Goal: Task Accomplishment & Management: Use online tool/utility

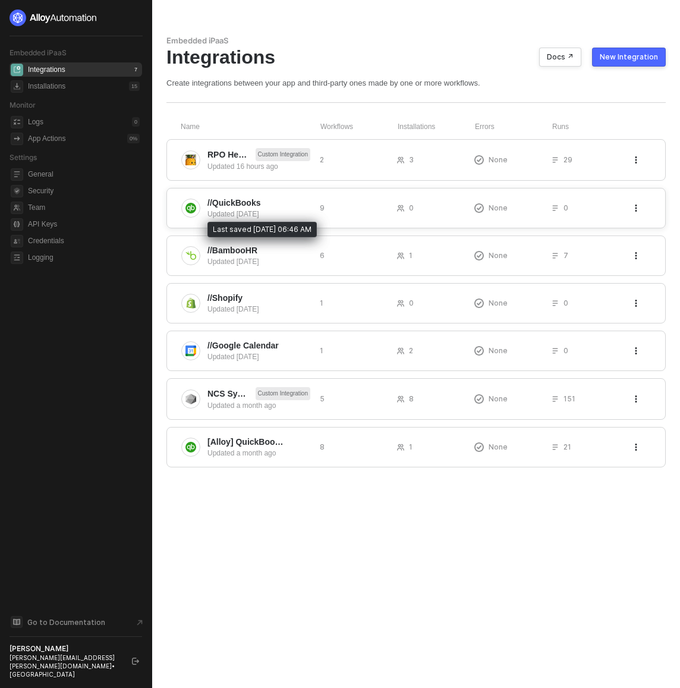
click at [284, 213] on div "Updated 5 days ago" at bounding box center [258, 214] width 103 height 11
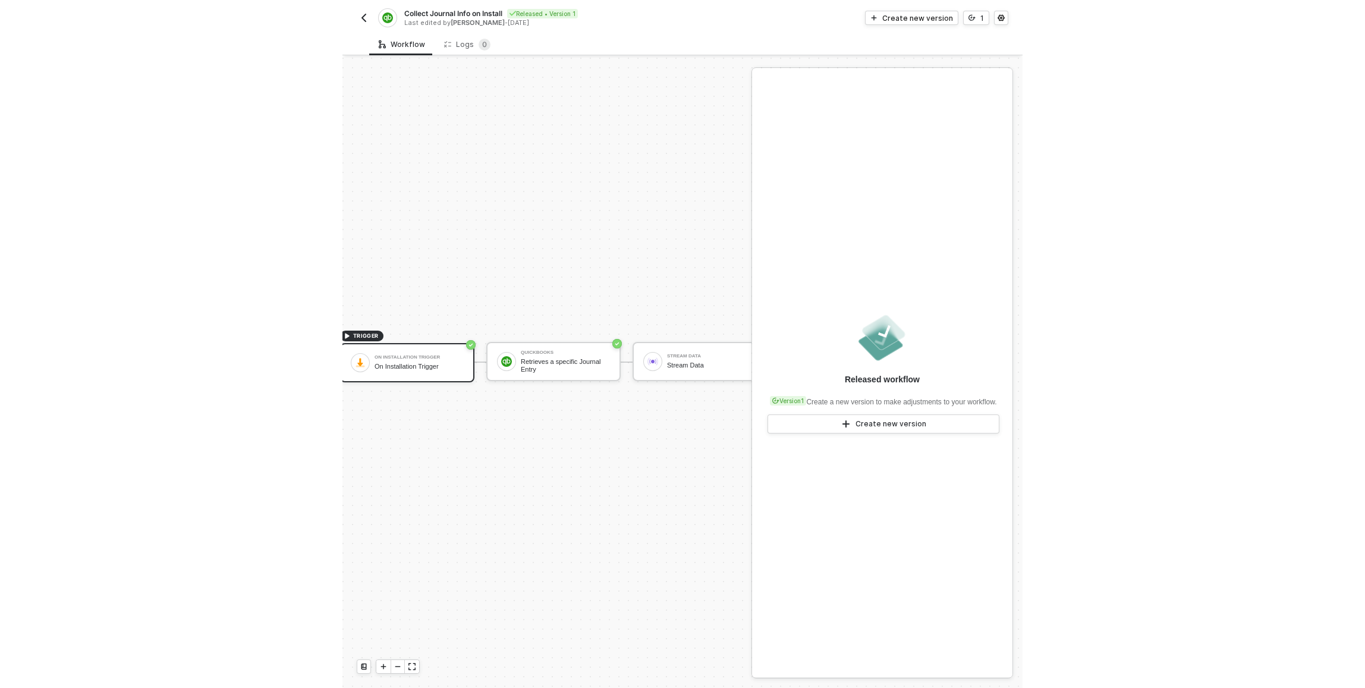
scroll to position [31, 47]
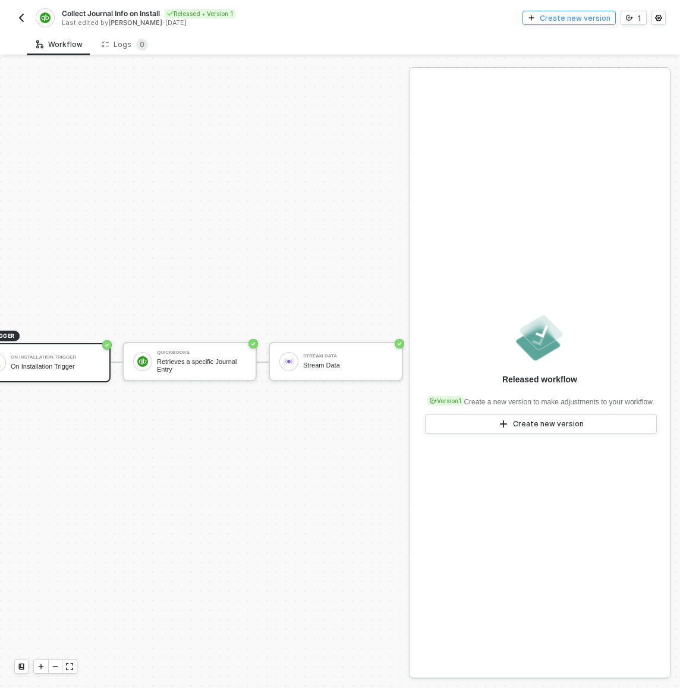
click at [587, 15] on div "Create new version" at bounding box center [575, 18] width 71 height 10
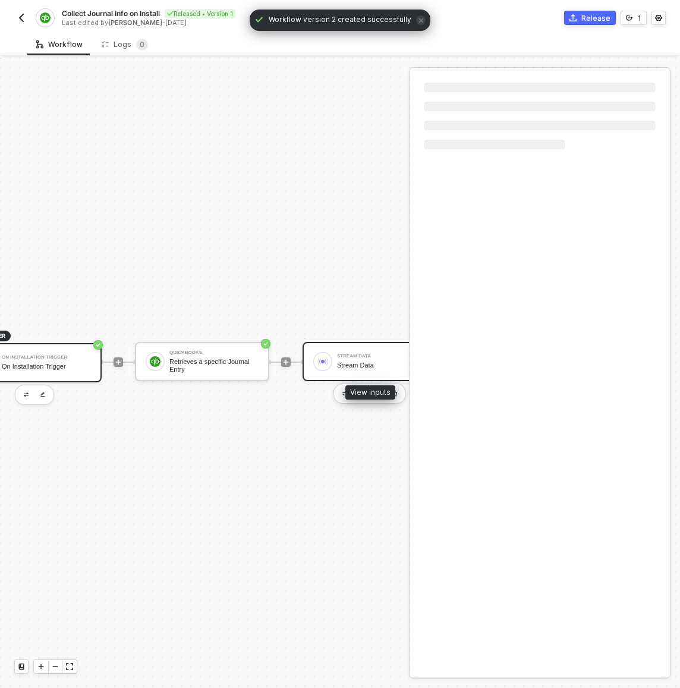
click at [366, 361] on div "Stream Data" at bounding box center [381, 365] width 89 height 8
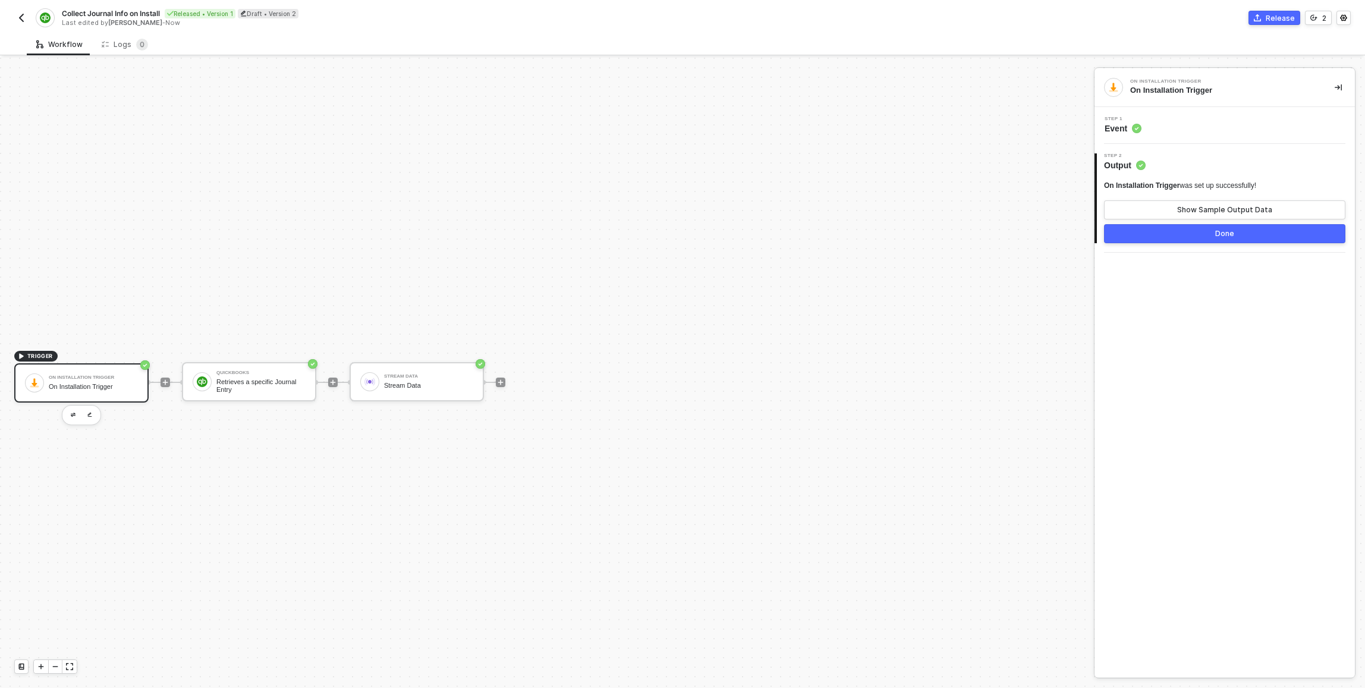
scroll to position [1, 0]
click at [238, 388] on div "Retrieves a specific Journal Entry" at bounding box center [260, 386] width 89 height 15
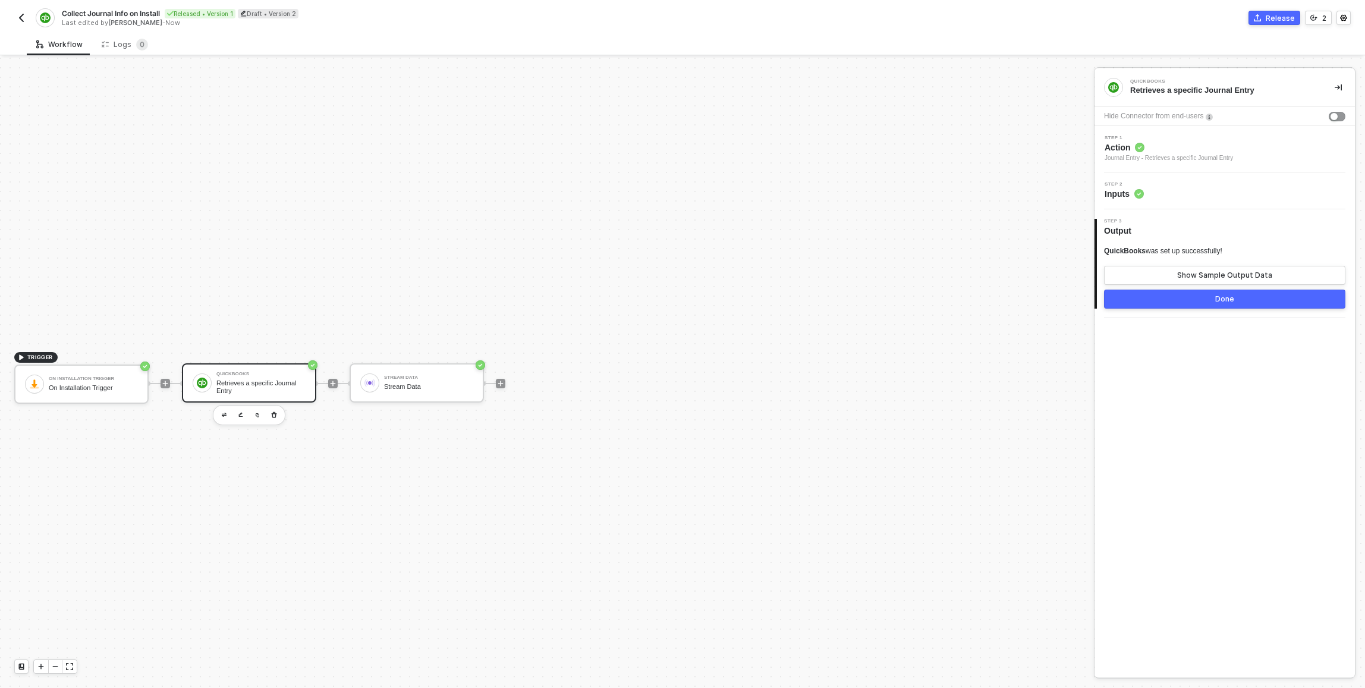
click at [680, 198] on div "Step 2 Inputs" at bounding box center [1226, 191] width 257 height 18
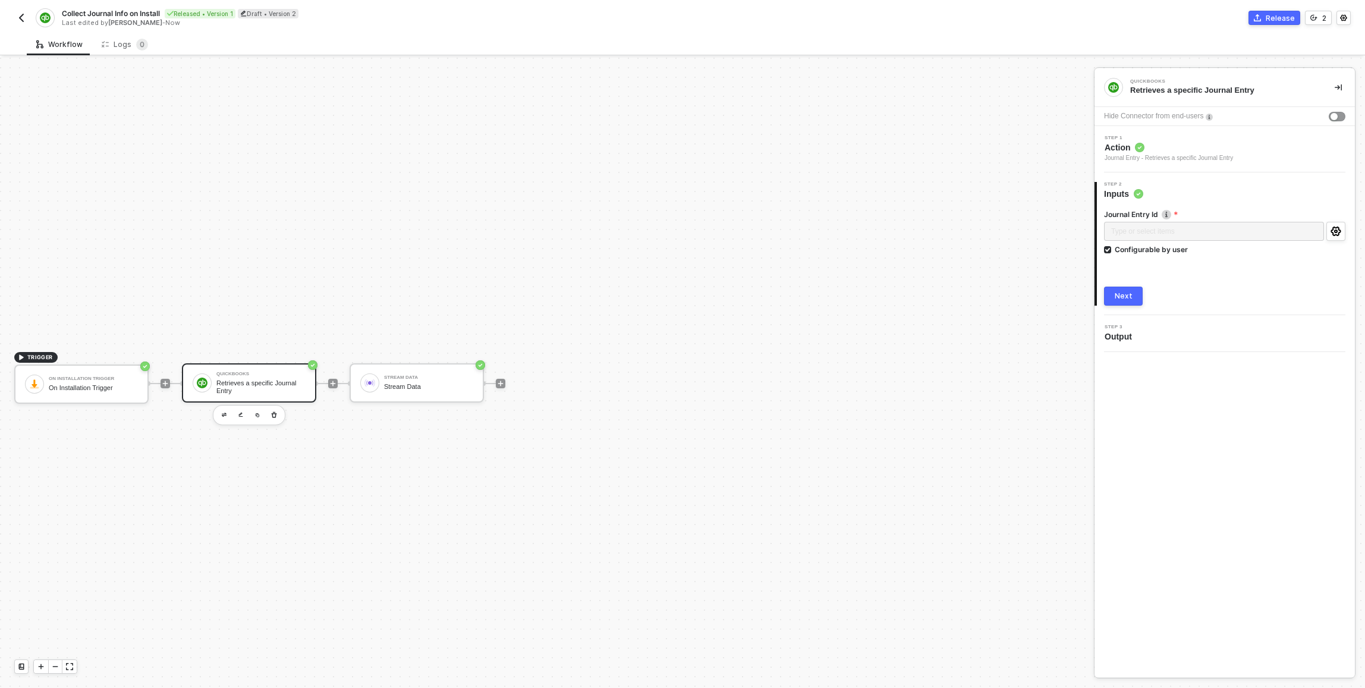
click at [680, 148] on span "Action" at bounding box center [1169, 148] width 128 height 12
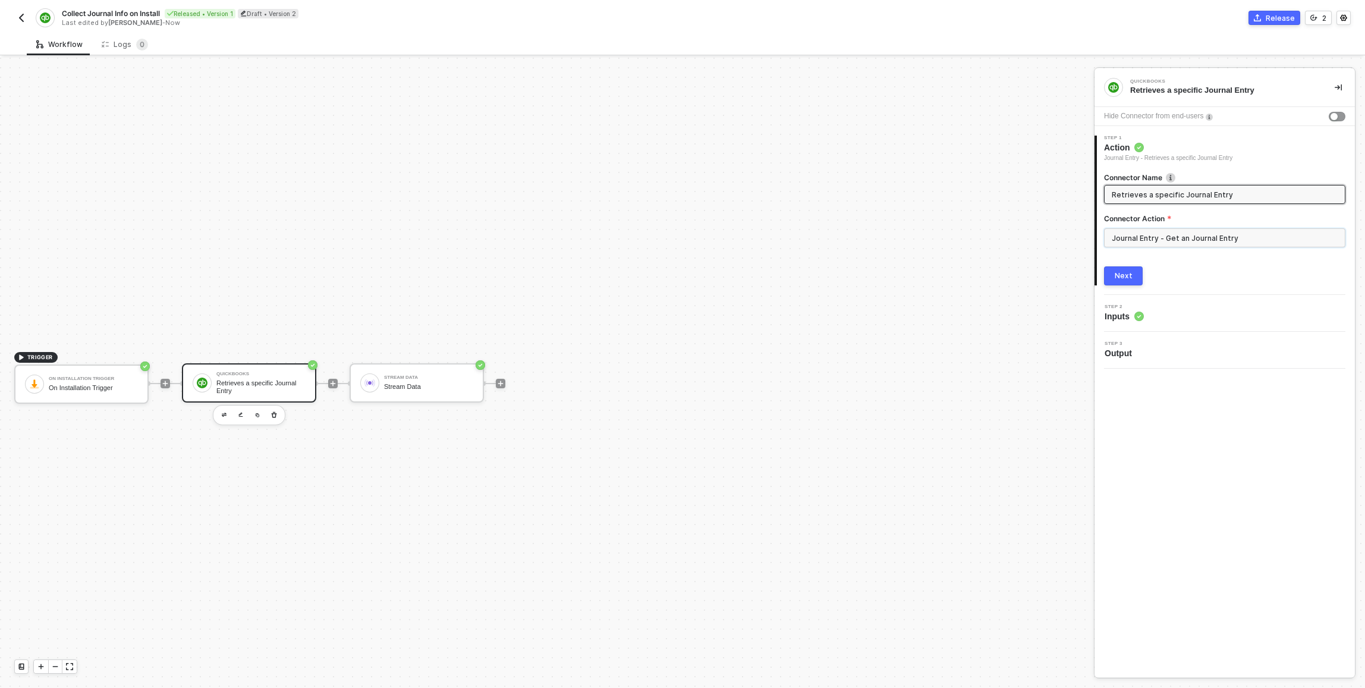
click at [680, 244] on input "Journal Entry - Get an Journal Entry" at bounding box center [1224, 237] width 241 height 19
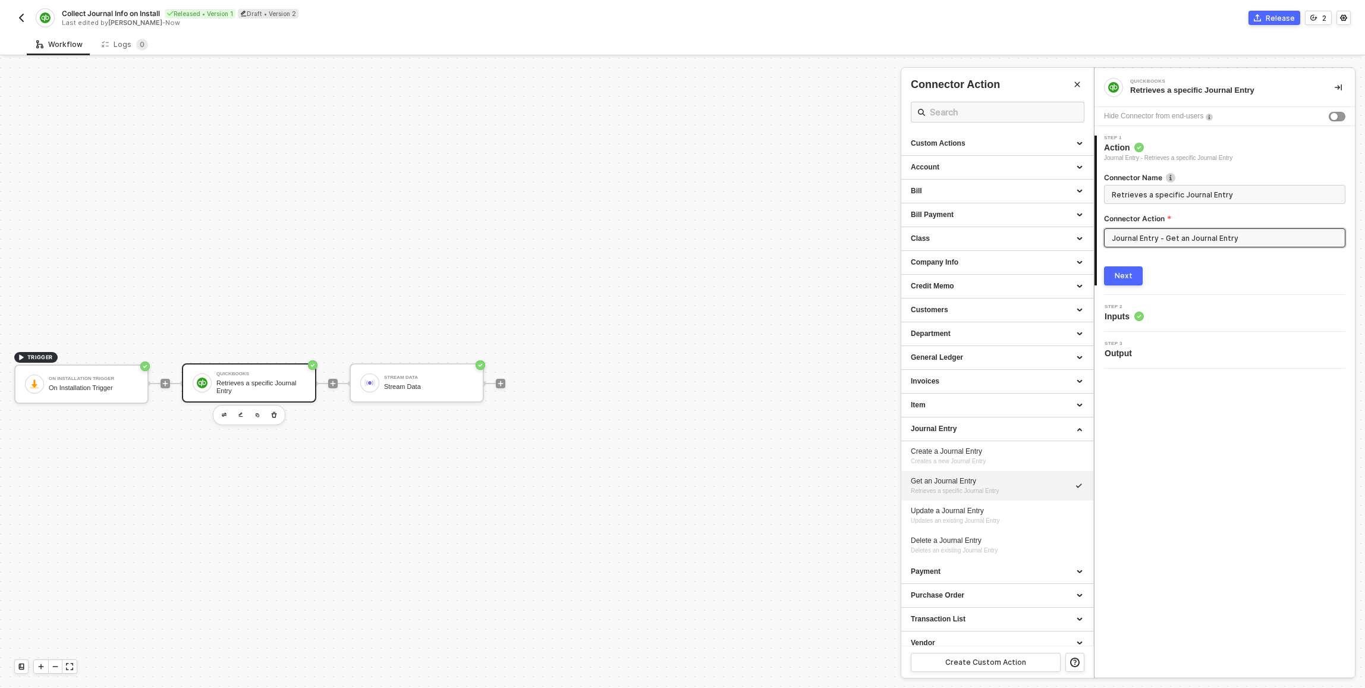
click at [91, 80] on div at bounding box center [682, 373] width 1365 height 630
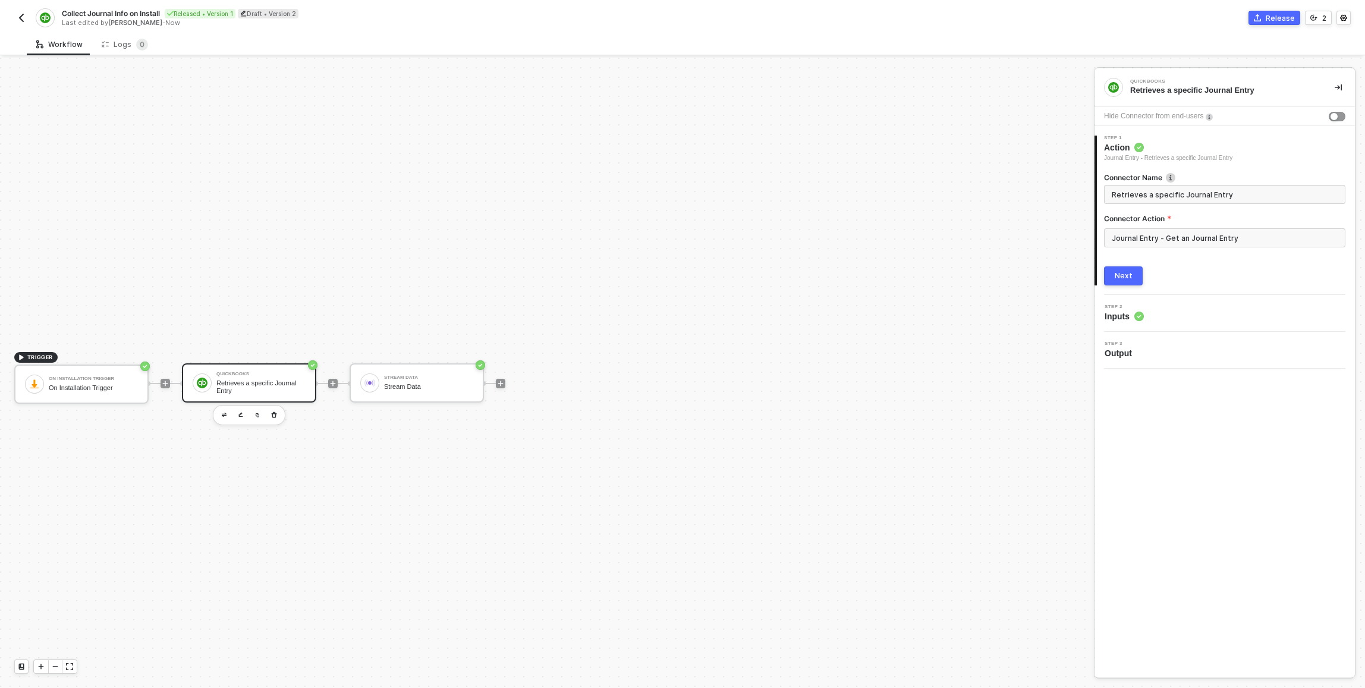
click at [23, 21] on img "button" at bounding box center [22, 18] width 10 height 10
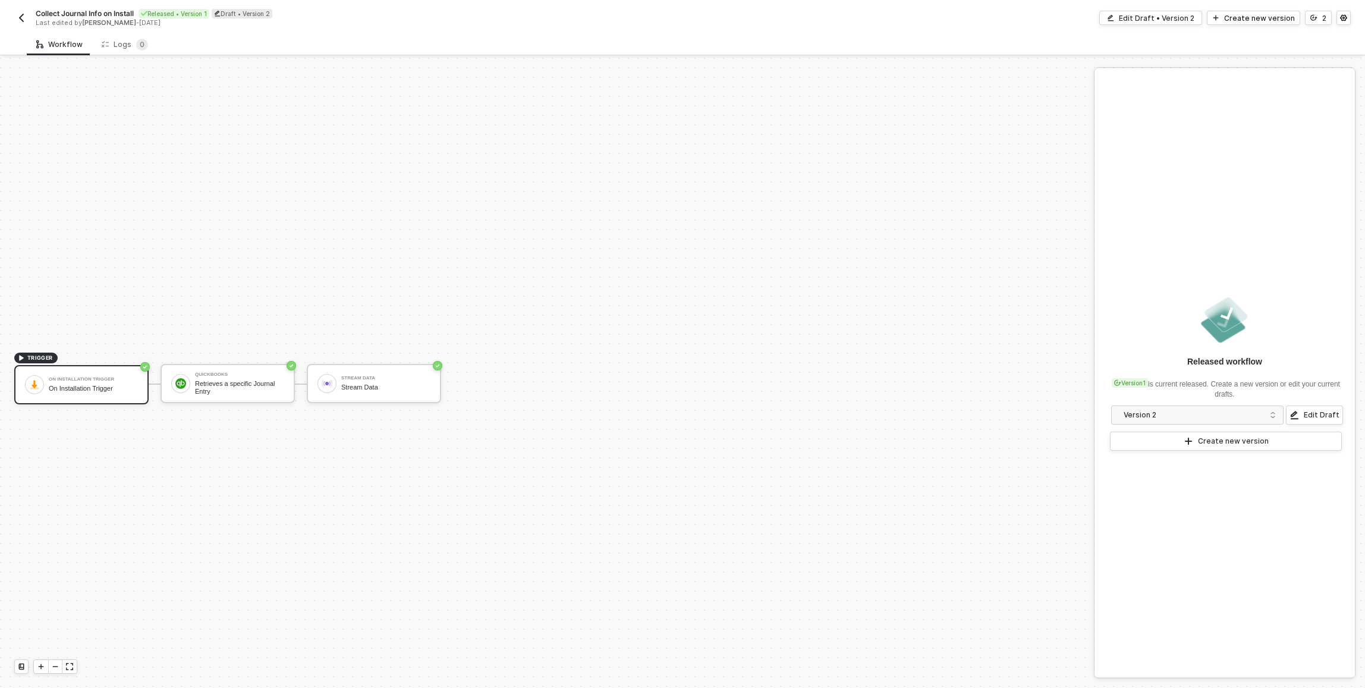
scroll to position [22, 0]
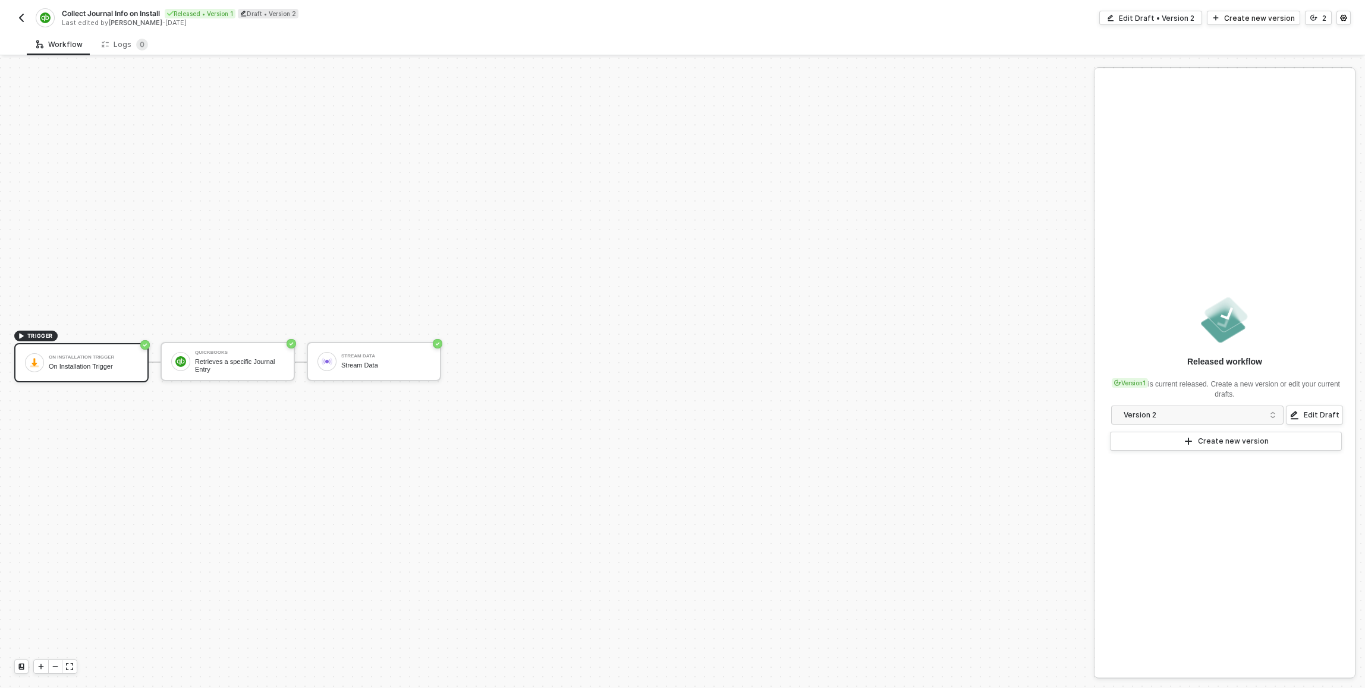
click at [15, 16] on button "button" at bounding box center [21, 18] width 14 height 14
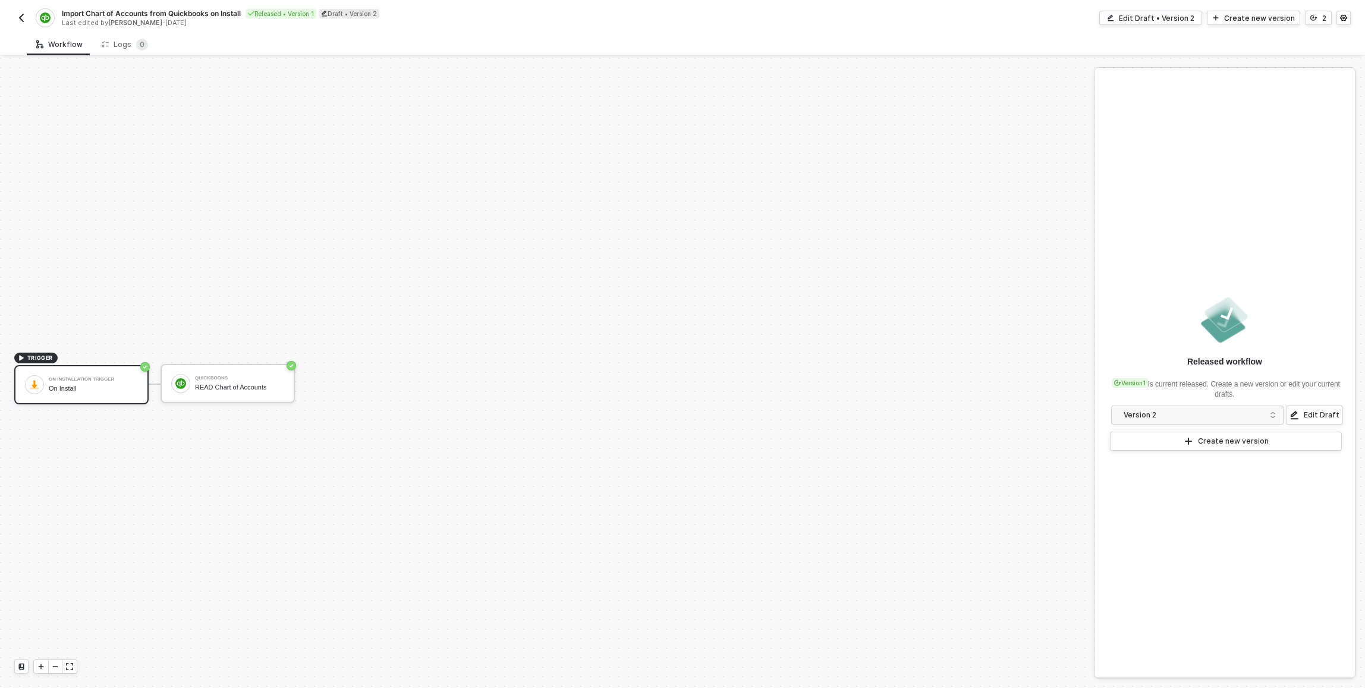
scroll to position [22, 0]
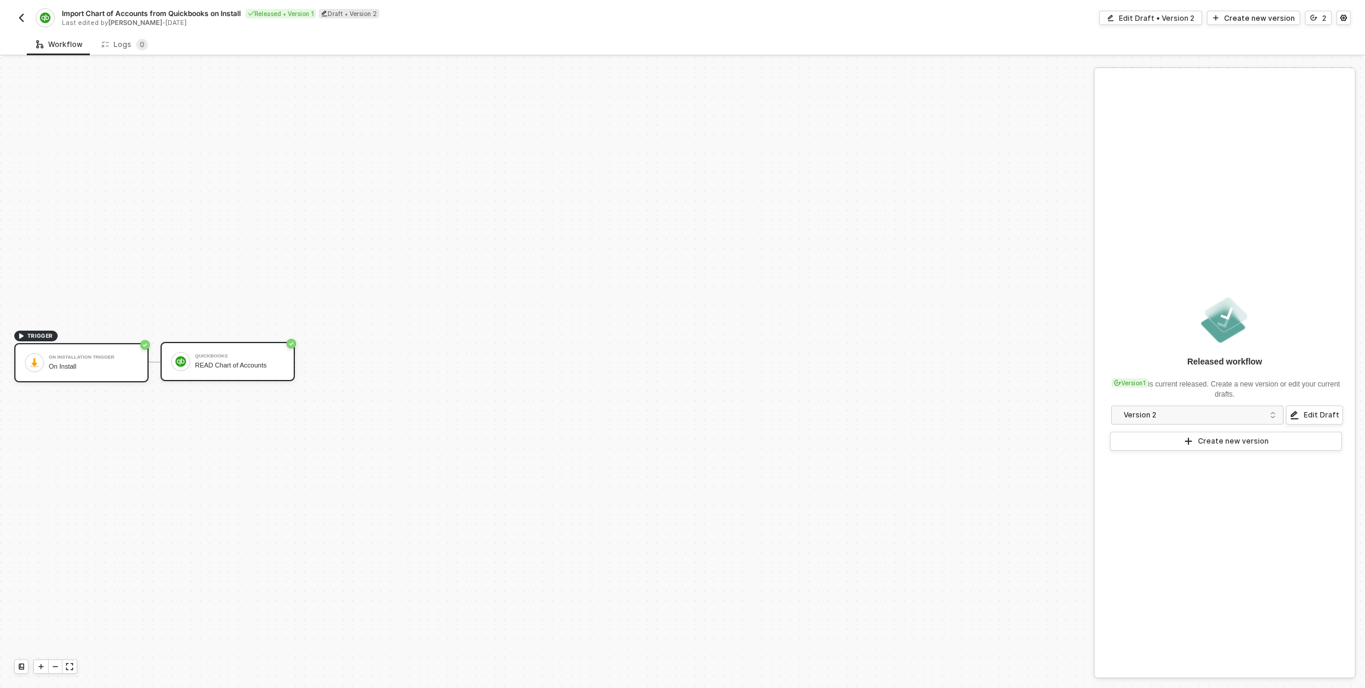
click at [283, 361] on div "READ Chart of Accounts" at bounding box center [239, 365] width 89 height 8
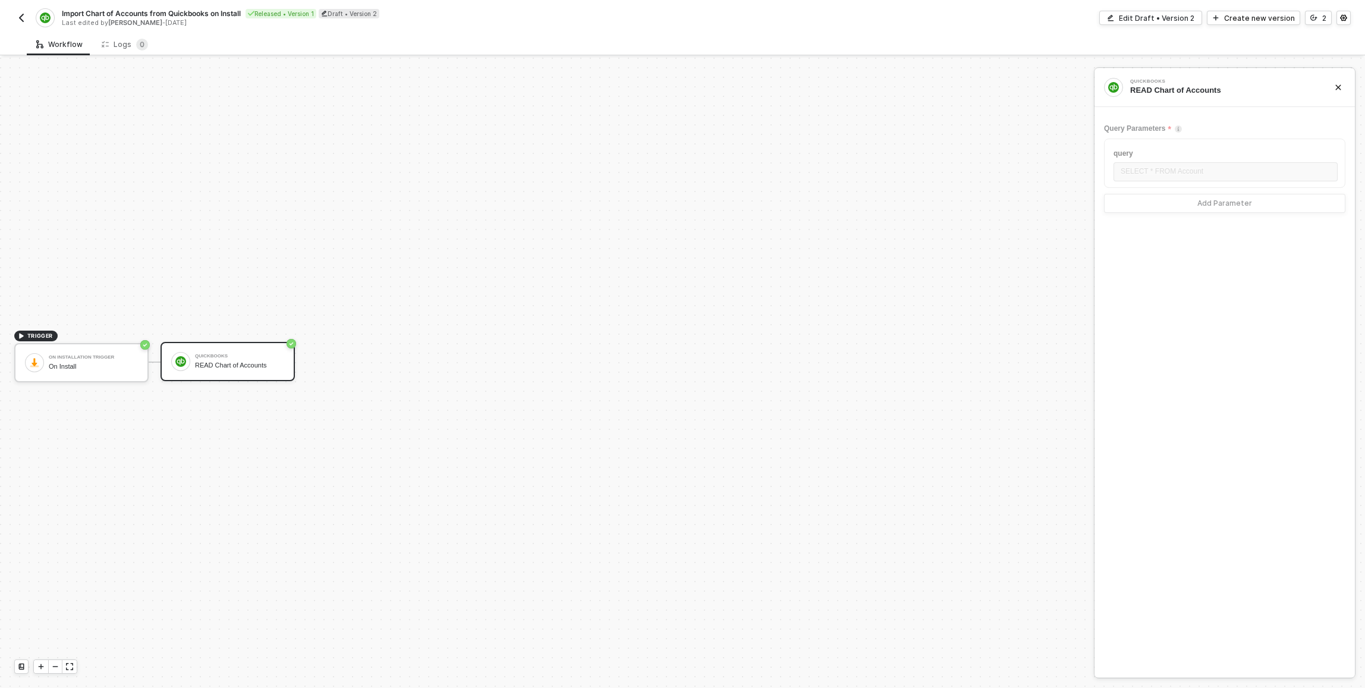
click at [28, 15] on button "button" at bounding box center [21, 18] width 14 height 14
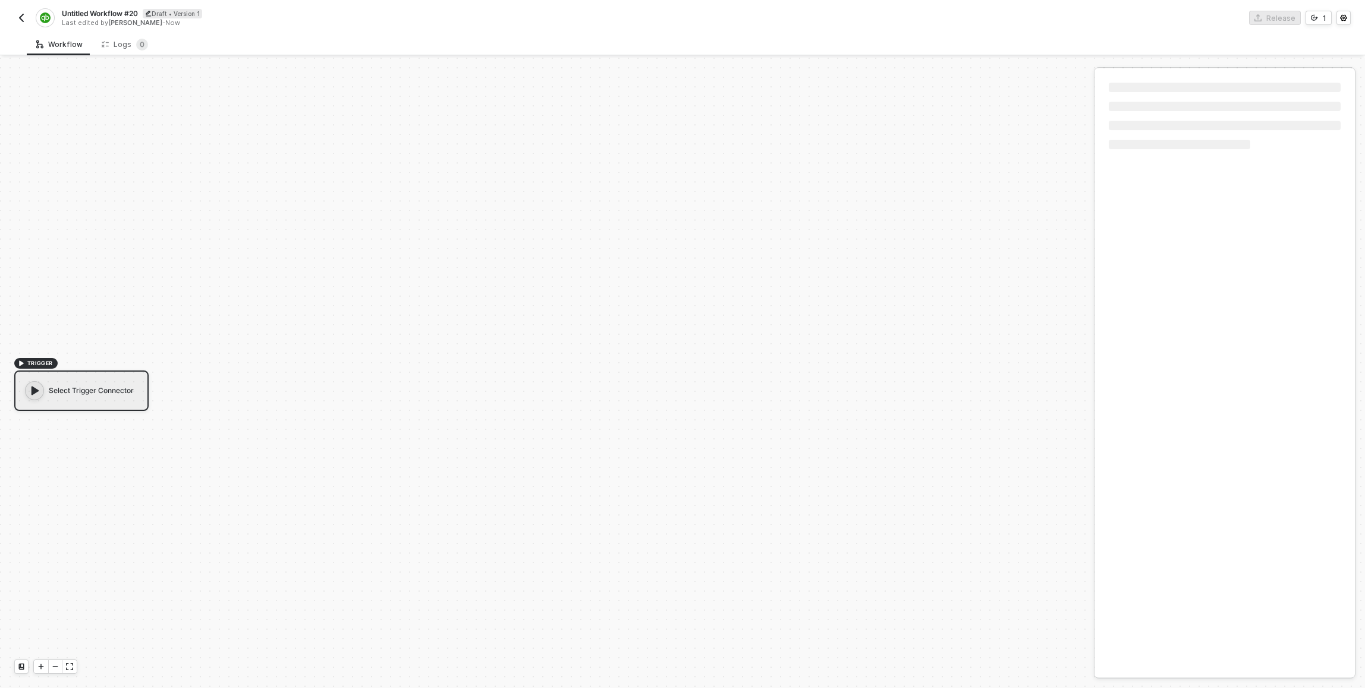
scroll to position [22, 0]
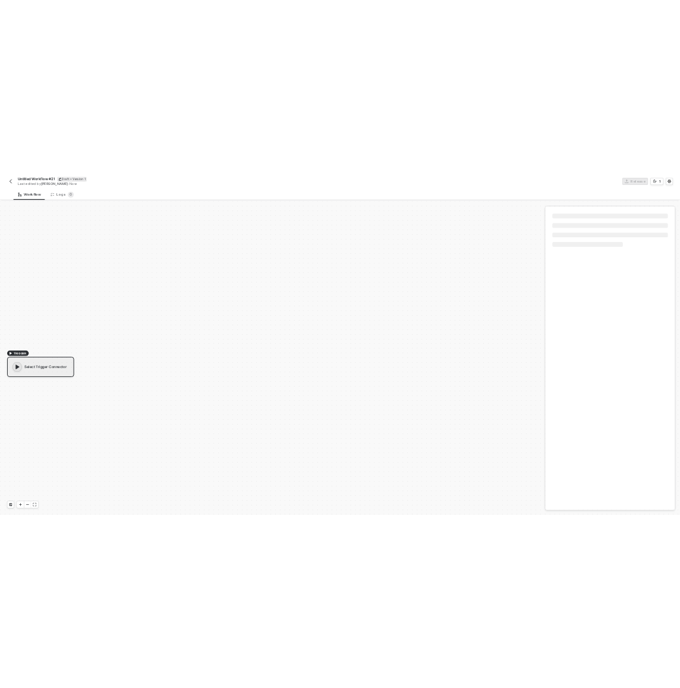
scroll to position [22, 0]
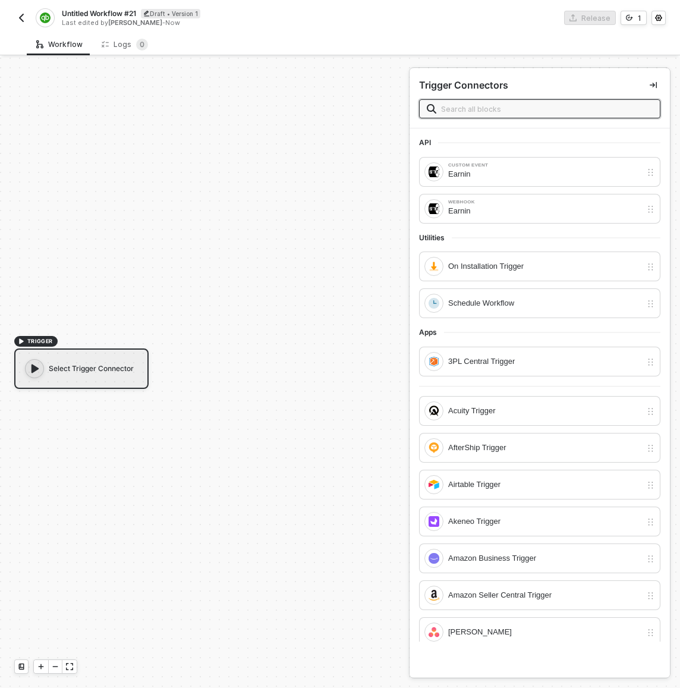
click at [245, 200] on div "TRIGGER Select Trigger Connector" at bounding box center [201, 362] width 403 height 652
click at [320, 307] on div "TRIGGER Select Trigger Connector" at bounding box center [201, 362] width 403 height 652
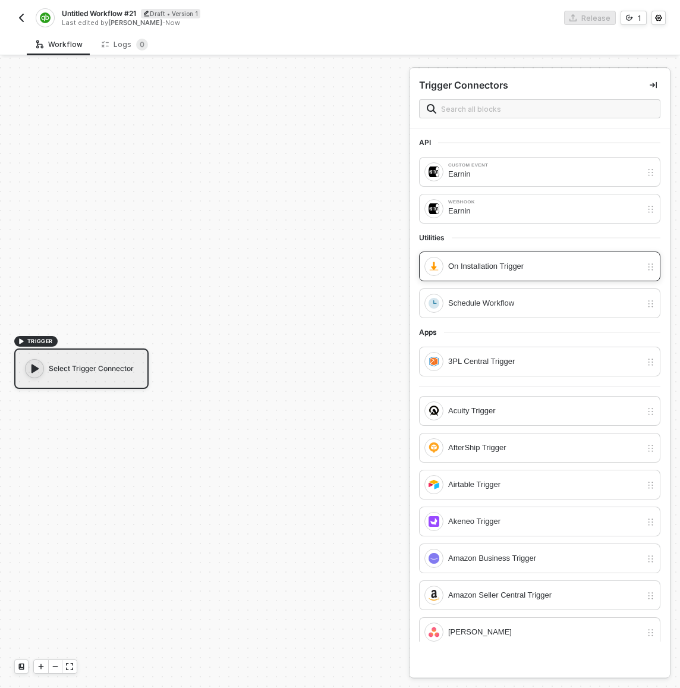
click at [496, 271] on div "On Installation Trigger" at bounding box center [544, 266] width 193 height 13
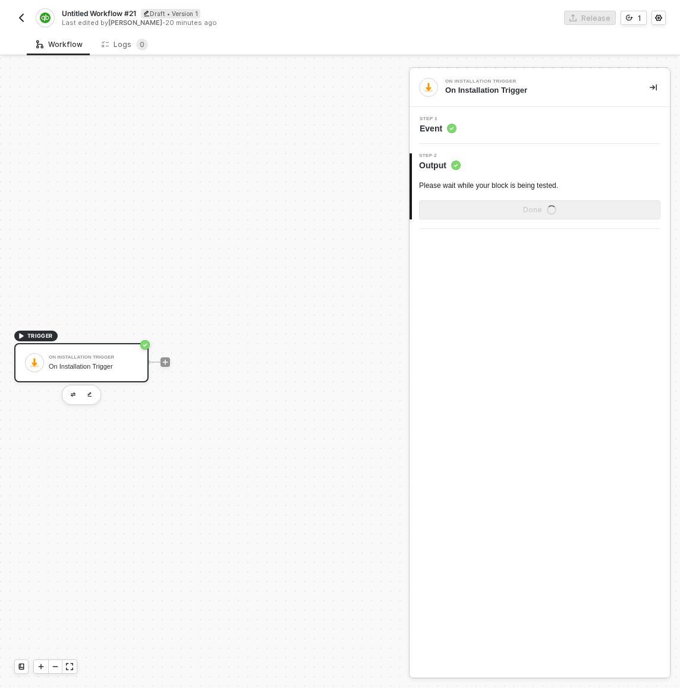
click at [117, 14] on span "Untitled Workflow #21" at bounding box center [99, 13] width 74 height 10
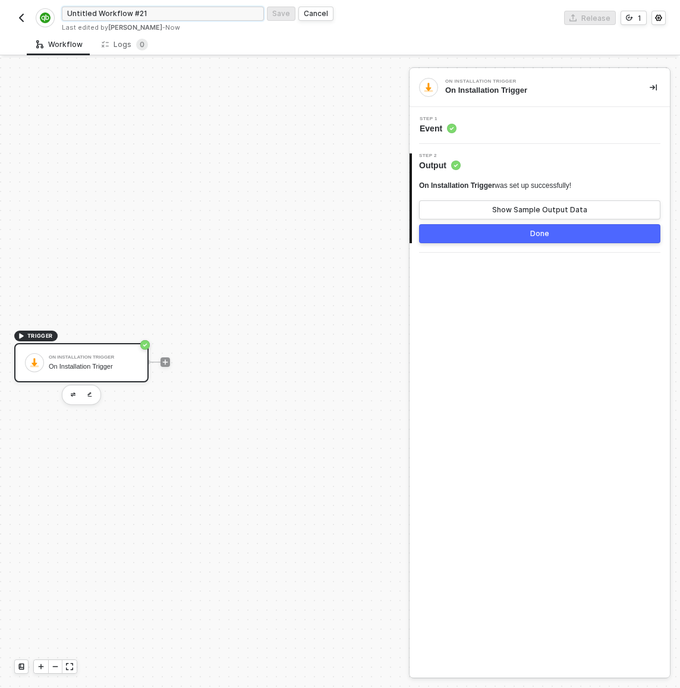
click at [117, 14] on input "Untitled Workflow #21" at bounding box center [163, 14] width 202 height 14
type input "Import Chart of Accounts on Install"
click button "Save" at bounding box center [281, 14] width 29 height 14
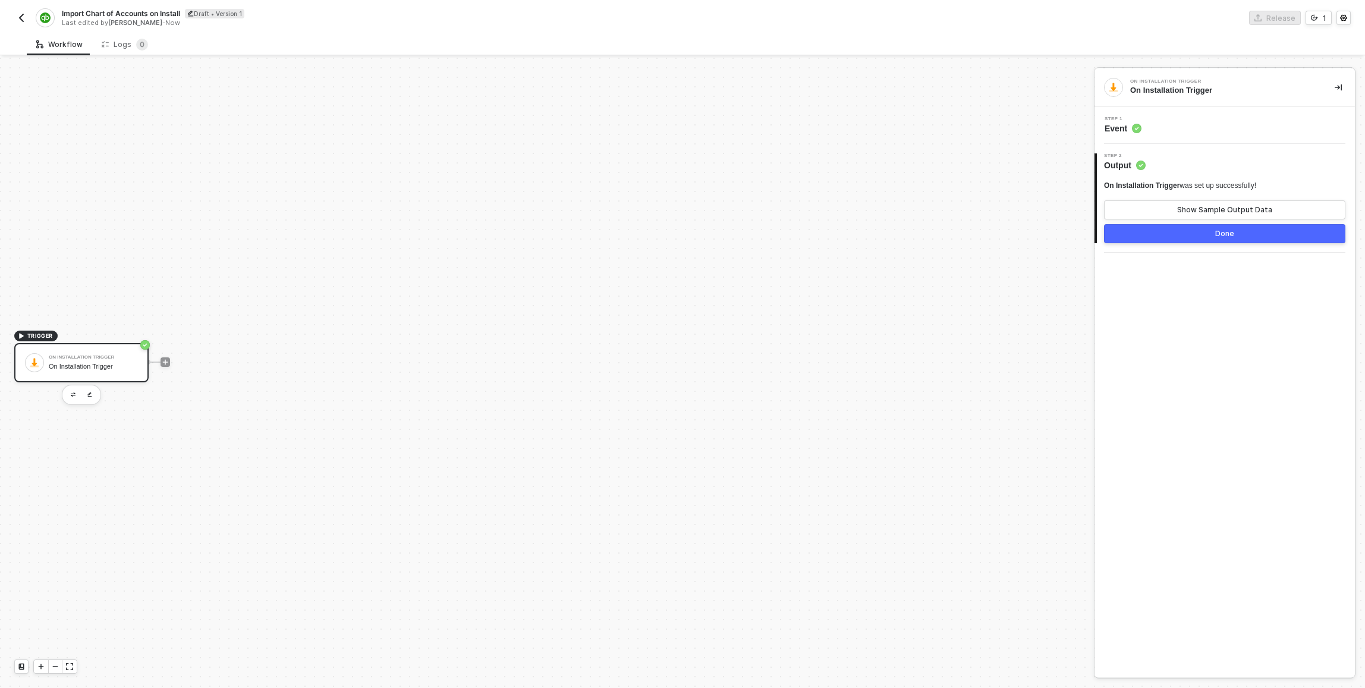
click at [1272, 238] on button "Done" at bounding box center [1224, 233] width 241 height 19
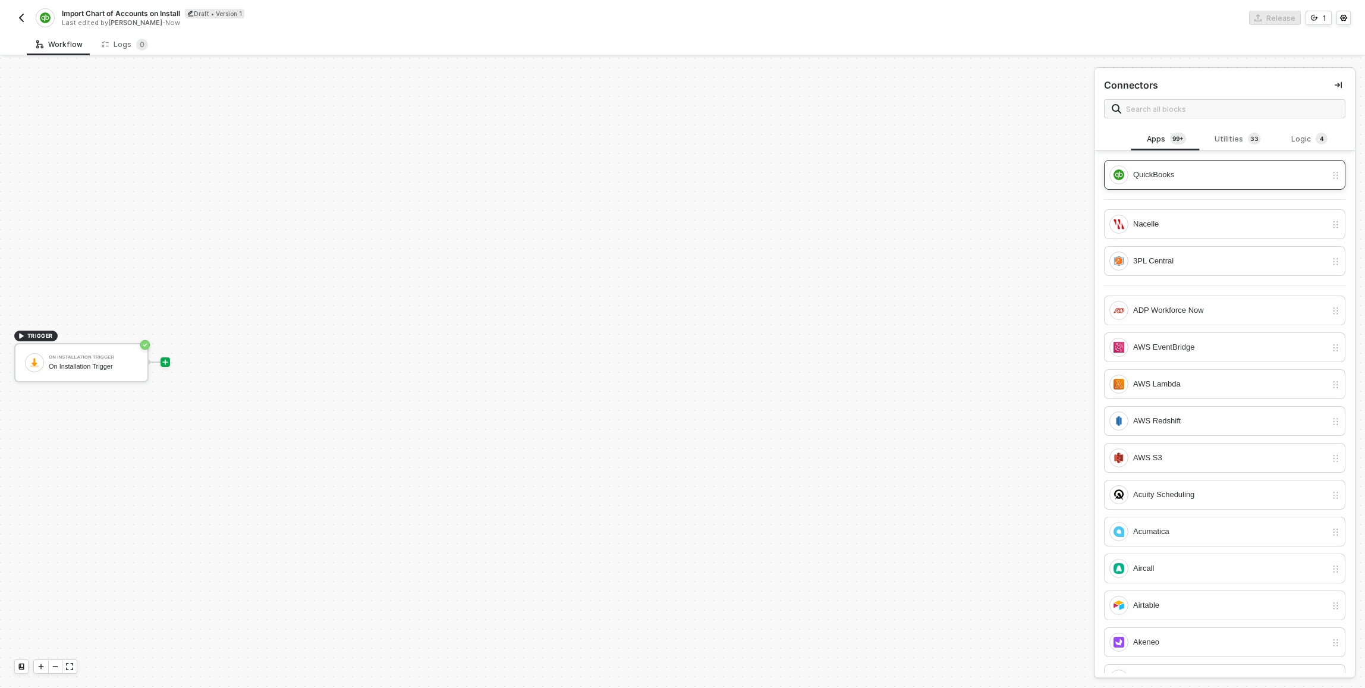
drag, startPoint x: 1169, startPoint y: 175, endPoint x: 1172, endPoint y: 184, distance: 8.8
click at [1169, 175] on div "QuickBooks" at bounding box center [1229, 174] width 193 height 13
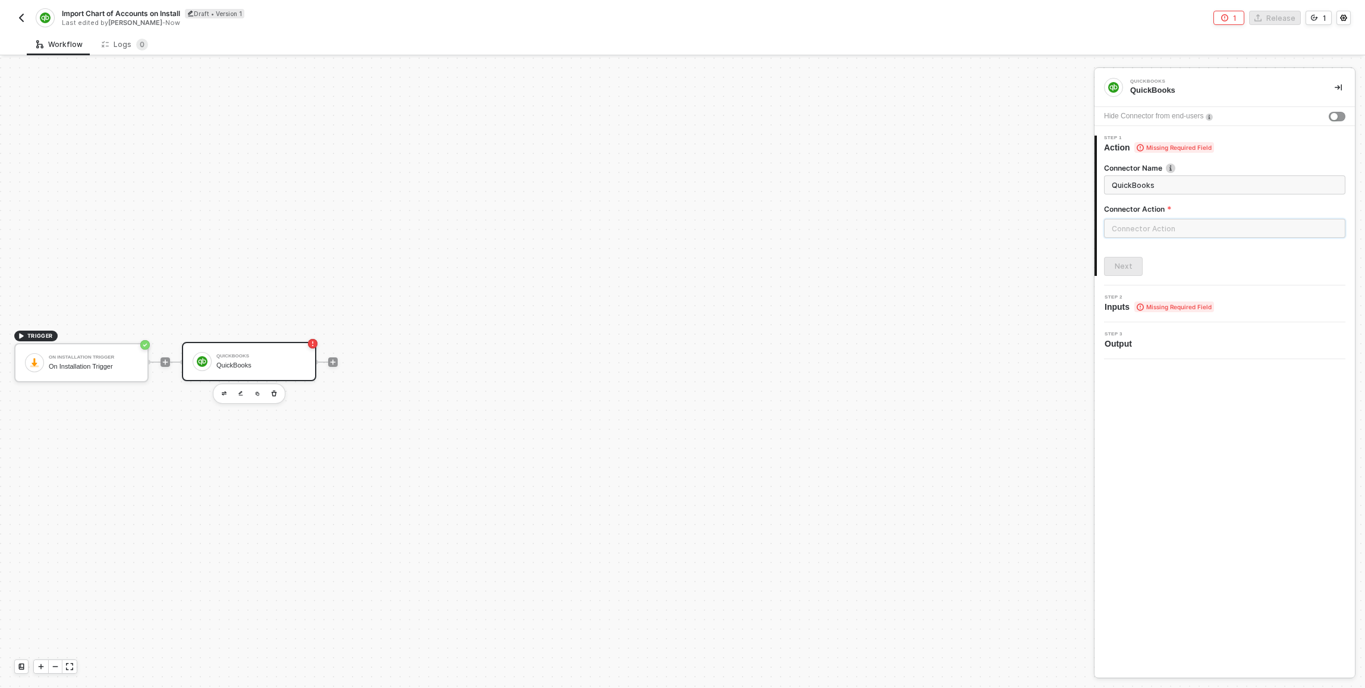
click at [1213, 224] on input "text" at bounding box center [1224, 228] width 241 height 19
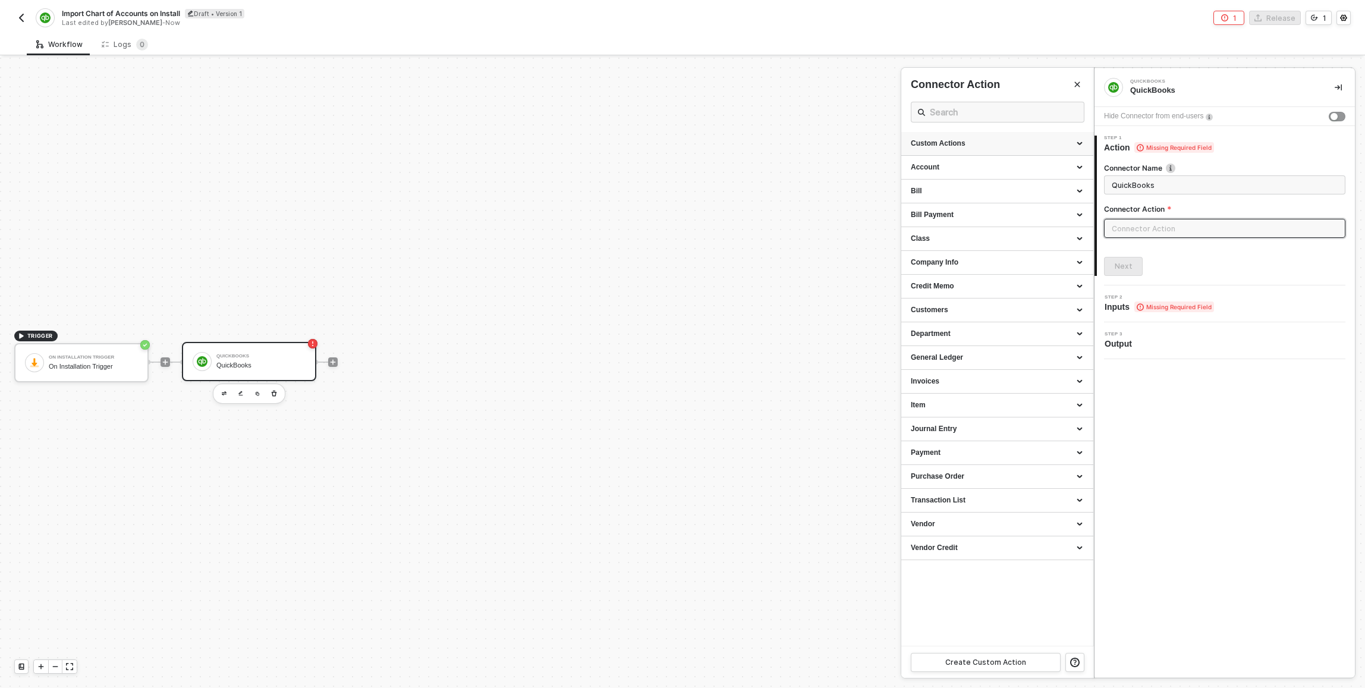
click at [987, 146] on div "Custom Actions" at bounding box center [997, 144] width 173 height 10
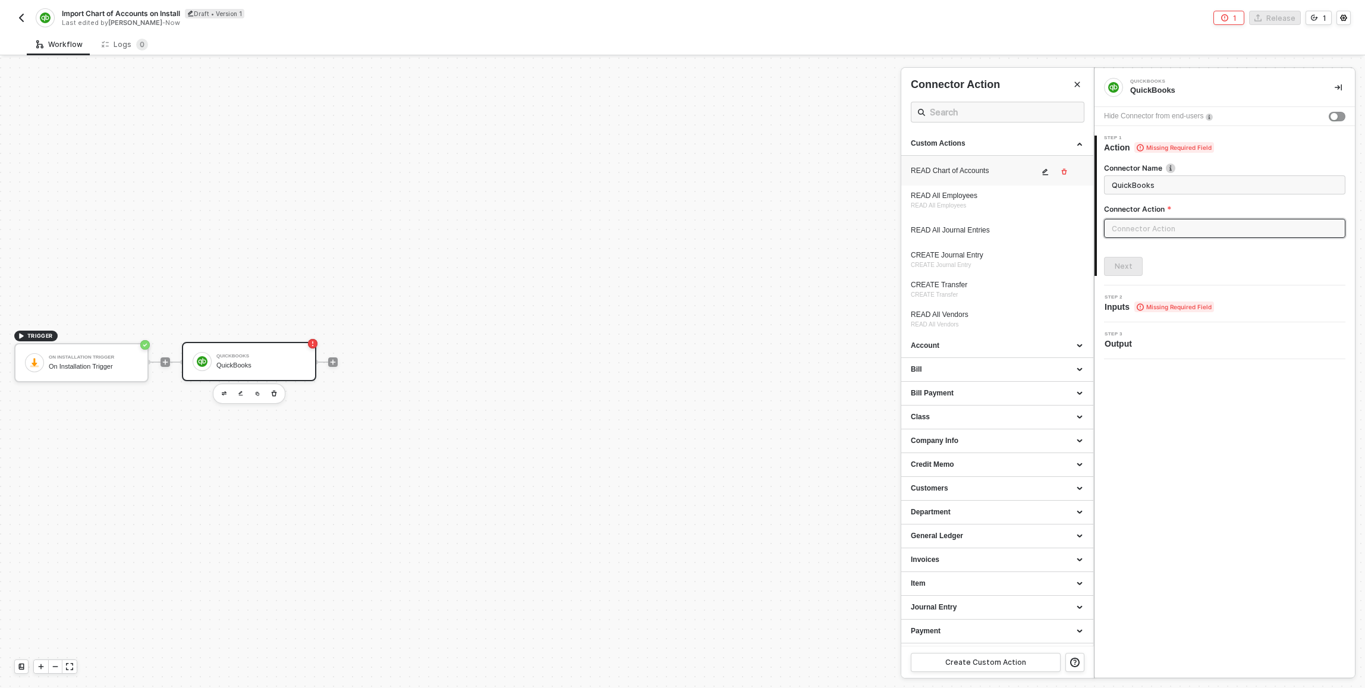
click at [955, 172] on div "READ Chart of Accounts" at bounding box center [975, 171] width 128 height 10
type input "Custom Action"
type input "Custom - READ Chart of Accounts"
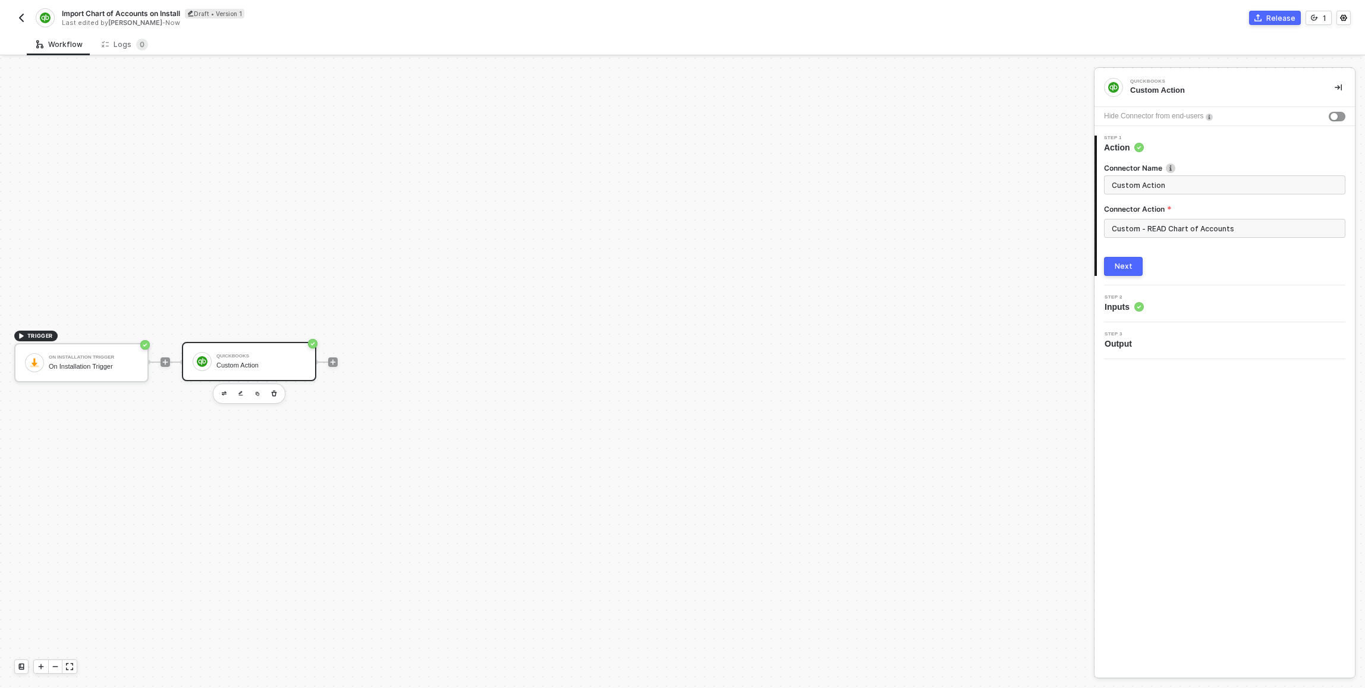
click at [1131, 265] on div "Next" at bounding box center [1124, 267] width 18 height 10
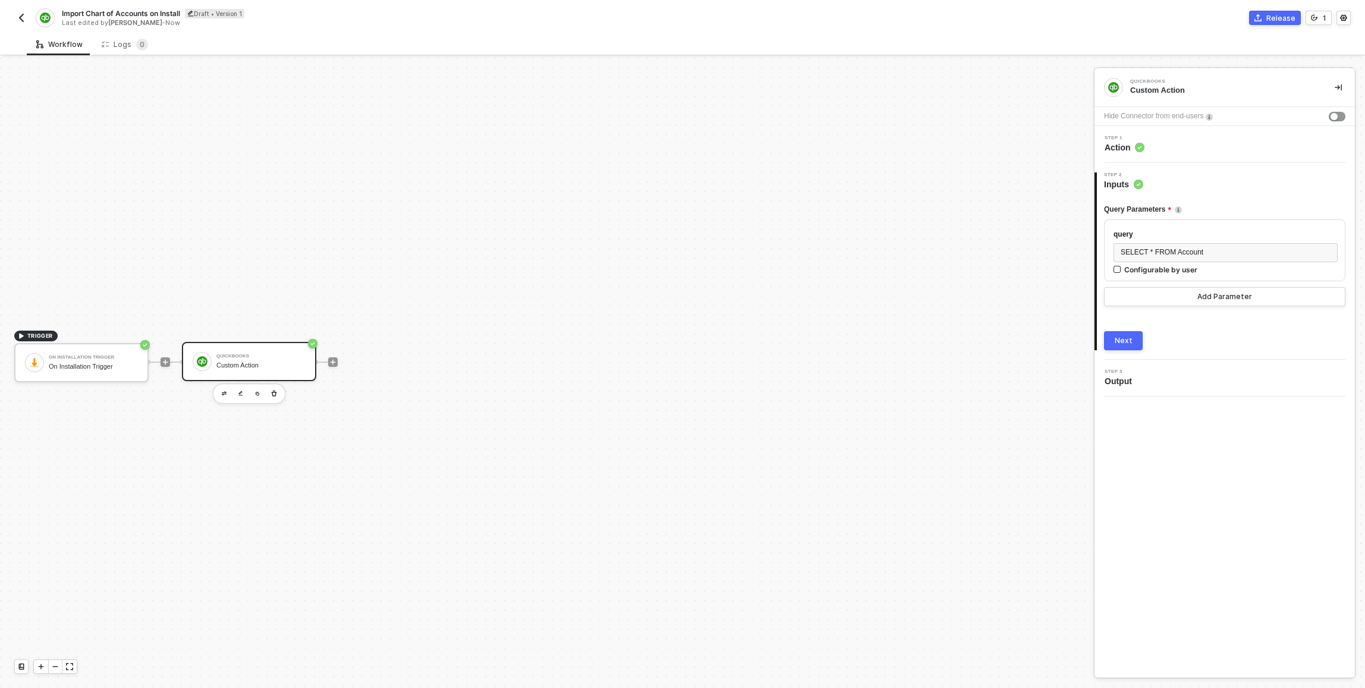
click at [1149, 140] on div "Step 1 Action" at bounding box center [1226, 145] width 257 height 18
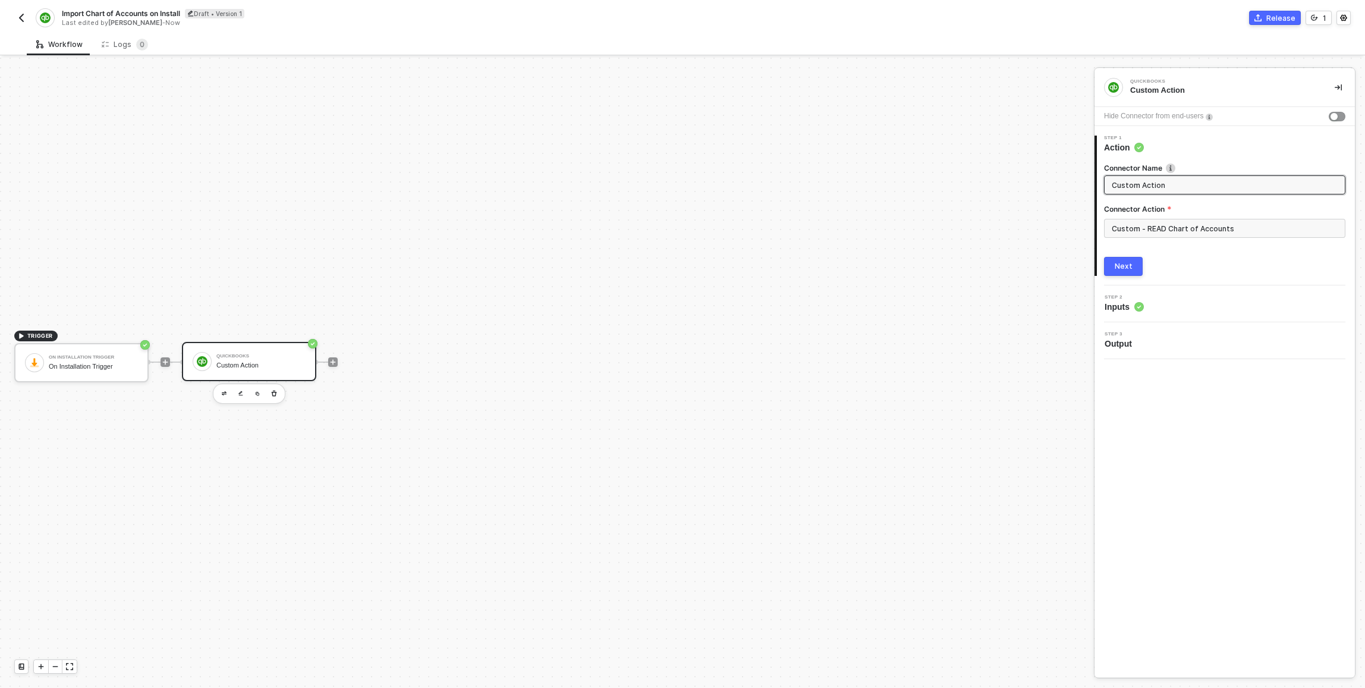
click at [1162, 185] on input "Custom Action" at bounding box center [1224, 184] width 224 height 13
type input "READ Chart of Accounts"
click at [1128, 266] on div "Next" at bounding box center [1124, 267] width 18 height 10
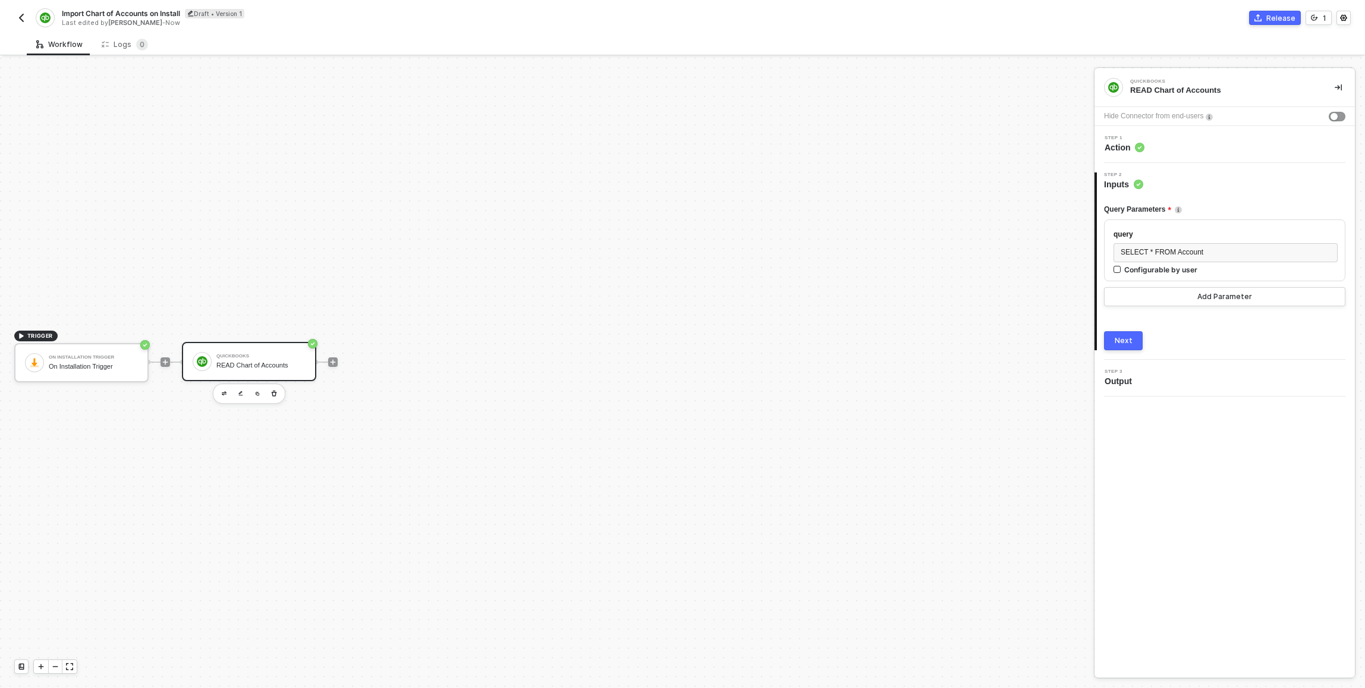
click at [1135, 339] on button "Next" at bounding box center [1123, 340] width 39 height 19
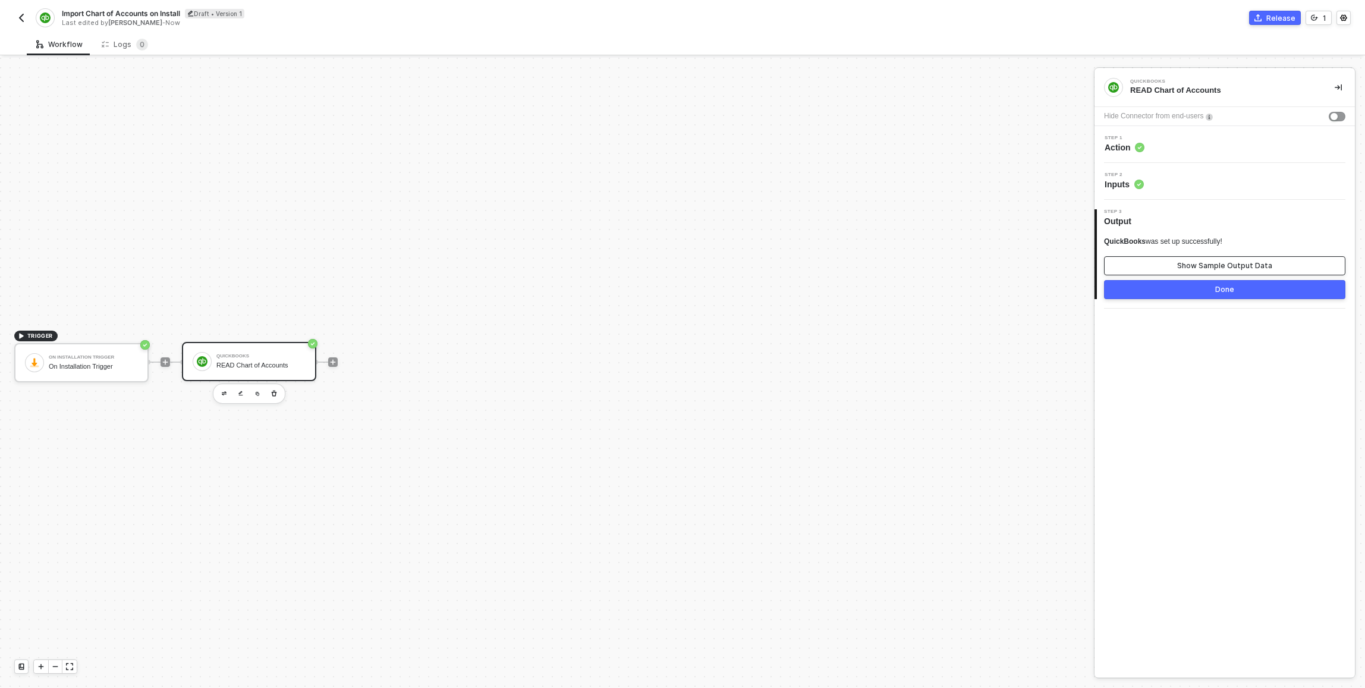
click at [1134, 271] on button "Show Sample Output Data" at bounding box center [1224, 265] width 241 height 19
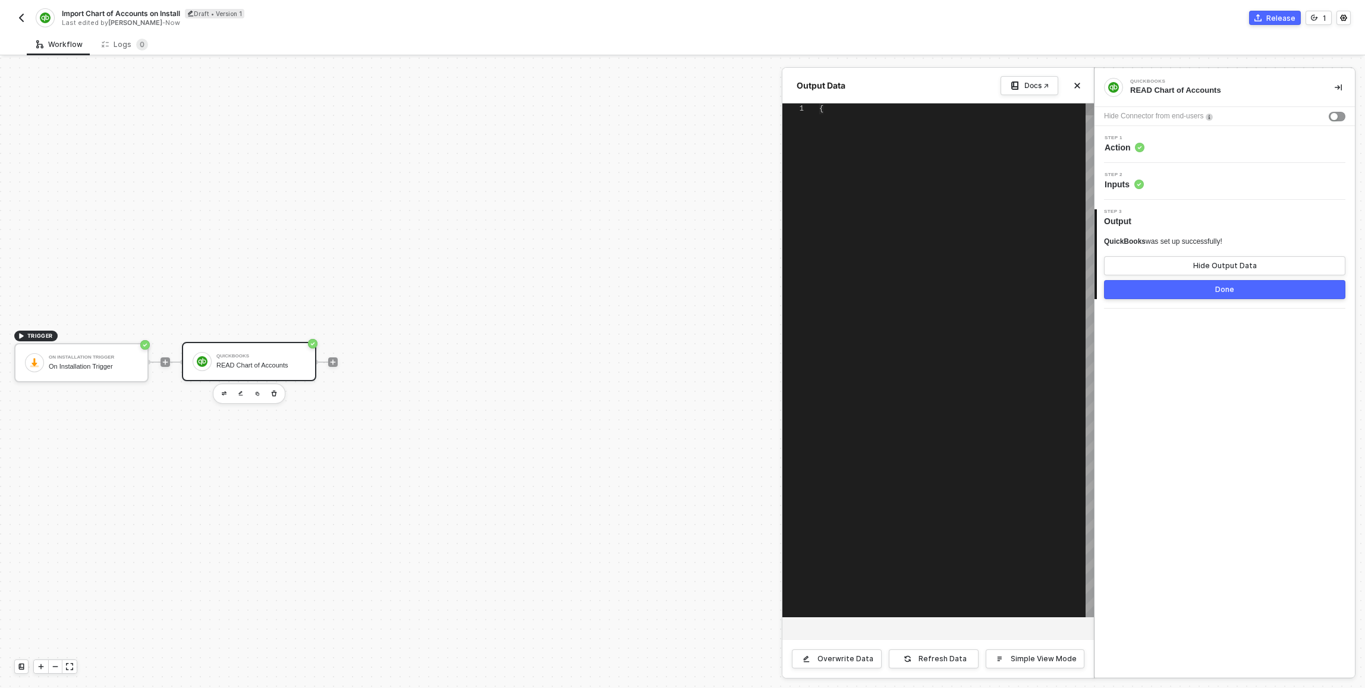
type textarea "{ "data": { "QueryResponse": { "Account": [ { "Name": "Accounts Payable (A/P)",…"
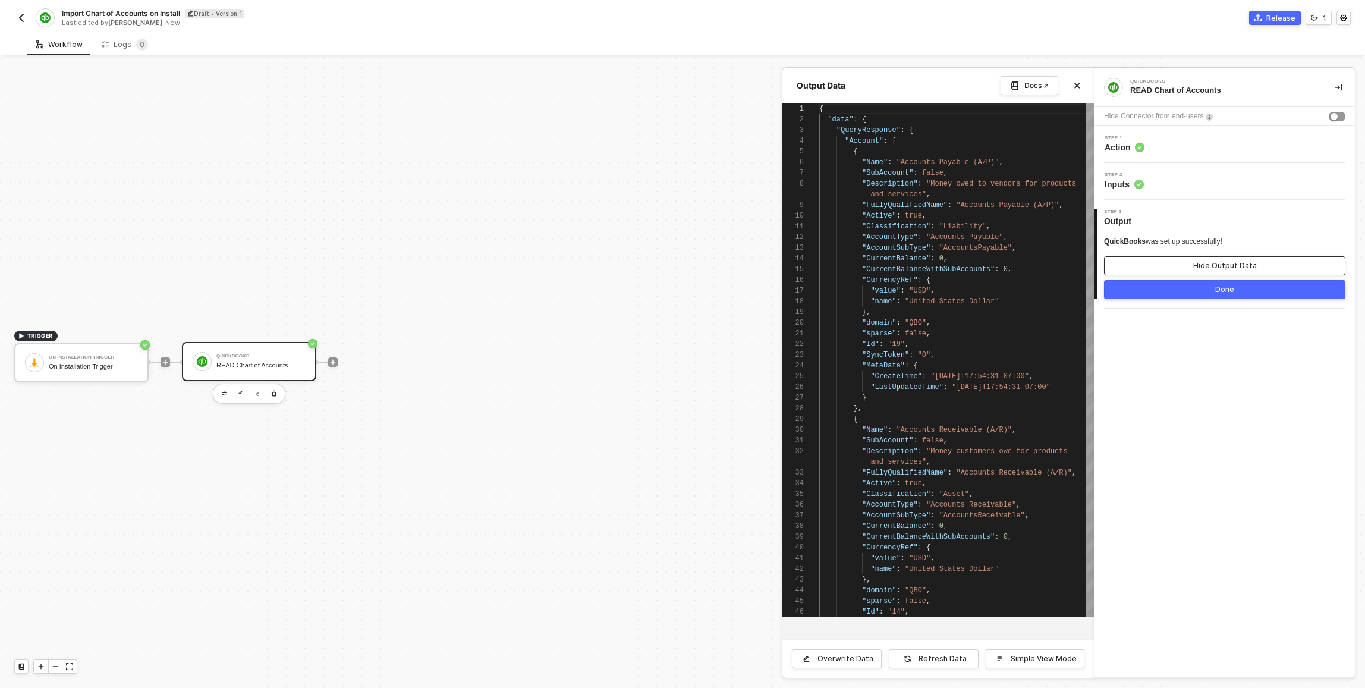
click at [1140, 269] on button "Hide Output Data" at bounding box center [1224, 265] width 241 height 19
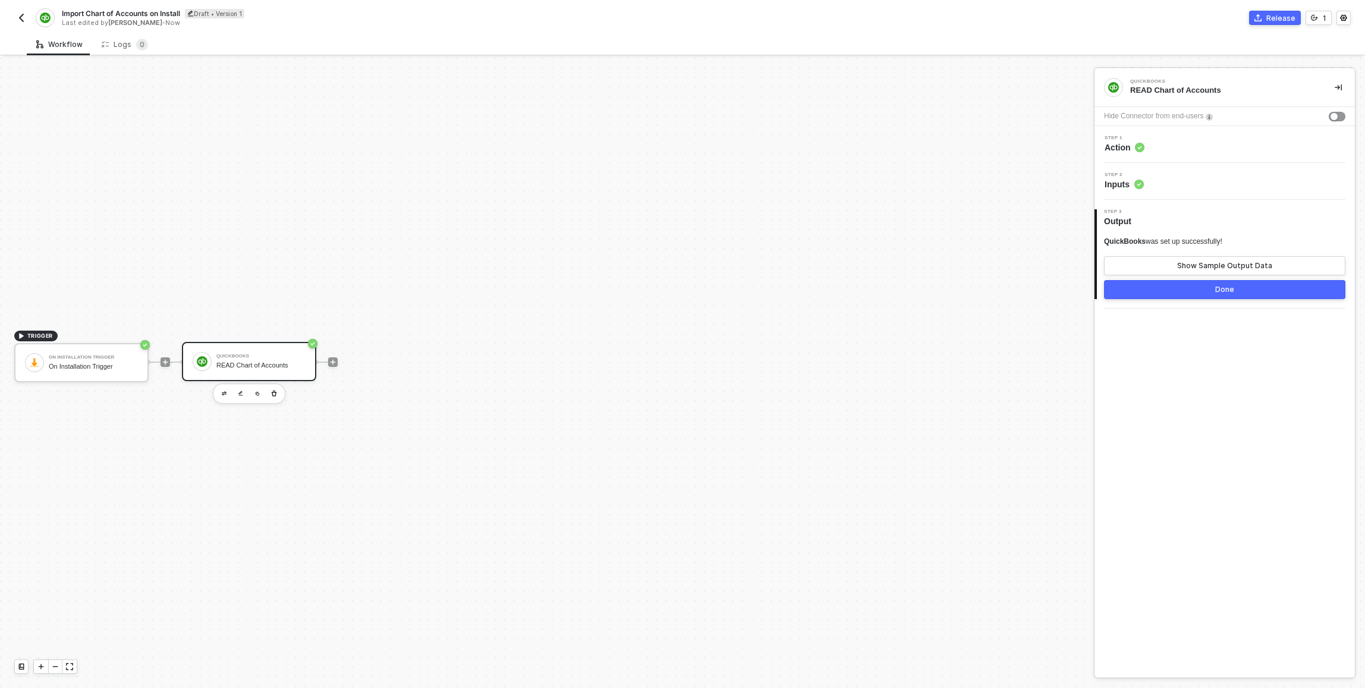
click at [1143, 291] on button "Done" at bounding box center [1224, 289] width 241 height 19
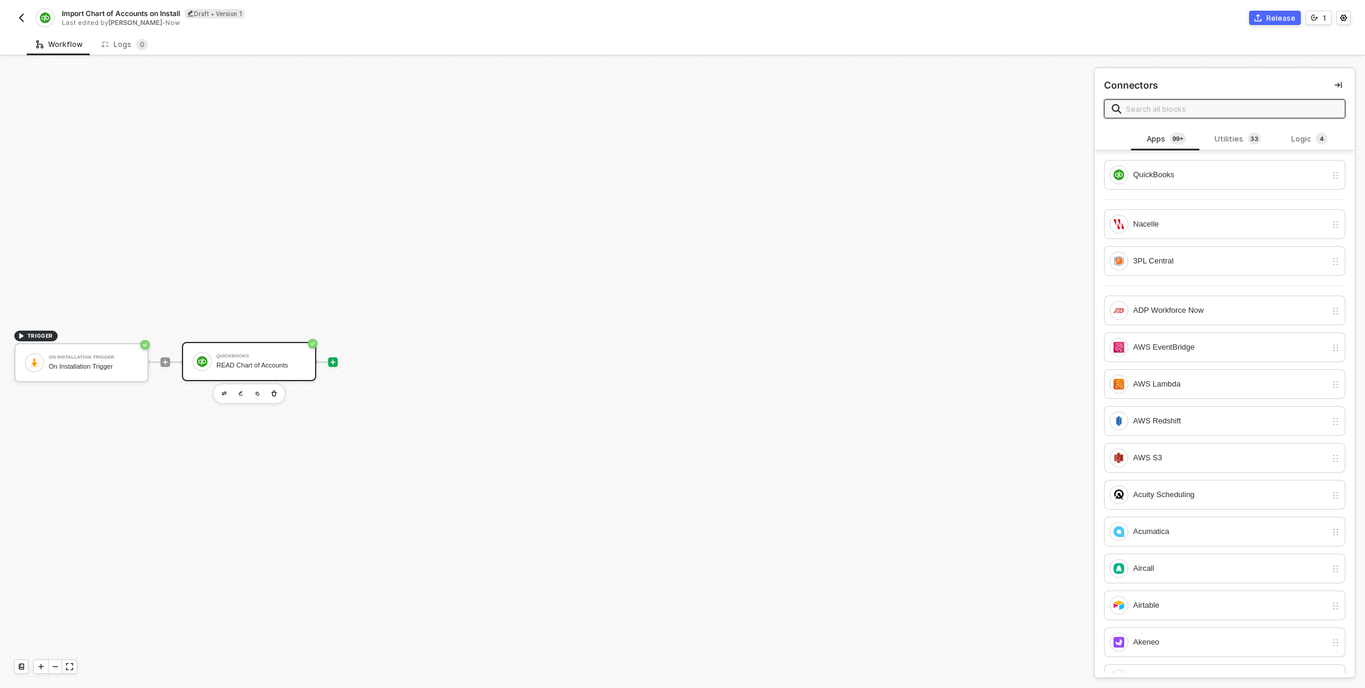
click at [213, 343] on div "QuickBooks READ Chart of Accounts" at bounding box center [249, 361] width 134 height 39
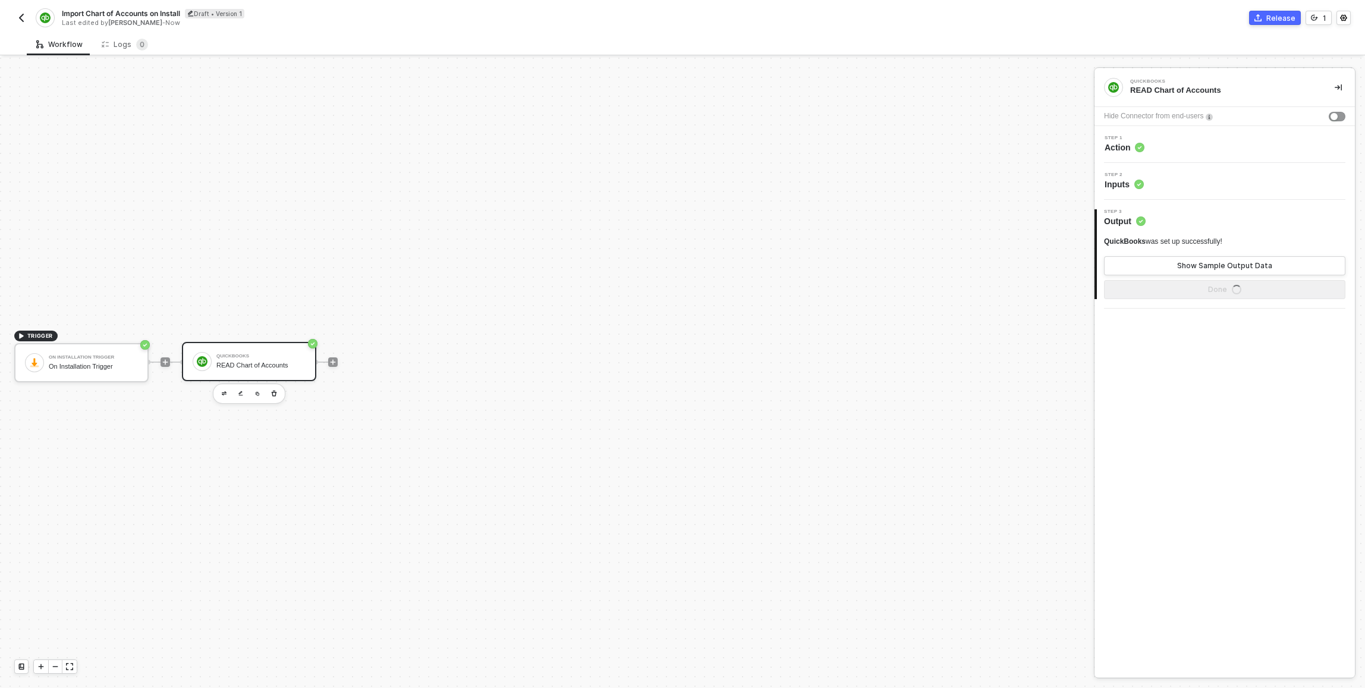
click at [1199, 171] on div "Step 2 Inputs" at bounding box center [1225, 181] width 260 height 37
click at [1223, 264] on div "Show Sample Output Data" at bounding box center [1224, 266] width 95 height 10
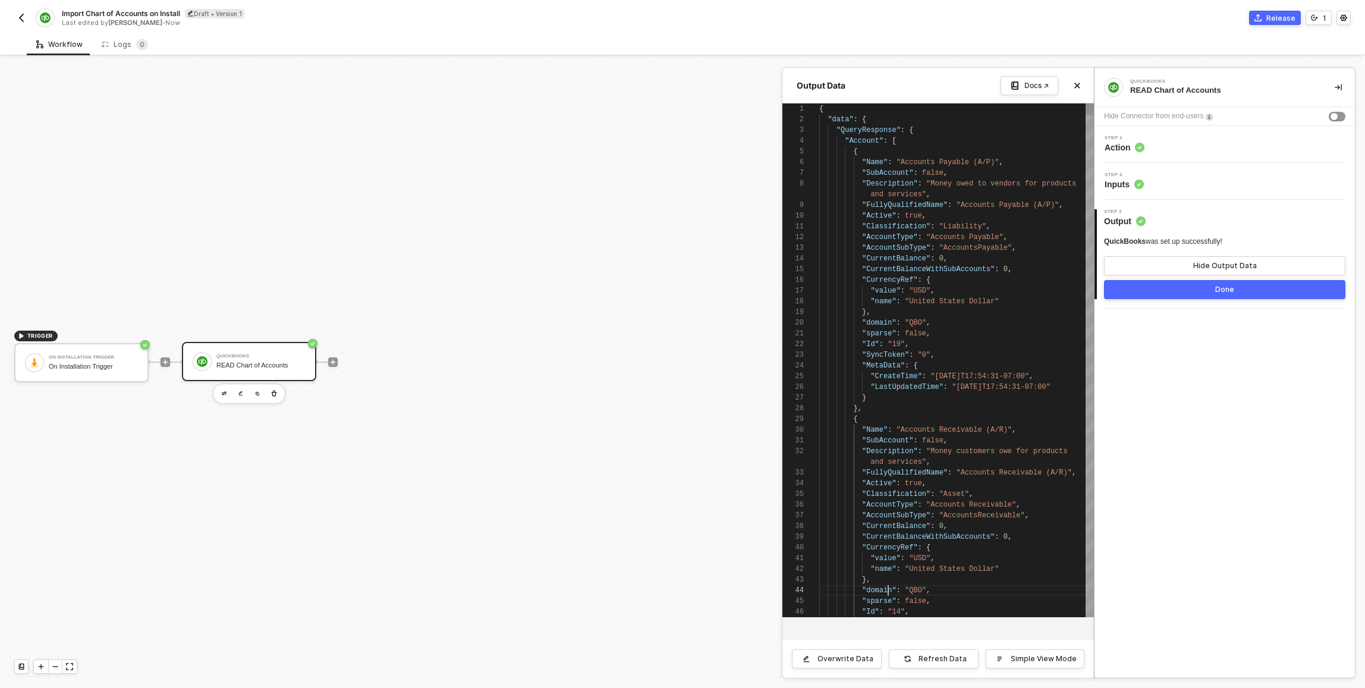
click at [886, 590] on span ""domain"" at bounding box center [879, 590] width 34 height 8
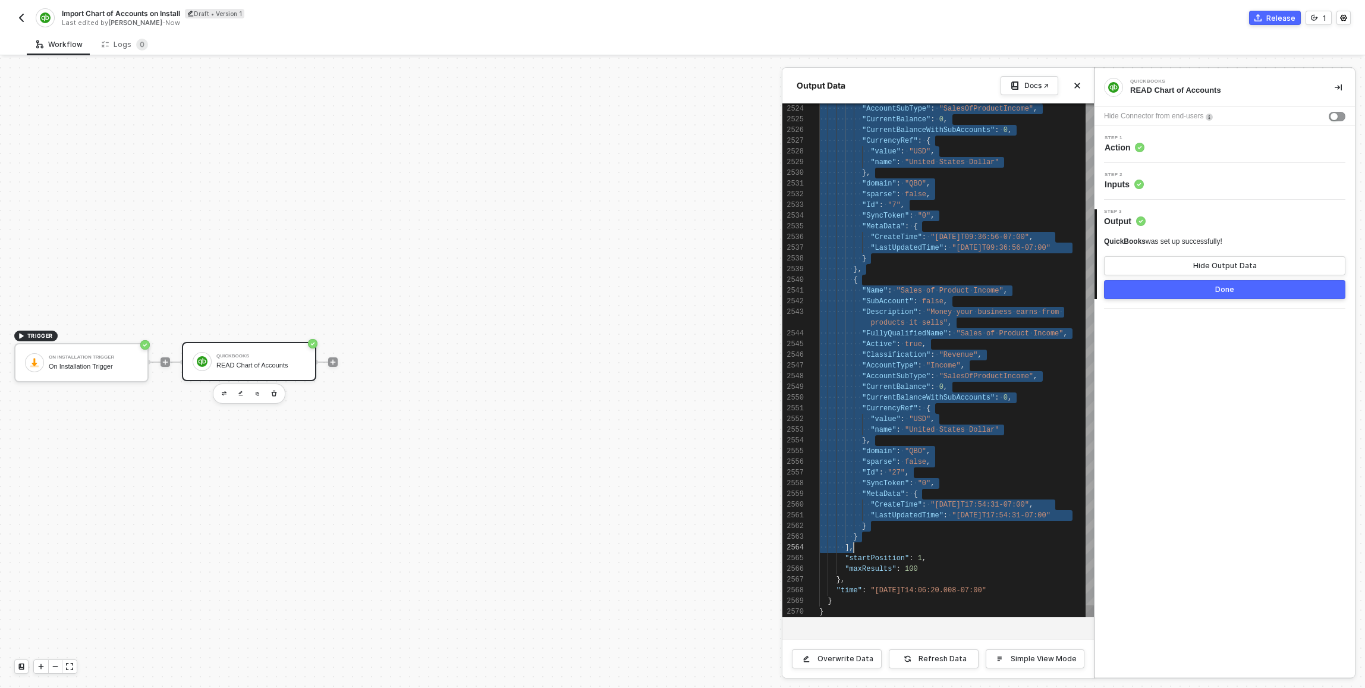
scroll to position [32, 30]
drag, startPoint x: 844, startPoint y: 140, endPoint x: 851, endPoint y: 552, distance: 411.5
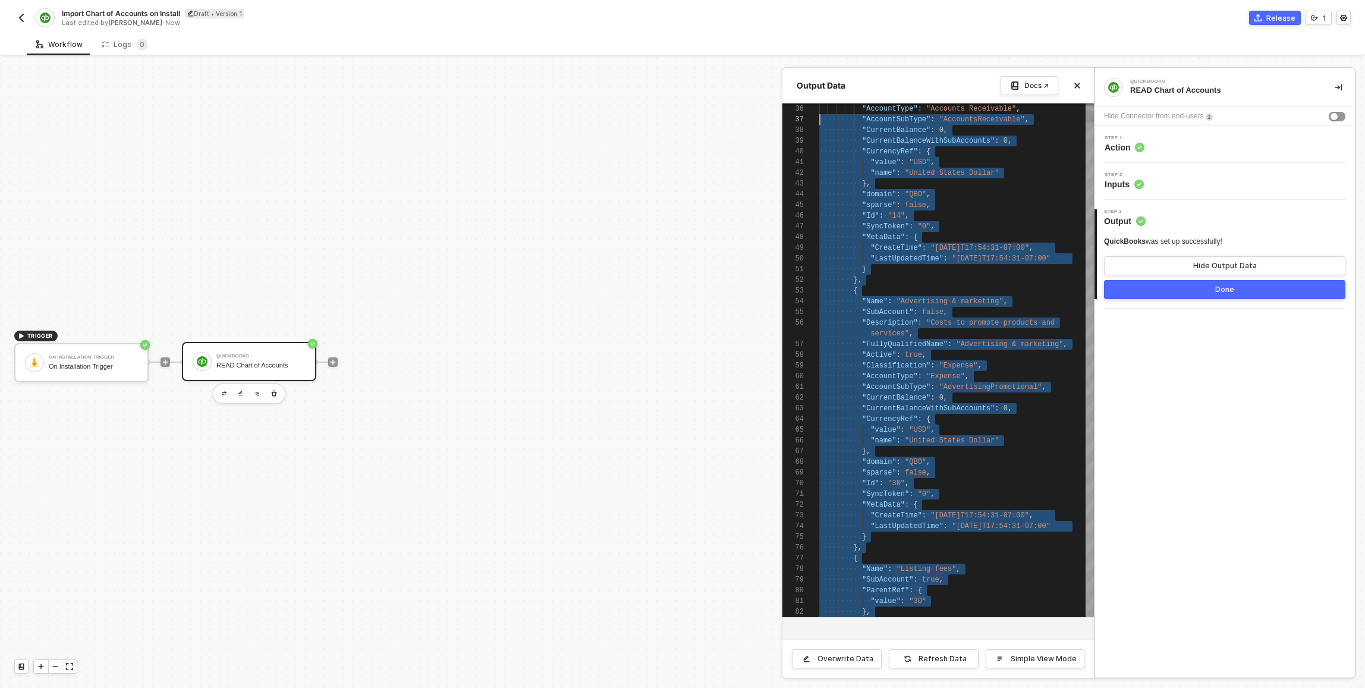
scroll to position [96, 0]
type textarea "{ "data": { "QueryResponse": { "Account": [ { "Name": "Accounts Payable (A/P)",…"
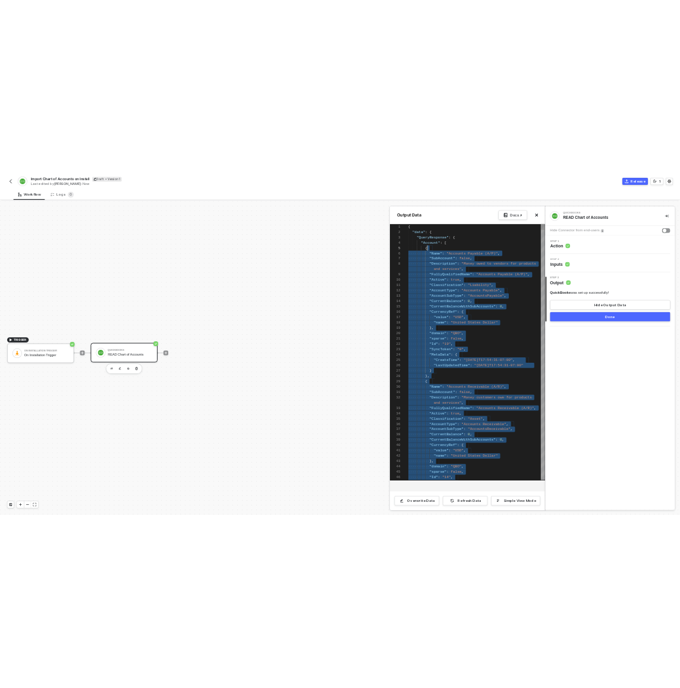
scroll to position [32, 73]
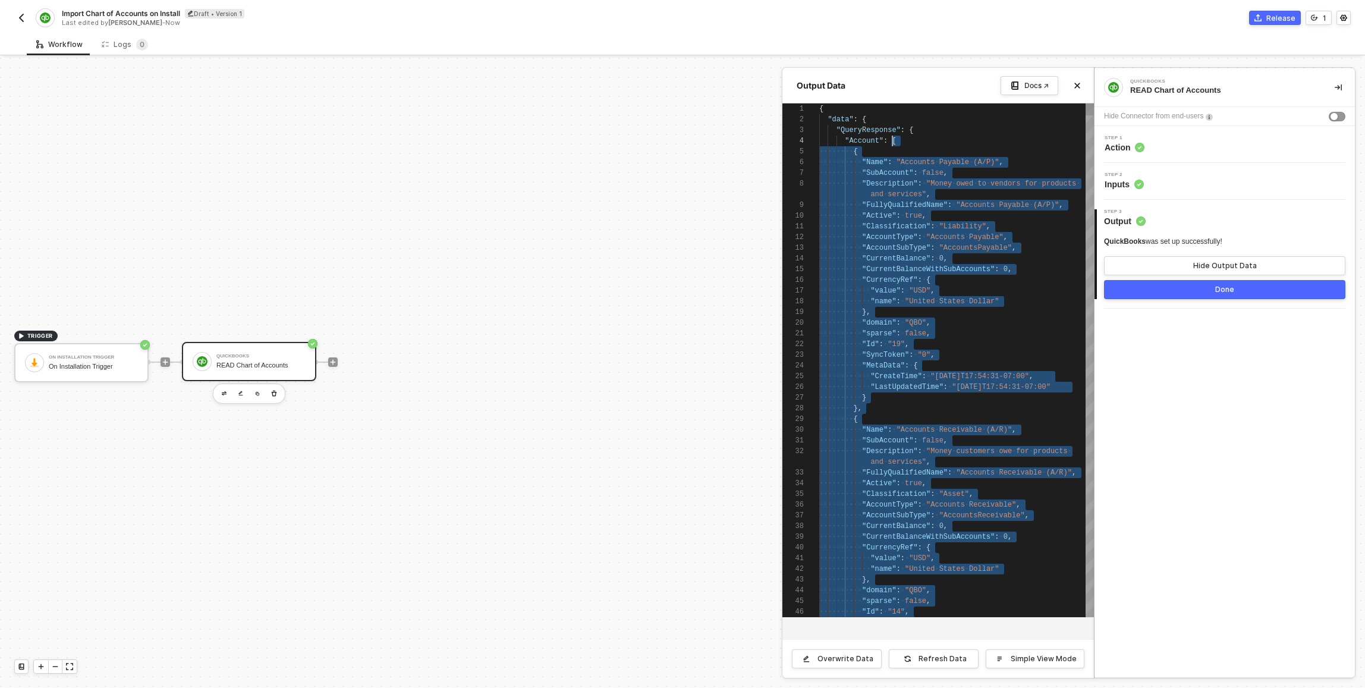
drag, startPoint x: 848, startPoint y: 548, endPoint x: 894, endPoint y: 146, distance: 405.0
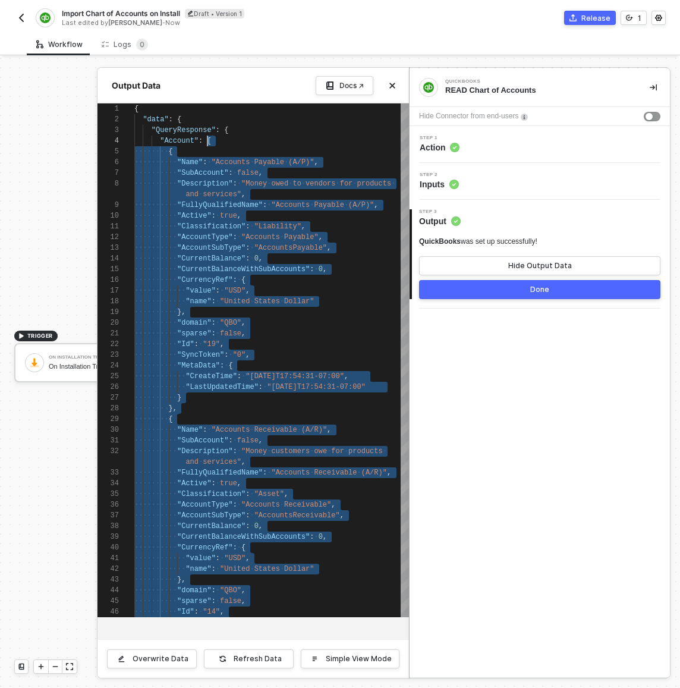
click at [45, 238] on div at bounding box center [340, 373] width 680 height 630
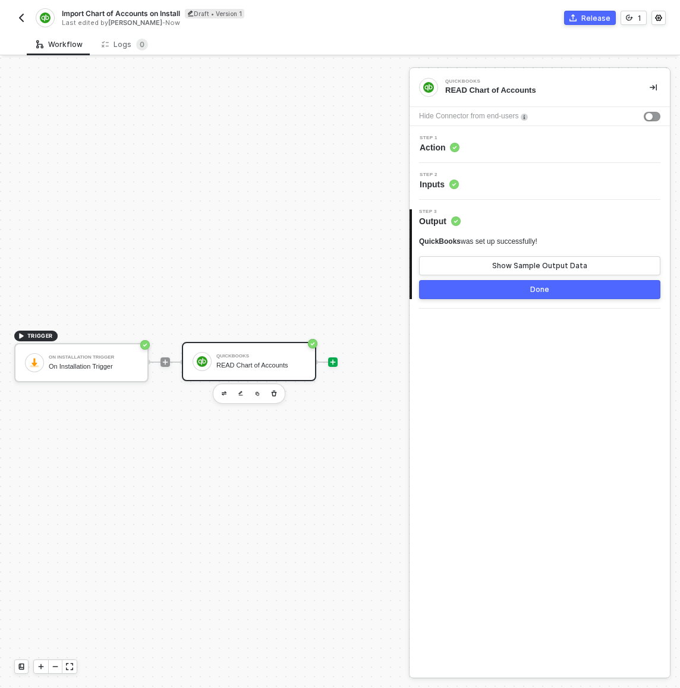
click at [332, 359] on icon "icon-play" at bounding box center [333, 361] width 5 height 5
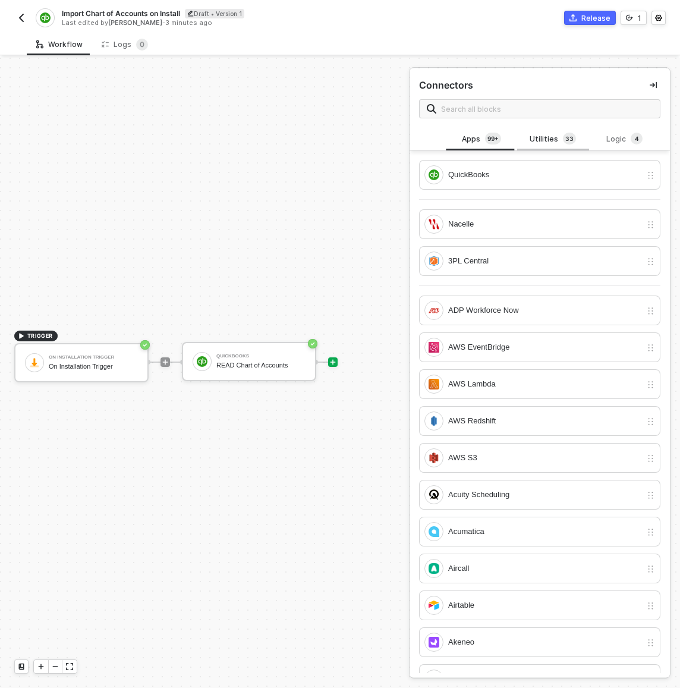
click at [530, 134] on div "Utilities 3 3" at bounding box center [553, 139] width 52 height 13
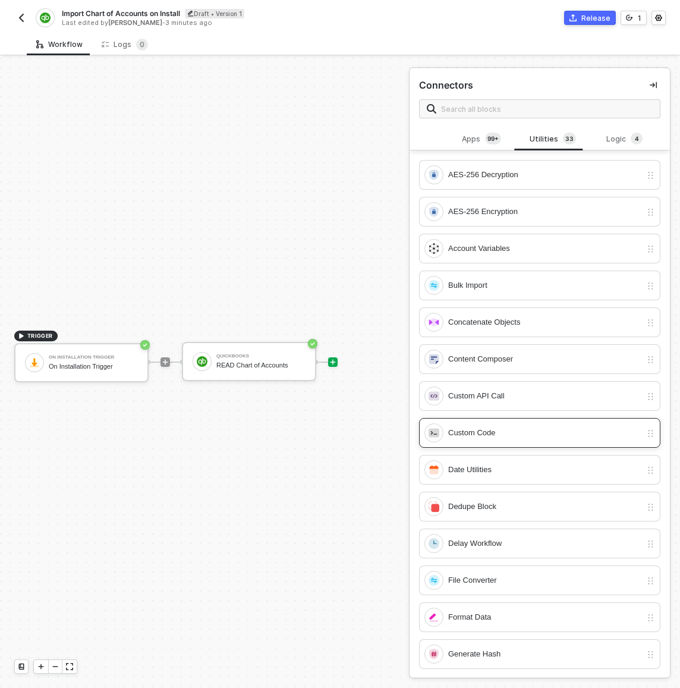
click at [471, 442] on div "Custom Code" at bounding box center [539, 433] width 241 height 30
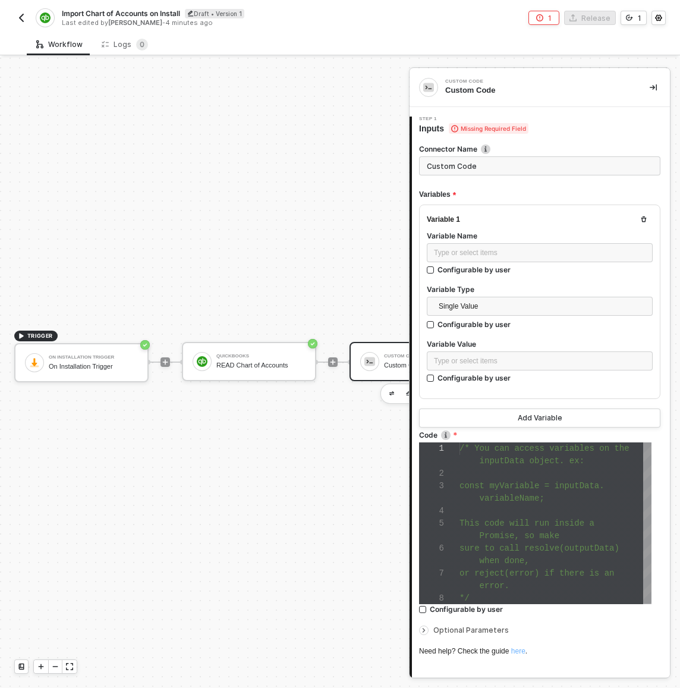
scroll to position [75, 0]
type input "Transfer Payload"
type input "Transform Payload"
click at [480, 357] on div "Type or select items ﻿" at bounding box center [540, 361] width 212 height 11
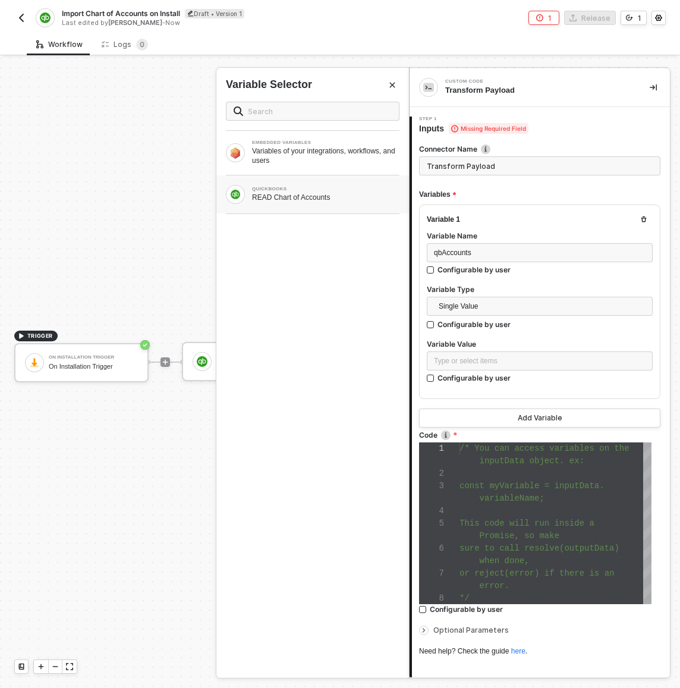
click at [328, 193] on div "READ Chart of Accounts" at bounding box center [325, 198] width 147 height 10
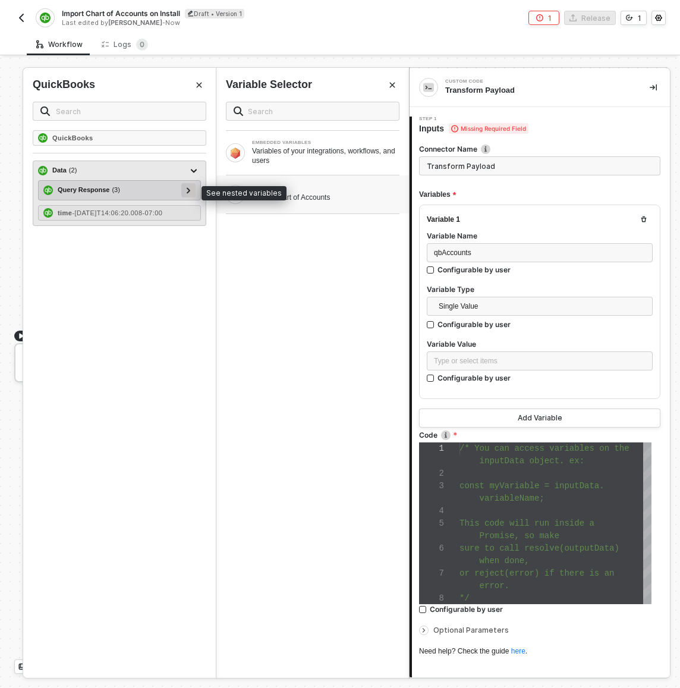
click at [188, 191] on icon at bounding box center [189, 190] width 4 height 6
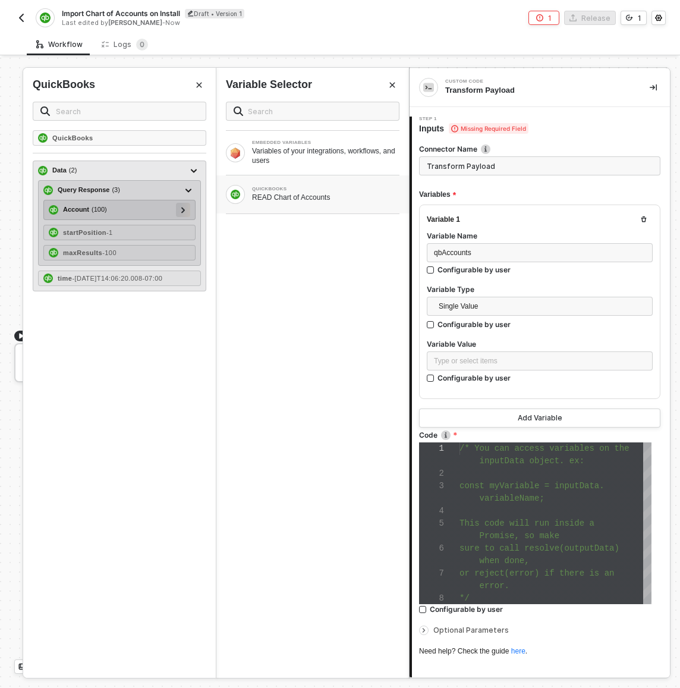
click at [181, 208] on icon at bounding box center [183, 210] width 4 height 6
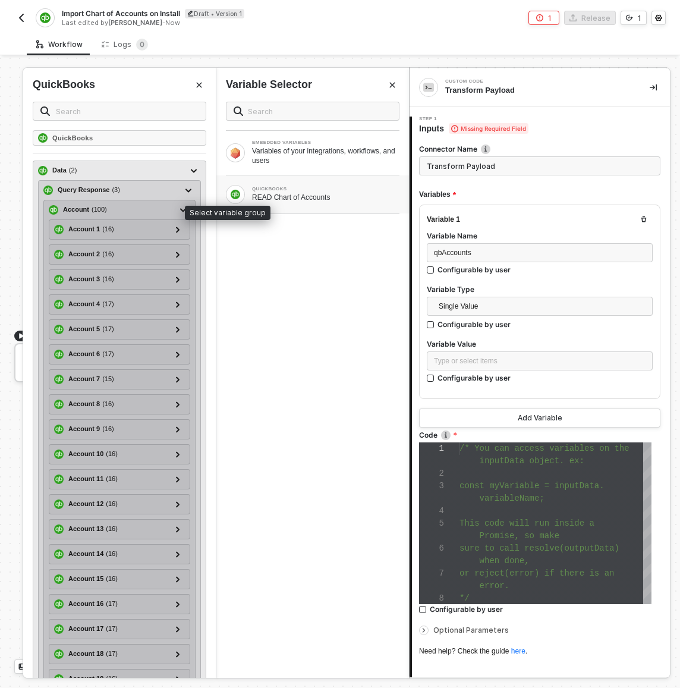
click at [117, 209] on div "Account ( 100 )" at bounding box center [112, 210] width 127 height 14
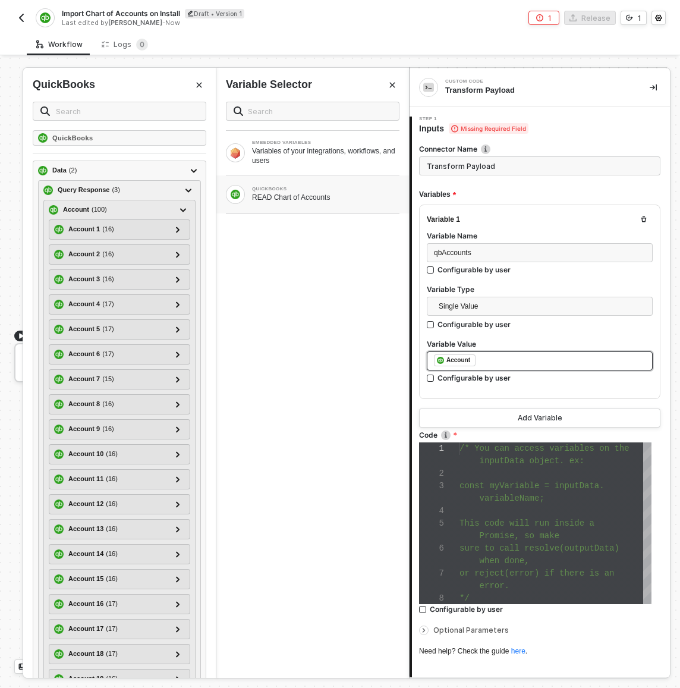
click at [448, 534] on div at bounding box center [439, 536] width 40 height 12
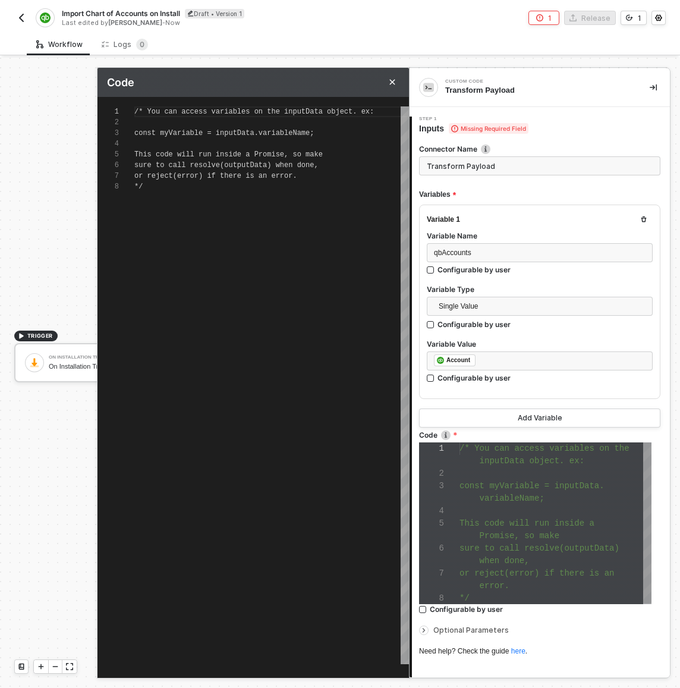
type textarea "/* You can access variables on the inputData object. ex: const myVariable = inp…"
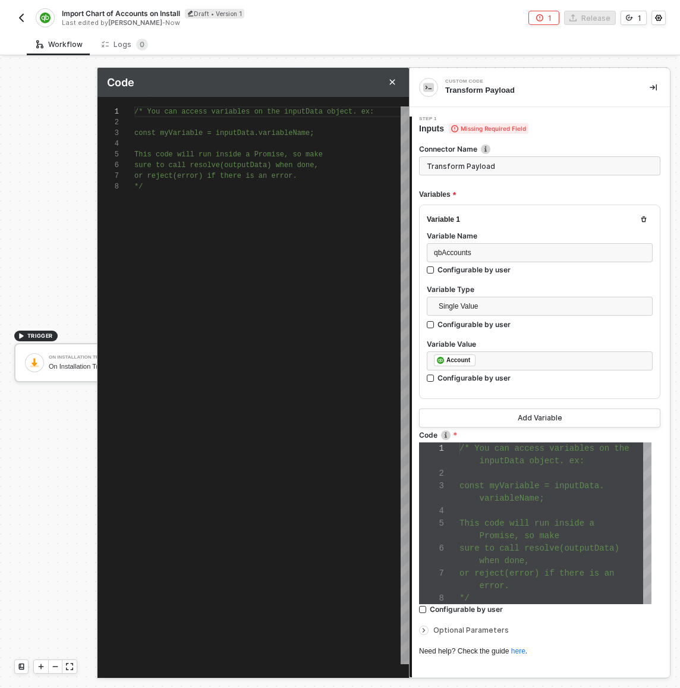
scroll to position [75, 8]
click at [313, 317] on div "/* You can access variables on the inputData objec t. ex: const myVariable = in…" at bounding box center [271, 385] width 275 height 558
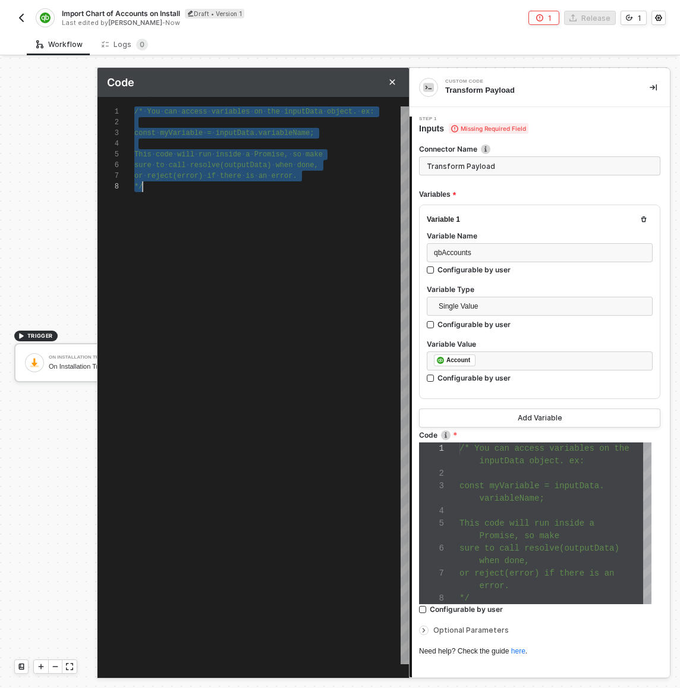
scroll to position [0, 8]
type textarea "i"
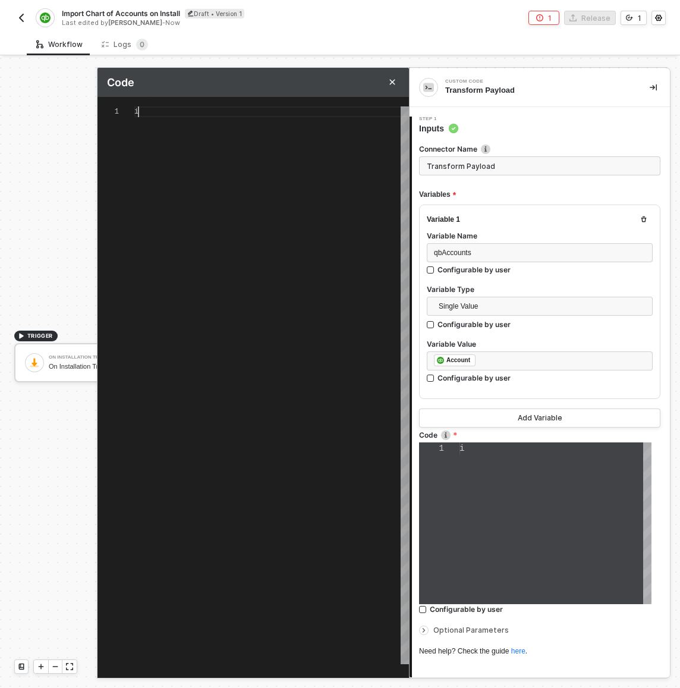
type textarea "in"
type textarea "inp"
type textarea "inpu"
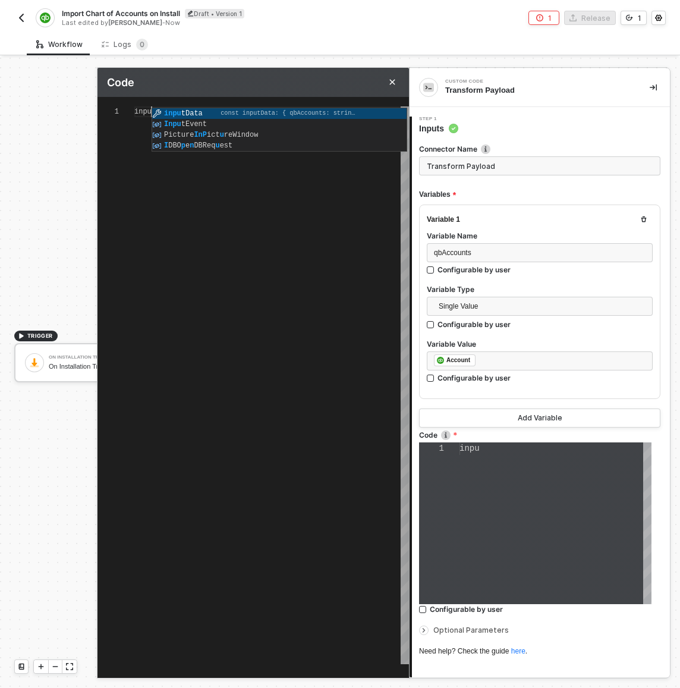
type textarea "inp"
type textarea "in"
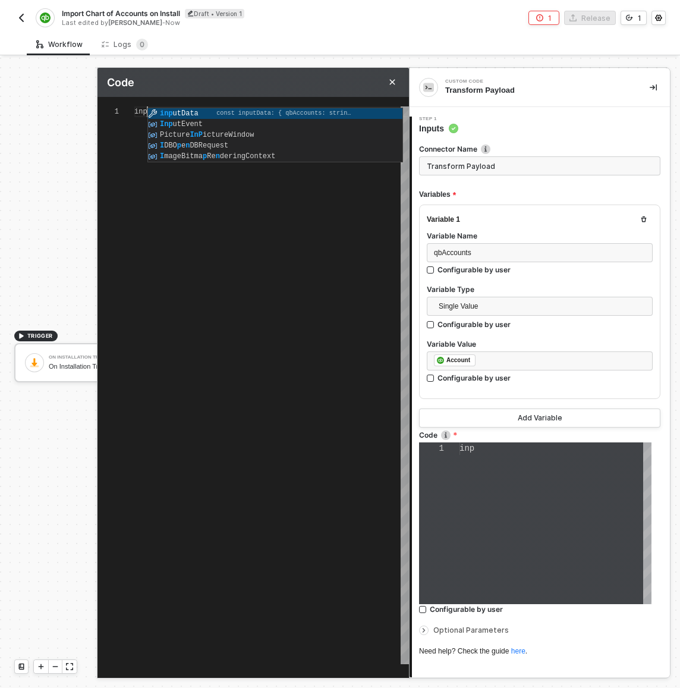
type textarea "i"
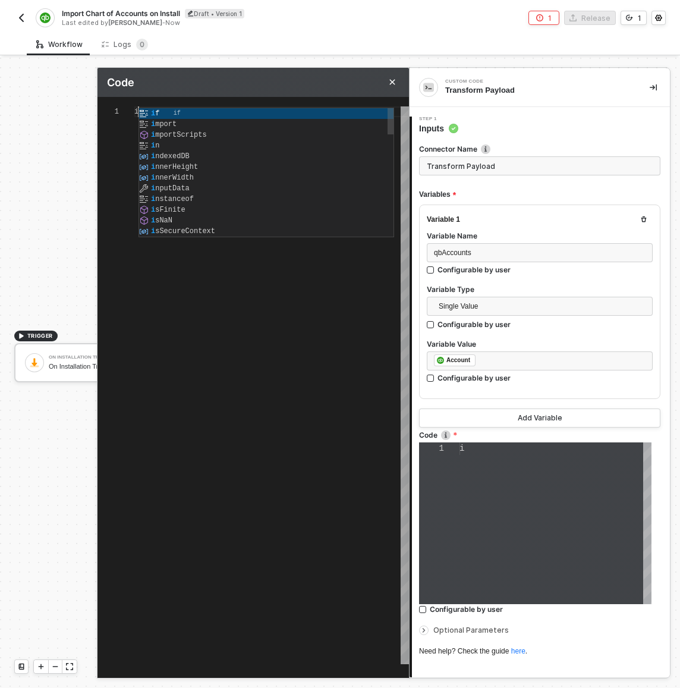
scroll to position [0, 0]
type textarea "c"
type textarea "co"
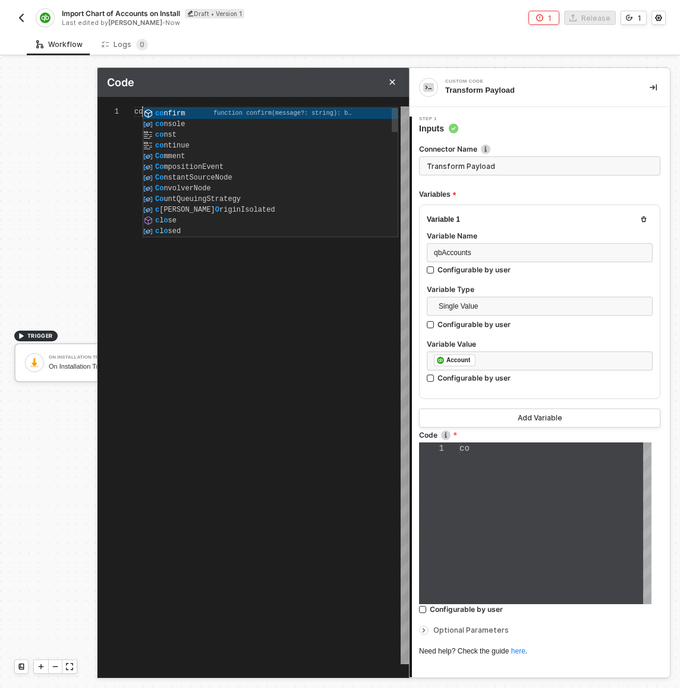
type textarea "con"
type textarea "cons"
type textarea "const"
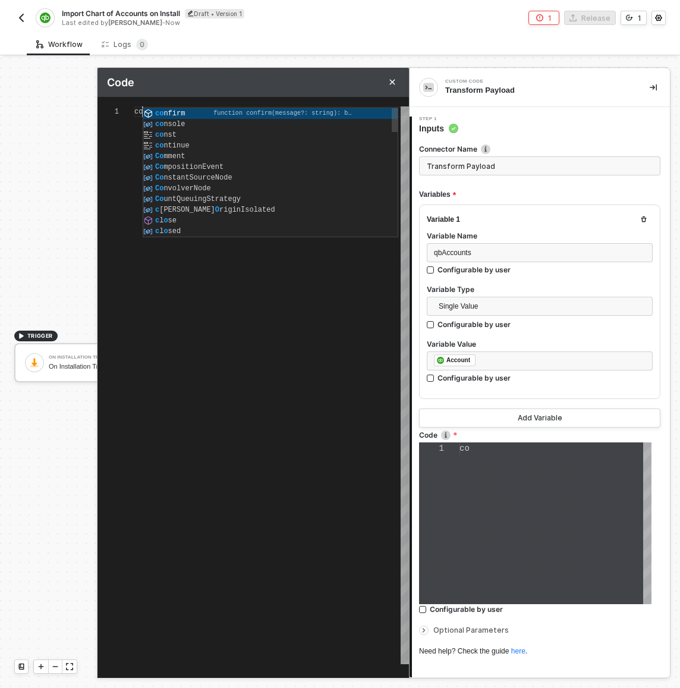
type textarea "const"
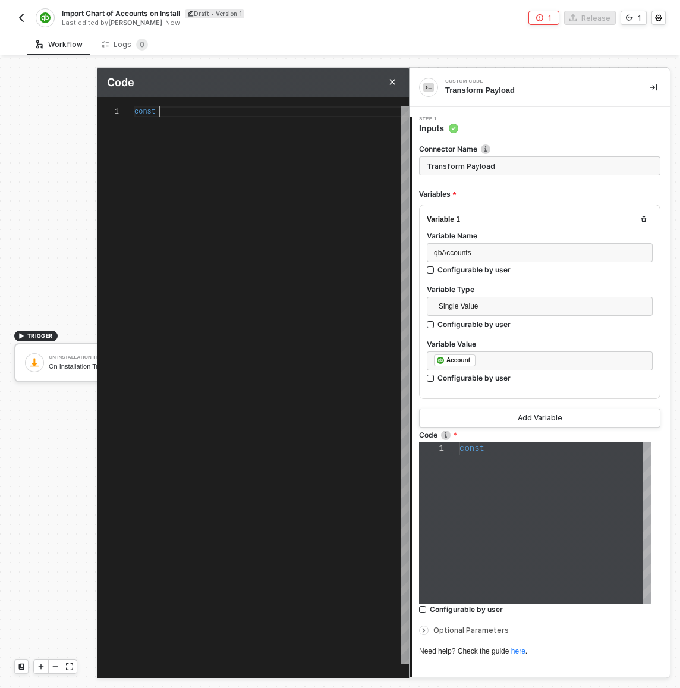
type textarea "const q"
type textarea "const qb"
type textarea "const qbA"
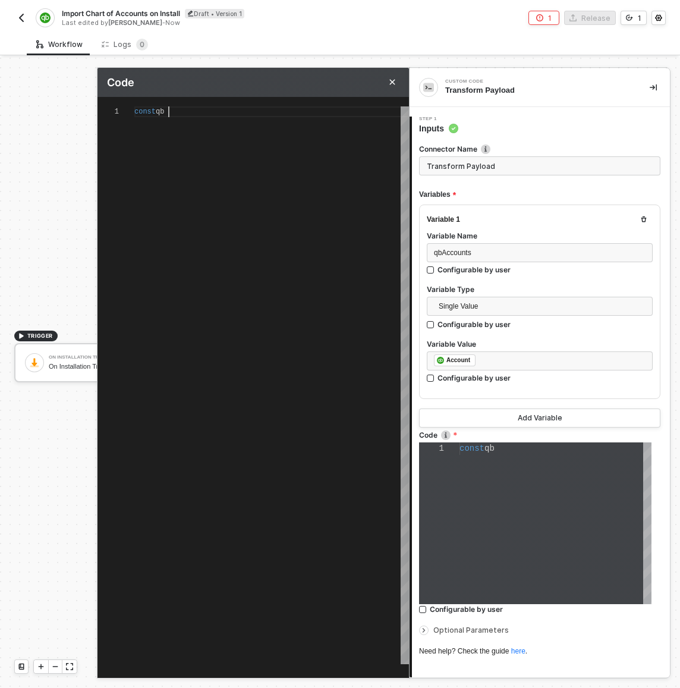
type textarea "const qbA"
type textarea "const qbAc"
type textarea "const qbAcc"
type textarea "const qbAcco"
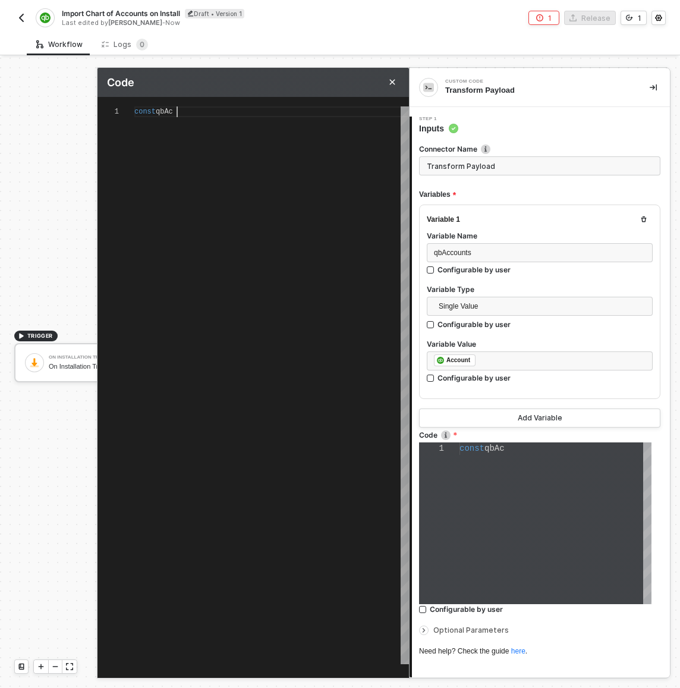
type textarea "const qbAccou"
type textarea "const qbAccoun"
type textarea "const qbAccount"
type textarea "const qbAccounts"
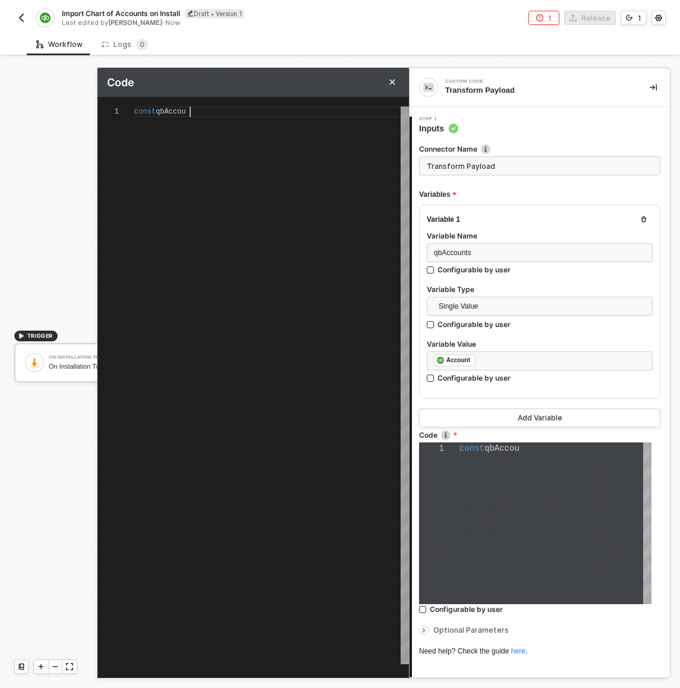
type textarea "const qbAccounts"
type textarea "const qbAccounts="
type textarea "const qbAccounts"
type textarea "const qbAccounts."
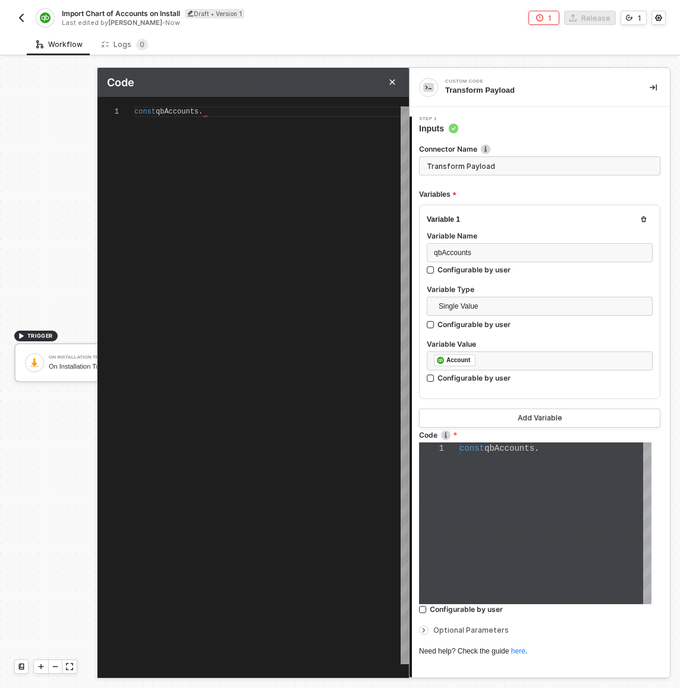
type textarea "const qbAccounts"
type textarea "const qbAccount"
type textarea "const qbAccounts"
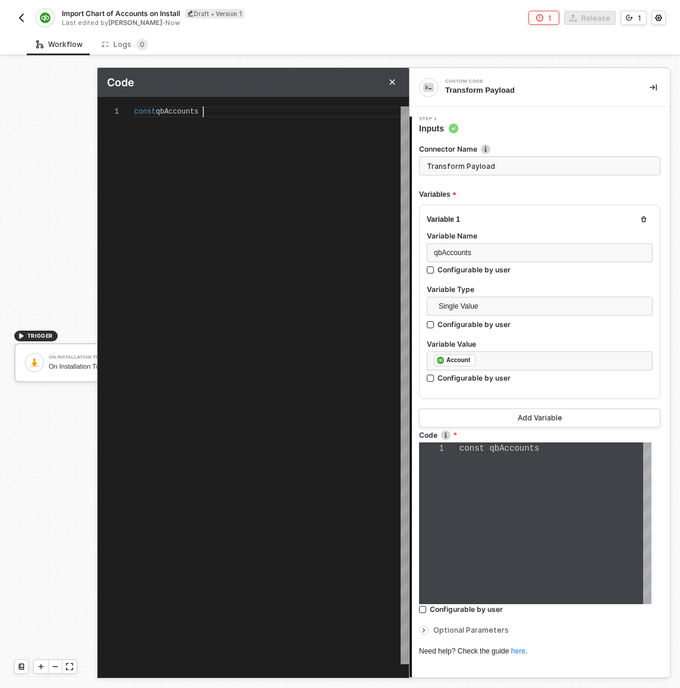
type textarea "const qbAccounts"
type textarea "const qbAccounts ="
type textarea "const qbAccounts = i"
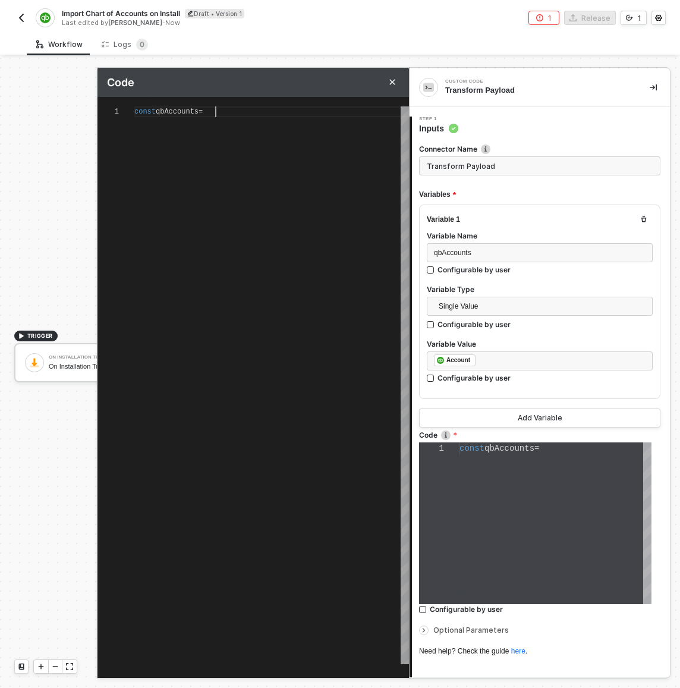
type textarea "const qbAccounts = in"
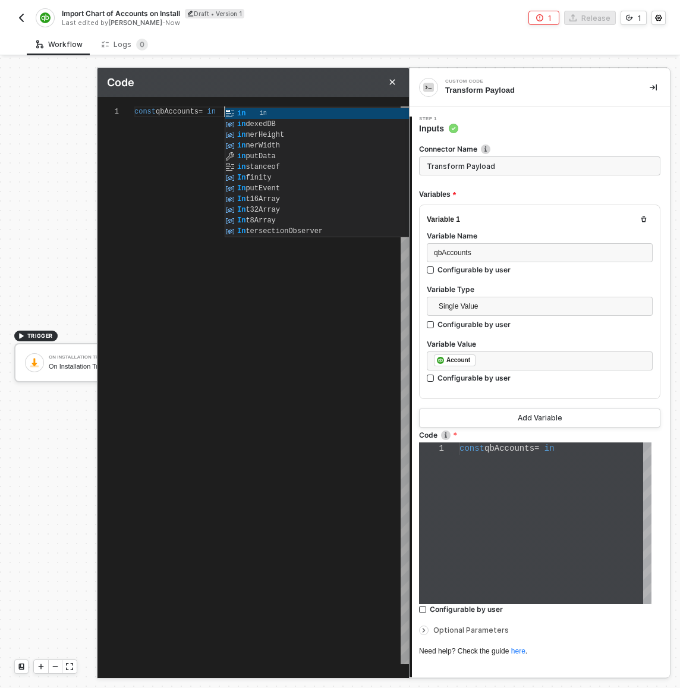
type textarea "const qbAccounts = ins"
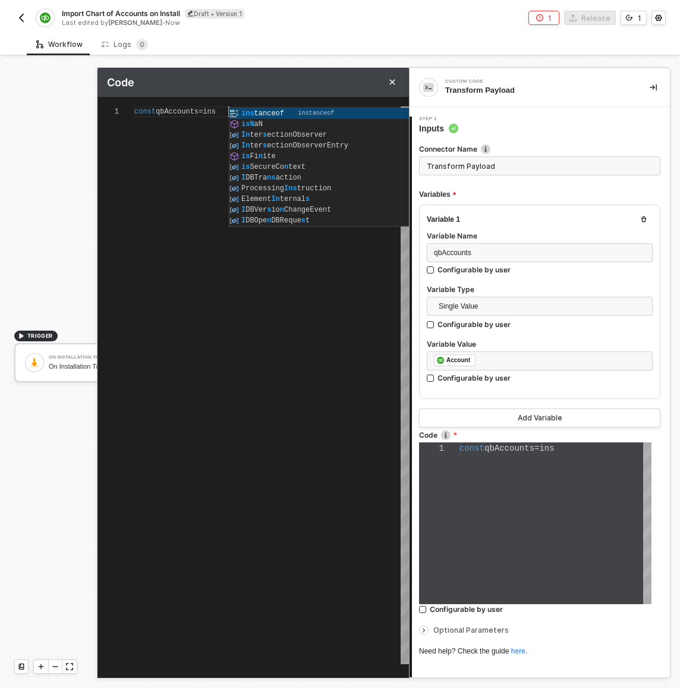
scroll to position [0, 93]
type textarea "const qbAccounts = in"
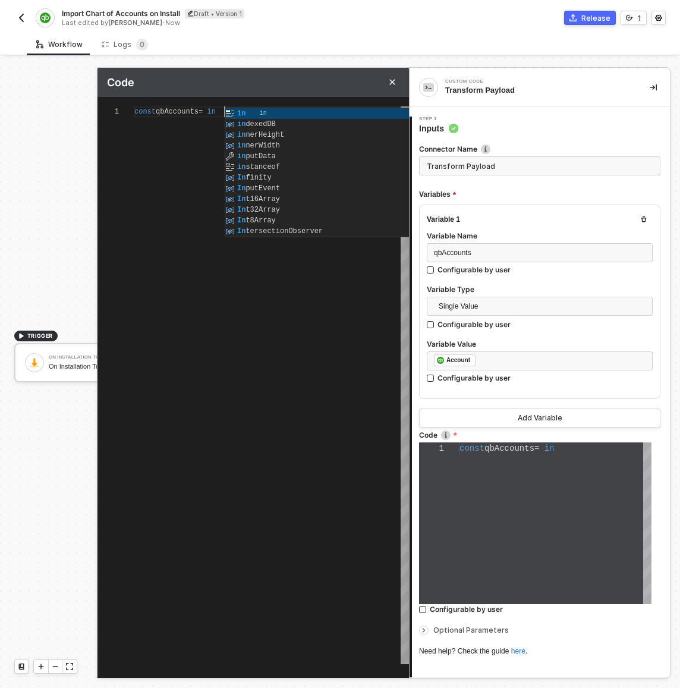
type textarea "const qbAccounts = i"
type textarea "const qbAccounts ="
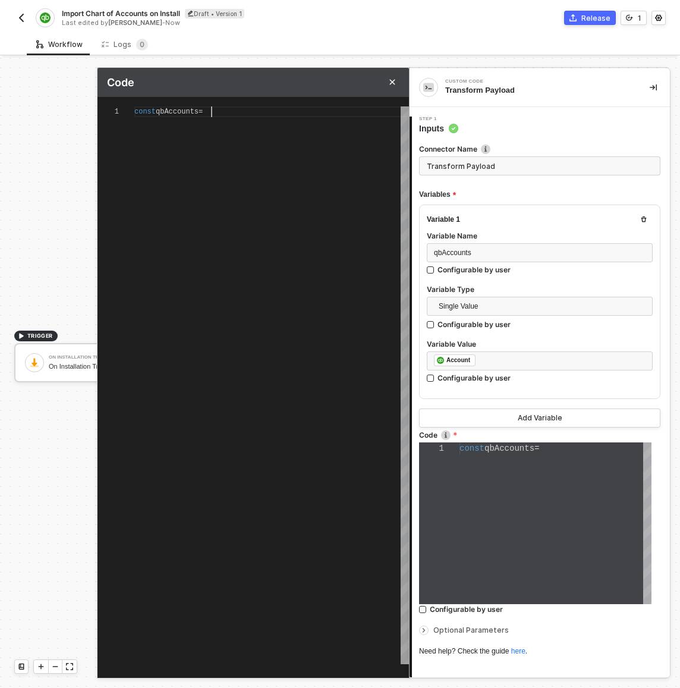
type textarea "const qbAccounts"
type textarea "const qbAccounts i"
type textarea "const qbAccounts in"
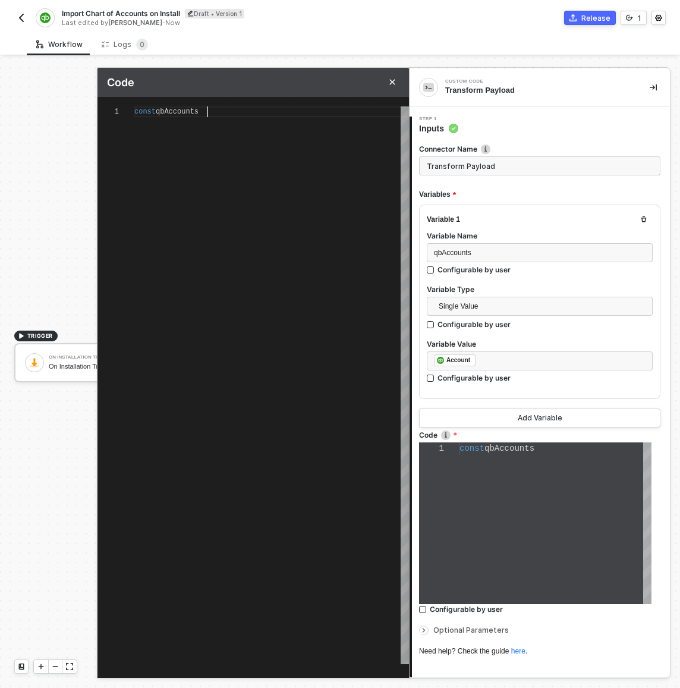
type textarea "const qbAccounts in"
type textarea "const qbAccounts inp"
type textarea "const qbAccounts inpu"
type textarea "const qbAccounts input"
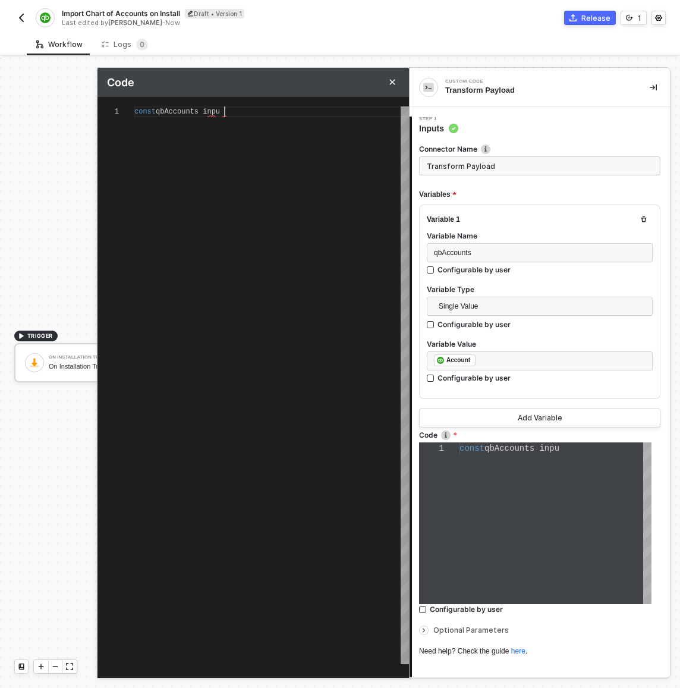
type textarea "const qbAccounts inpu"
type textarea "const qbAccounts inp"
type textarea "const qbAccounts in"
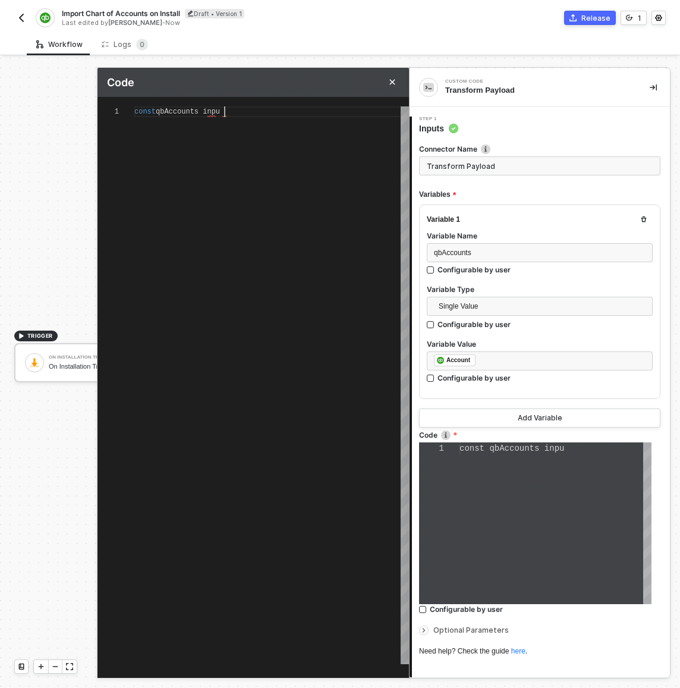
type textarea "const qbAccounts in"
type textarea "const qbAccounts i"
type textarea "const qbAccounts"
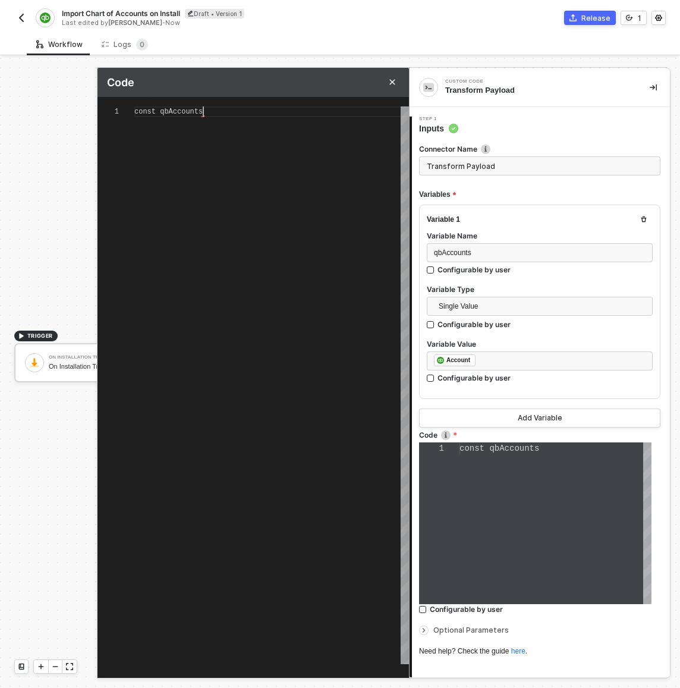
type textarea "const qbAccount"
type textarea "const qbAccounts"
type textarea "const qbAccounts ="
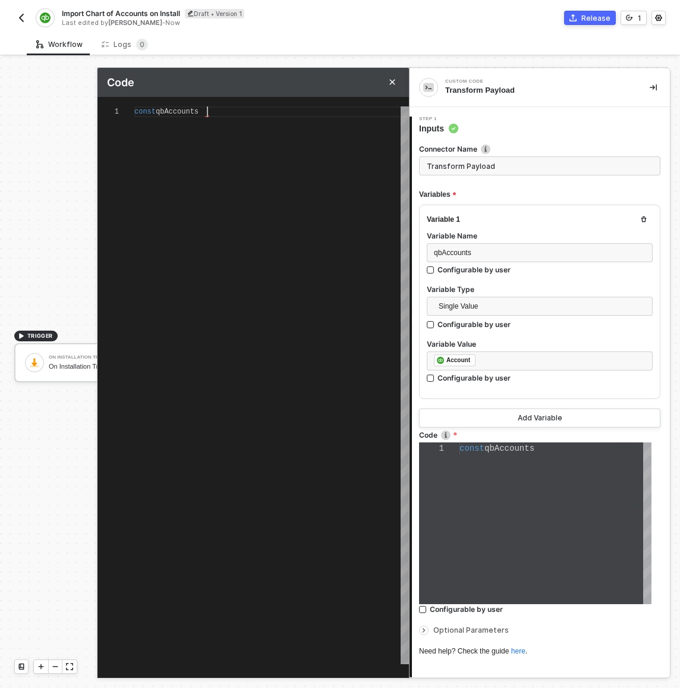
type textarea "const qbAccounts ="
type textarea "const qbAccounts = i"
type textarea "const qbAccounts = in"
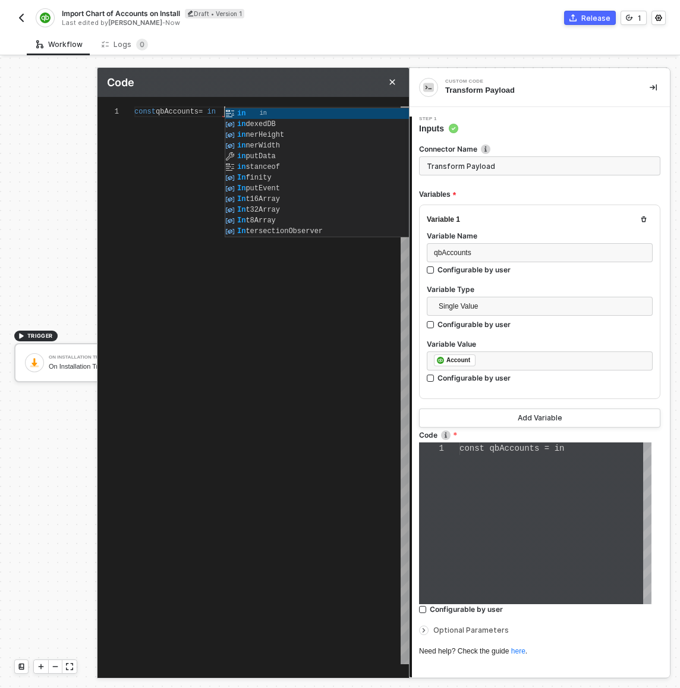
type textarea "const qbAccounts = inp"
type textarea "const qbAccounts = inpu"
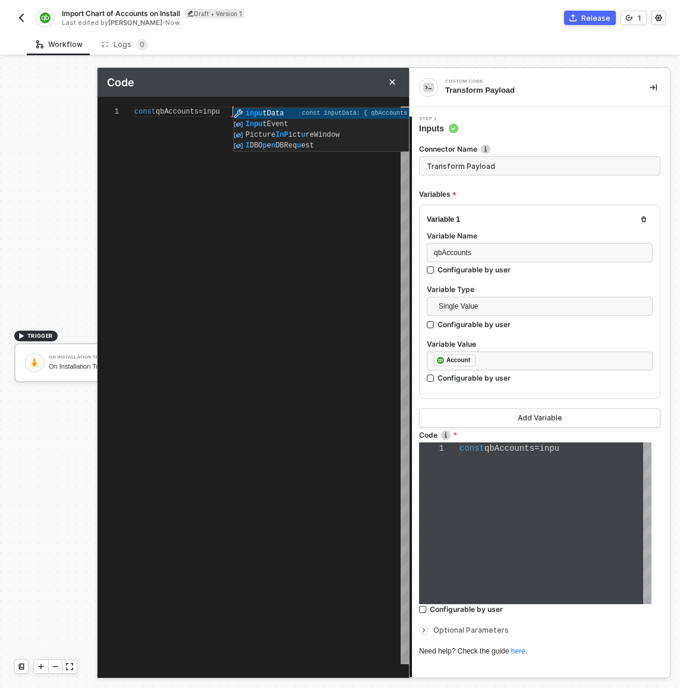
type textarea "const qbAccounts = input"
type textarea "const qbAccounts = inputData"
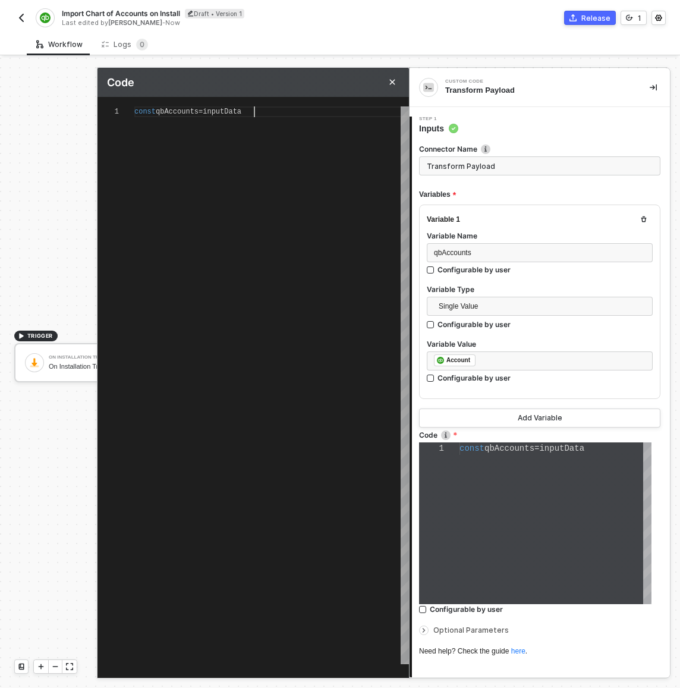
type textarea "const qbAccounts = inputData."
type textarea "const qbAccounts = inputData.qbAccounts"
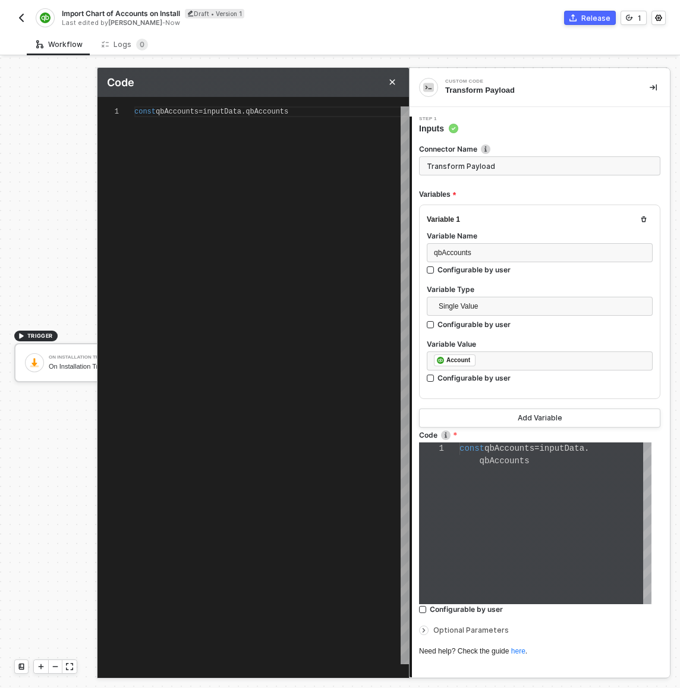
type textarea "const qbAccounts = inputData.qbAccounts;"
paste textarea "AcctNum: qbAccounts[i].Id }); }"
type textarea "const qbAccounts = inputData.qbAccounts; const transformedAccounts = []; for (l…"
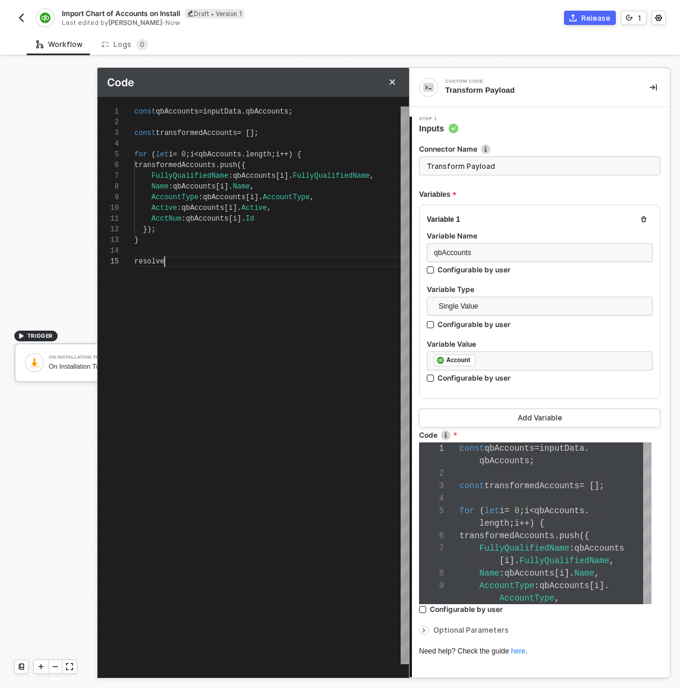
scroll to position [43, 34]
type textarea "AcctNum: qbAccounts[i].Id }); } resolve(transformedAccounts);"
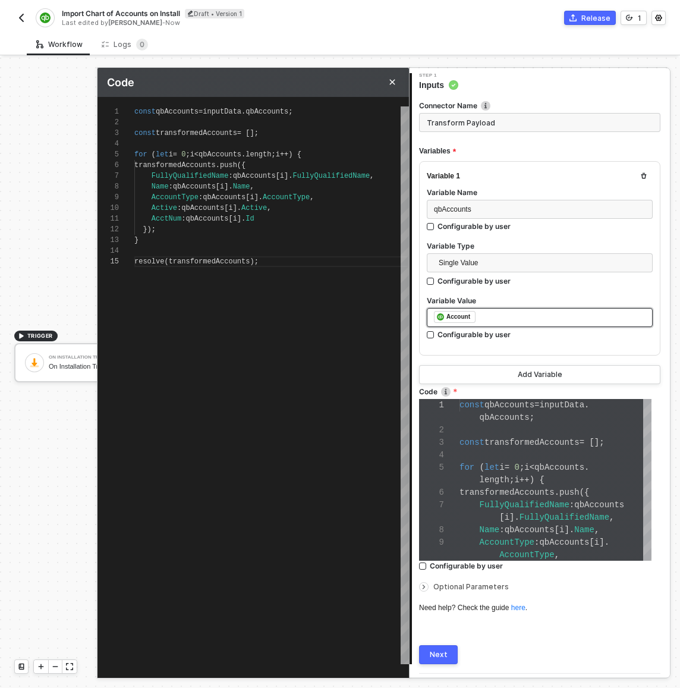
scroll to position [76, 0]
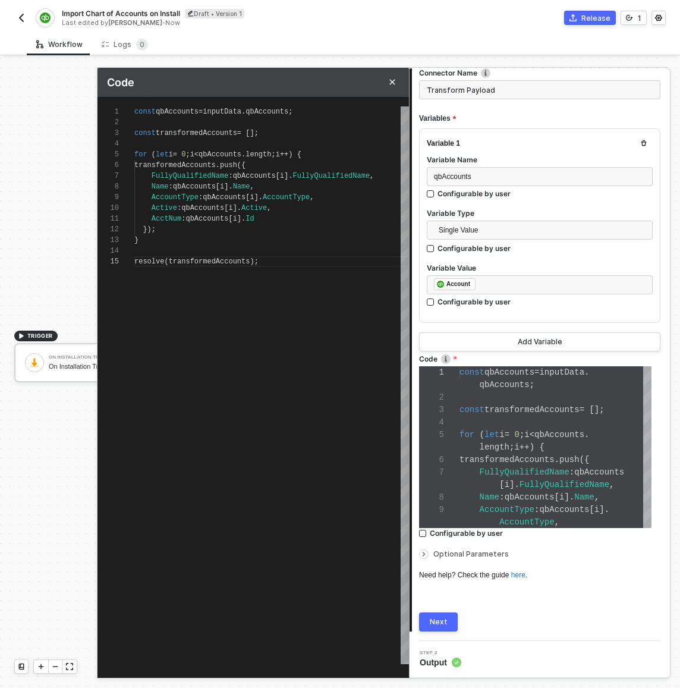
click at [460, 554] on span "Optional Parameters" at bounding box center [471, 553] width 76 height 9
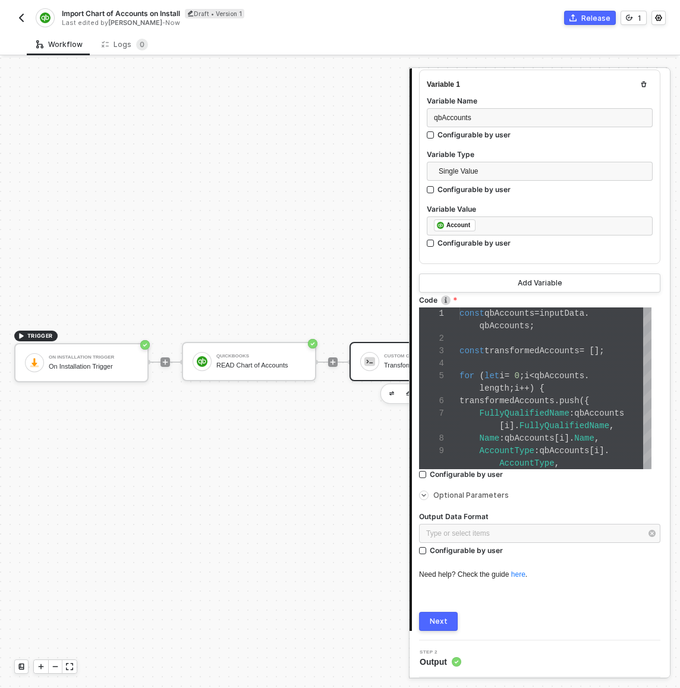
scroll to position [134, 0]
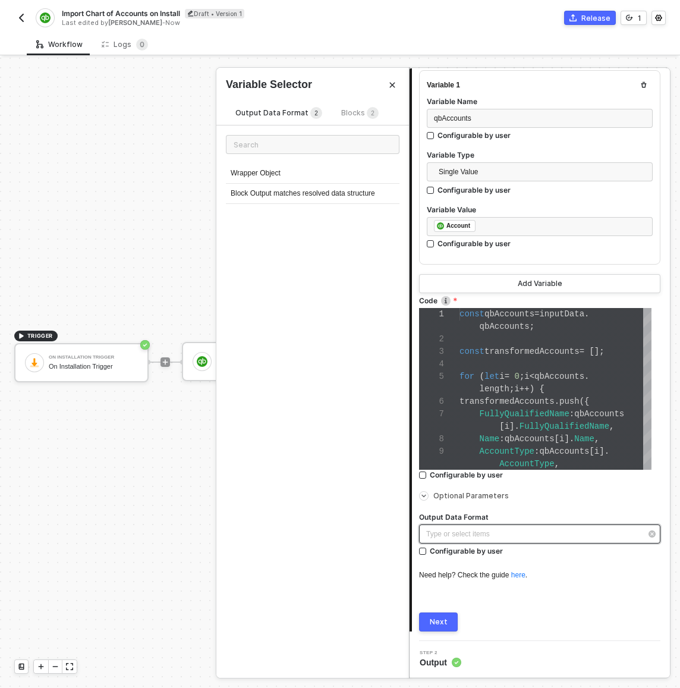
click at [458, 542] on div "Type or select items ﻿" at bounding box center [539, 533] width 241 height 19
click at [318, 190] on div "Block Output matches resolved data structure" at bounding box center [313, 194] width 174 height 20
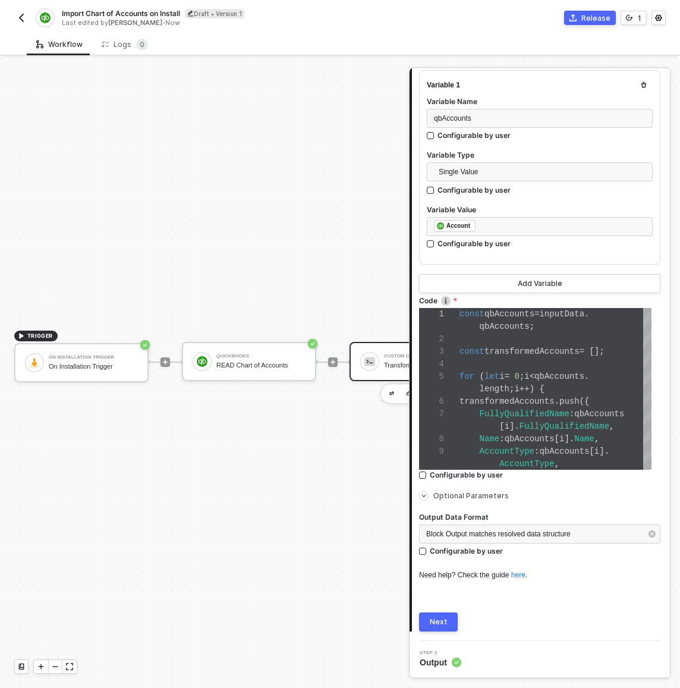
click at [439, 612] on button "Next" at bounding box center [438, 621] width 39 height 19
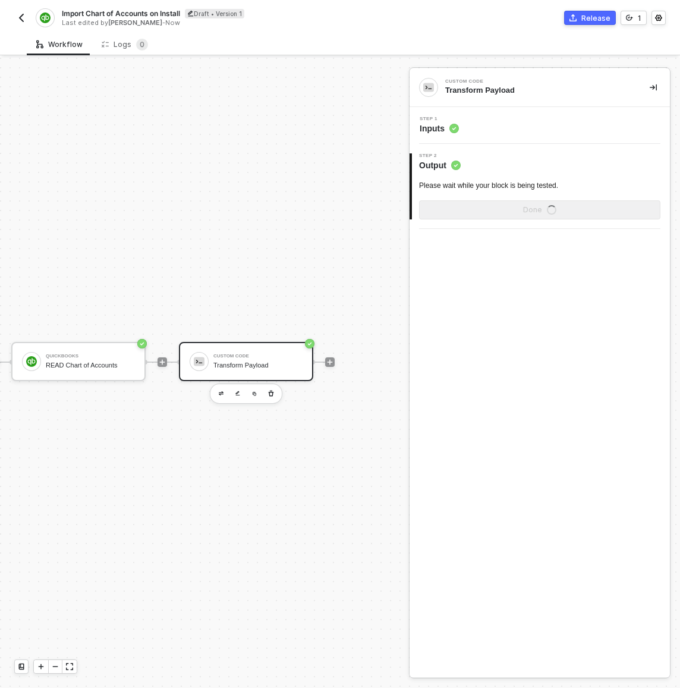
scroll to position [0, 0]
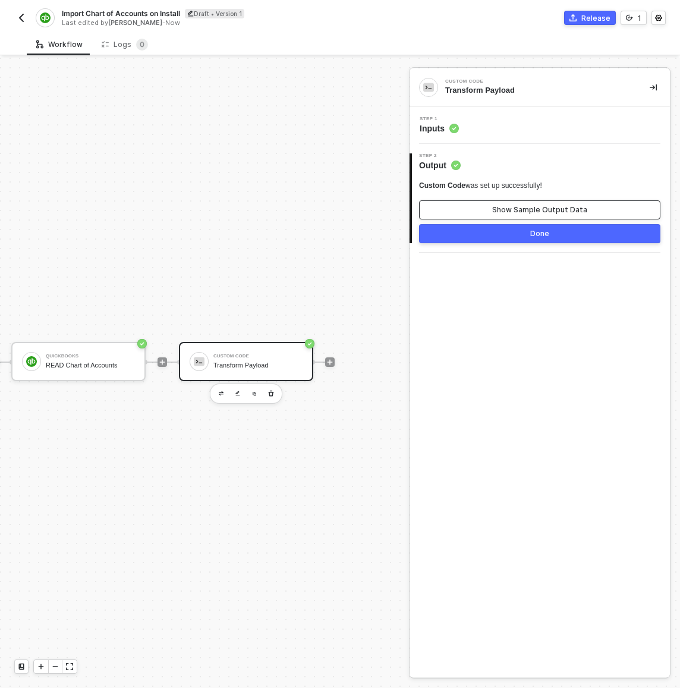
click at [553, 205] on div "Show Sample Output Data" at bounding box center [539, 210] width 95 height 10
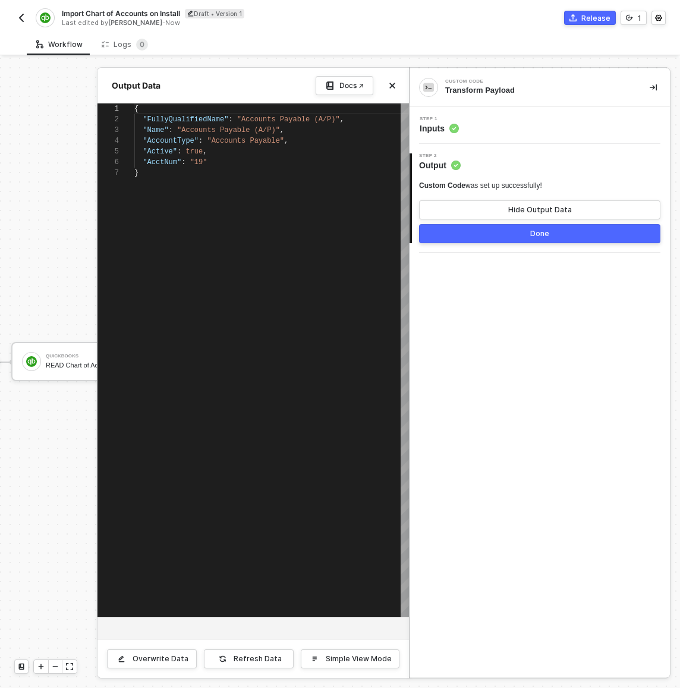
scroll to position [64, 0]
click at [278, 653] on button "Refresh Data" at bounding box center [249, 658] width 90 height 19
click at [383, 264] on div "{ "FullyQualifiedName" : "Accounts Payable (A/P)" , "Name" : "Accounts Payable …" at bounding box center [271, 360] width 275 height 514
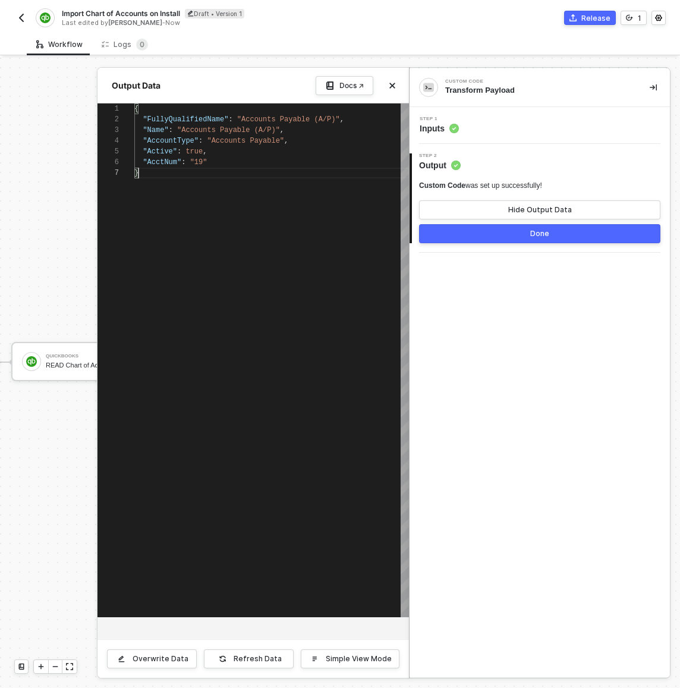
click at [383, 264] on div "{ "FullyQualifiedName" : "Accounts Payable (A/P)" , "Name" : "Accounts Payable …" at bounding box center [271, 360] width 275 height 514
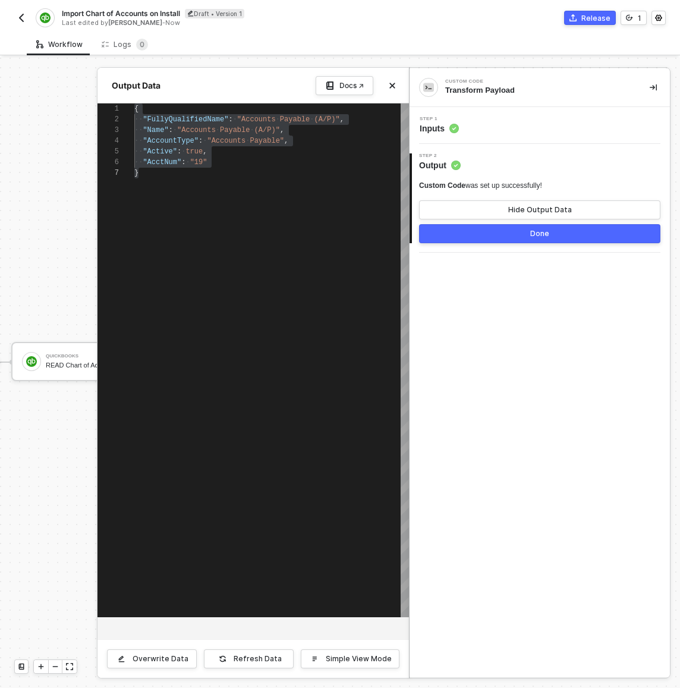
click at [485, 129] on div "Step 1 Inputs" at bounding box center [541, 126] width 257 height 18
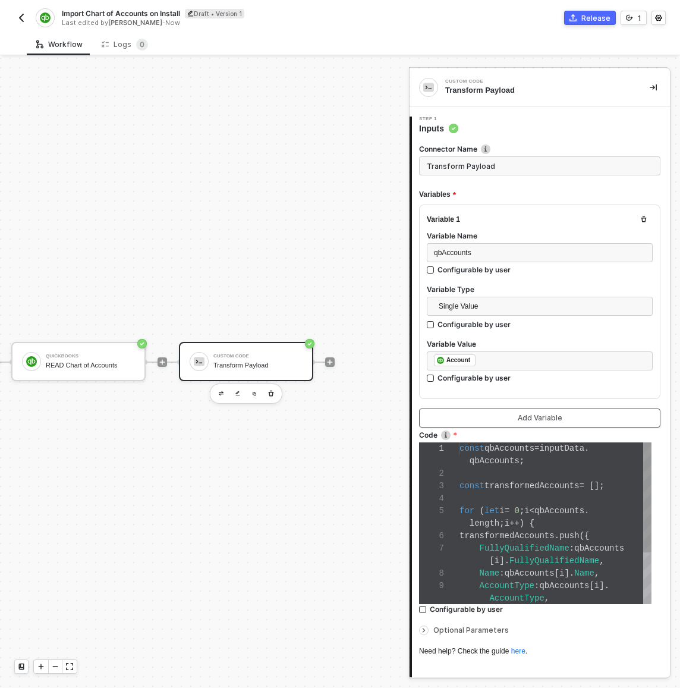
scroll to position [87, 0]
click at [463, 647] on div "Need help? Check the guide here ." at bounding box center [539, 651] width 241 height 10
click at [483, 566] on div "[ i ]. FullyQualifiedName ," at bounding box center [556, 561] width 192 height 12
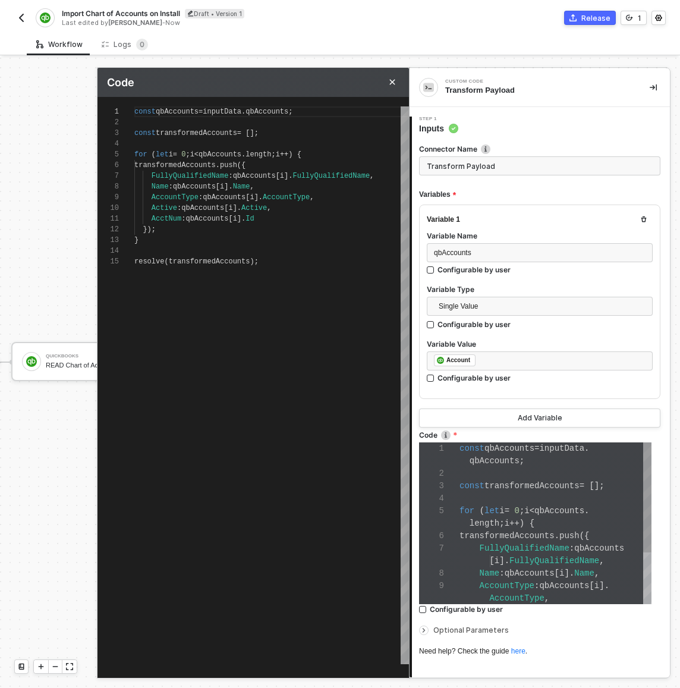
scroll to position [107, 0]
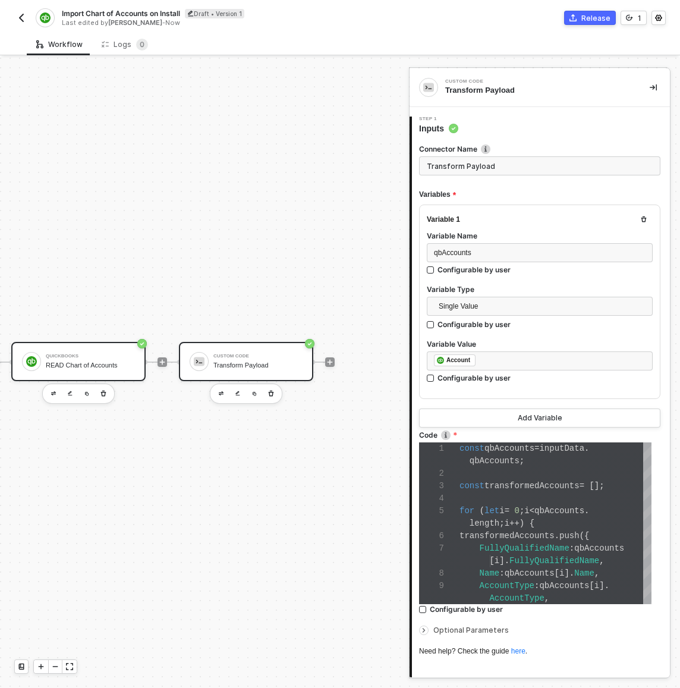
click at [49, 359] on div "QuickBooks READ Chart of Accounts" at bounding box center [90, 361] width 89 height 23
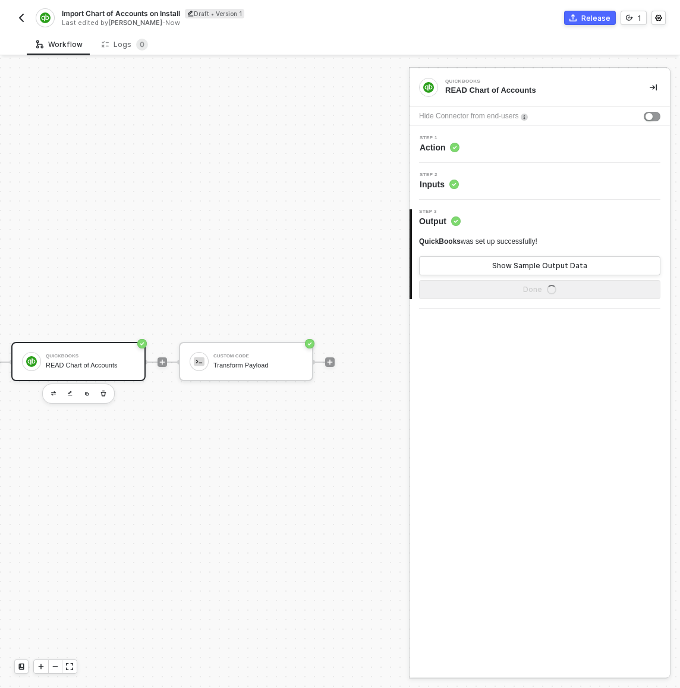
click at [499, 174] on div "Step 2 Inputs" at bounding box center [541, 181] width 257 height 18
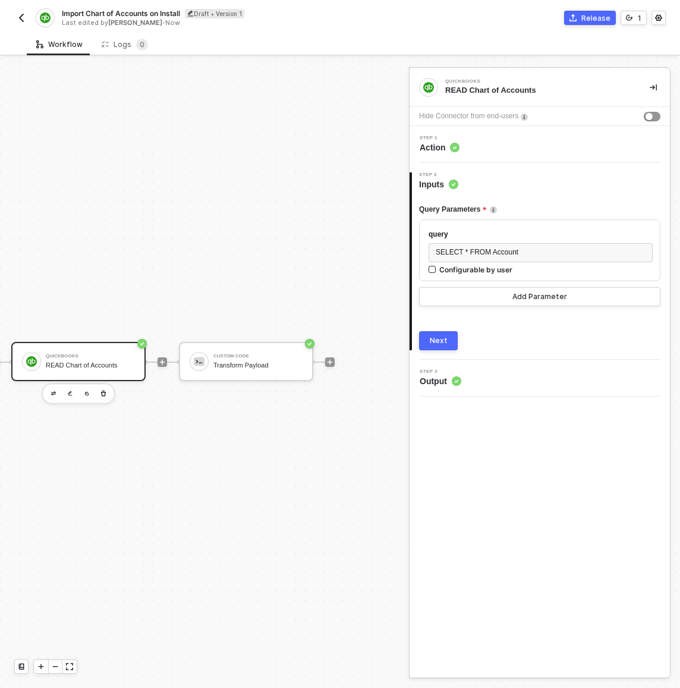
click at [436, 334] on button "Next" at bounding box center [438, 340] width 39 height 19
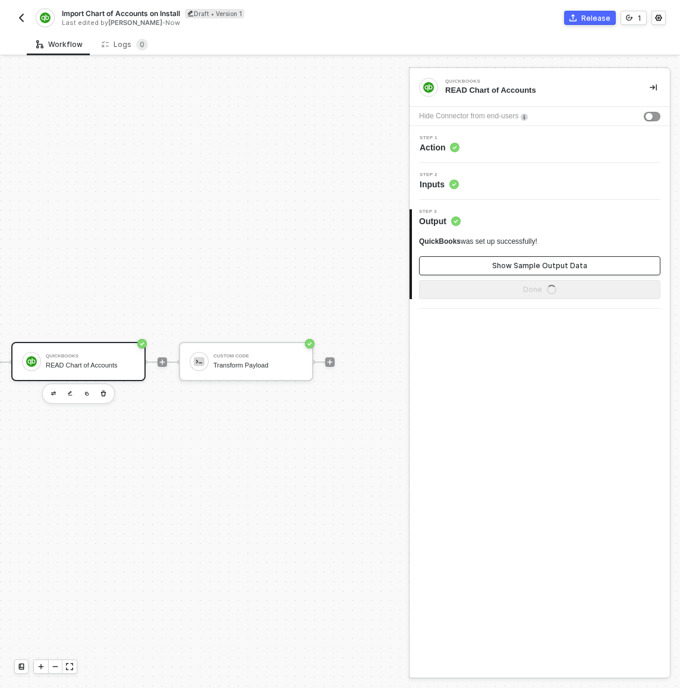
click at [486, 265] on button "Show Sample Output Data" at bounding box center [539, 265] width 241 height 19
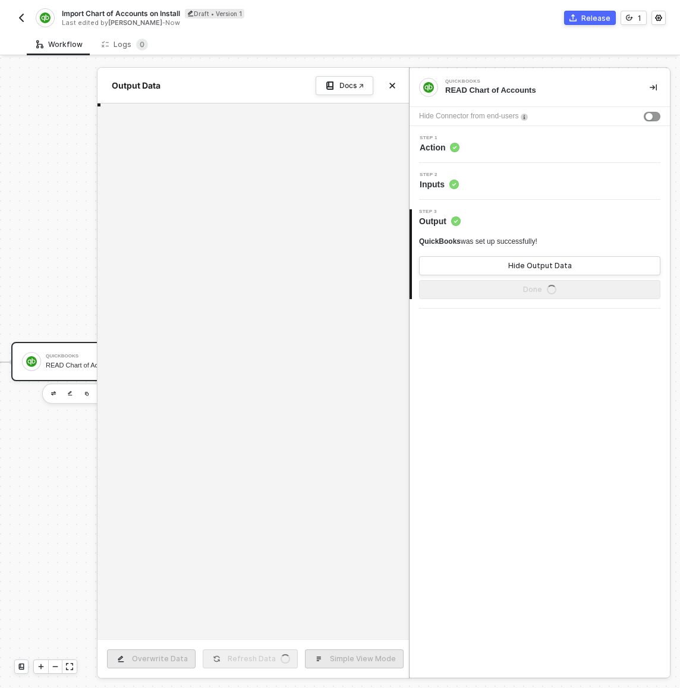
type textarea "{ "data": { "QueryResponse": { "Account": [ { "Name": "Accounts Payable (A/P)",…"
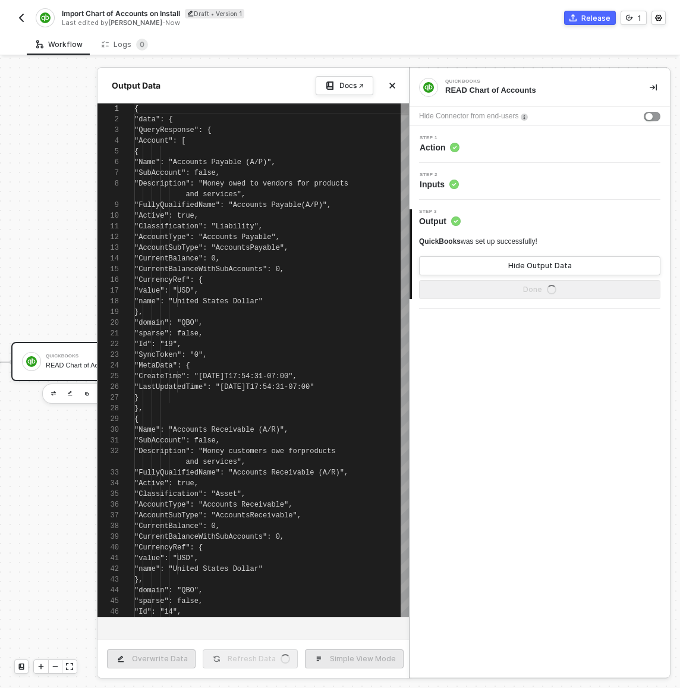
scroll to position [96, 0]
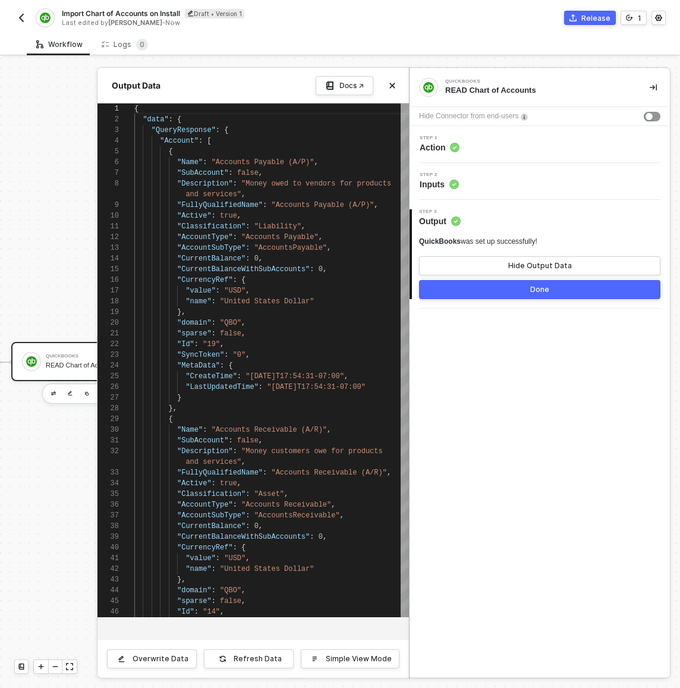
click at [232, 27] on div "Import Chart of Accounts on Install Draft • Version 1 Last edited by Paul Calla…" at bounding box center [340, 16] width 652 height 33
click at [73, 242] on div at bounding box center [340, 373] width 680 height 630
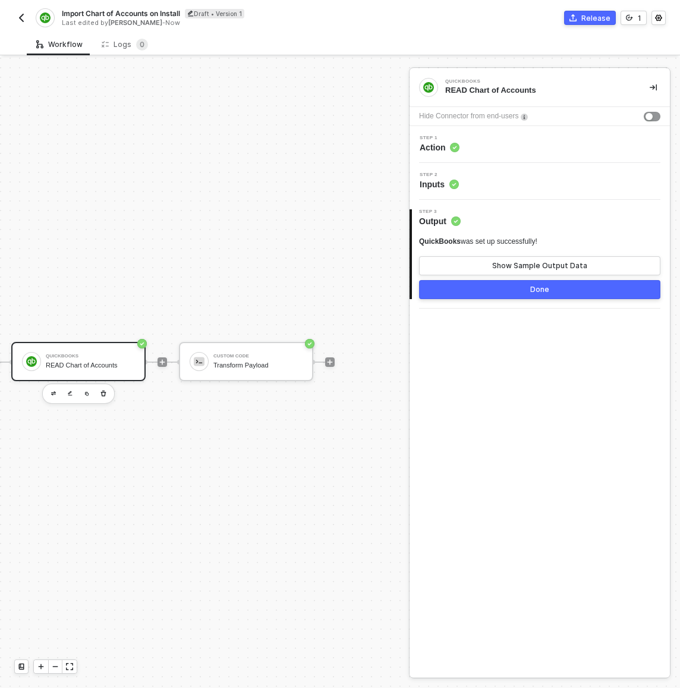
click at [511, 187] on div "Step 2 Inputs" at bounding box center [541, 181] width 257 height 18
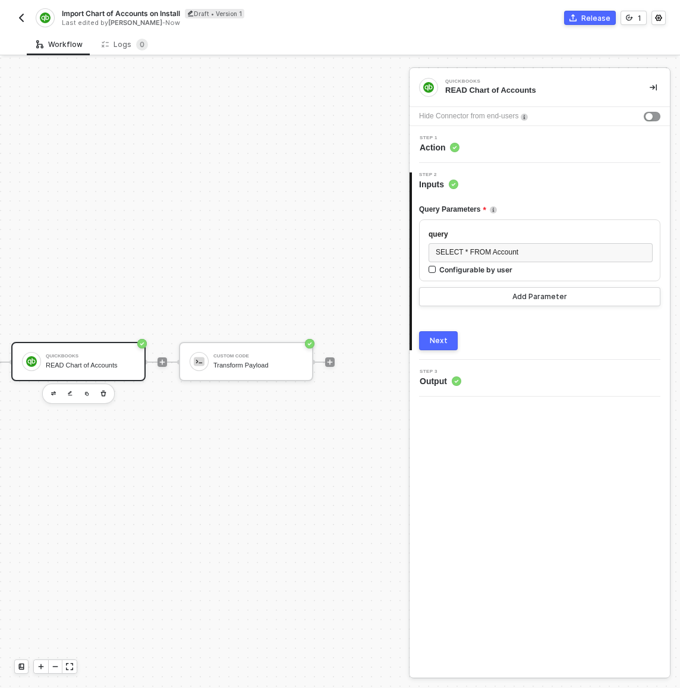
click at [512, 147] on div "Step 1 Action" at bounding box center [541, 145] width 257 height 18
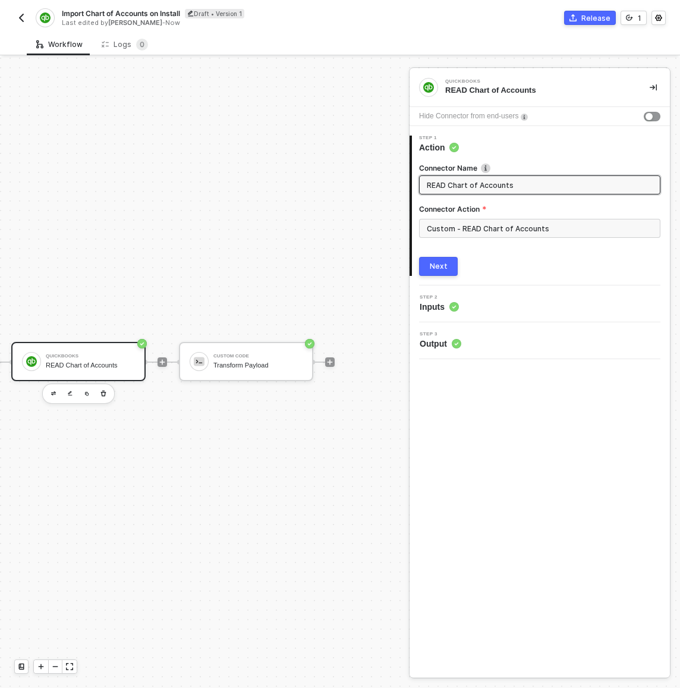
click at [282, 339] on div at bounding box center [330, 362] width 158 height 93
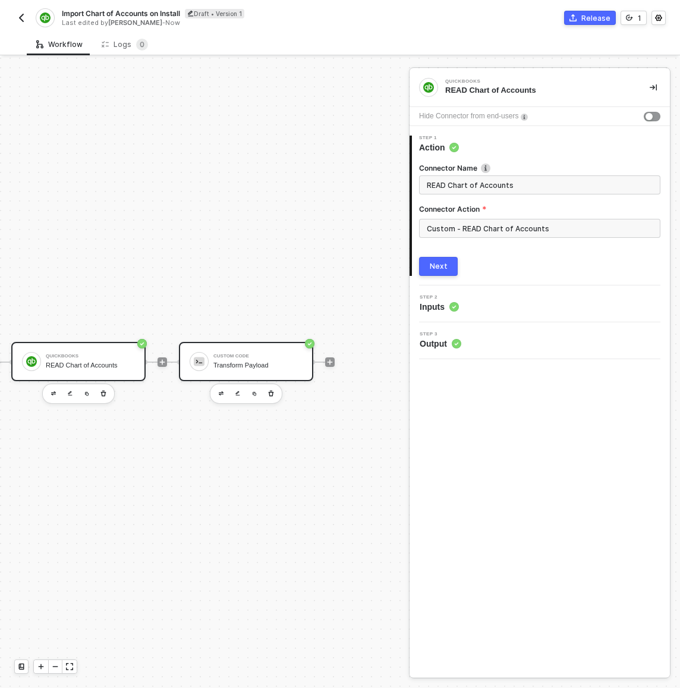
click at [282, 345] on div "Custom Code Transform Payload" at bounding box center [246, 361] width 134 height 39
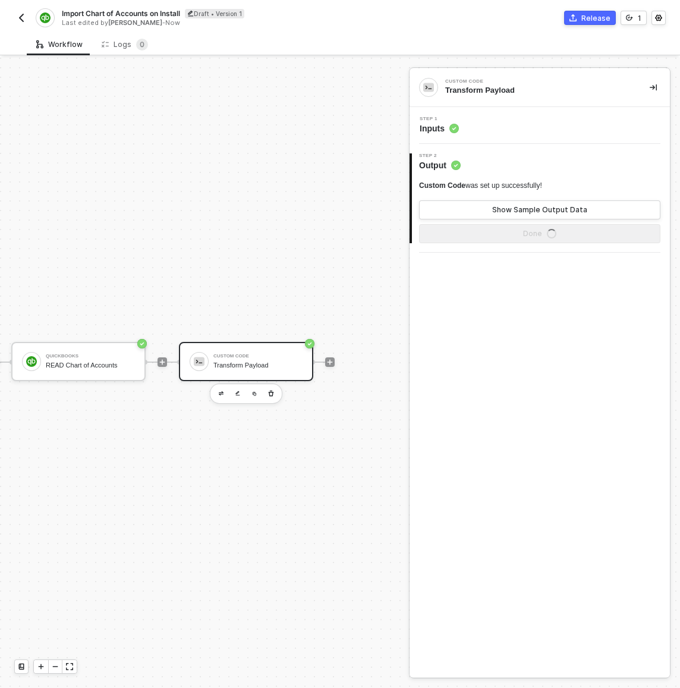
click at [508, 131] on div "Step 1 Inputs" at bounding box center [541, 126] width 257 height 18
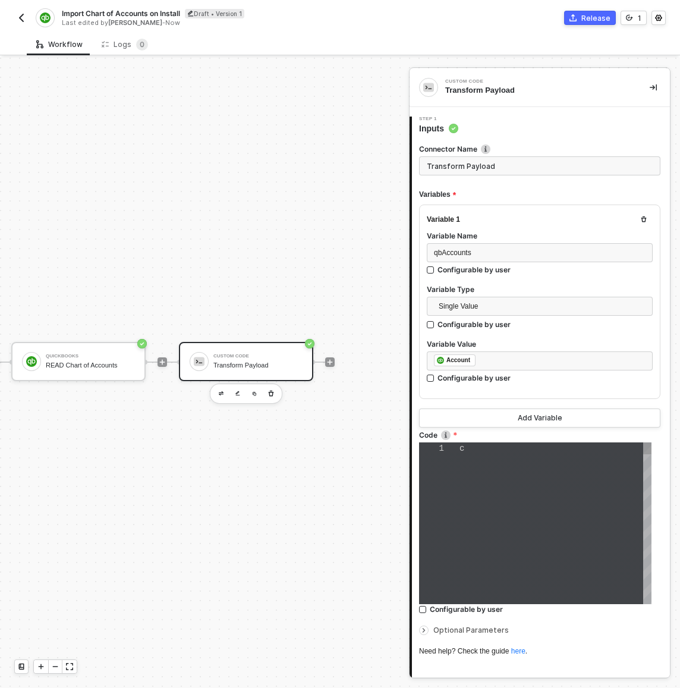
type textarea "const qbAccounts = inputData.qbAccounts; const transformedAccounts = []; for (l…"
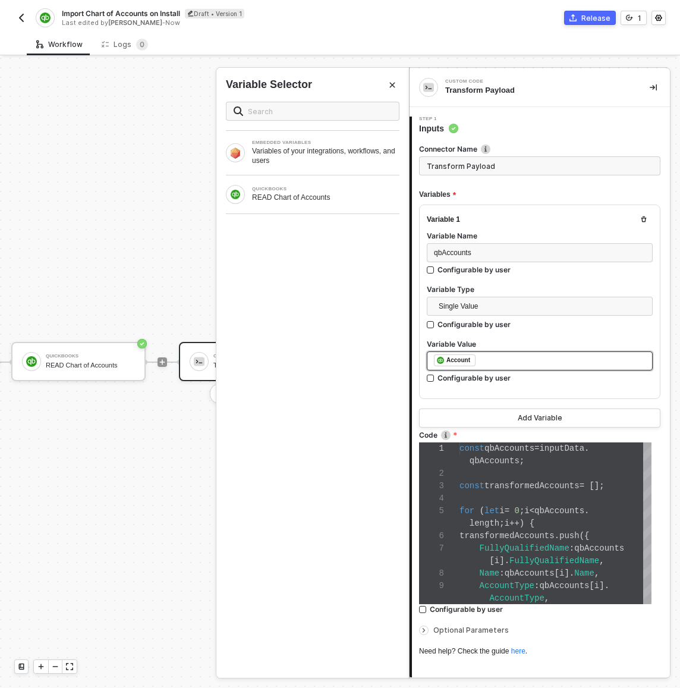
click at [501, 354] on div "﻿ ﻿ Account ﻿" at bounding box center [540, 360] width 212 height 13
click at [360, 172] on div "EMBEDDED VARIABLES Variables of your integrations, workflows, and users" at bounding box center [312, 153] width 193 height 44
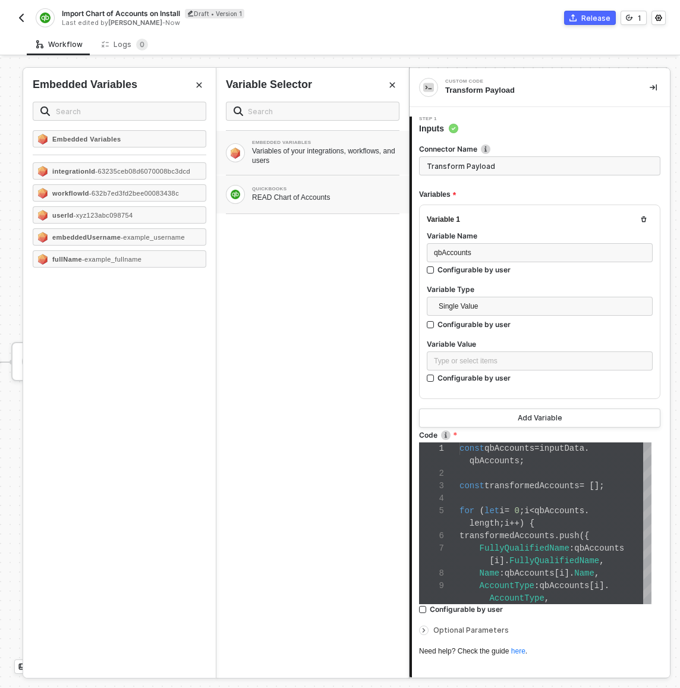
click at [361, 185] on div "QUICKBOOKS READ Chart of Accounts" at bounding box center [313, 194] width 174 height 19
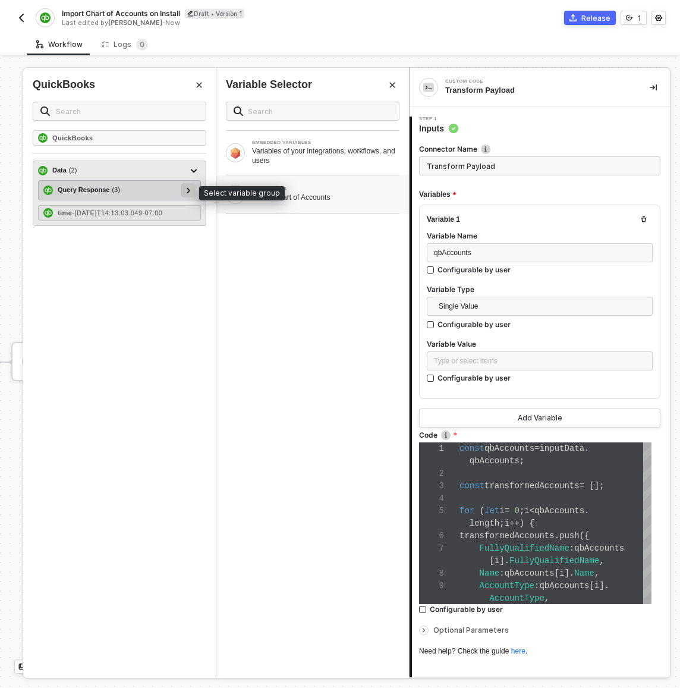
click at [187, 191] on icon at bounding box center [189, 190] width 4 height 6
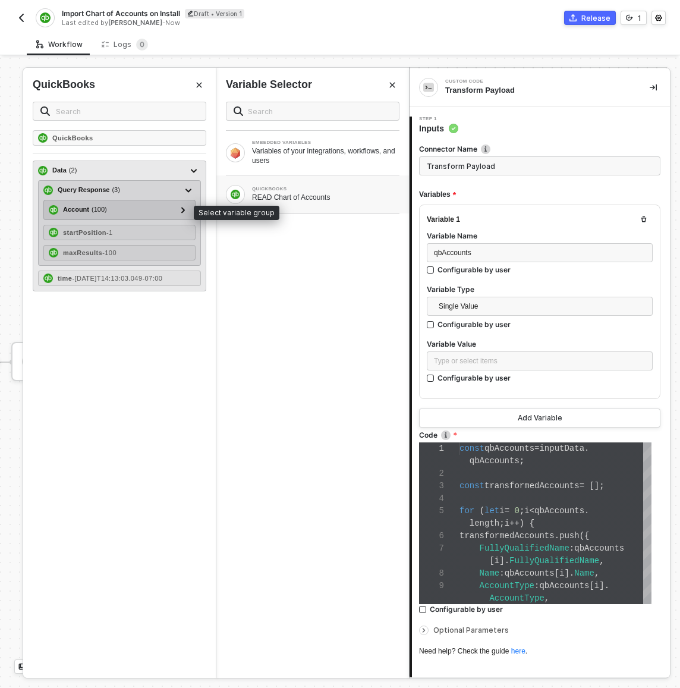
click at [128, 212] on div "Account ( 100 )" at bounding box center [112, 210] width 127 height 14
click at [181, 210] on icon at bounding box center [183, 210] width 4 height 6
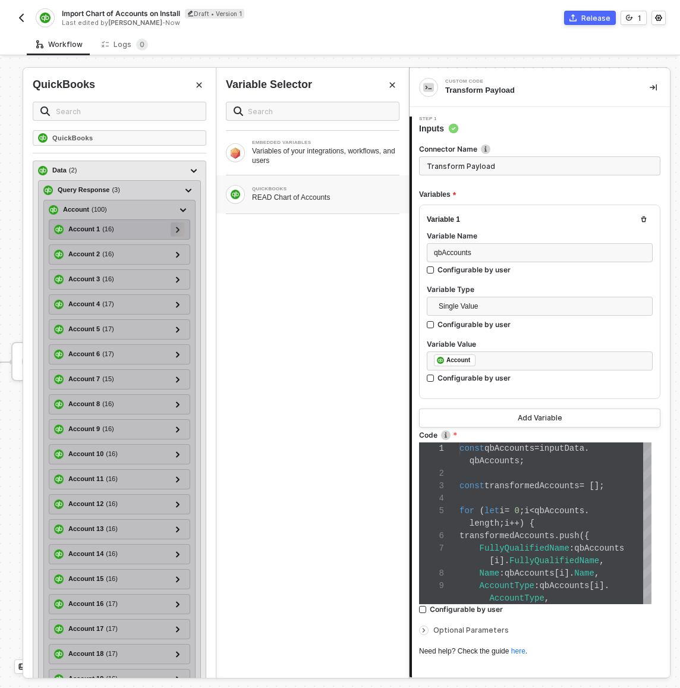
click at [176, 232] on icon at bounding box center [178, 230] width 4 height 6
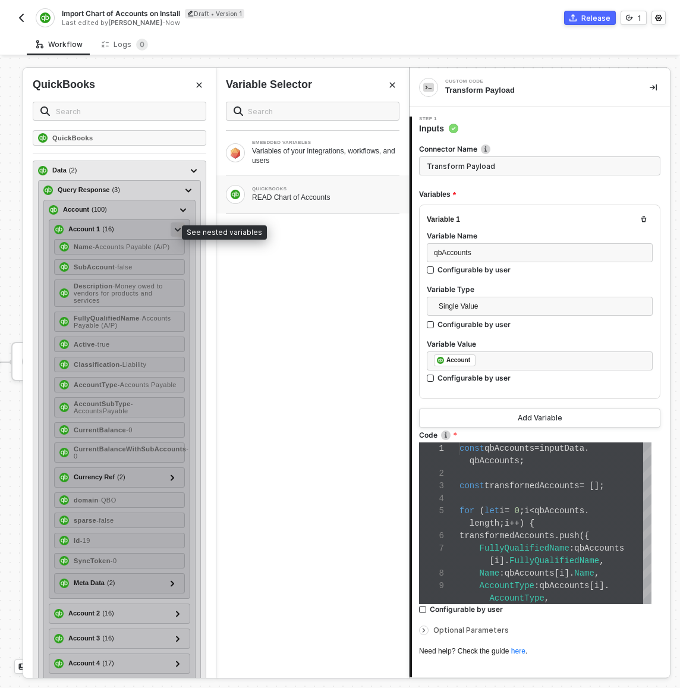
click at [175, 232] on div at bounding box center [178, 228] width 6 height 13
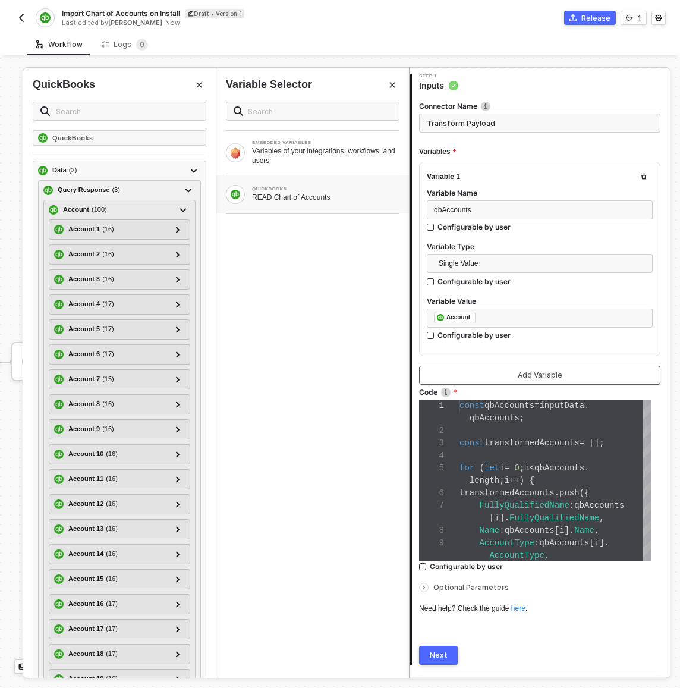
scroll to position [76, 0]
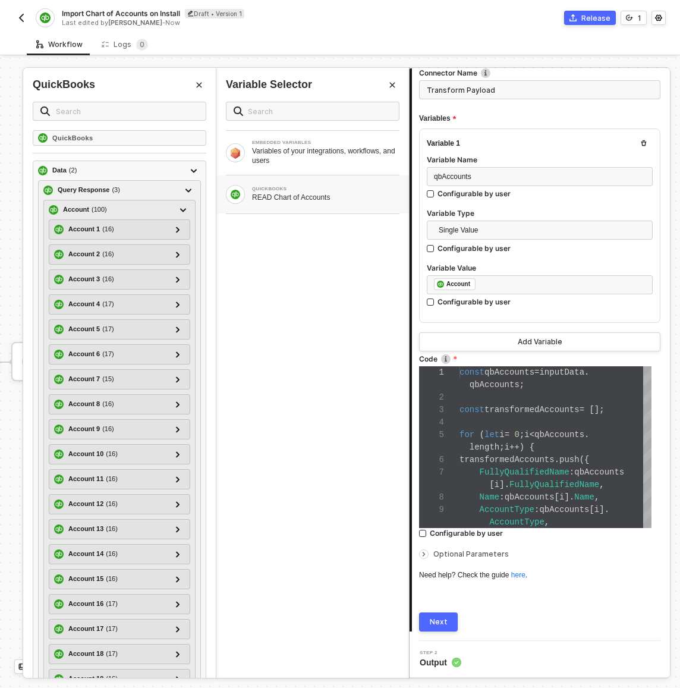
click at [441, 620] on div "Next" at bounding box center [439, 622] width 18 height 10
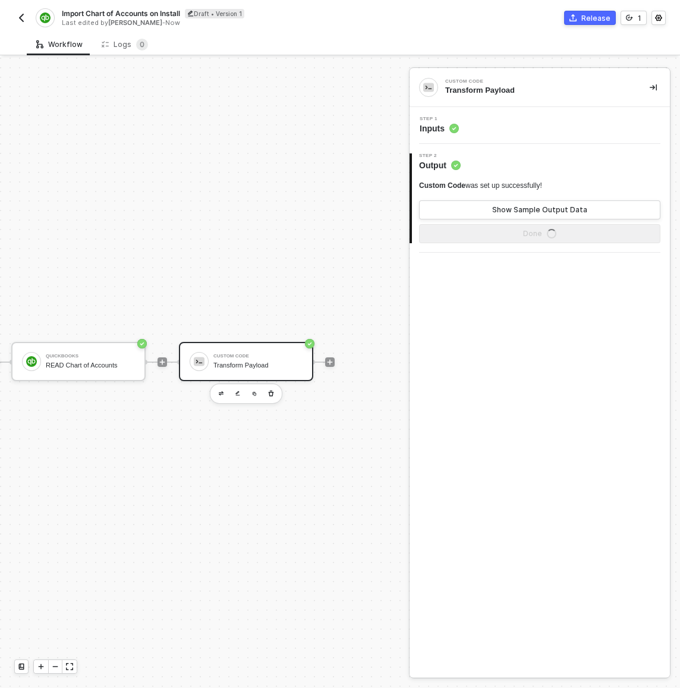
scroll to position [0, 0]
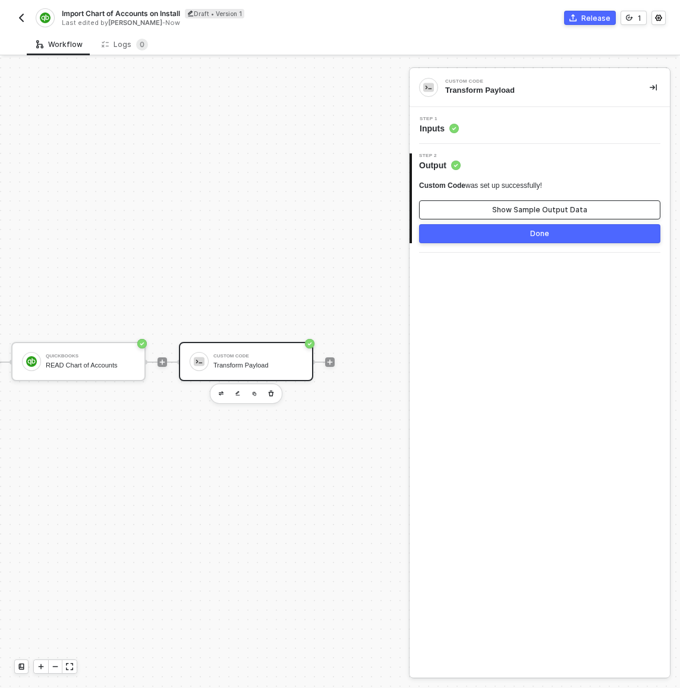
click at [493, 209] on button "Show Sample Output Data" at bounding box center [539, 209] width 241 height 19
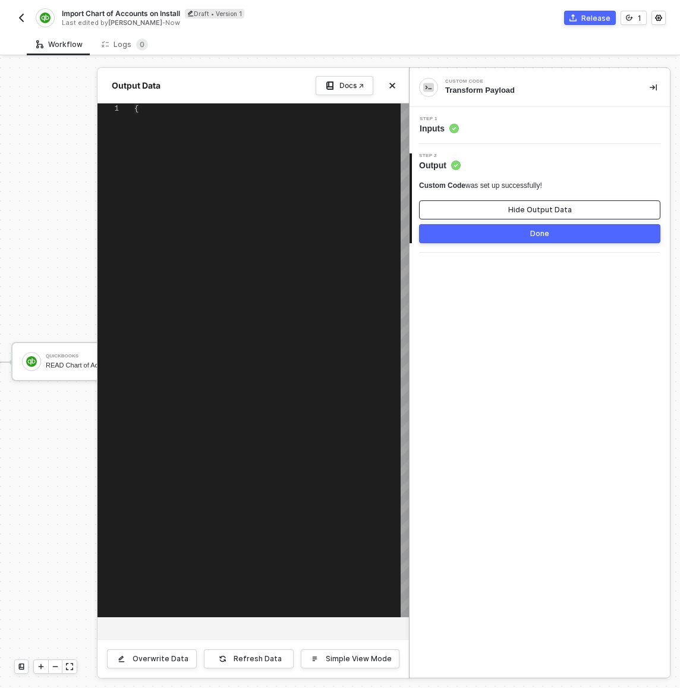
type textarea "{ "FullyQualifiedName": "Accounts Payable (A/P)", "Name": "Accounts Payable (A/…"
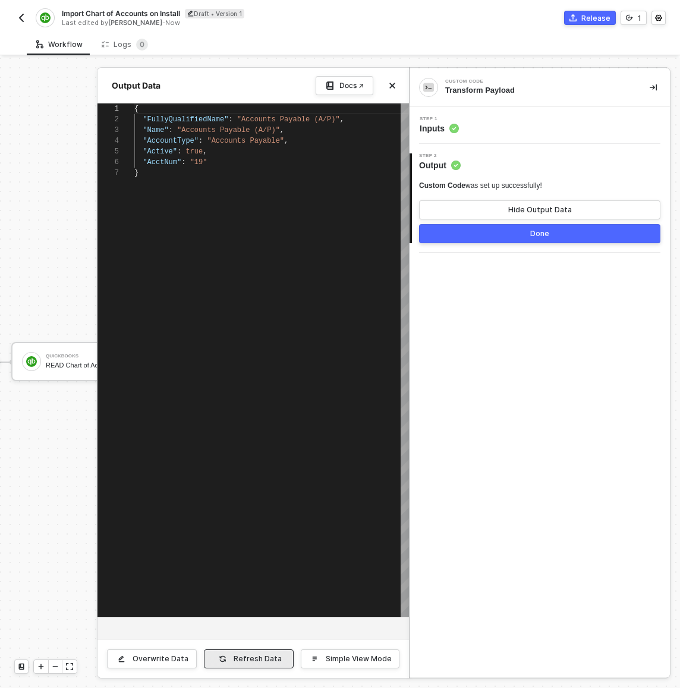
click at [278, 652] on button "Refresh Data" at bounding box center [249, 658] width 90 height 19
click at [511, 123] on div "Step 1 Inputs" at bounding box center [541, 126] width 257 height 18
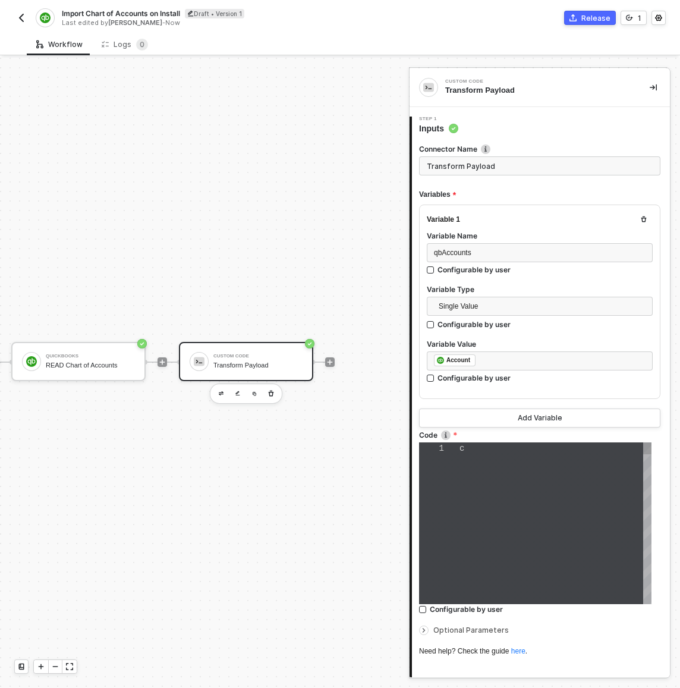
type textarea "const qbAccounts = inputData.qbAccounts; const transformedAccounts = []; for (l…"
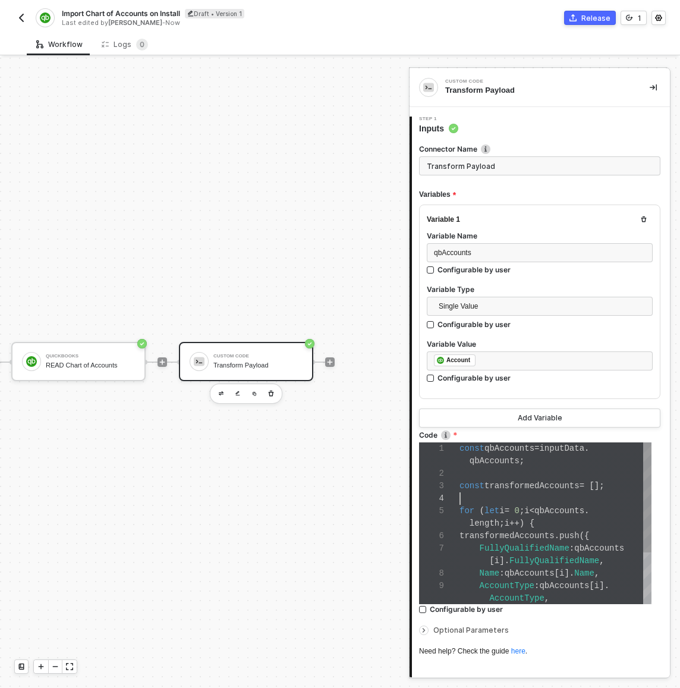
click at [513, 499] on div at bounding box center [556, 498] width 192 height 12
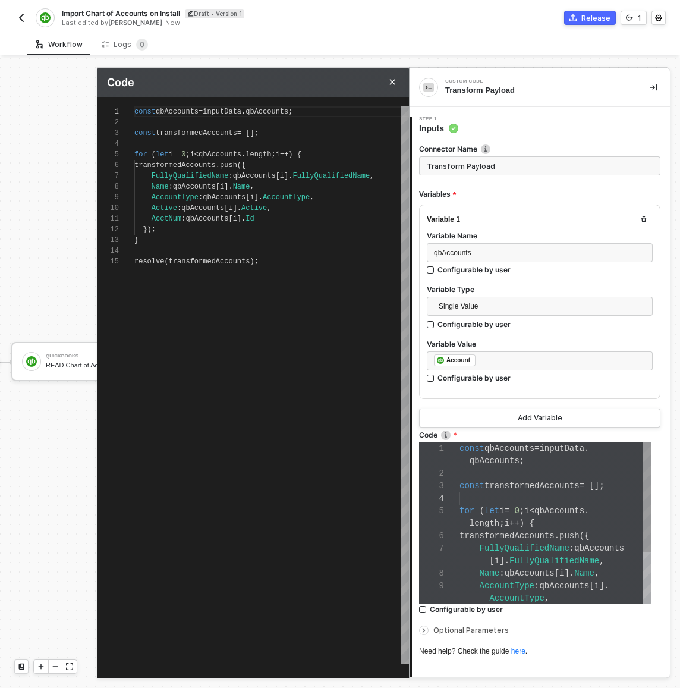
scroll to position [107, 0]
type textarea "const qbAccounts = inputData.qbAccounts; const transformedAccounts = []; for (l…"
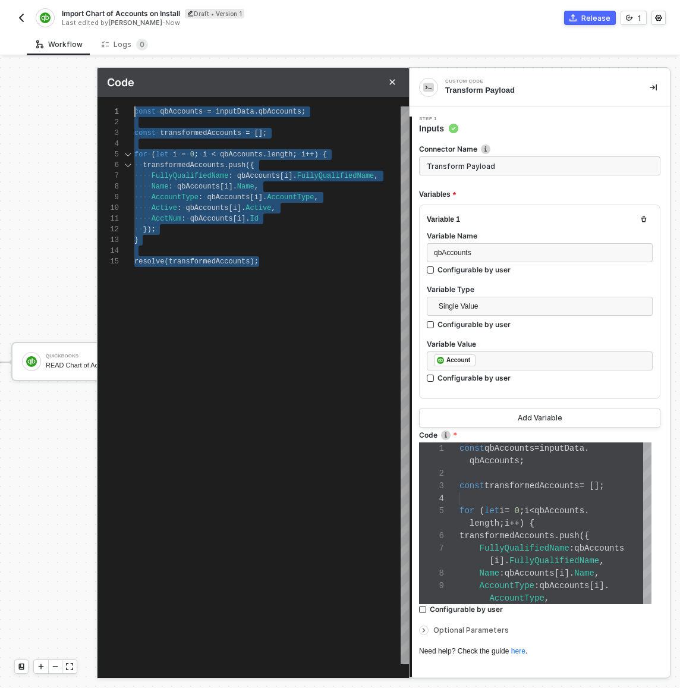
scroll to position [0, 0]
drag, startPoint x: 278, startPoint y: 257, endPoint x: 102, endPoint y: 105, distance: 233.1
paste textarea "Editor content;Press Alt+F1 for Accessibility Options."
type textarea "const qbAccounts = inputData.qbAccounts; const transformedAccounts = qbAccounts…"
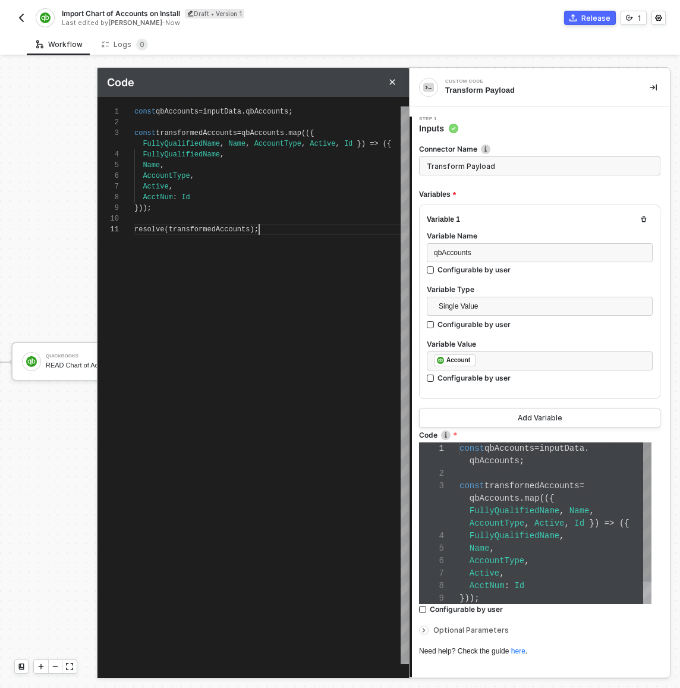
scroll to position [75, 0]
click at [298, 258] on div "const qbAccounts = inputData . qbAccounts ; const transformedAccounts = qbAccou…" at bounding box center [271, 385] width 275 height 558
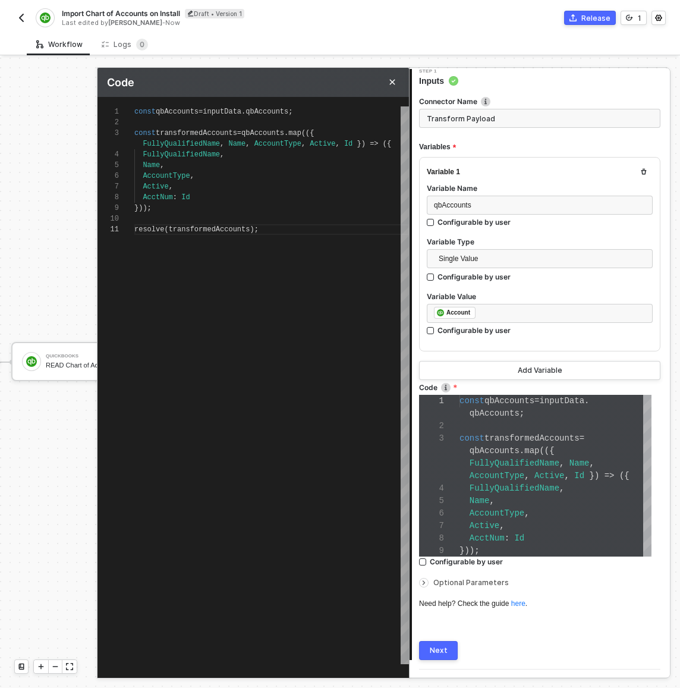
scroll to position [76, 0]
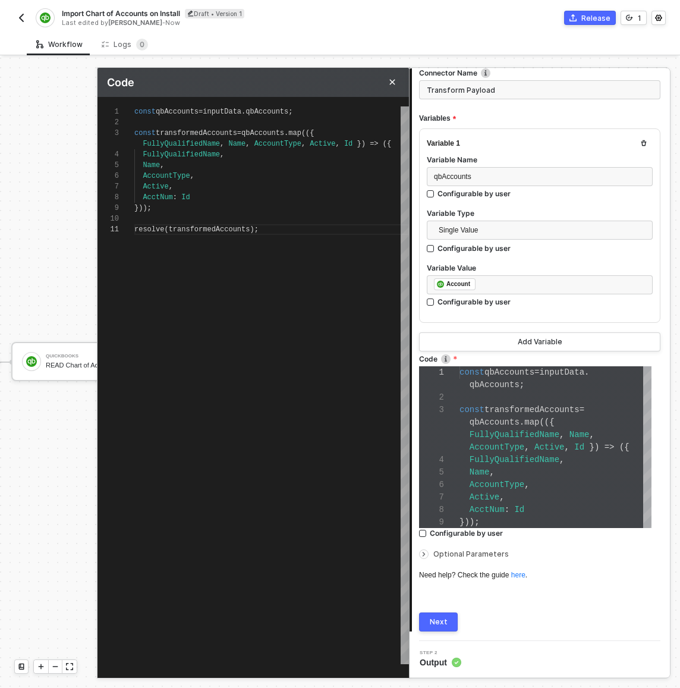
type textarea "const qbAccounts = inputData.qbAccounts; const transformedAccounts = qbAccounts…"
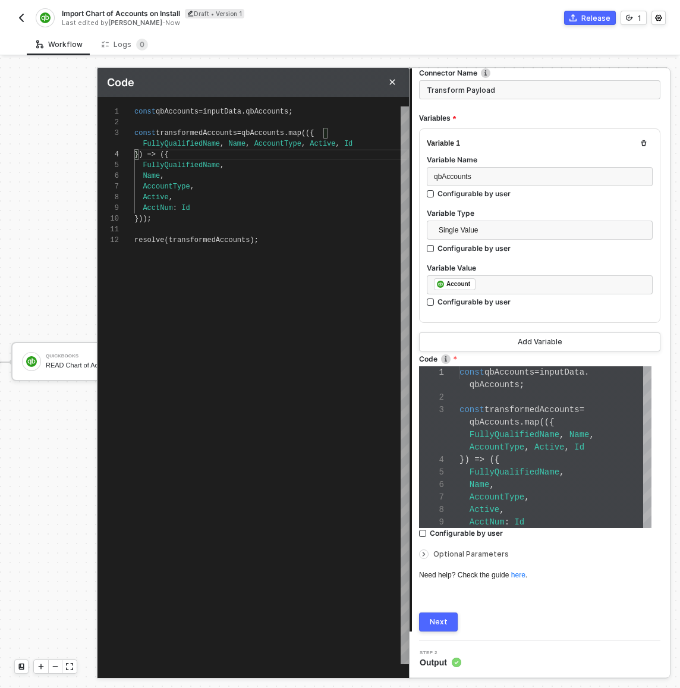
scroll to position [21, 124]
click at [324, 278] on div "const qbAccounts = inputData . qbAccounts ; const transformedAccounts = qbAccou…" at bounding box center [271, 385] width 275 height 558
type textarea "const qbAccounts = inputData.qbAccounts; const transformedAccounts = qbAccounts…"
click at [146, 141] on span "FullyQualifiedName" at bounding box center [181, 144] width 77 height 8
type textarea "const qbAccounts = inputData.qbAccounts; const transformedAccounts = qbAccounts…"
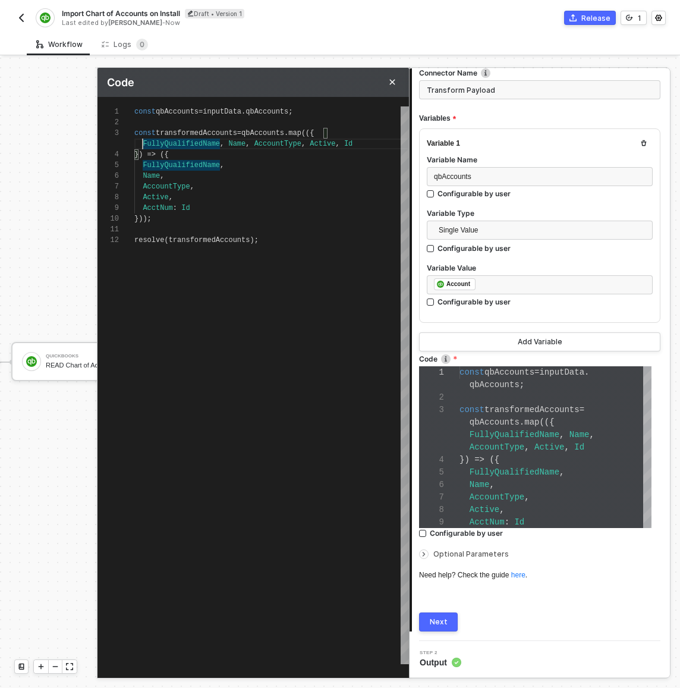
type textarea "const qbAccounts = inputData.qbAccounts; const transformedAccounts = qbAccounts…"
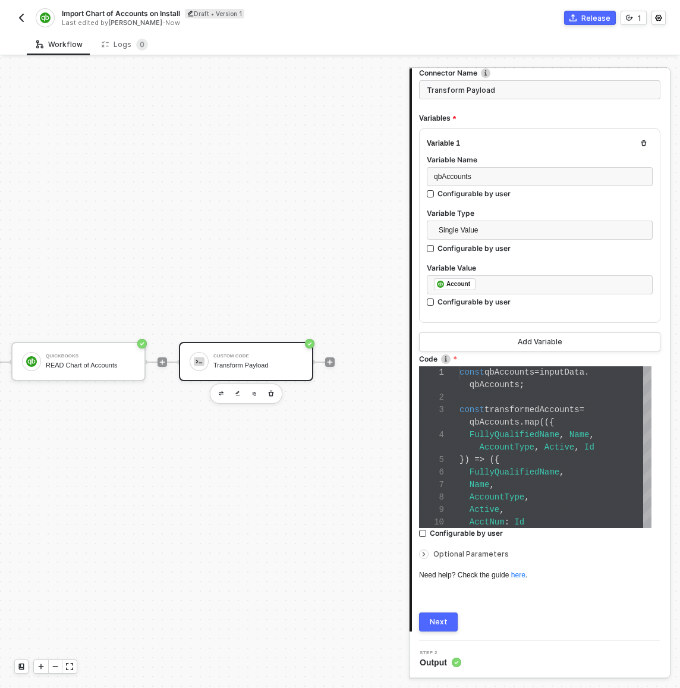
click at [449, 620] on button "Next" at bounding box center [438, 621] width 39 height 19
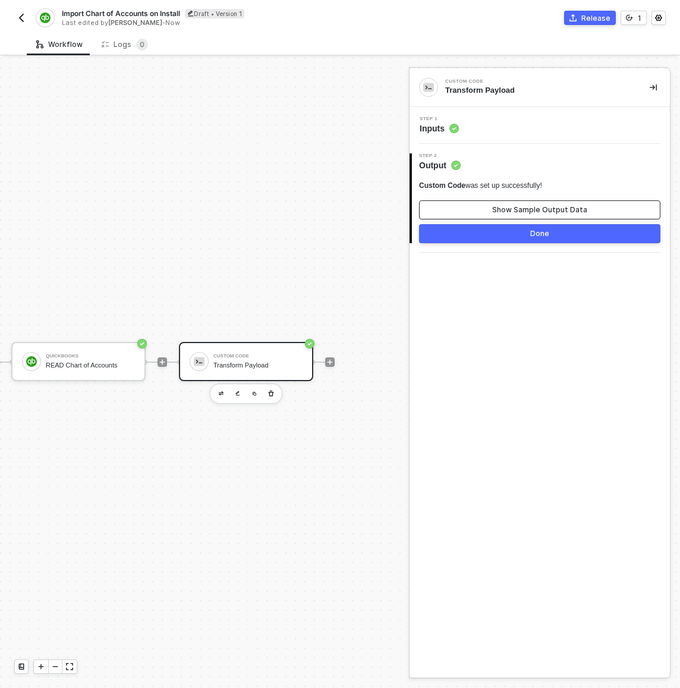
click at [533, 205] on div "Show Sample Output Data" at bounding box center [539, 210] width 95 height 10
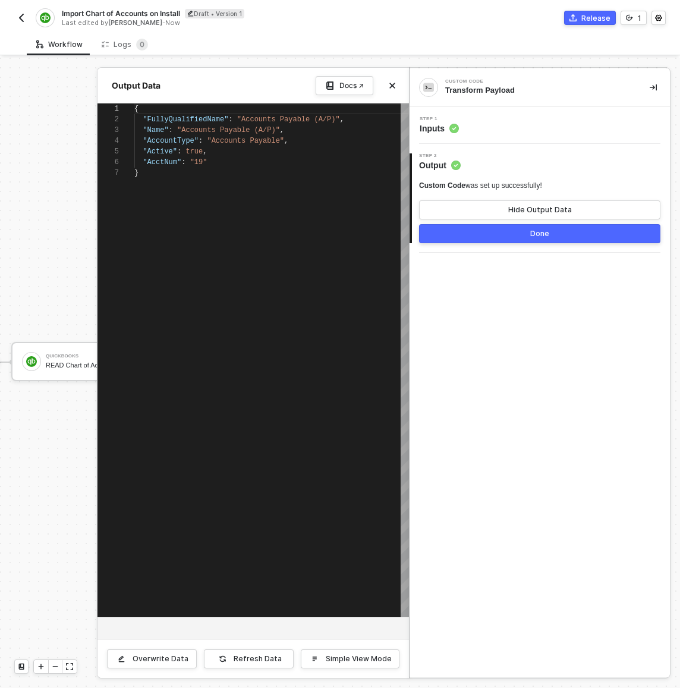
scroll to position [64, 0]
click at [271, 662] on div "Refresh Data" at bounding box center [258, 659] width 48 height 10
click at [491, 124] on div "Step 1 Inputs" at bounding box center [541, 126] width 257 height 18
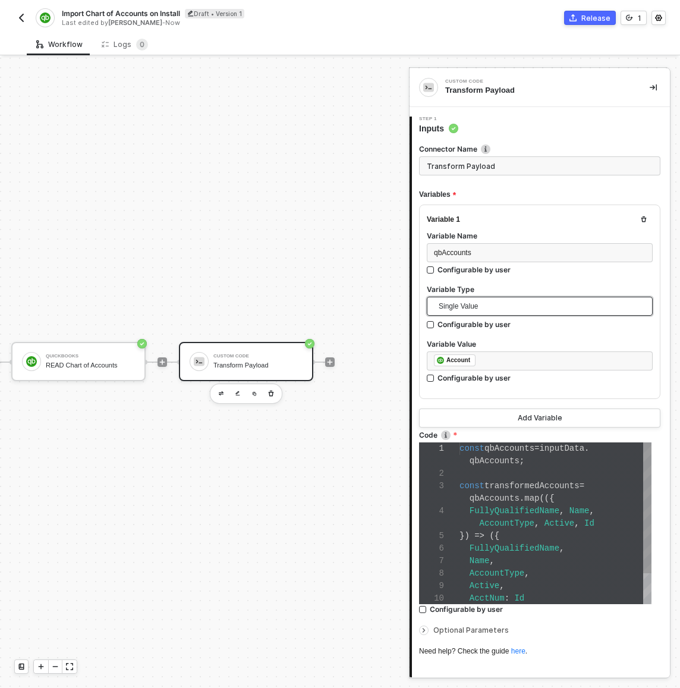
scroll to position [87, 0]
click at [530, 562] on div "Name ," at bounding box center [556, 561] width 192 height 12
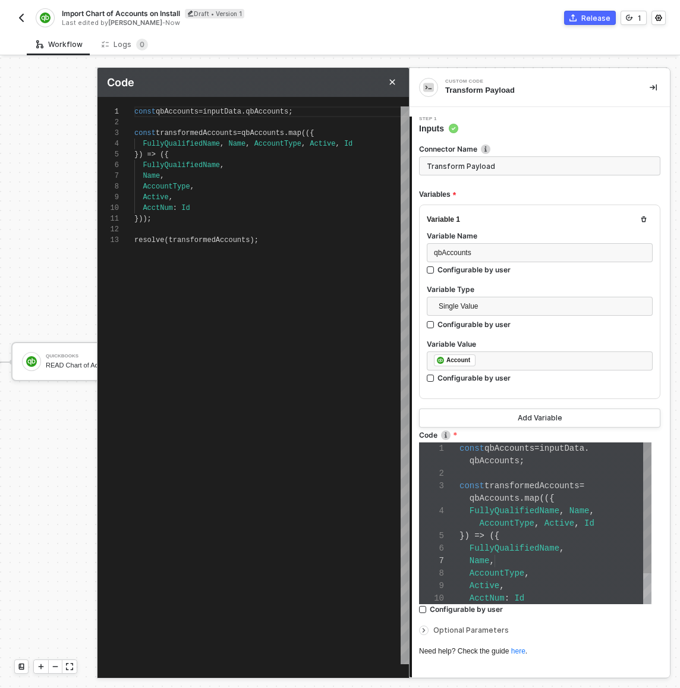
scroll to position [107, 0]
type textarea "const qbAccounts = inputData.qbAccounts; const transformedAccounts = qbAccounts…"
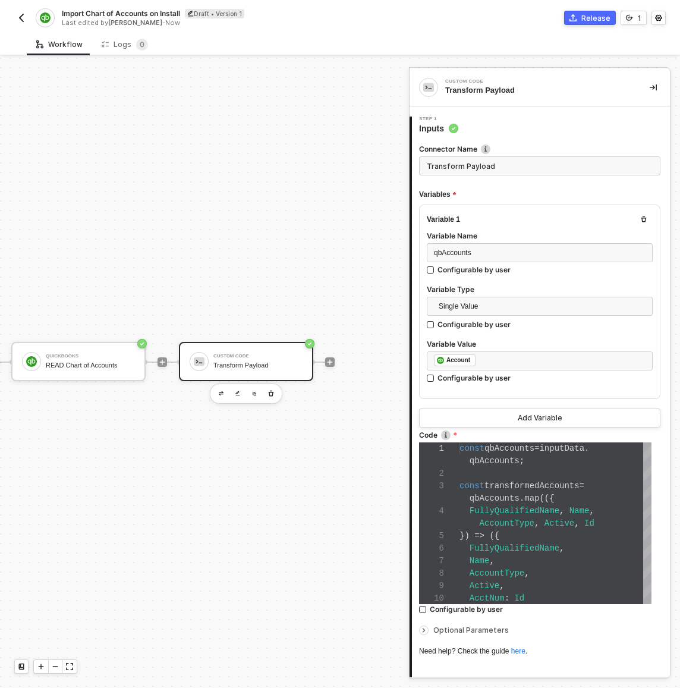
click at [167, 361] on span at bounding box center [173, 361] width 12 height 1
click at [159, 363] on icon "icon-play" at bounding box center [162, 362] width 7 height 7
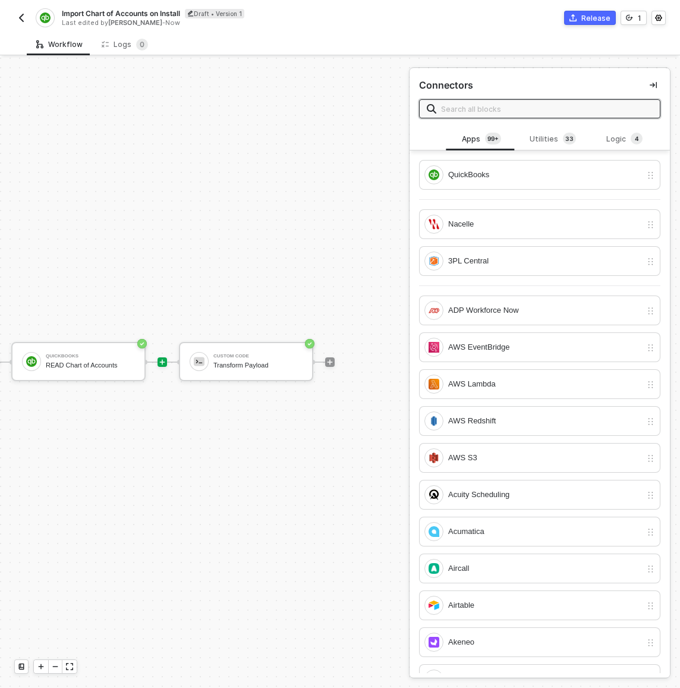
click at [531, 113] on input "text" at bounding box center [547, 108] width 212 height 13
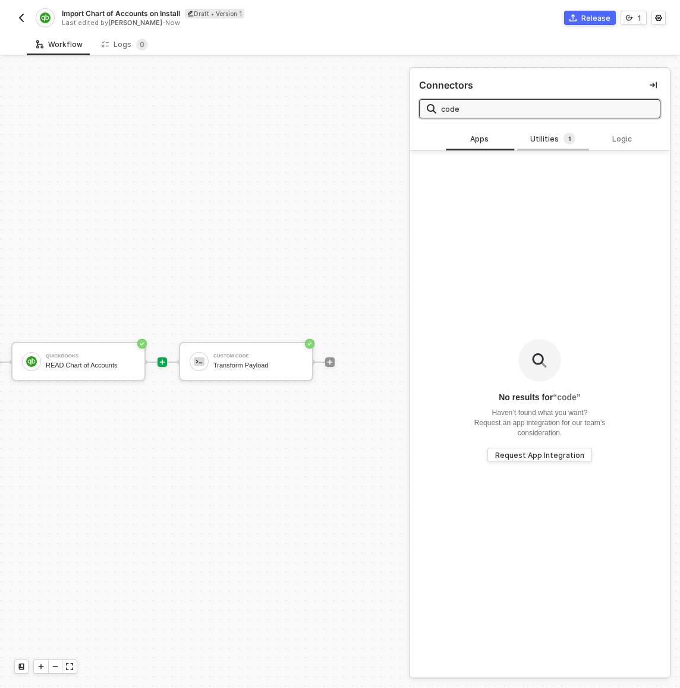
type input "code"
click at [552, 142] on div "Utilities 1" at bounding box center [553, 139] width 52 height 13
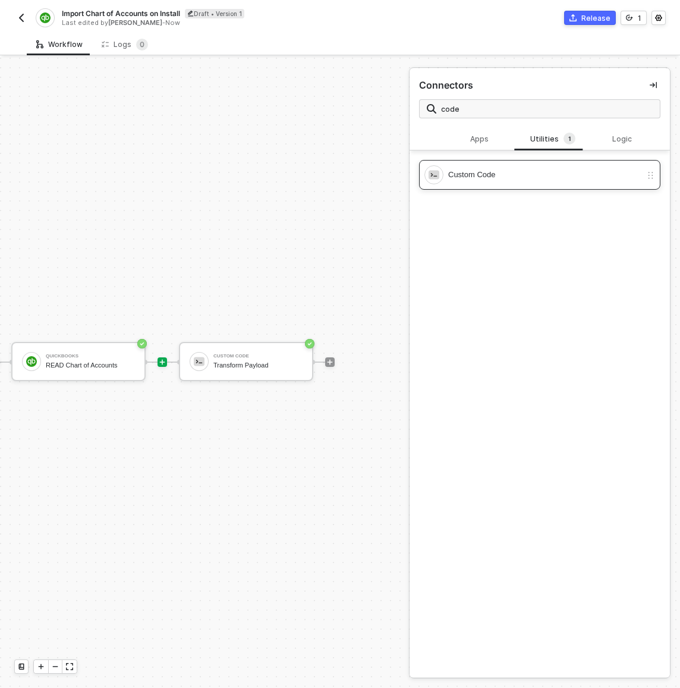
click at [474, 186] on div "Custom Code" at bounding box center [539, 175] width 241 height 30
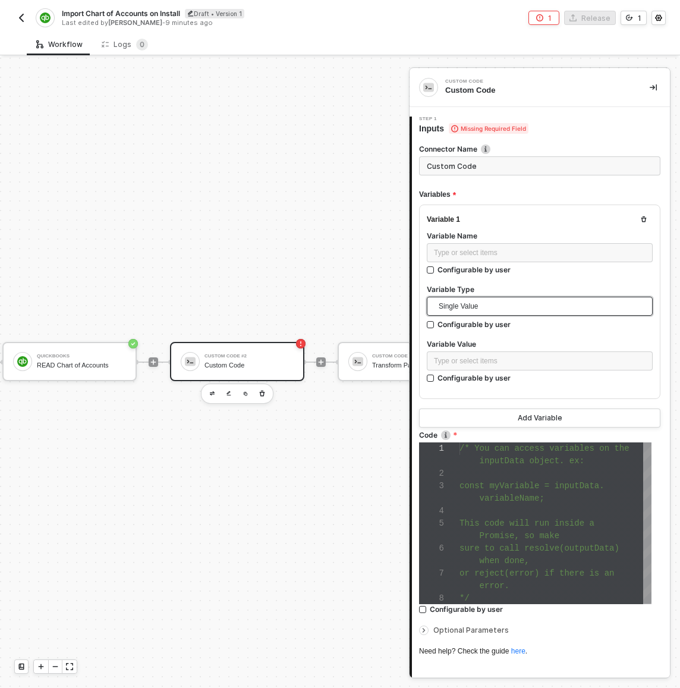
scroll to position [75, 0]
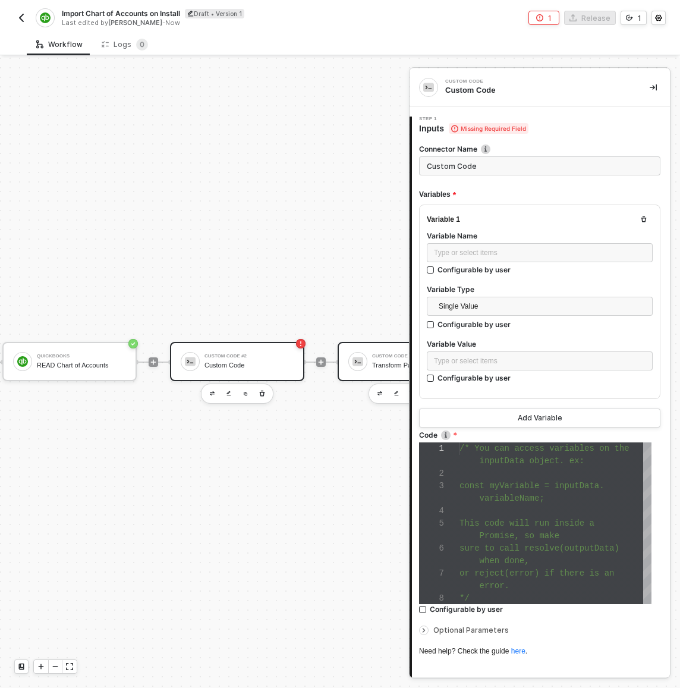
click at [366, 366] on div "Custom Code Transform Payload" at bounding box center [405, 361] width 134 height 39
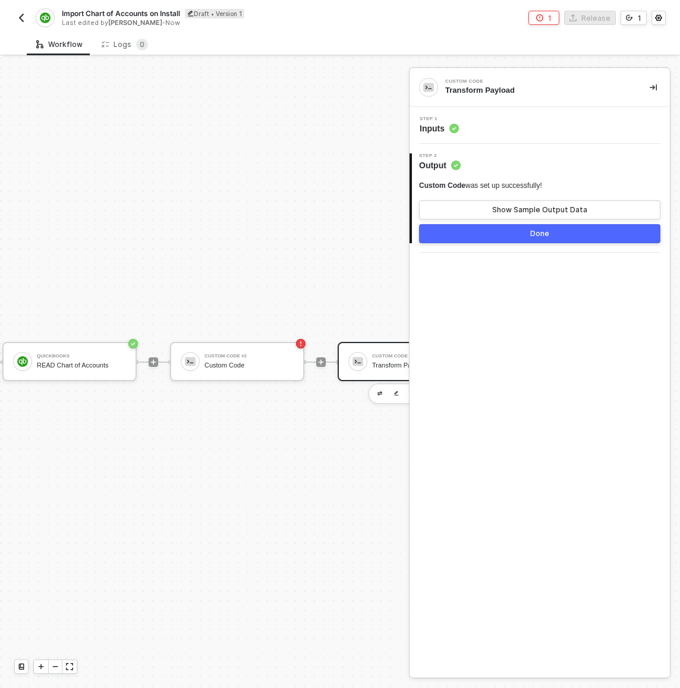
click at [529, 130] on div "Step 1 Inputs" at bounding box center [541, 126] width 257 height 18
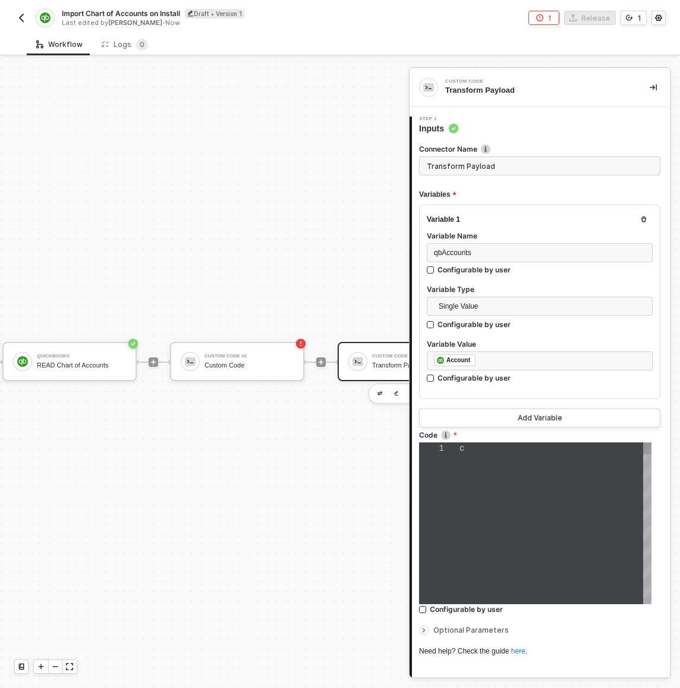
type textarea "const qbAccounts = inputData.qbAccounts; const transformedAccounts = qbAccounts…"
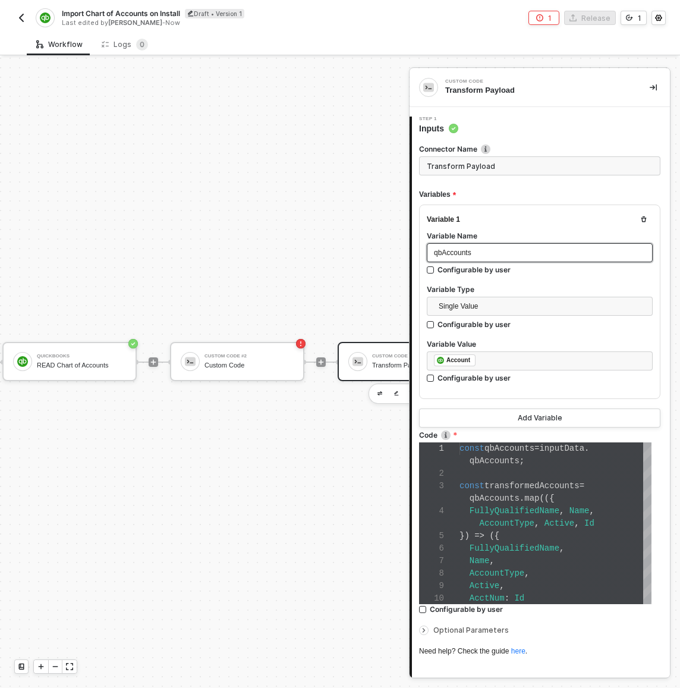
click at [468, 244] on div "qbAccounts" at bounding box center [540, 252] width 226 height 19
copy span "qbAccounts"
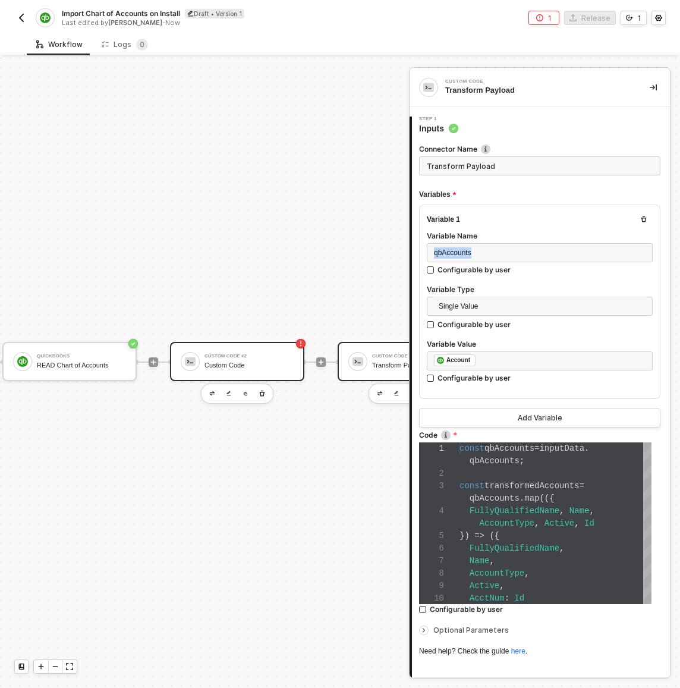
click at [259, 359] on div "Custom Code #2 Custom Code" at bounding box center [249, 361] width 89 height 23
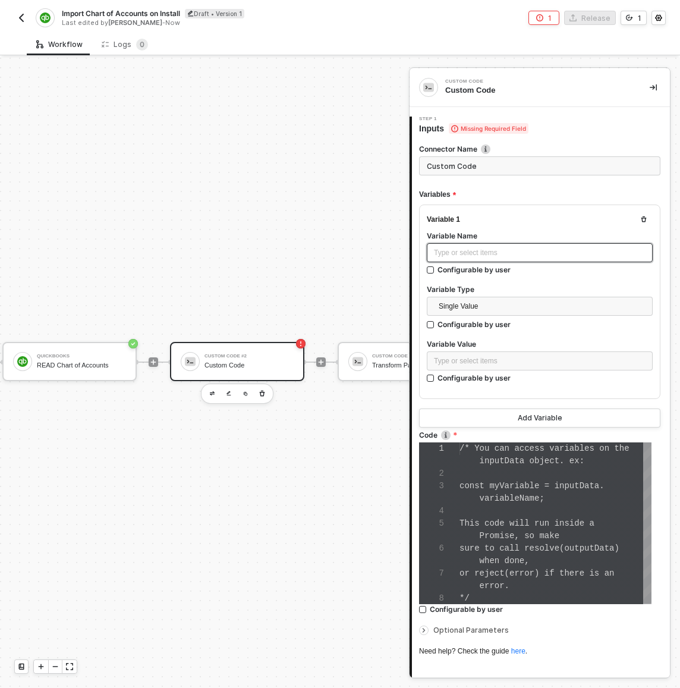
scroll to position [75, 0]
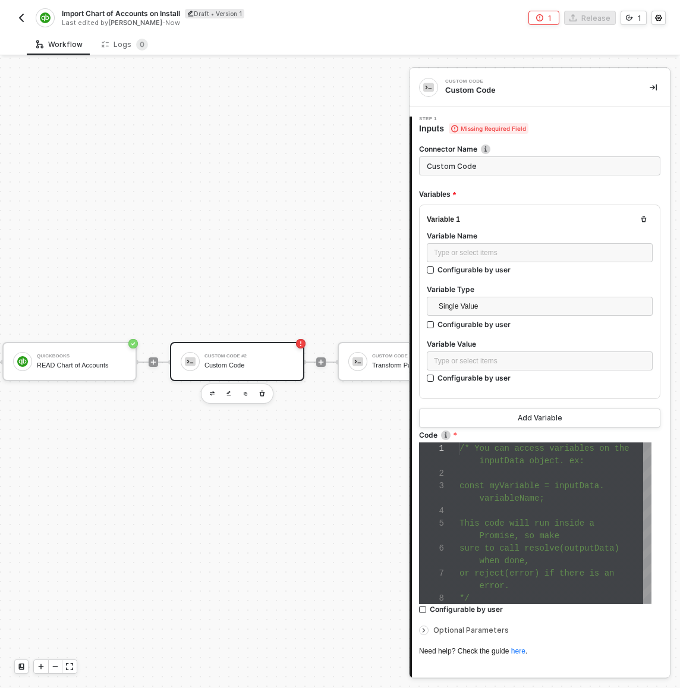
click at [486, 236] on label "Variable Name" at bounding box center [540, 236] width 226 height 10
click at [486, 249] on div "Type or select items ﻿" at bounding box center [540, 252] width 212 height 11
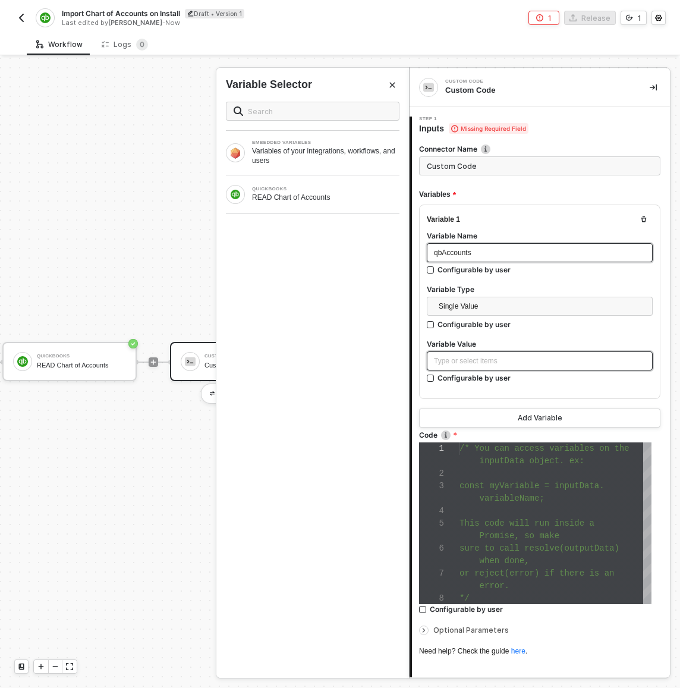
click at [463, 363] on div "Type or select items ﻿" at bounding box center [540, 361] width 212 height 11
click at [329, 209] on div "QUICKBOOKS READ Chart of Accounts" at bounding box center [312, 194] width 193 height 38
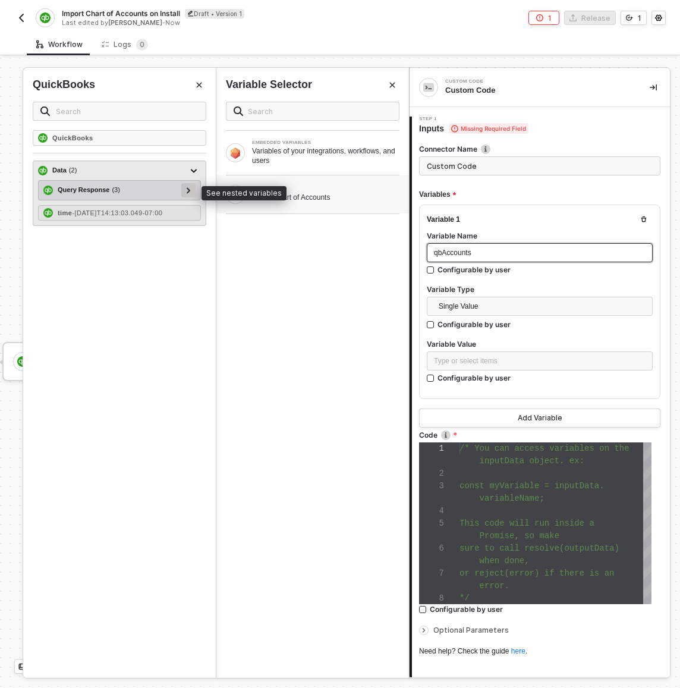
click at [191, 193] on div at bounding box center [188, 190] width 14 height 14
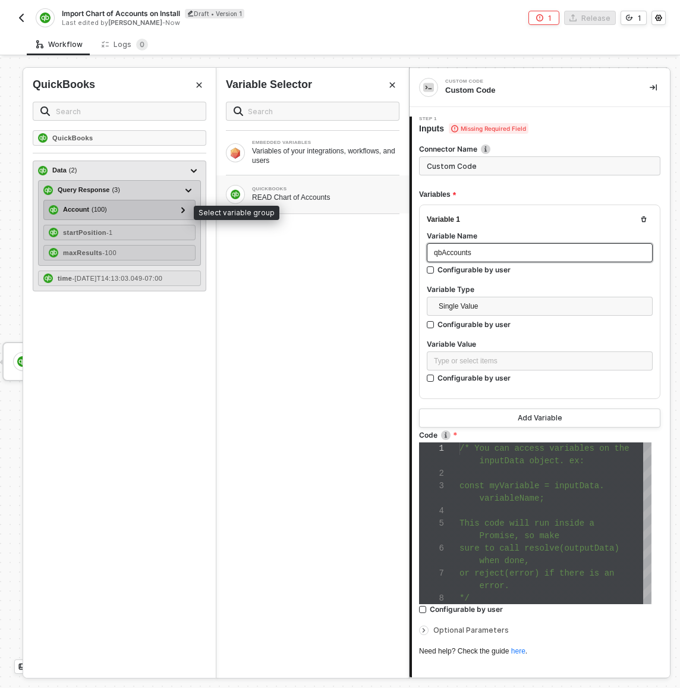
click at [156, 206] on div "Account ( 100 )" at bounding box center [112, 210] width 127 height 14
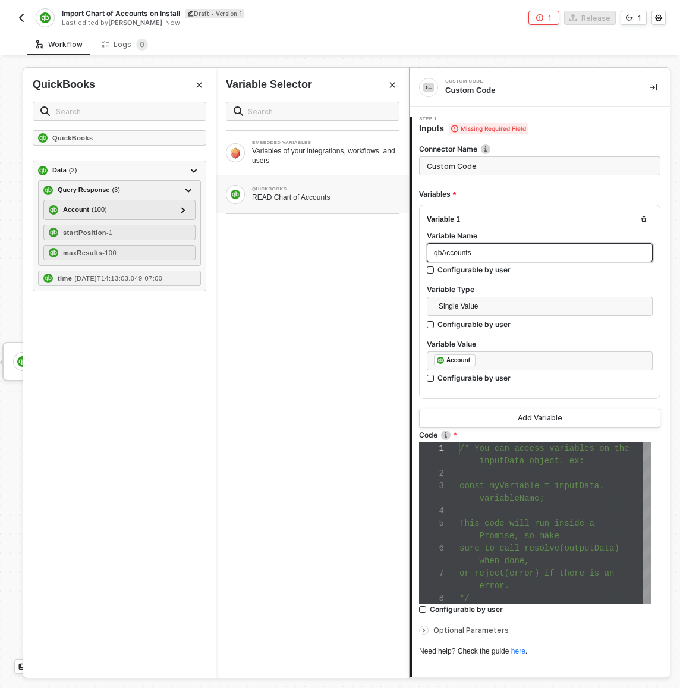
click at [483, 485] on span "const myVariable = inputData." at bounding box center [532, 486] width 145 height 10
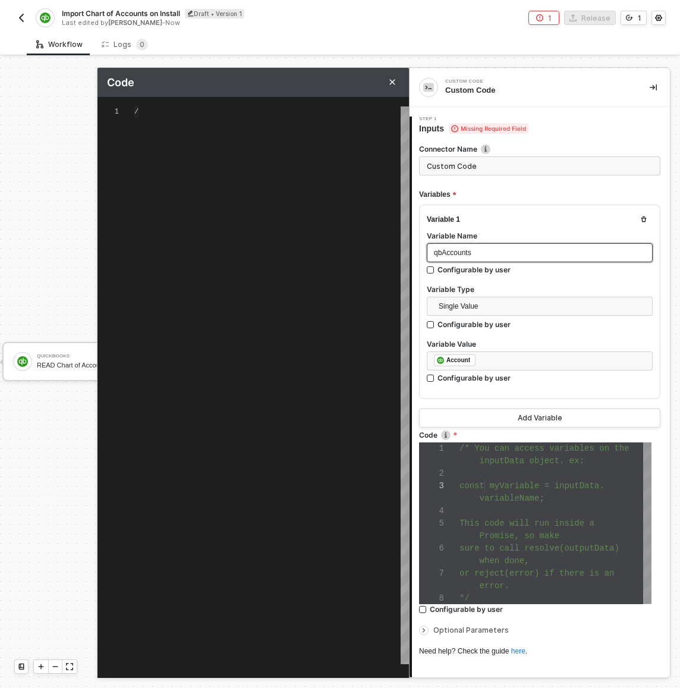
type textarea "/* You can access variables on the inputData object. ex: const myVariable = inp…"
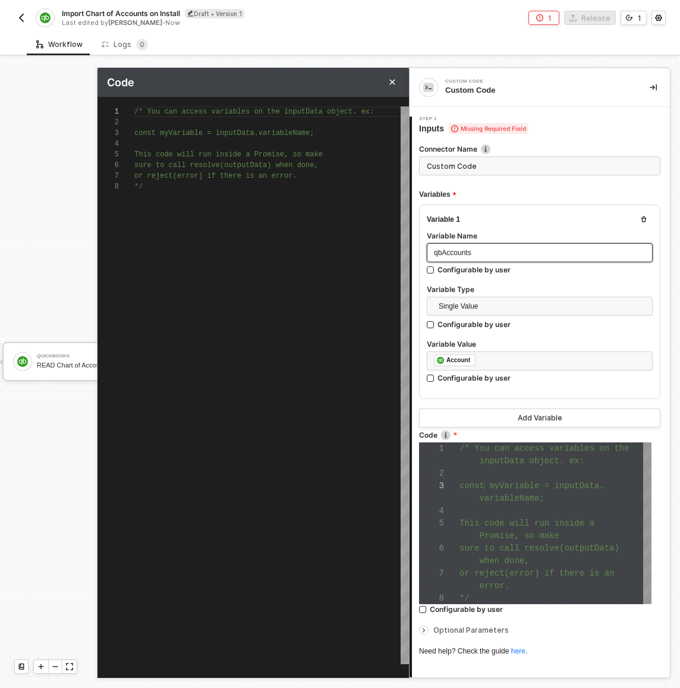
scroll to position [12, 0]
click at [493, 476] on div at bounding box center [556, 473] width 192 height 12
click at [339, 326] on div "/* You can access variables on the inputData objec t. ex: const myVariable = in…" at bounding box center [271, 385] width 275 height 558
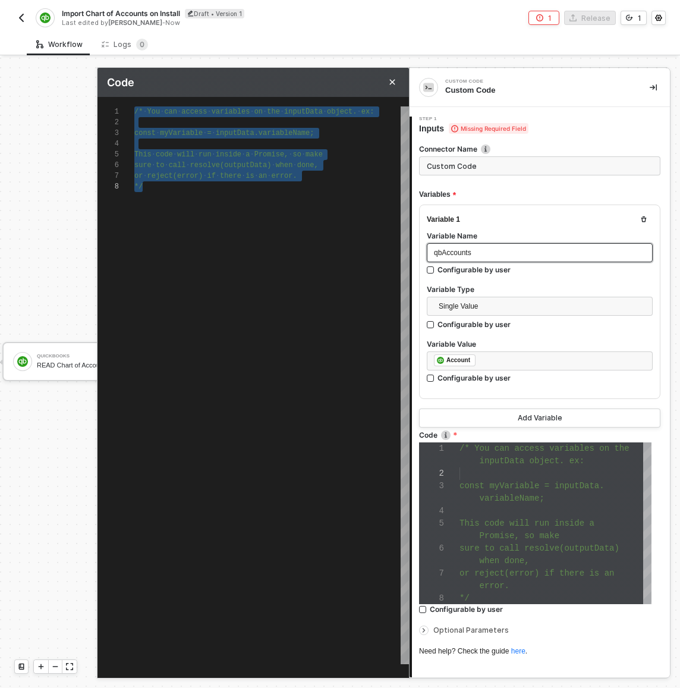
type textarea "r"
type textarea "re"
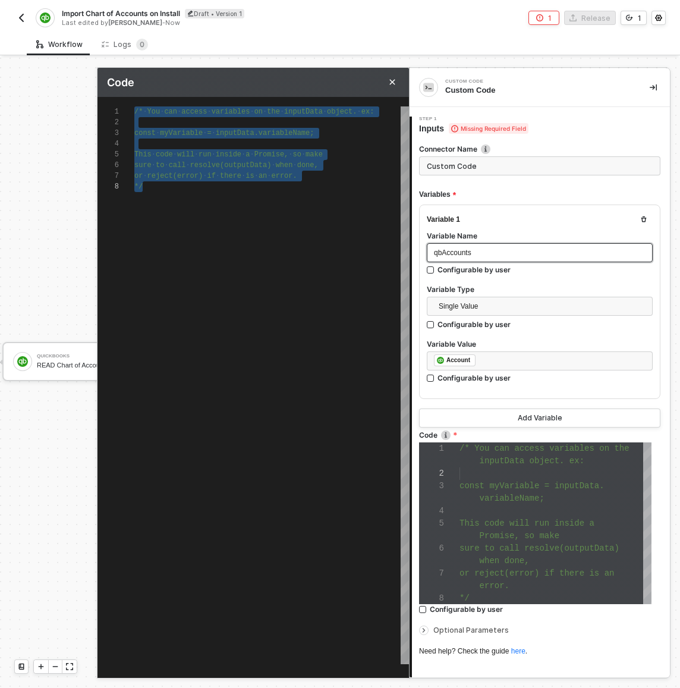
type textarea "res"
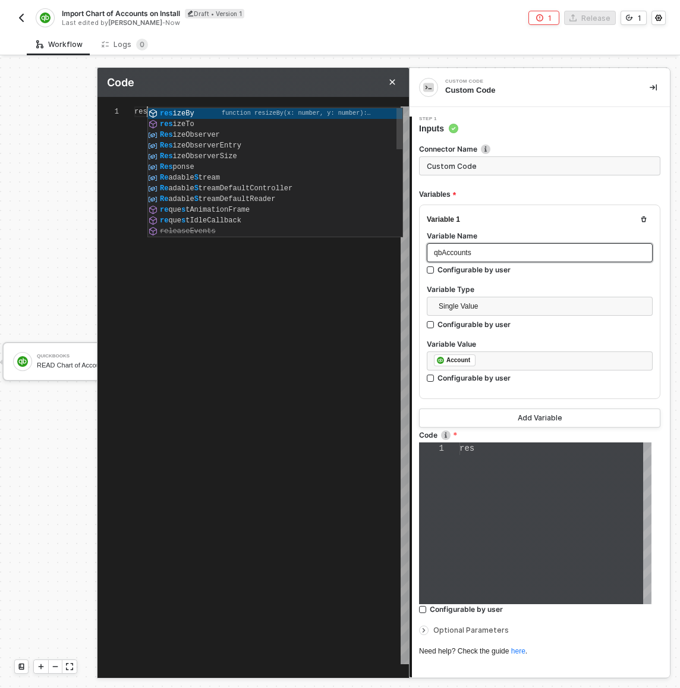
type textarea "reso"
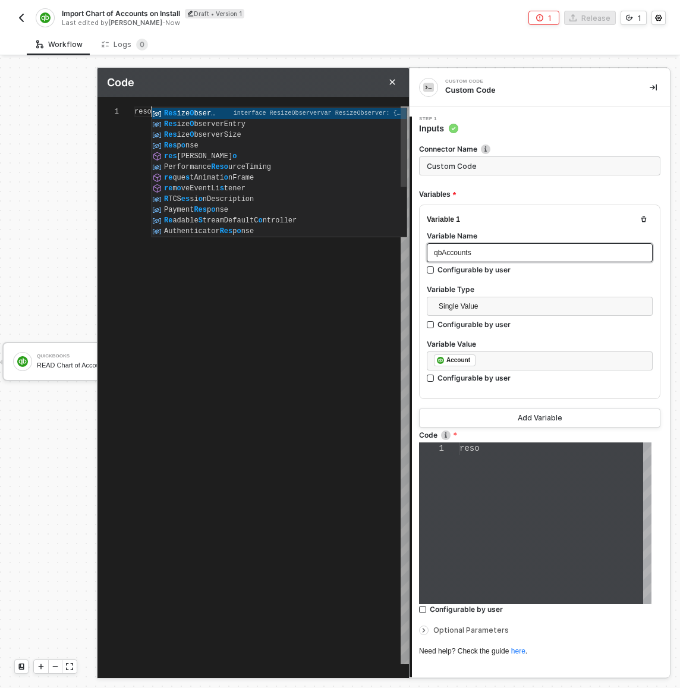
type textarea "resol"
type textarea "resolv"
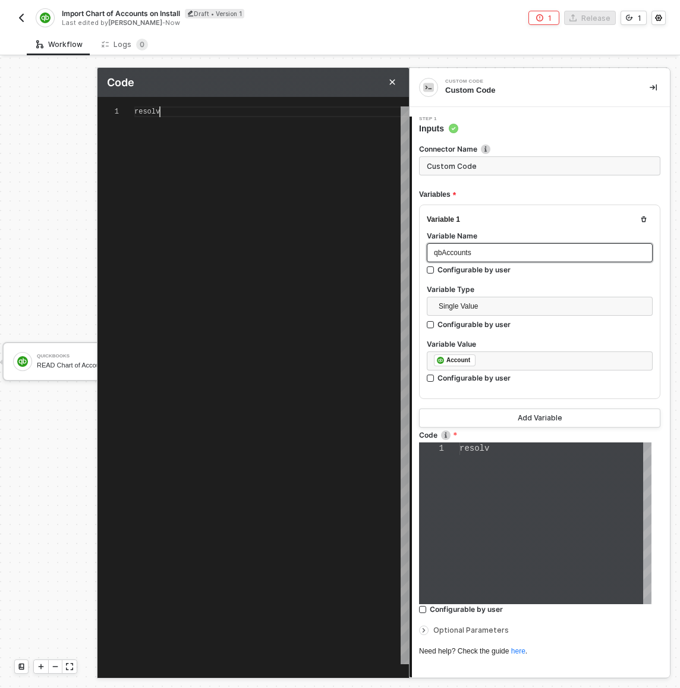
type textarea "resolve"
type textarea "resolve()"
type textarea "resolve(q)"
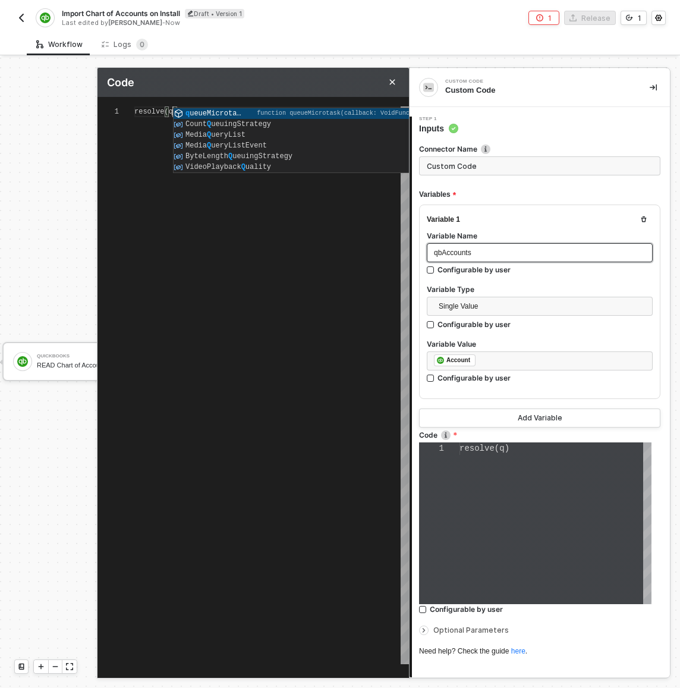
type textarea "resolve(qb)"
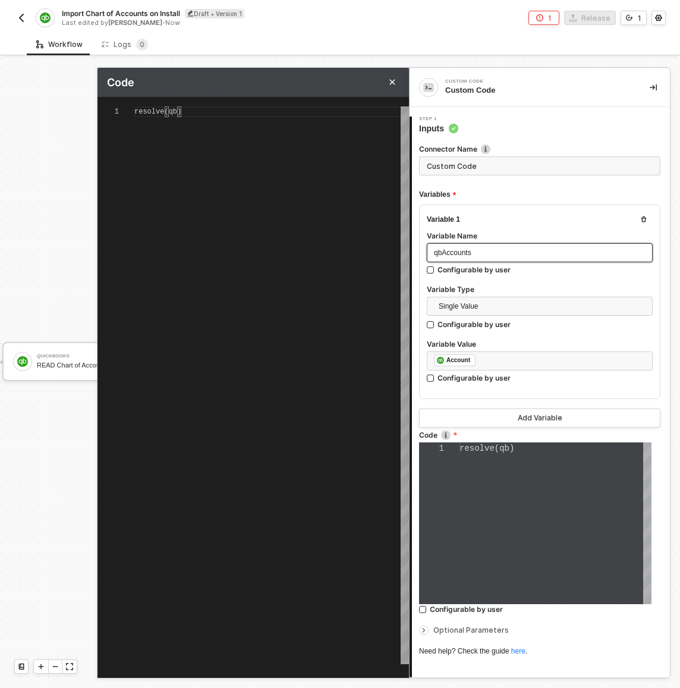
type textarea "resolve(qbA)"
type textarea "resolve(qbAc)"
type textarea "resolve(qbAcc)"
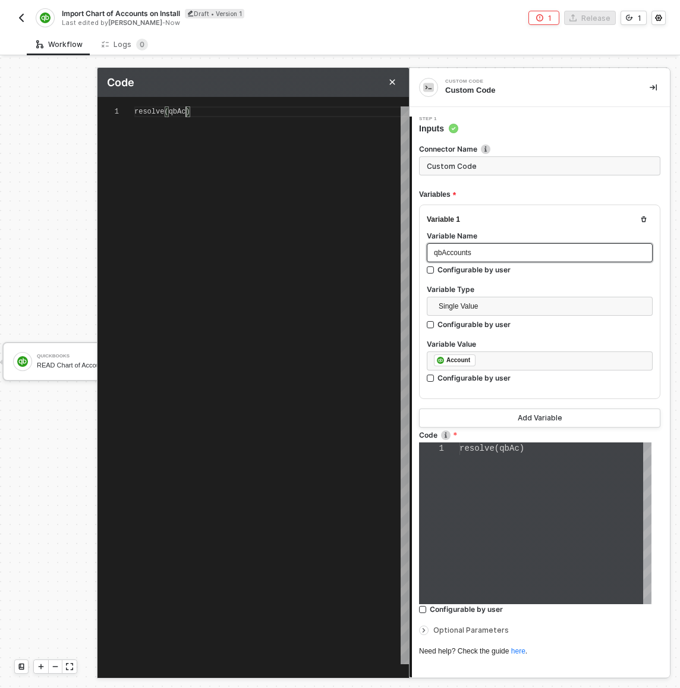
type textarea "resolve(qbAcco)"
type textarea "resolve(qbAccou)"
type textarea "resolve(qbAccoun)"
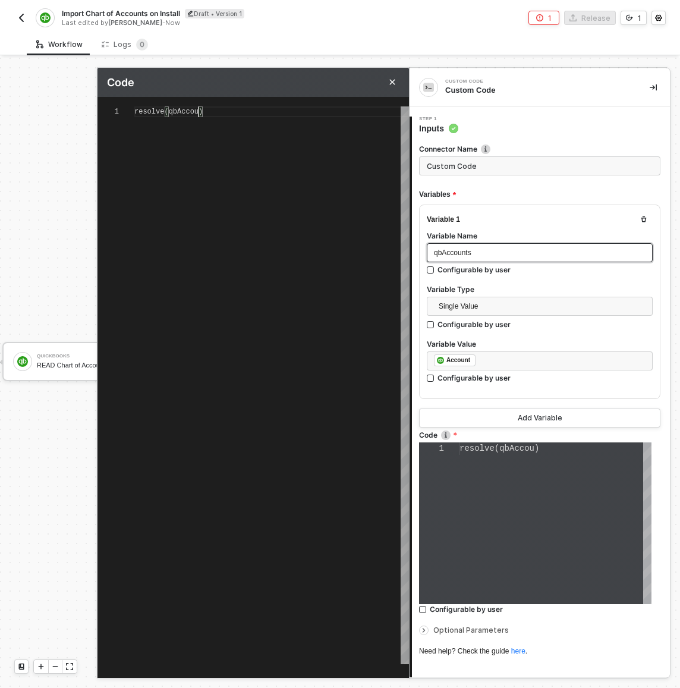
type textarea "resolve(qbAccount)"
type textarea "resolve(qbAccounts)"
type textarea "resolve(qbAccounts);"
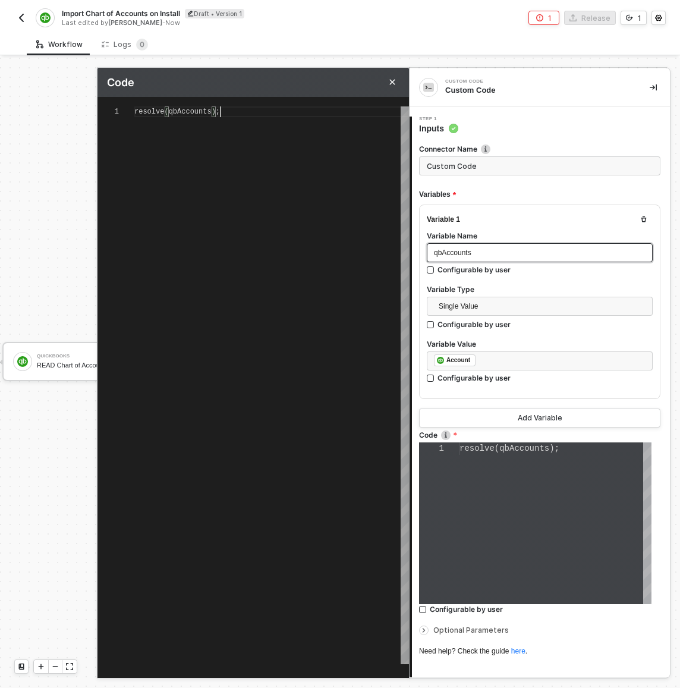
scroll to position [0, 85]
type textarea "r"
type textarea "re"
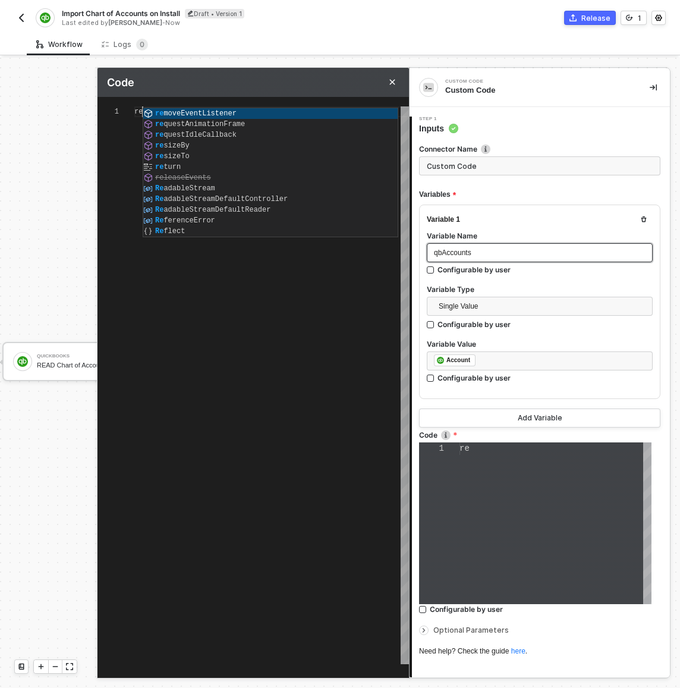
type textarea "res"
type textarea "reso"
type textarea "resol"
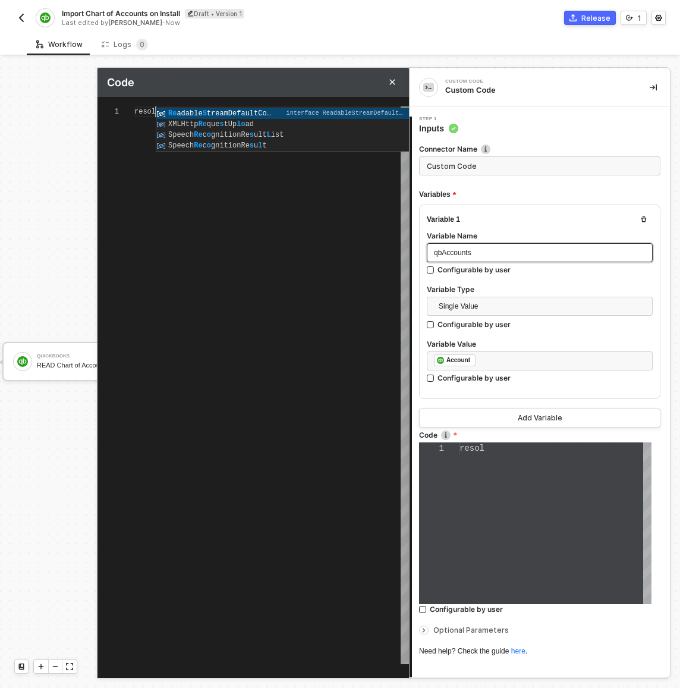
type textarea "resolv"
type textarea "resolve"
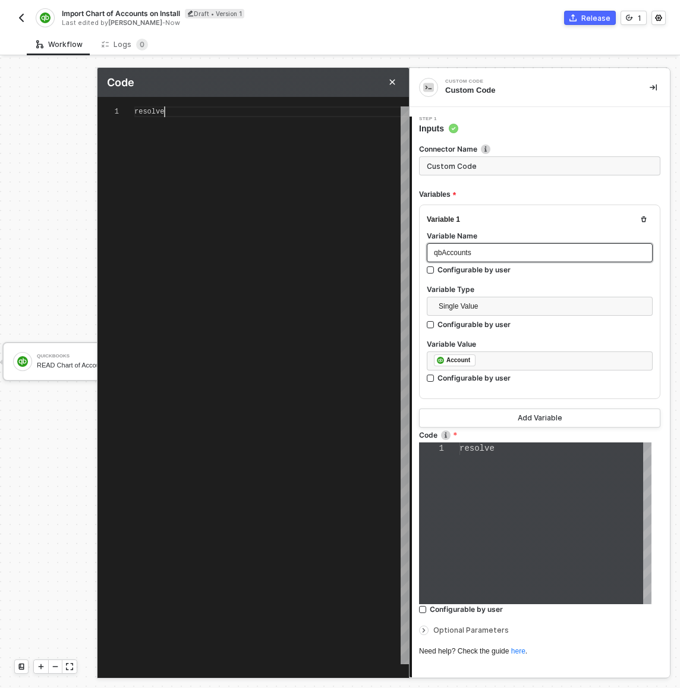
type textarea "resolve()"
type textarea "resolve(i)"
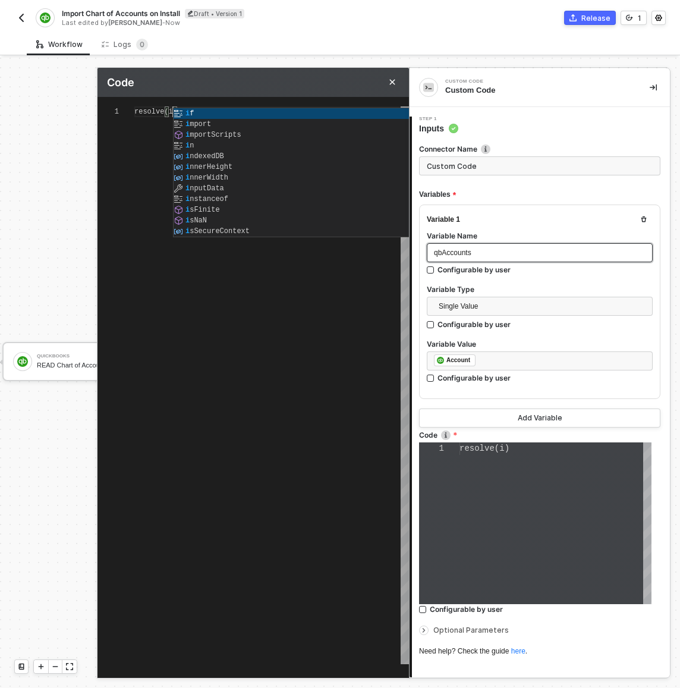
type textarea "resolve(in)"
type textarea "resolve(inp)"
type textarea "resolve(inpu)"
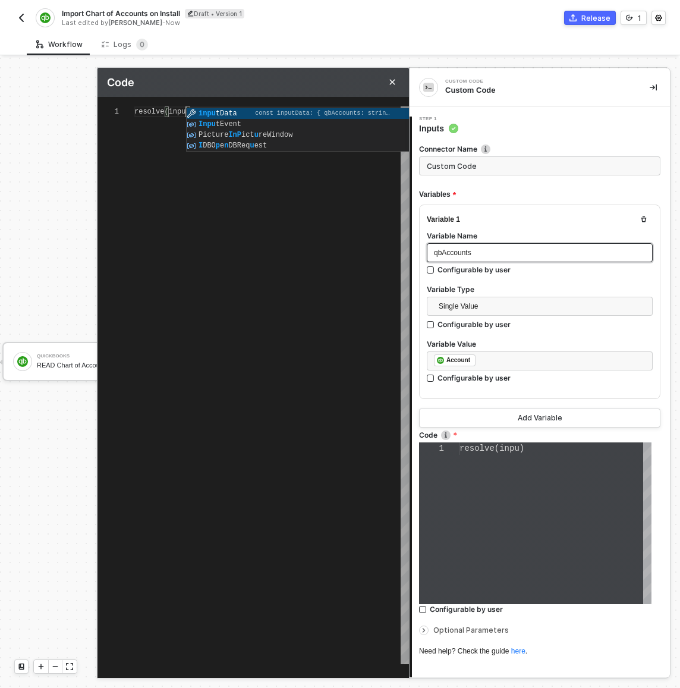
type textarea "resolve(input)"
type textarea "resolve(input.)"
type textarea "resolve(input)"
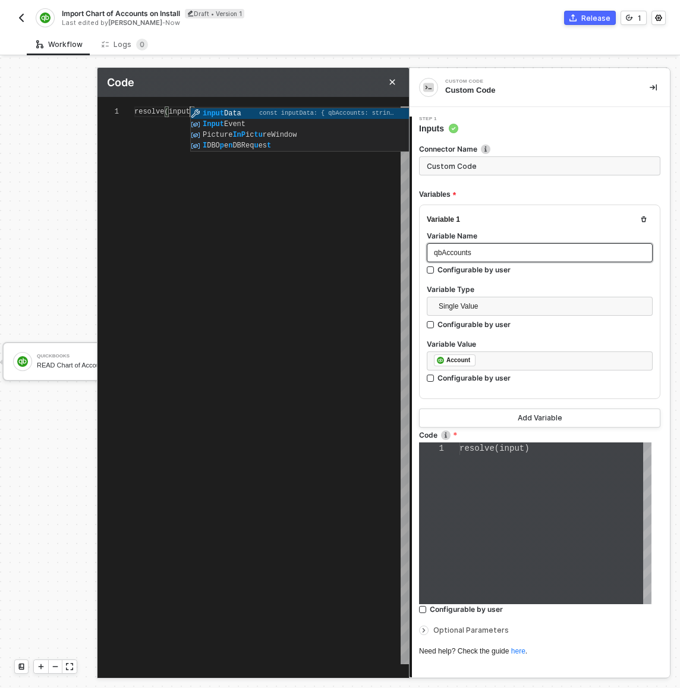
type textarea "resolve(inputd)"
type textarea "resolve(inputData)"
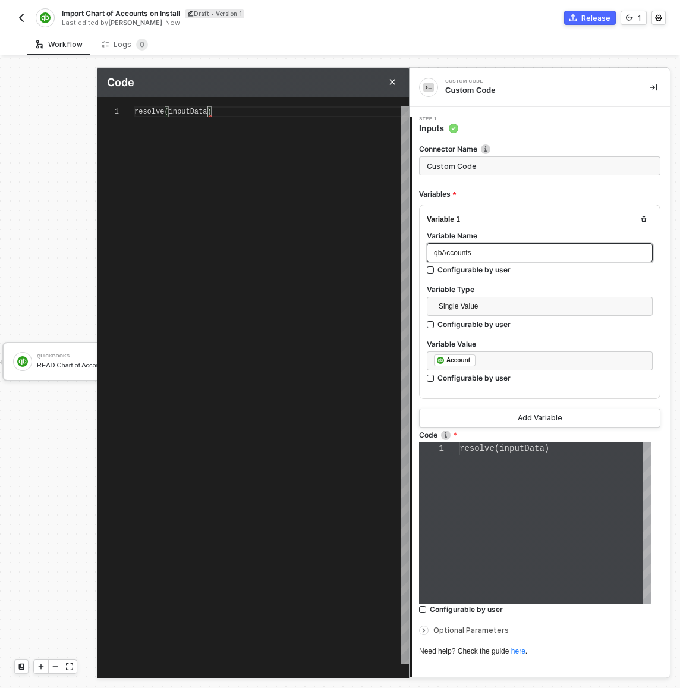
type textarea "resolve(inputData.)"
type textarea "resolve(inputData.i)"
type textarea "resolve(inputData.)"
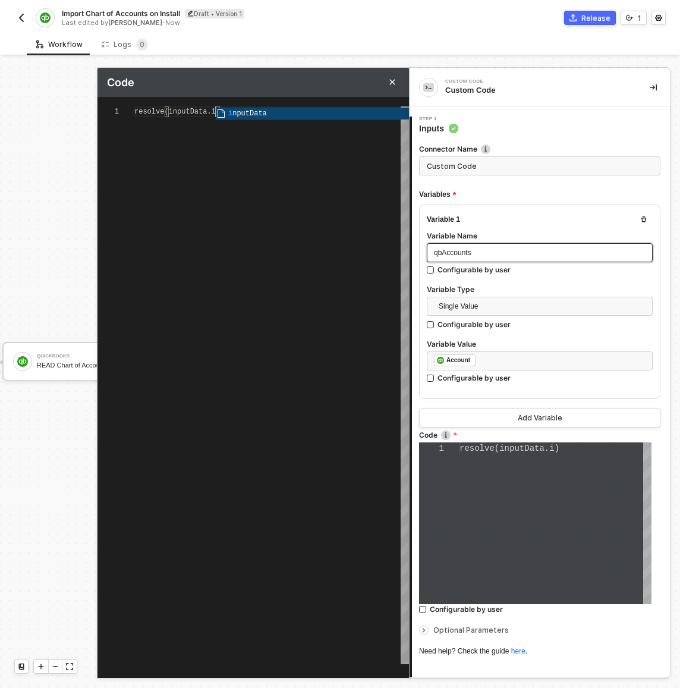
type textarea "resolve(inputData.)"
type textarea "resolve(inputData.q)"
type textarea "resolve(inputData.qb)"
type textarea "resolve(inputData.qbAccounts)"
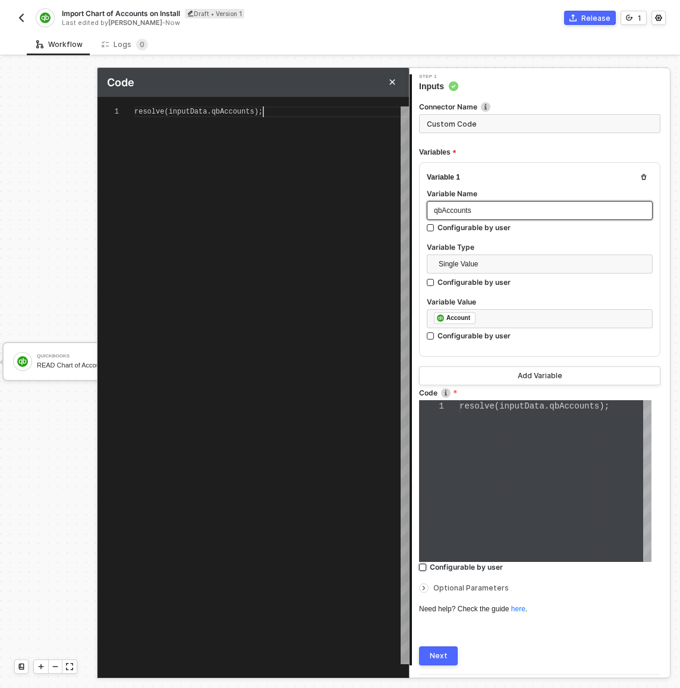
scroll to position [76, 0]
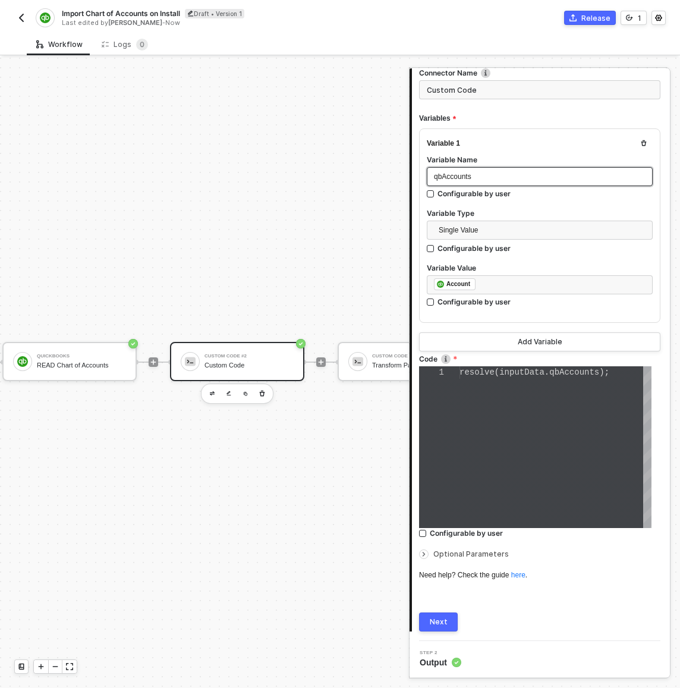
click at [441, 624] on div "Next" at bounding box center [439, 622] width 18 height 10
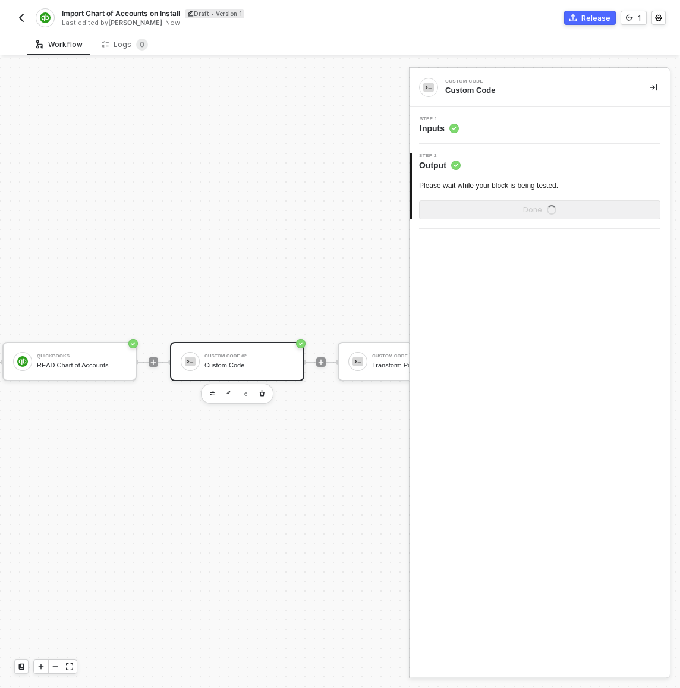
scroll to position [0, 0]
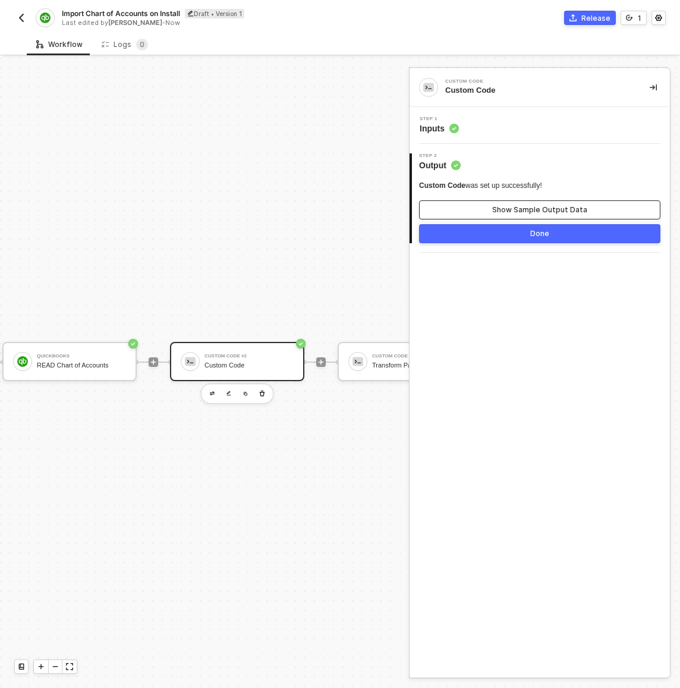
click at [545, 210] on div "Show Sample Output Data" at bounding box center [539, 210] width 95 height 10
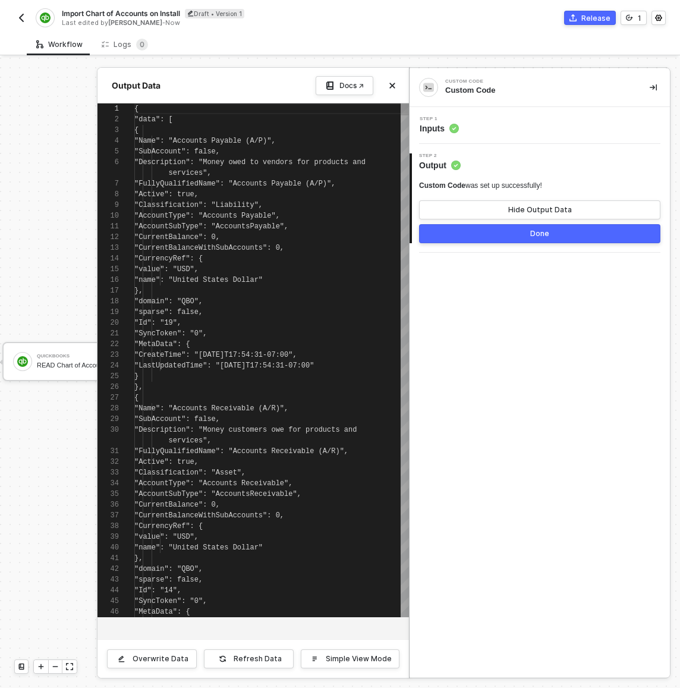
scroll to position [96, 0]
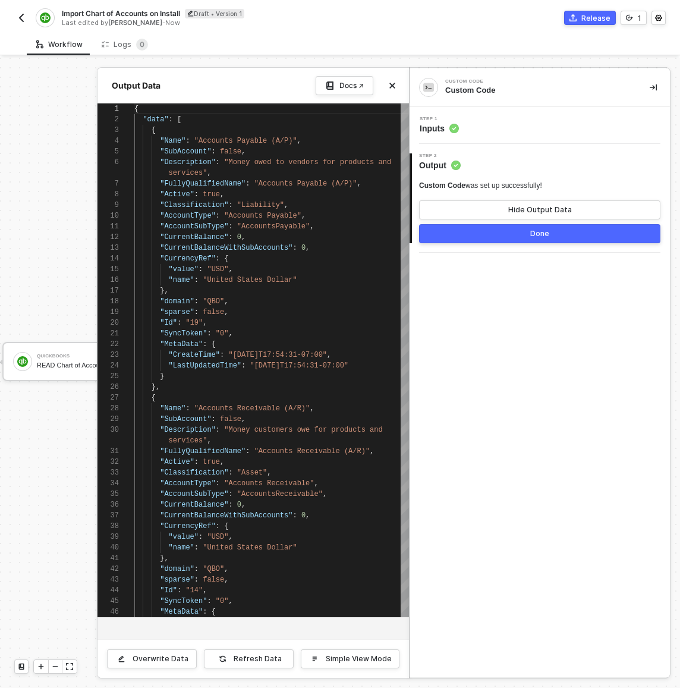
click at [517, 131] on div "Step 1 Inputs" at bounding box center [541, 126] width 257 height 18
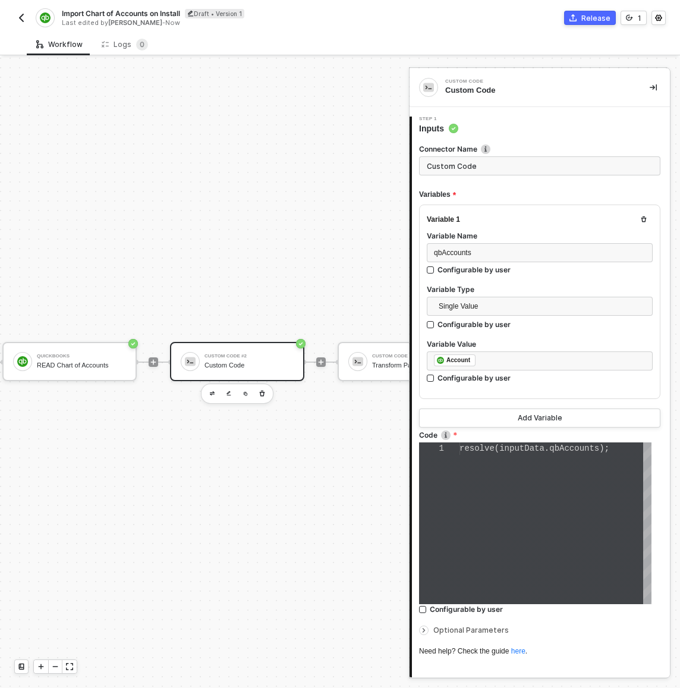
scroll to position [0, 150]
click at [552, 466] on div "resolve ( inputData . qbAccounts );" at bounding box center [556, 523] width 192 height 162
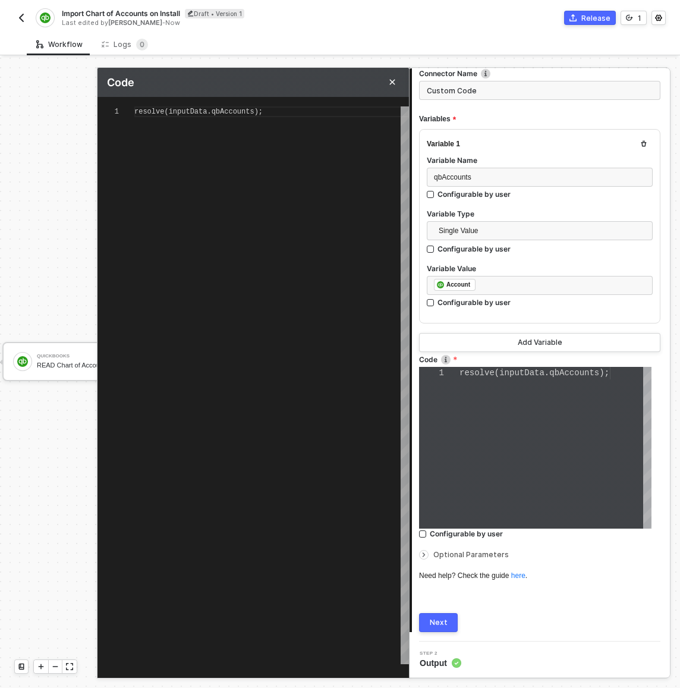
scroll to position [31, 0]
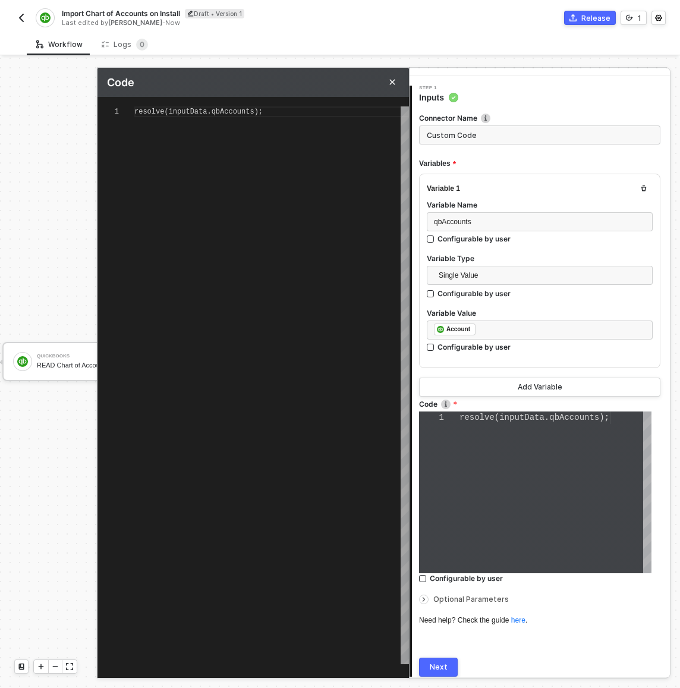
click at [450, 671] on button "Next" at bounding box center [438, 667] width 39 height 19
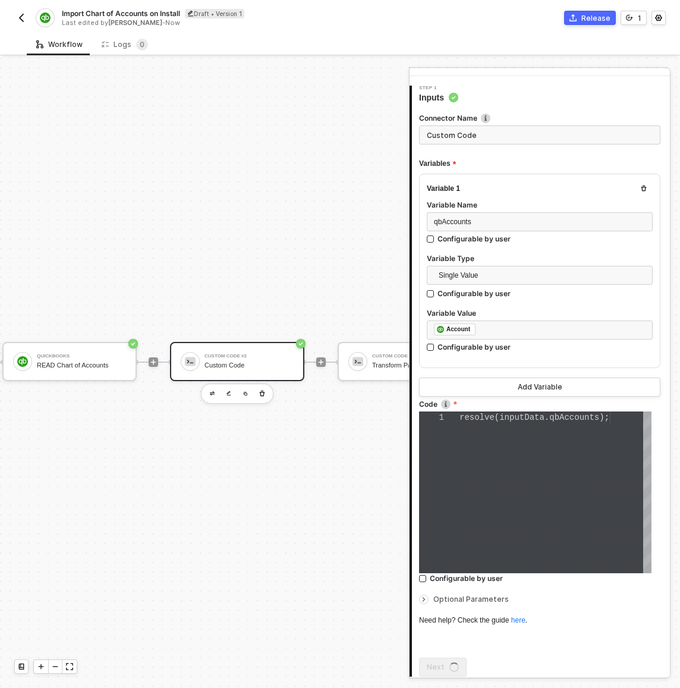
scroll to position [0, 0]
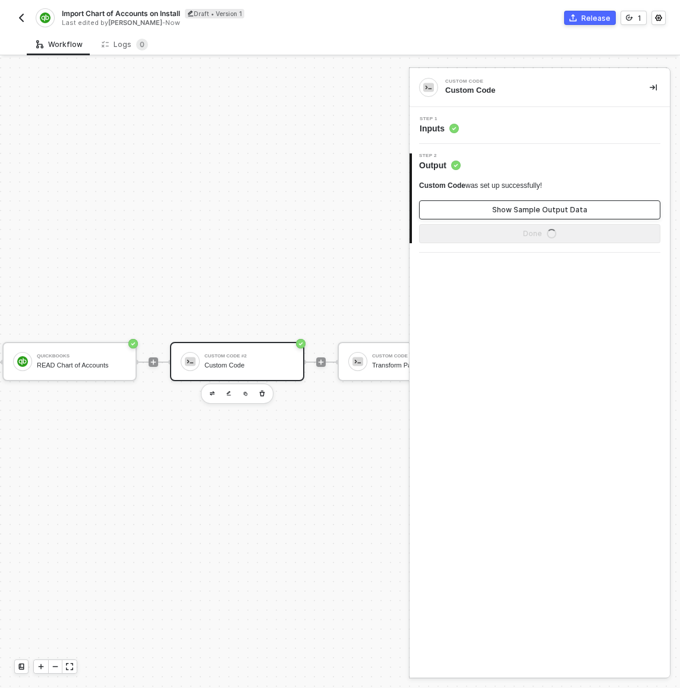
click at [511, 210] on div "Show Sample Output Data" at bounding box center [539, 210] width 95 height 10
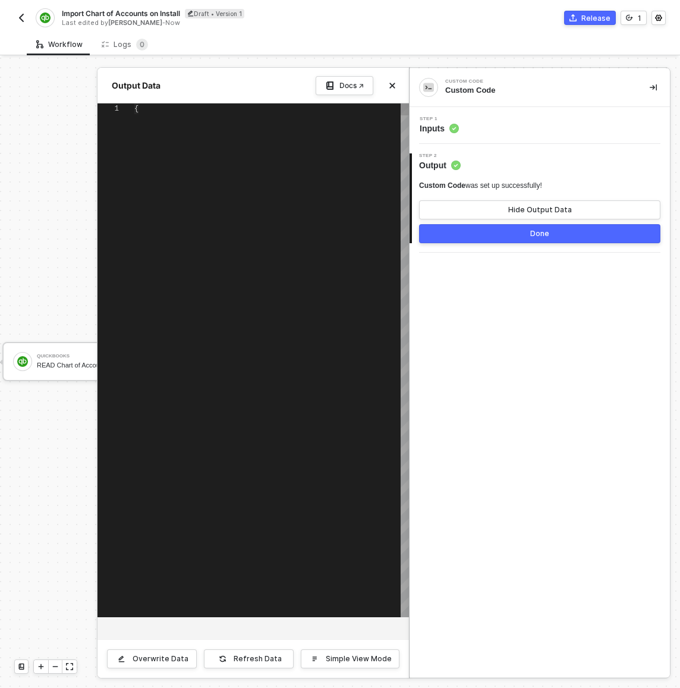
scroll to position [96, 0]
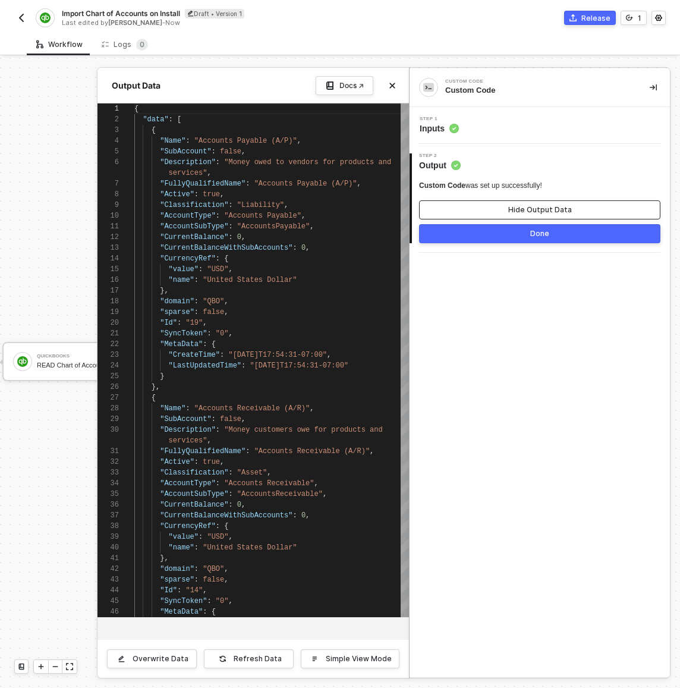
click at [511, 209] on div "Hide Output Data" at bounding box center [540, 210] width 64 height 10
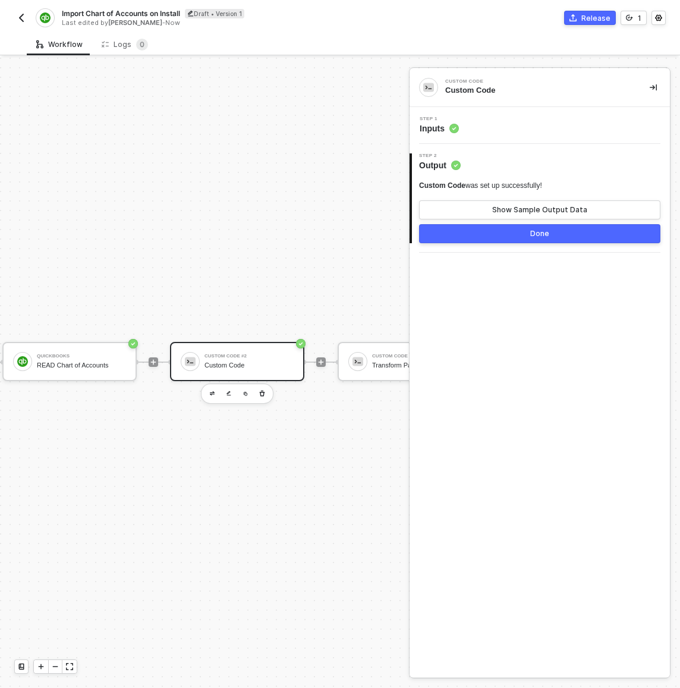
click at [518, 114] on div "Step 1 Inputs" at bounding box center [540, 125] width 260 height 37
click at [516, 122] on div "Step 1 Inputs" at bounding box center [541, 126] width 257 height 18
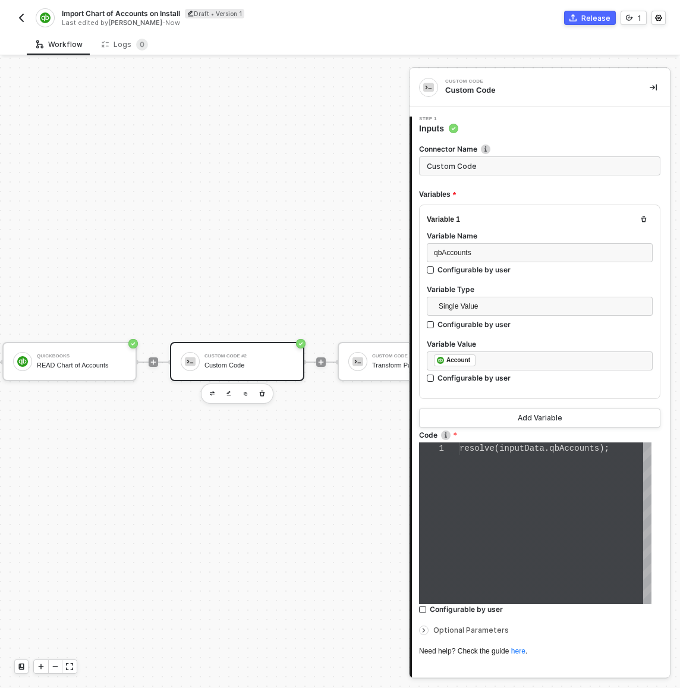
click at [455, 634] on div "Optional Parameters" at bounding box center [539, 630] width 241 height 13
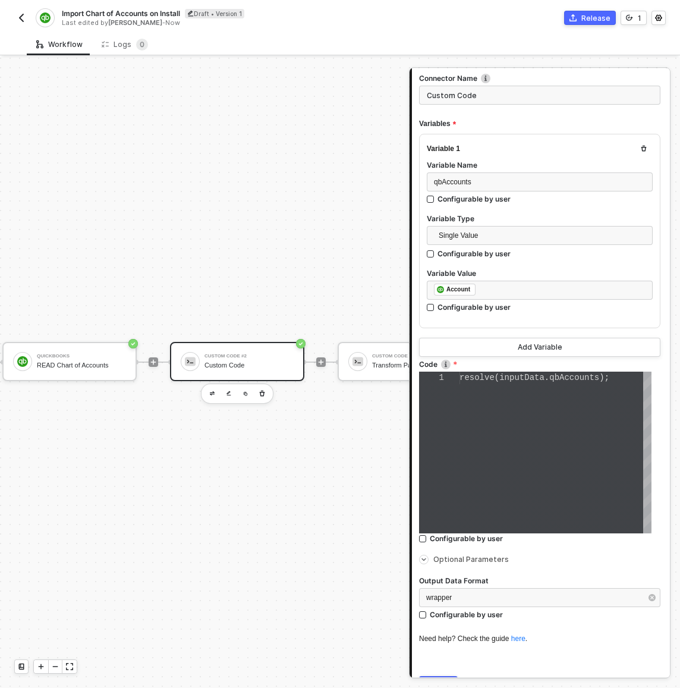
scroll to position [81, 0]
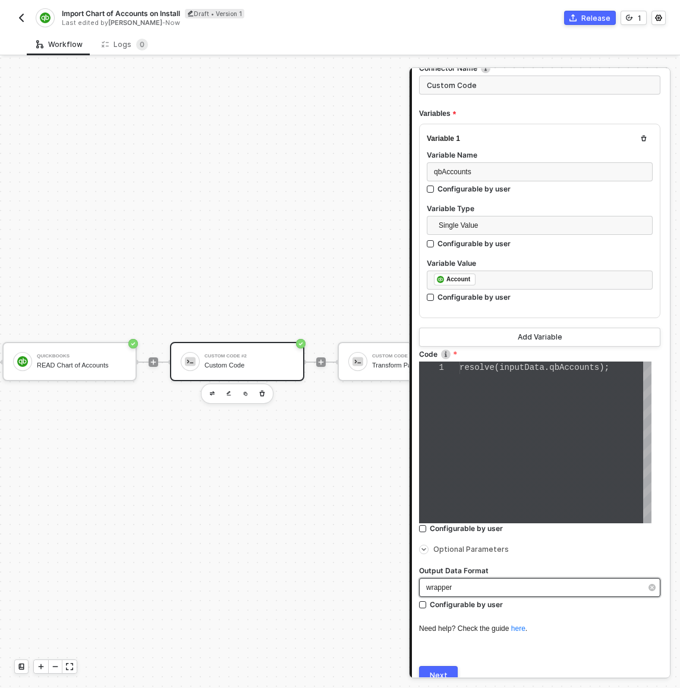
click at [458, 592] on div "wrapper" at bounding box center [533, 587] width 215 height 11
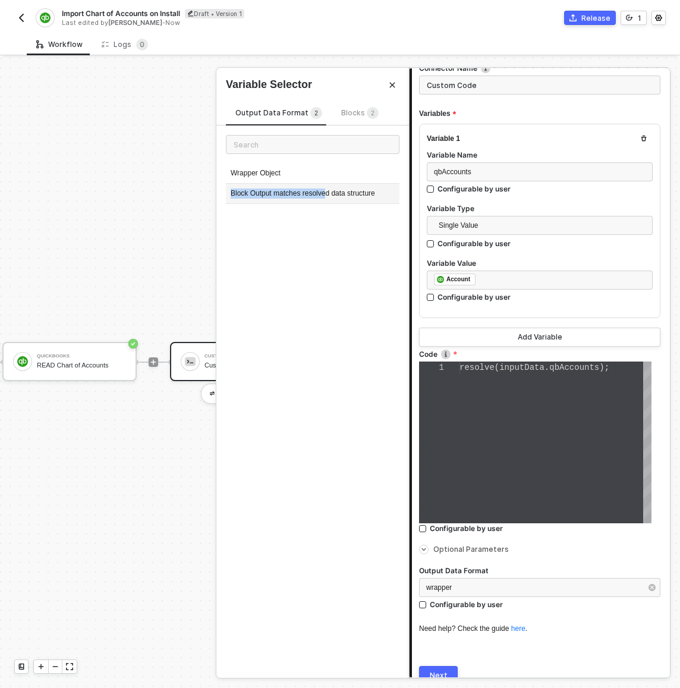
drag, startPoint x: 334, startPoint y: 178, endPoint x: 332, endPoint y: 197, distance: 19.1
click at [332, 197] on div "Wrapper Object Block Output matches resolved data structure" at bounding box center [313, 189] width 174 height 50
click at [339, 194] on div "Block Output matches resolved data structure" at bounding box center [313, 194] width 174 height 20
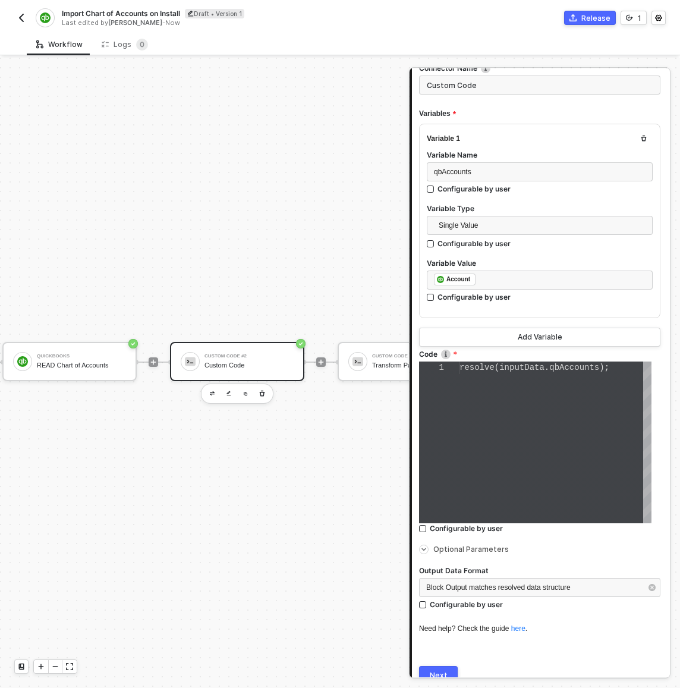
click at [436, 672] on div "Next" at bounding box center [439, 676] width 18 height 10
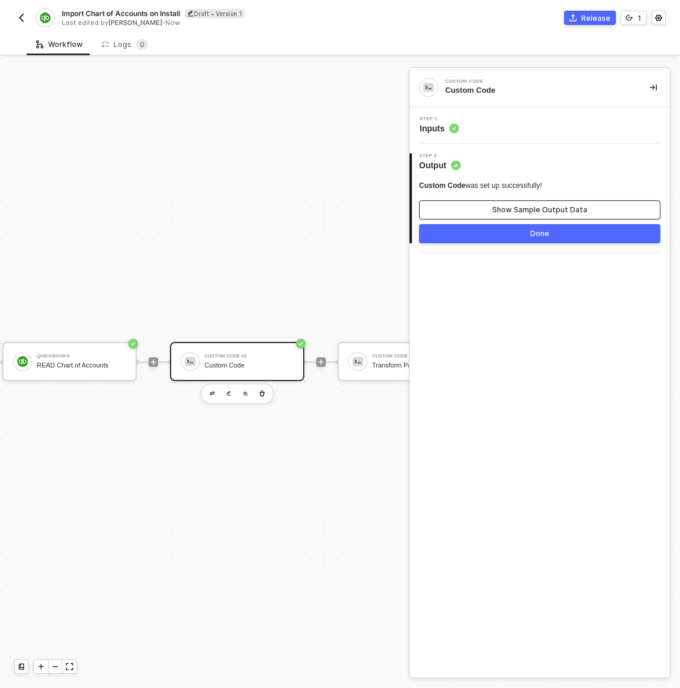
click at [517, 213] on div "Show Sample Output Data" at bounding box center [539, 210] width 95 height 10
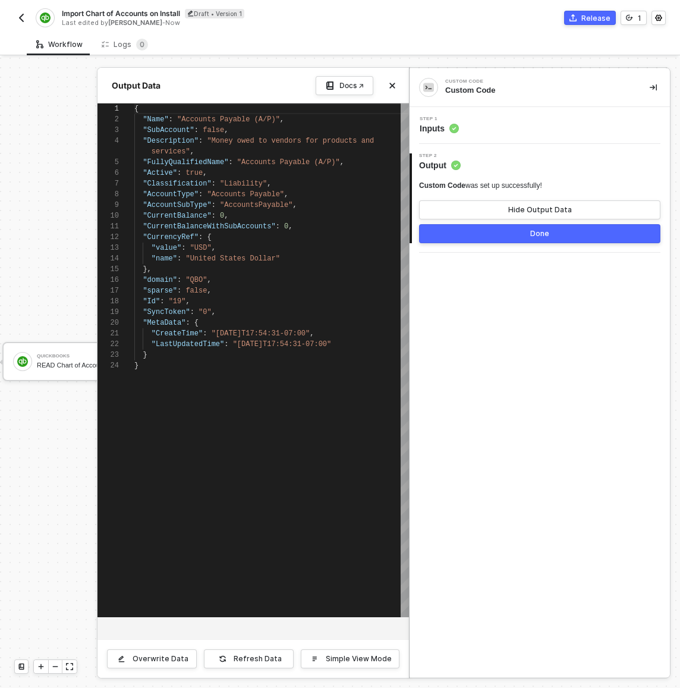
scroll to position [96, 0]
click at [259, 660] on div "Refresh Data" at bounding box center [258, 659] width 48 height 10
click at [532, 122] on div "Step 1 Inputs" at bounding box center [541, 126] width 257 height 18
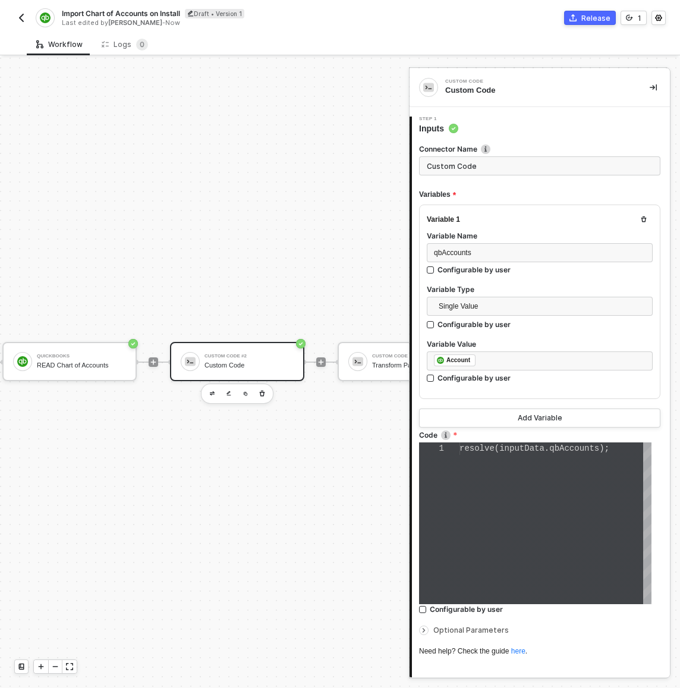
scroll to position [0, 150]
click at [546, 466] on div "resolve ( inputData . qbAccounts );" at bounding box center [556, 523] width 192 height 162
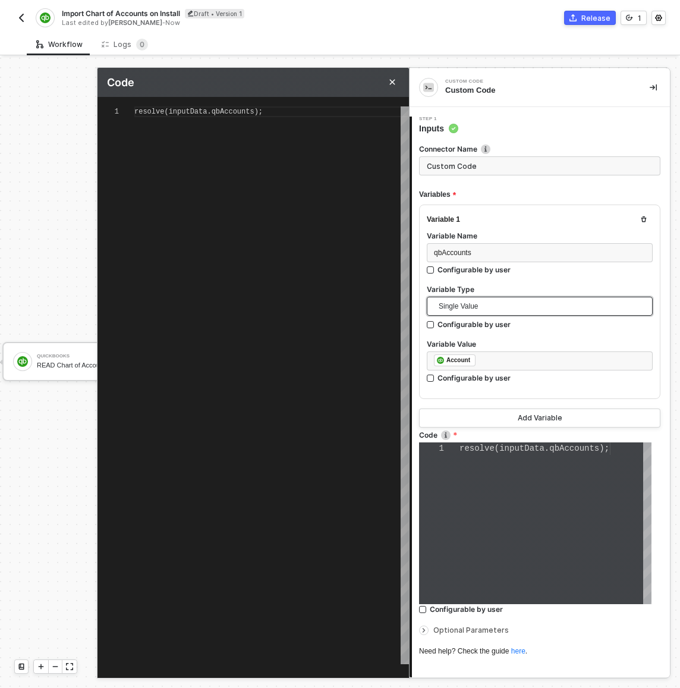
click at [480, 306] on span "Single Value" at bounding box center [542, 306] width 207 height 18
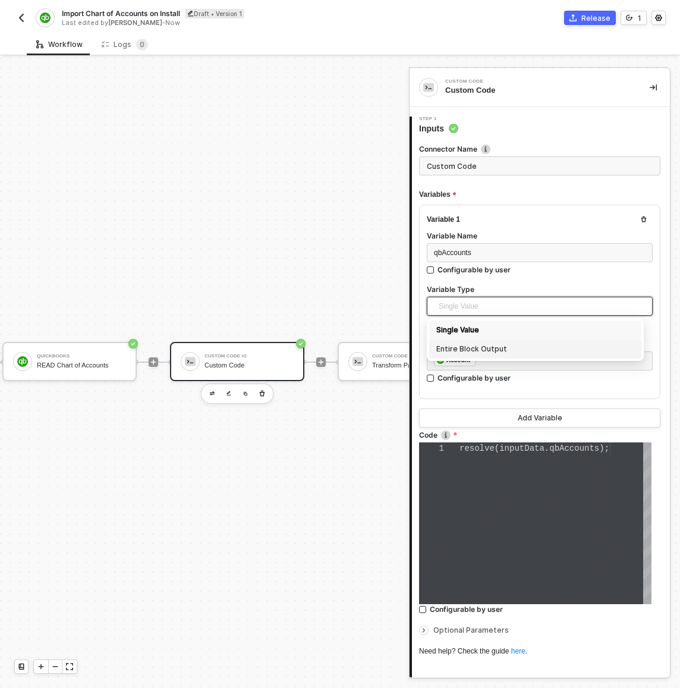
click at [480, 349] on div "Entire Block Output" at bounding box center [535, 348] width 198 height 13
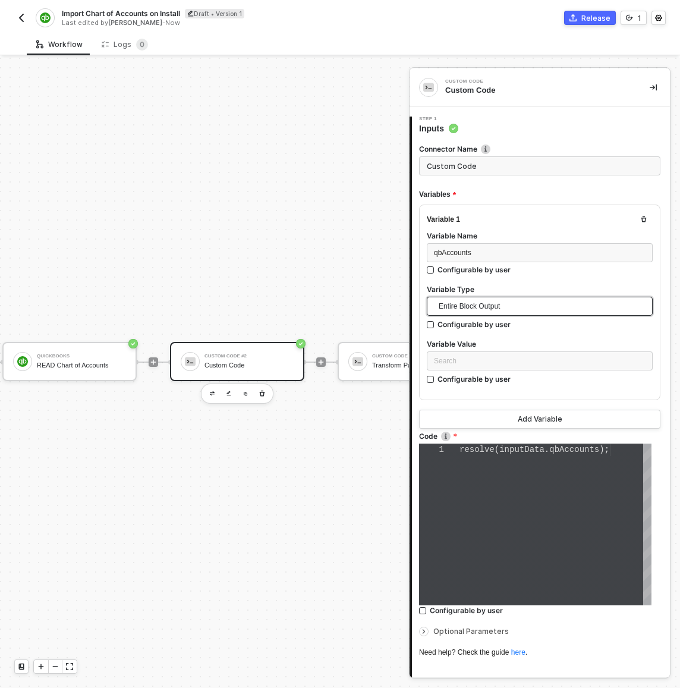
click at [506, 461] on div "resolve ( inputData . qbAccounts );" at bounding box center [556, 525] width 192 height 162
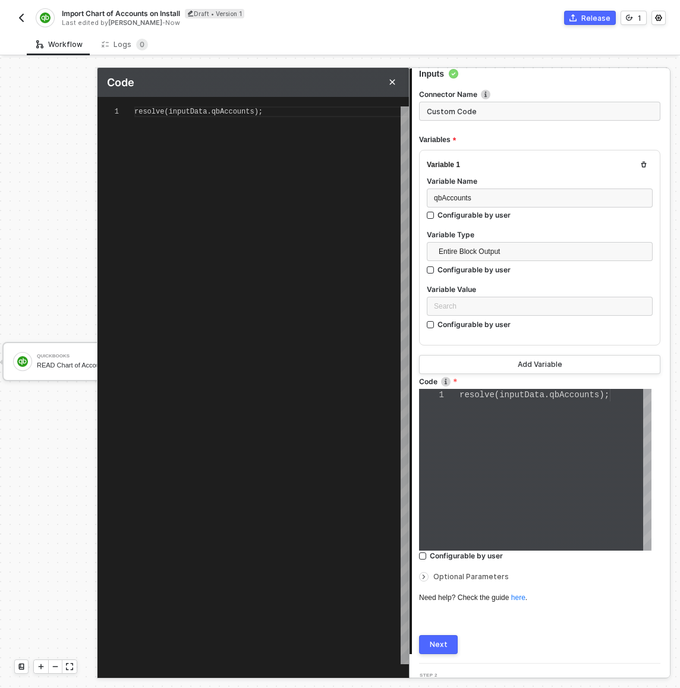
scroll to position [77, 0]
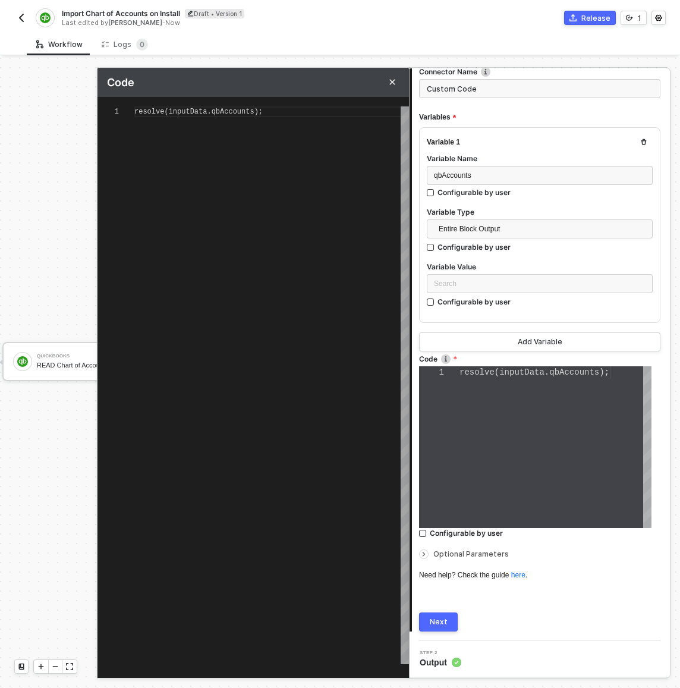
click at [442, 622] on div "Next" at bounding box center [439, 622] width 18 height 10
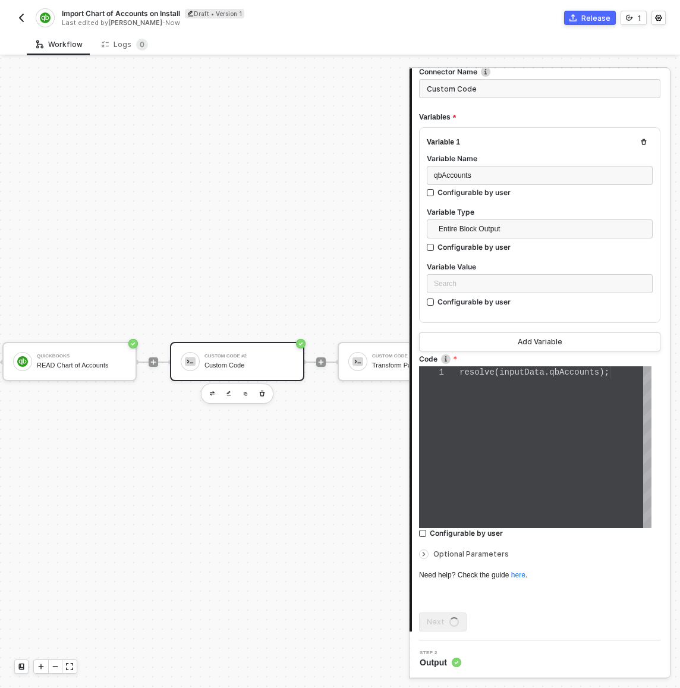
scroll to position [0, 0]
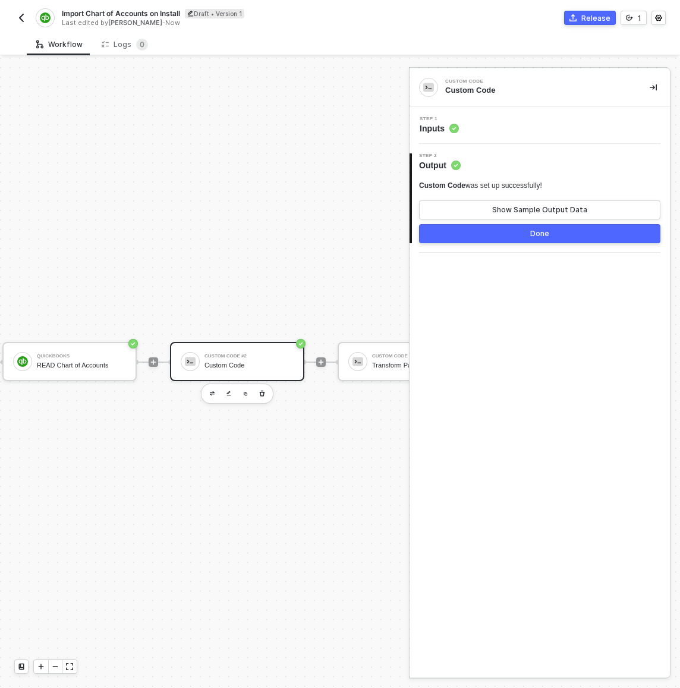
click at [478, 136] on div "Step 1 Inputs" at bounding box center [540, 125] width 260 height 37
click at [484, 124] on div "Step 1 Inputs" at bounding box center [541, 126] width 257 height 18
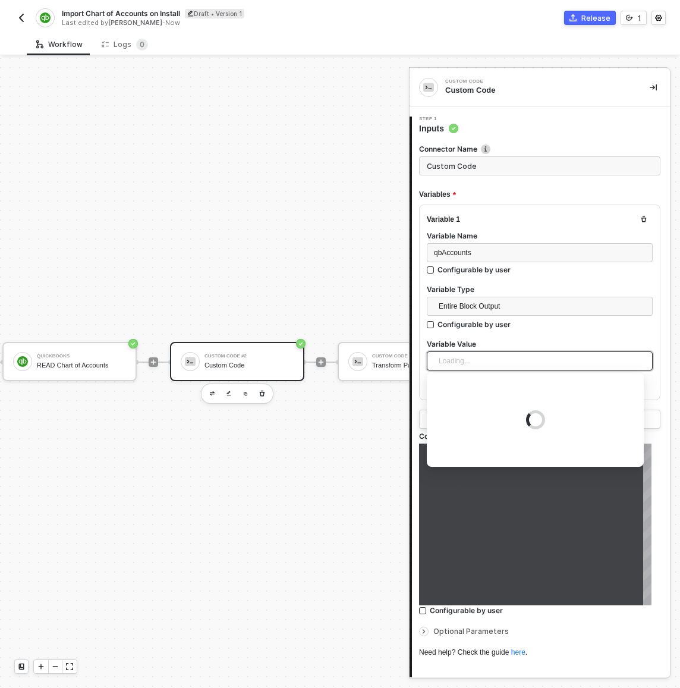
click at [488, 363] on div "Loading..." at bounding box center [540, 360] width 226 height 19
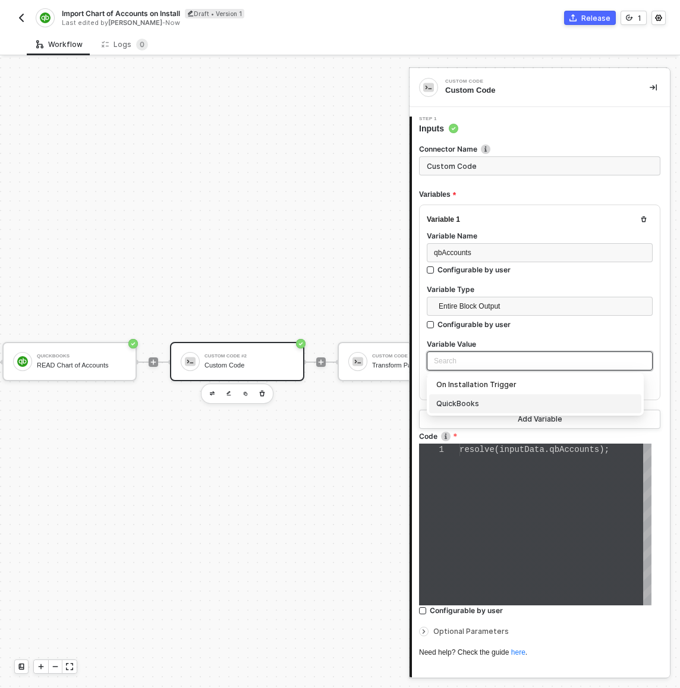
click at [482, 404] on div "QuickBooks" at bounding box center [535, 403] width 198 height 13
click at [494, 479] on div "resolve ( inputData . qbAccounts );" at bounding box center [556, 525] width 192 height 162
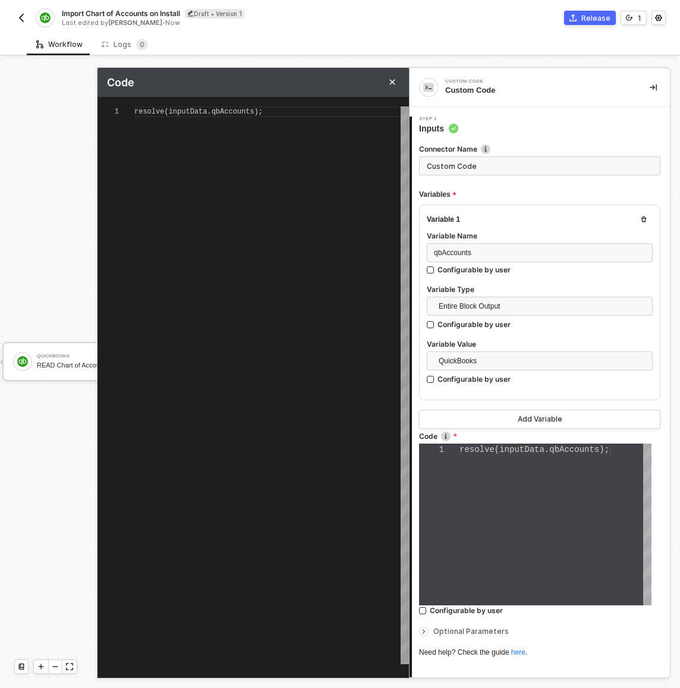
scroll to position [77, 0]
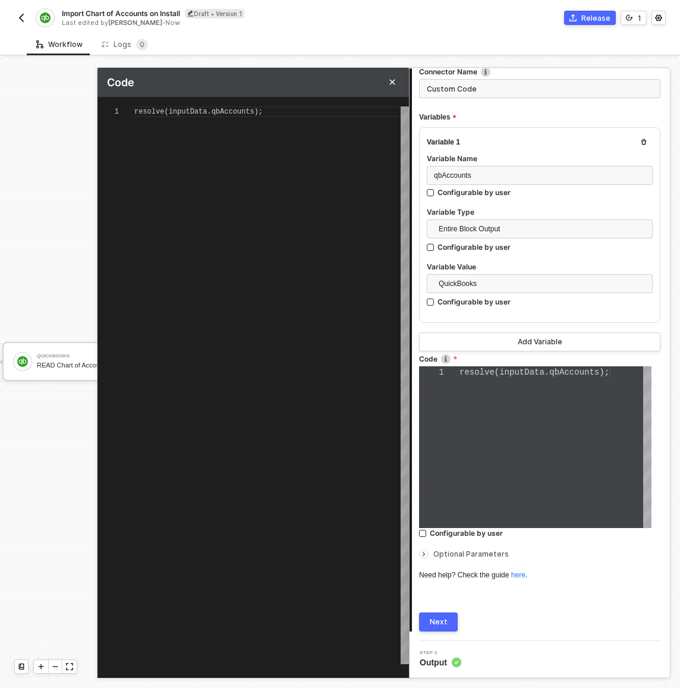
click at [444, 621] on div "Next" at bounding box center [439, 622] width 18 height 10
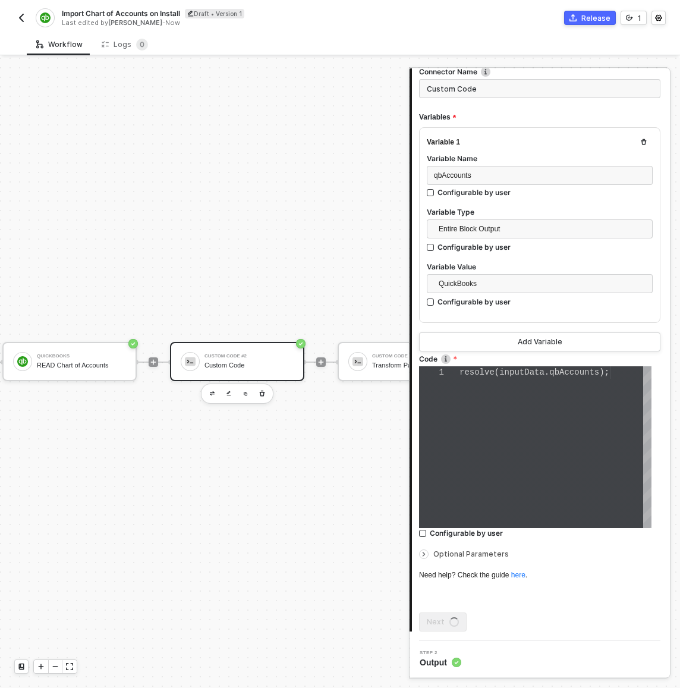
scroll to position [0, 0]
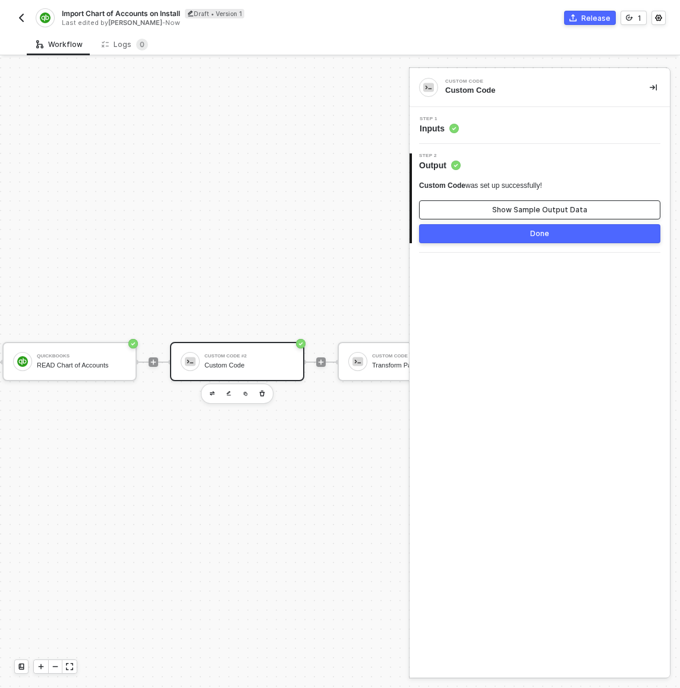
click at [504, 205] on button "Show Sample Output Data" at bounding box center [539, 209] width 241 height 19
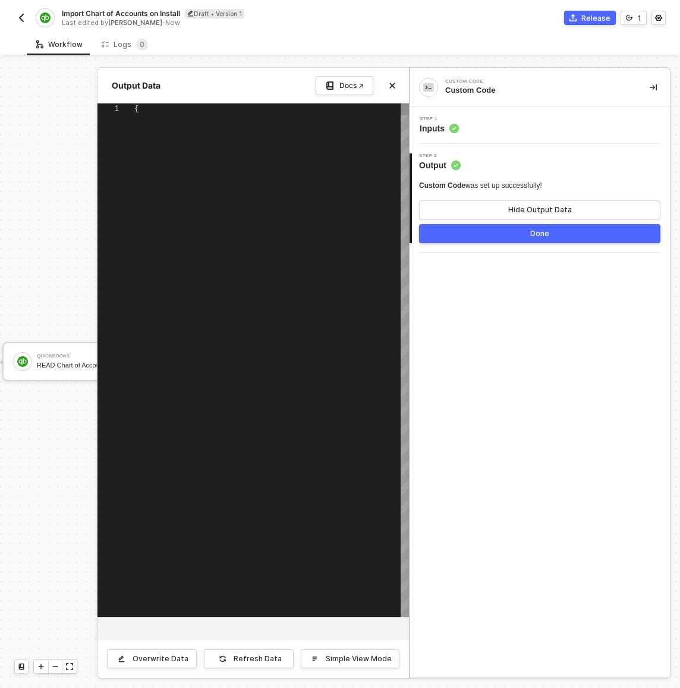
scroll to position [96, 0]
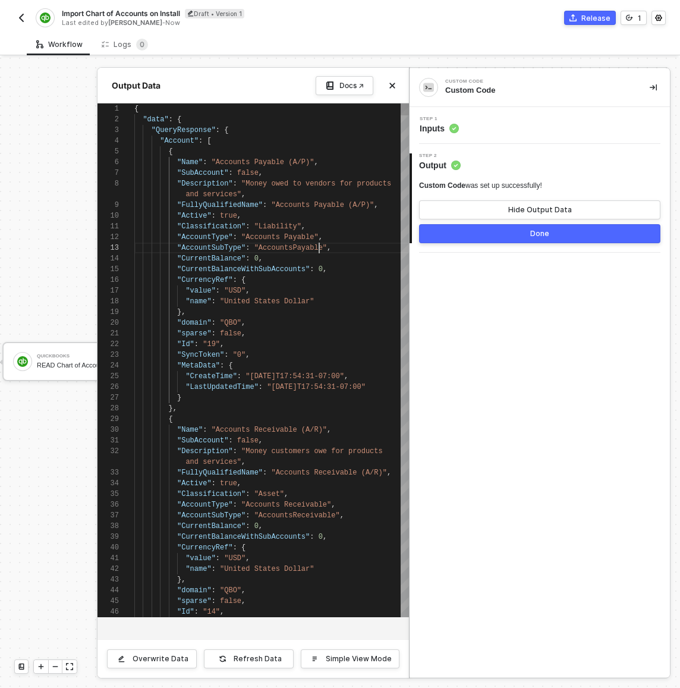
click at [320, 246] on span ""AccountsPayable"" at bounding box center [290, 248] width 73 height 8
click at [320, 247] on span ""AccountsPayable"" at bounding box center [290, 248] width 73 height 8
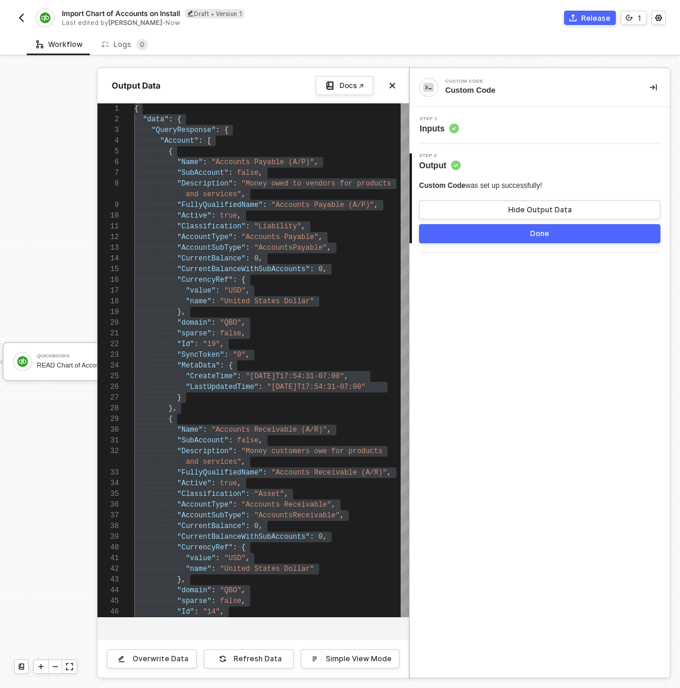
click at [574, 122] on div "Step 1 Inputs" at bounding box center [541, 126] width 257 height 18
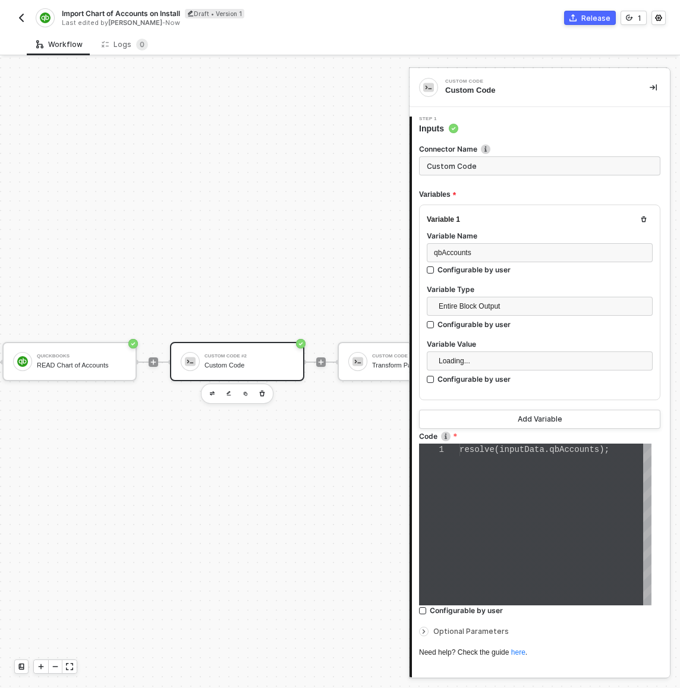
scroll to position [0, 150]
click at [501, 569] on div "resolve ( inputData . qbAccounts );" at bounding box center [556, 525] width 192 height 162
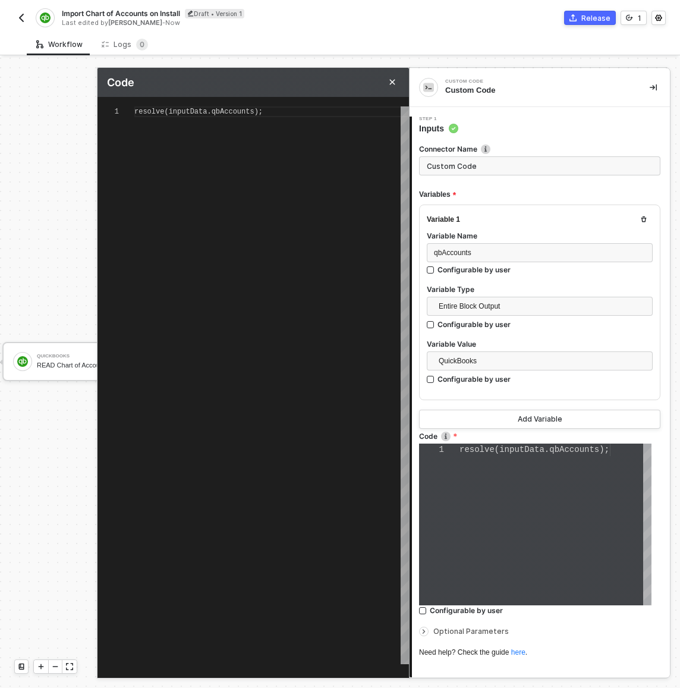
click at [346, 300] on div "resolve ( inputData . qbAccounts );" at bounding box center [271, 385] width 275 height 558
paste textarea "})); resolve(transformed"
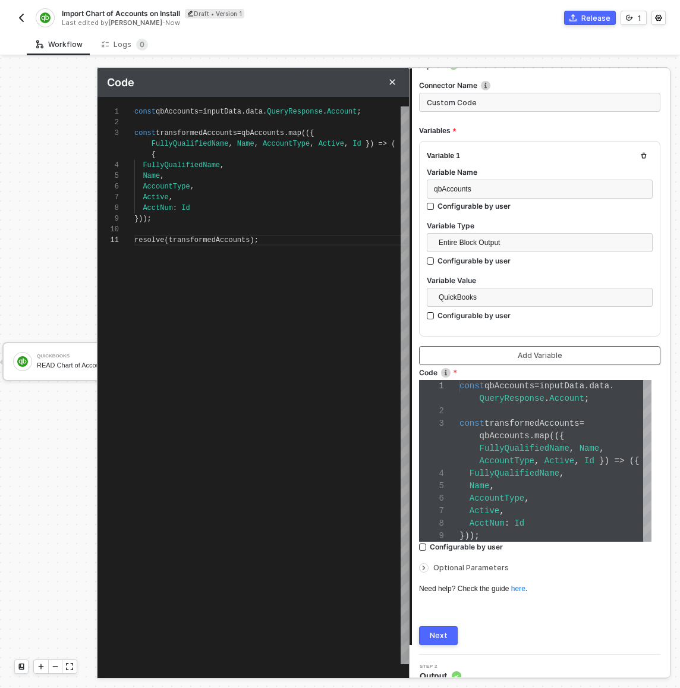
scroll to position [77, 0]
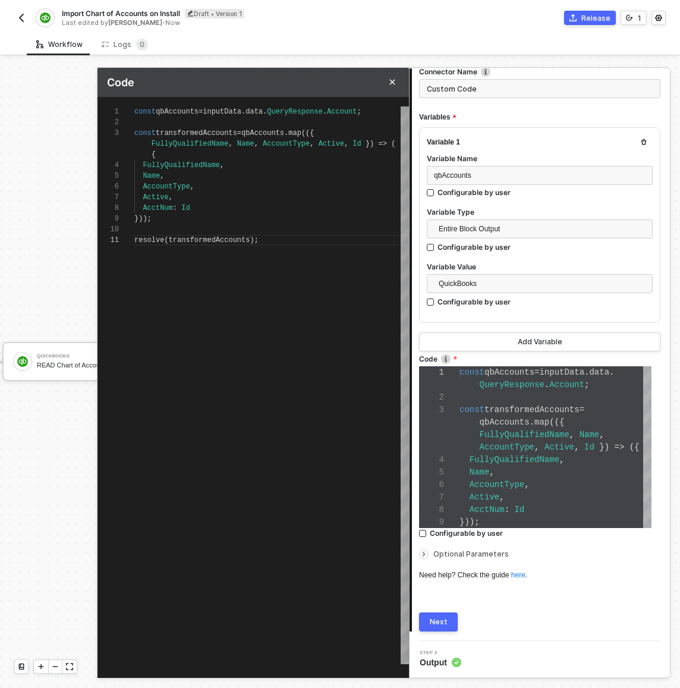
click at [442, 614] on button "Next" at bounding box center [438, 621] width 39 height 19
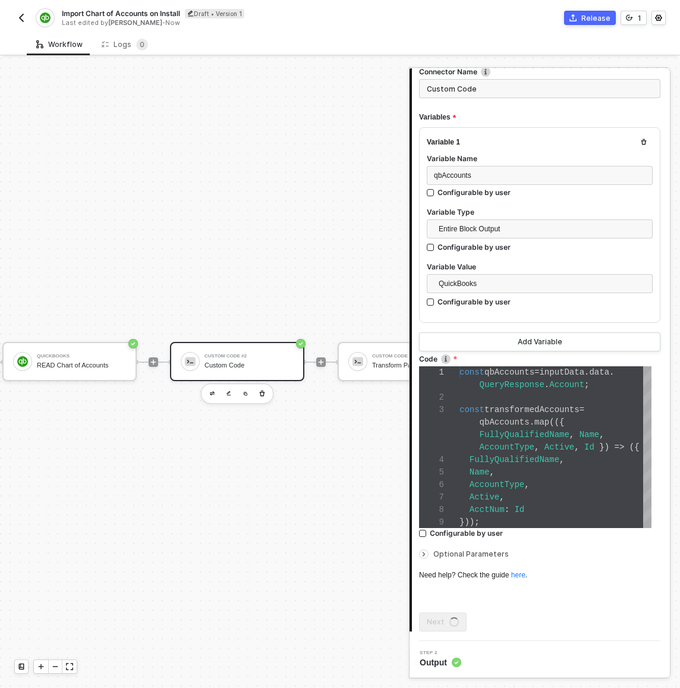
scroll to position [0, 0]
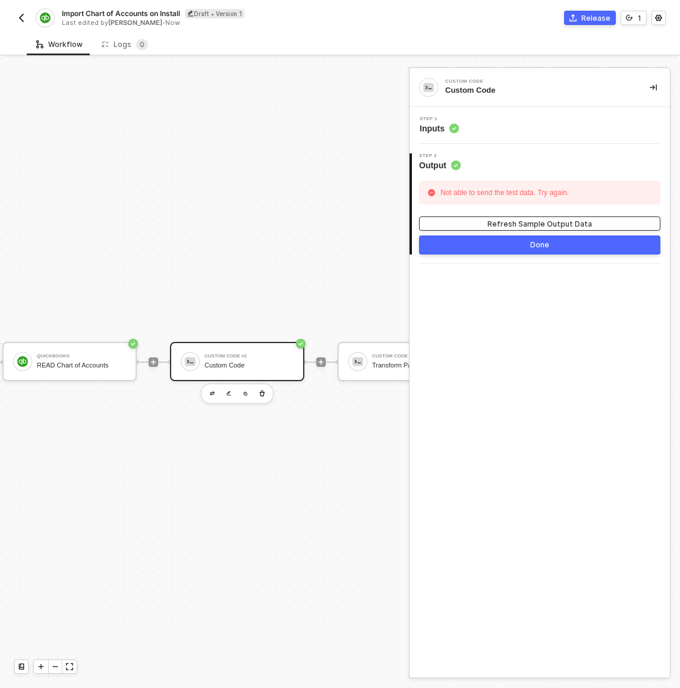
click at [490, 217] on button "Refresh Sample Output Data" at bounding box center [539, 223] width 241 height 14
click at [517, 124] on div "Step 1 Inputs" at bounding box center [541, 126] width 257 height 18
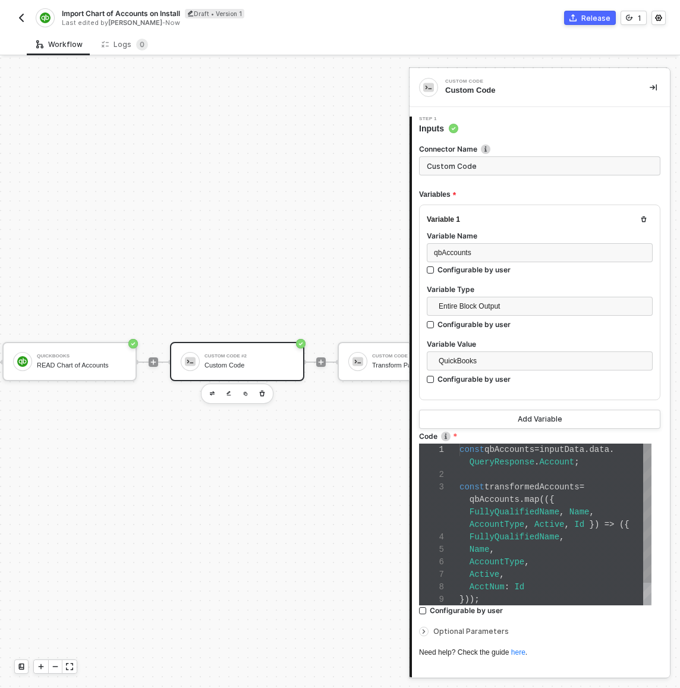
scroll to position [0, 60]
click at [517, 454] on div "const qbAccounts = inputData . data ." at bounding box center [556, 450] width 192 height 12
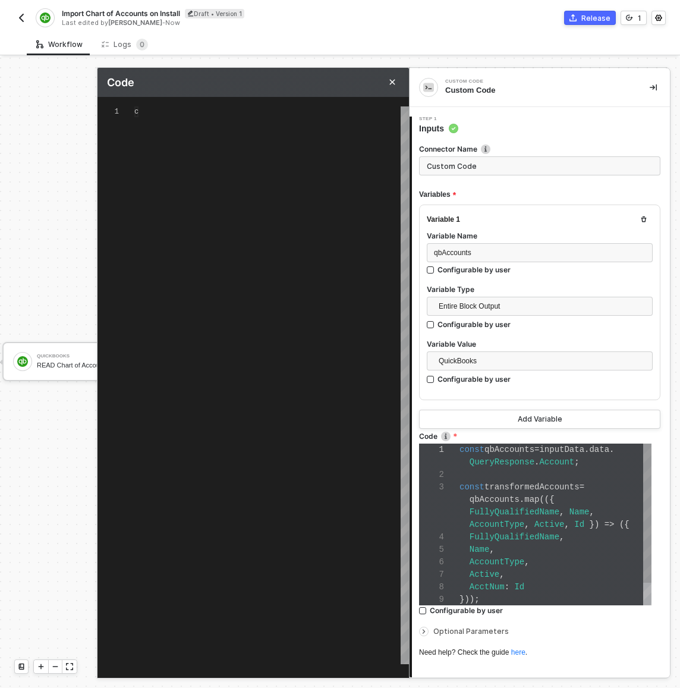
scroll to position [96, 0]
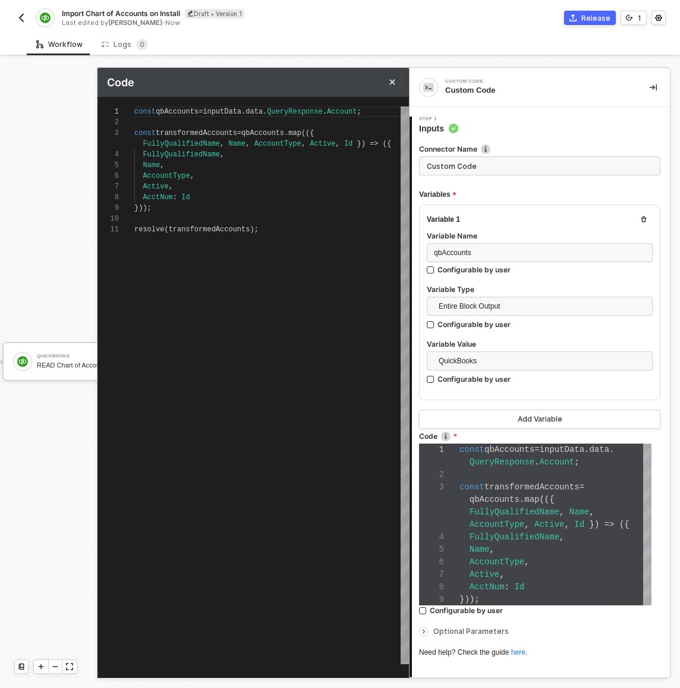
click at [263, 111] on span "data" at bounding box center [254, 112] width 17 height 8
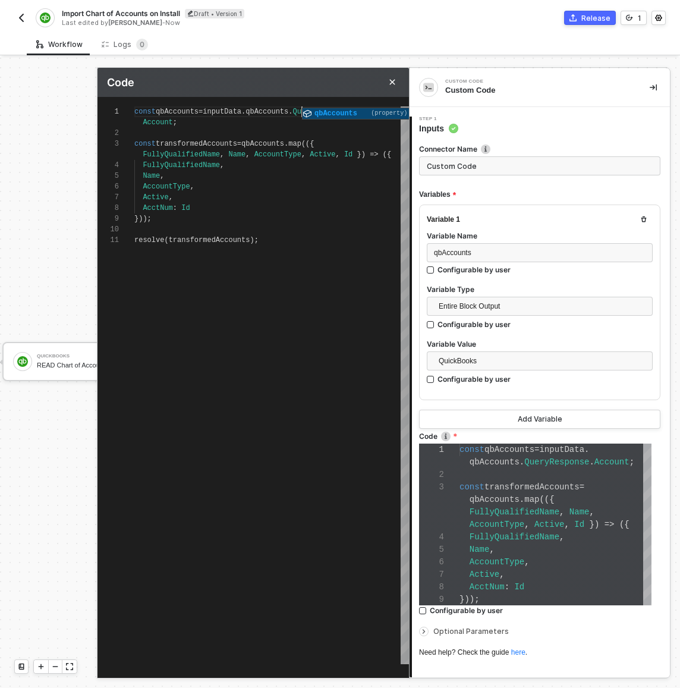
scroll to position [0, 168]
click at [294, 171] on div "Name ," at bounding box center [271, 176] width 275 height 11
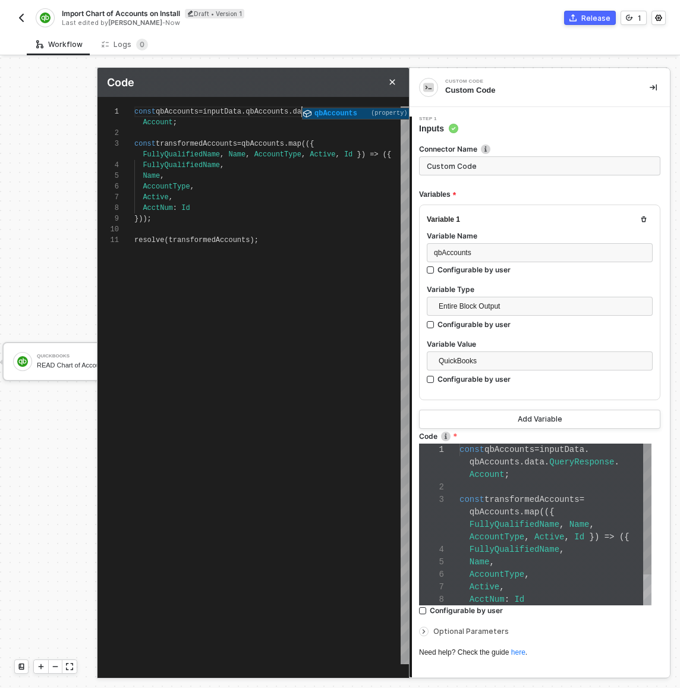
scroll to position [0, 172]
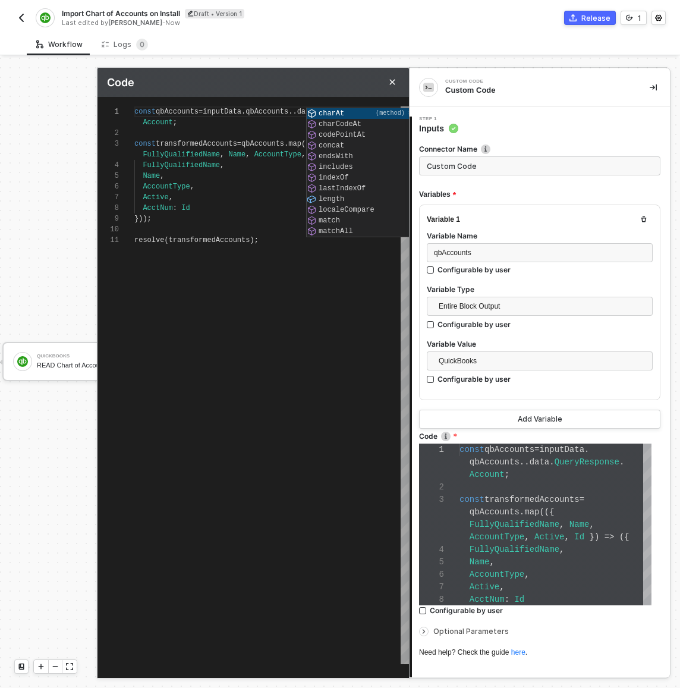
click at [317, 315] on div "const qbAccounts = inputData . qbAccounts .. data . QueryResponse . const trans…" at bounding box center [271, 385] width 275 height 558
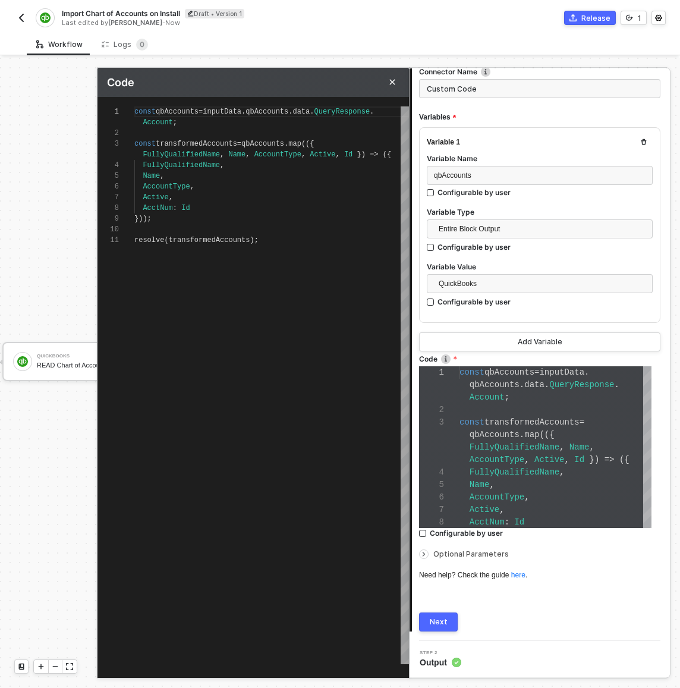
click at [448, 619] on button "Next" at bounding box center [438, 621] width 39 height 19
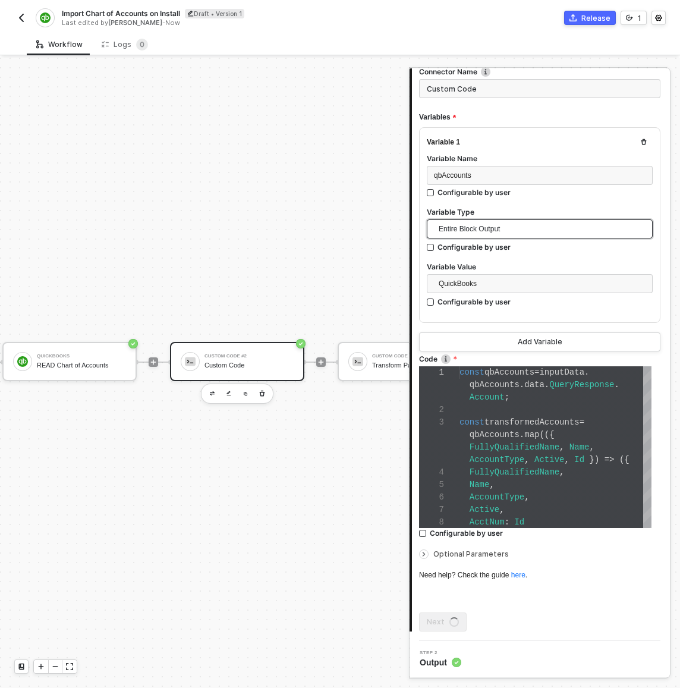
scroll to position [0, 0]
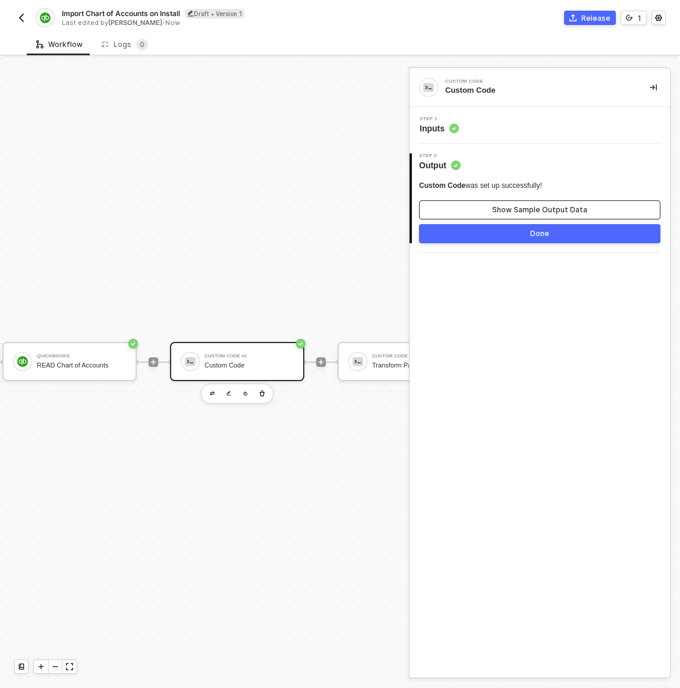
click at [521, 213] on div "Show Sample Output Data" at bounding box center [539, 210] width 95 height 10
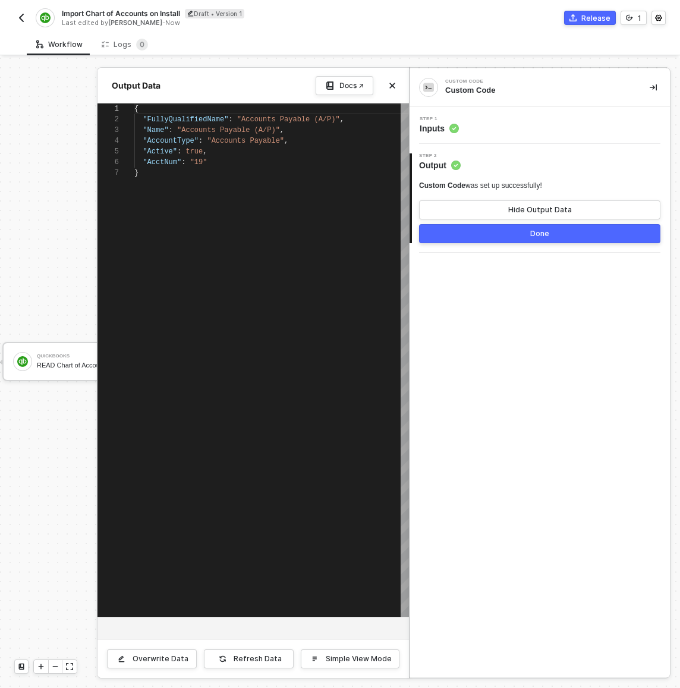
scroll to position [64, 0]
click at [238, 680] on div at bounding box center [340, 373] width 680 height 630
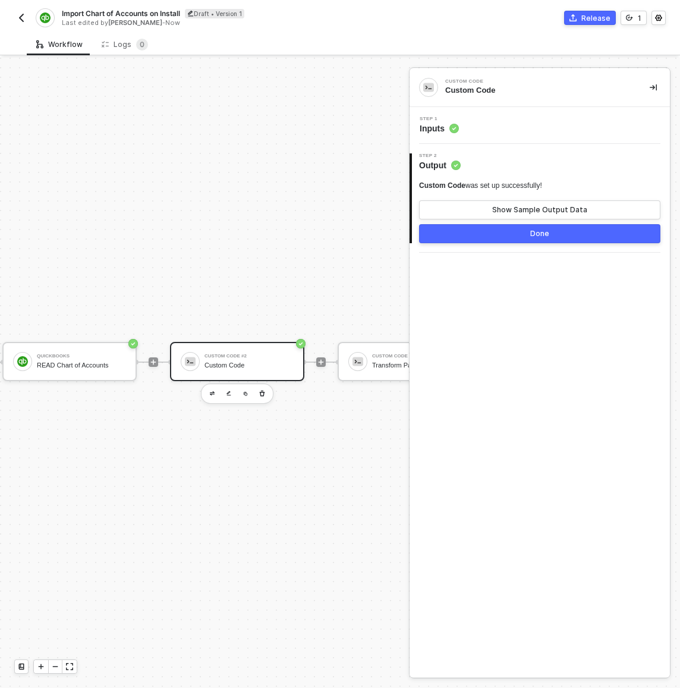
click at [237, 662] on div "TRIGGER On Installation Trigger On Installation Trigger QuickBooks READ Chart o…" at bounding box center [156, 362] width 673 height 652
click at [520, 213] on div "Show Sample Output Data" at bounding box center [539, 210] width 95 height 10
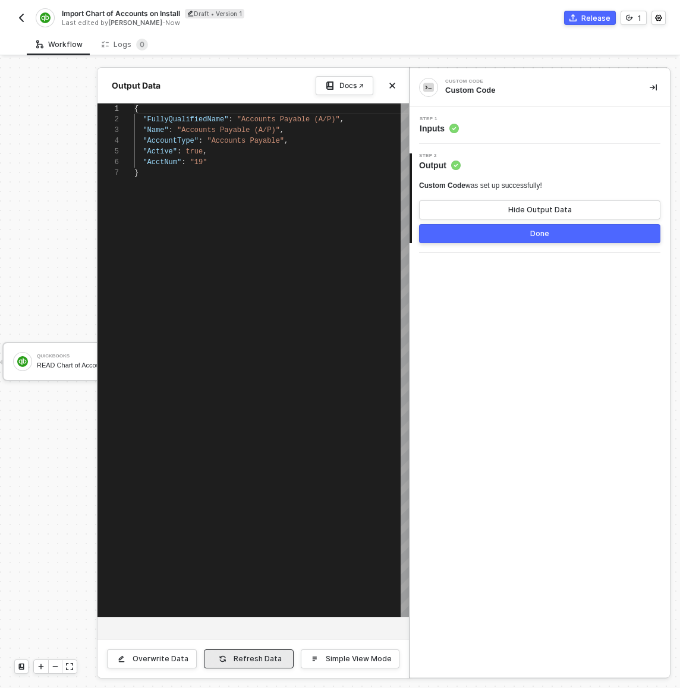
click at [234, 659] on button "Refresh Data" at bounding box center [249, 658] width 90 height 19
click at [391, 86] on icon "icon-close" at bounding box center [392, 85] width 5 height 5
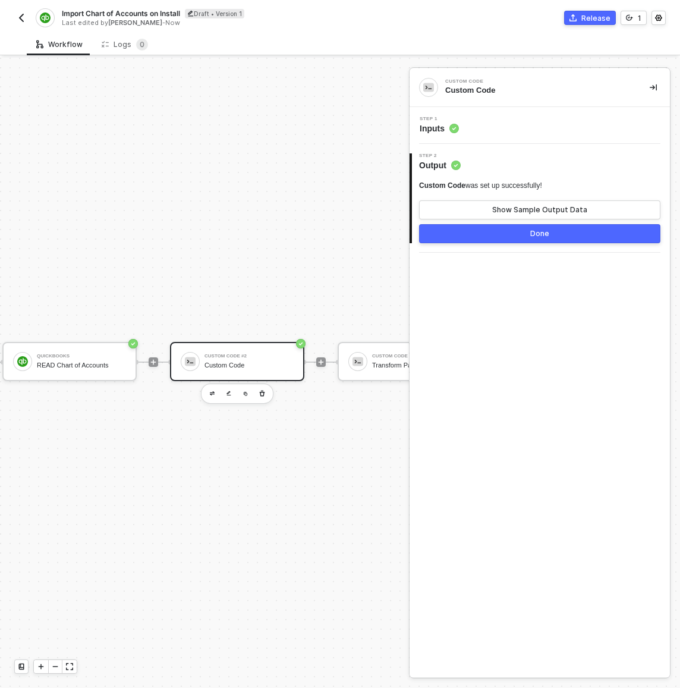
click at [495, 133] on div "Step 1 Inputs" at bounding box center [541, 126] width 257 height 18
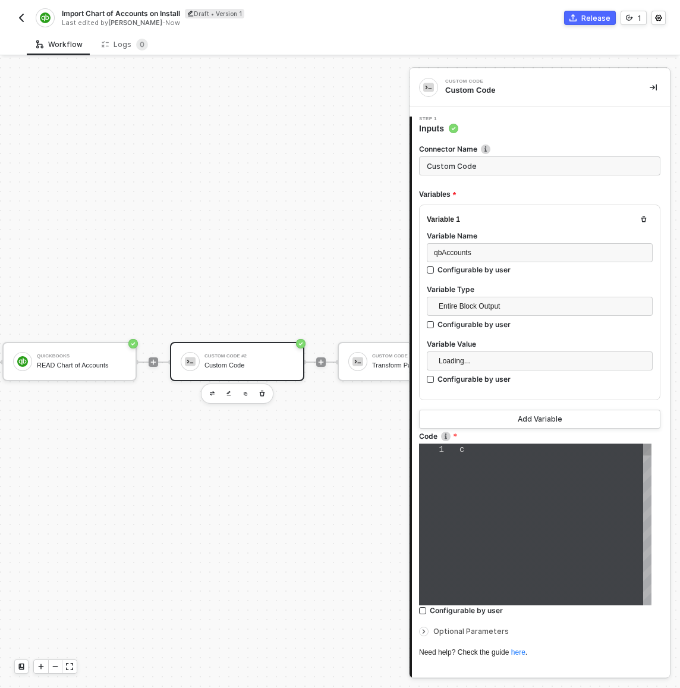
scroll to position [62, 0]
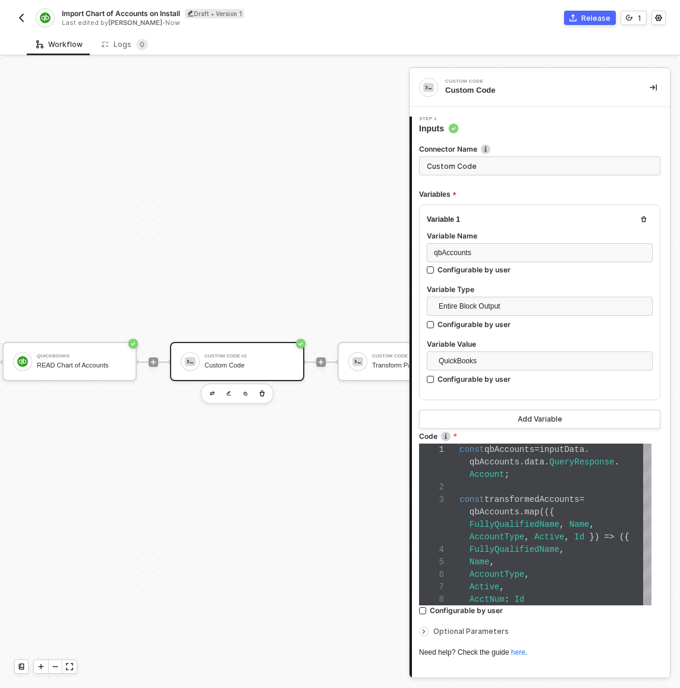
click at [435, 33] on div "Workflow Logs 0" at bounding box center [353, 44] width 653 height 22
click at [247, 235] on div "TRIGGER On Installation Trigger On Installation Trigger QuickBooks READ Chart o…" at bounding box center [156, 362] width 673 height 652
click at [520, 558] on div "Name ," at bounding box center [556, 562] width 192 height 12
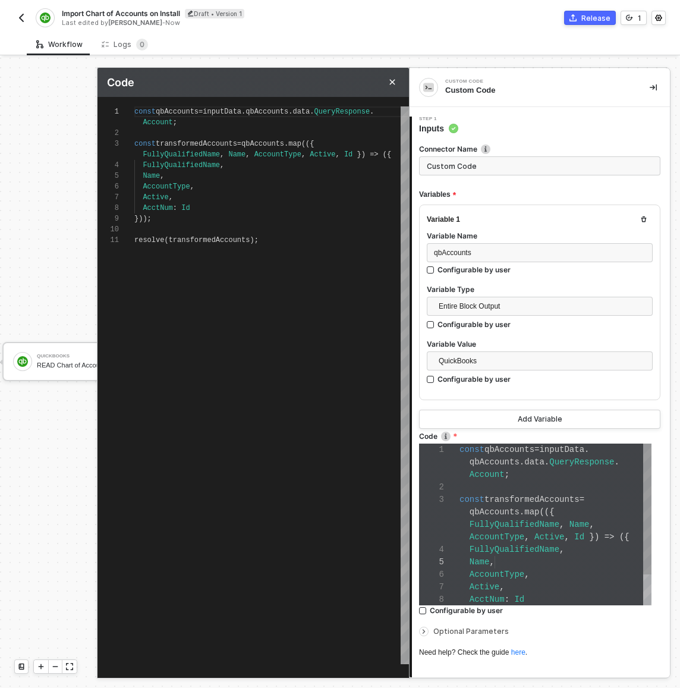
scroll to position [86, 0]
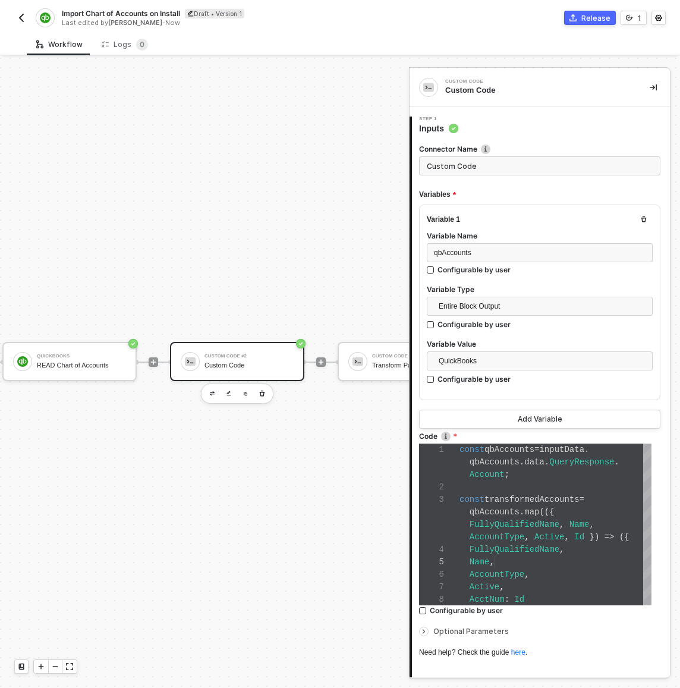
click at [499, 179] on form "Connector Name Custom Code Variables Variable 1 Variable Name qbAccounts Config…" at bounding box center [539, 401] width 241 height 514
click at [497, 169] on input "Custom Code" at bounding box center [539, 165] width 241 height 19
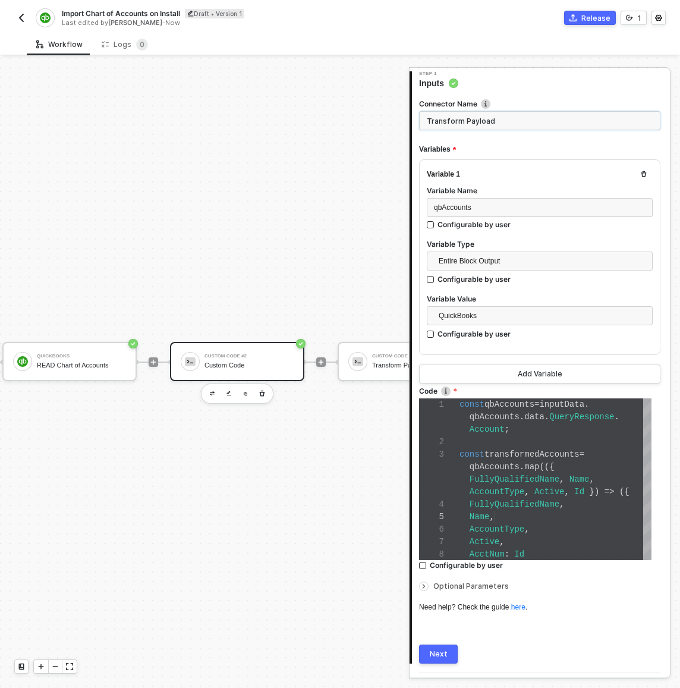
scroll to position [77, 0]
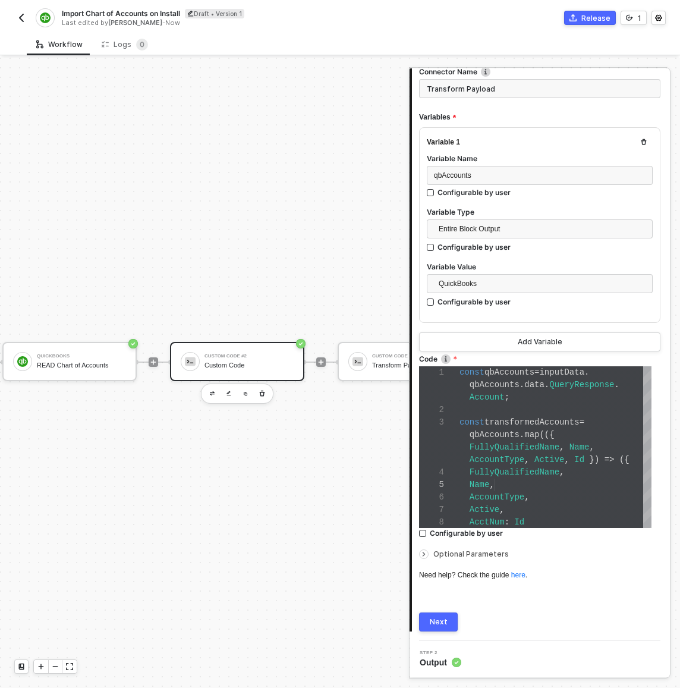
click at [451, 612] on button "Next" at bounding box center [438, 621] width 39 height 19
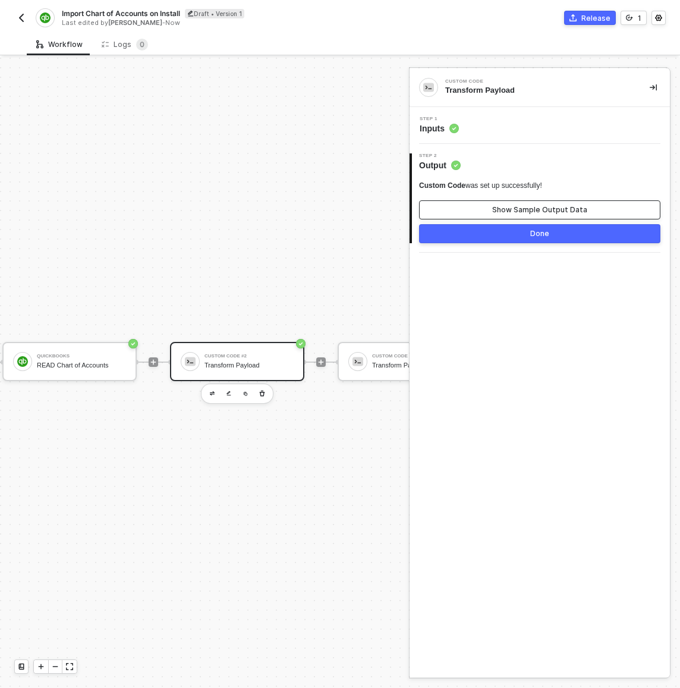
click at [495, 203] on button "Show Sample Output Data" at bounding box center [539, 209] width 241 height 19
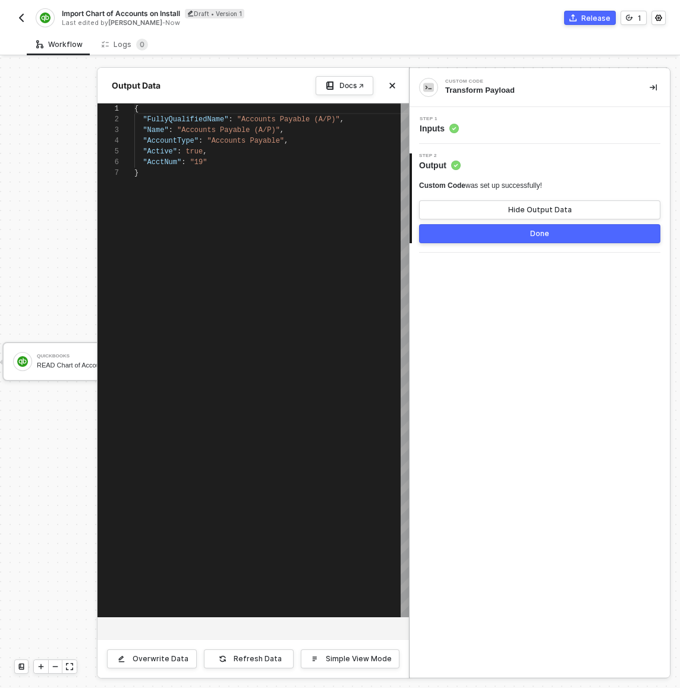
scroll to position [64, 0]
click at [480, 123] on div "Step 1 Inputs" at bounding box center [541, 126] width 257 height 18
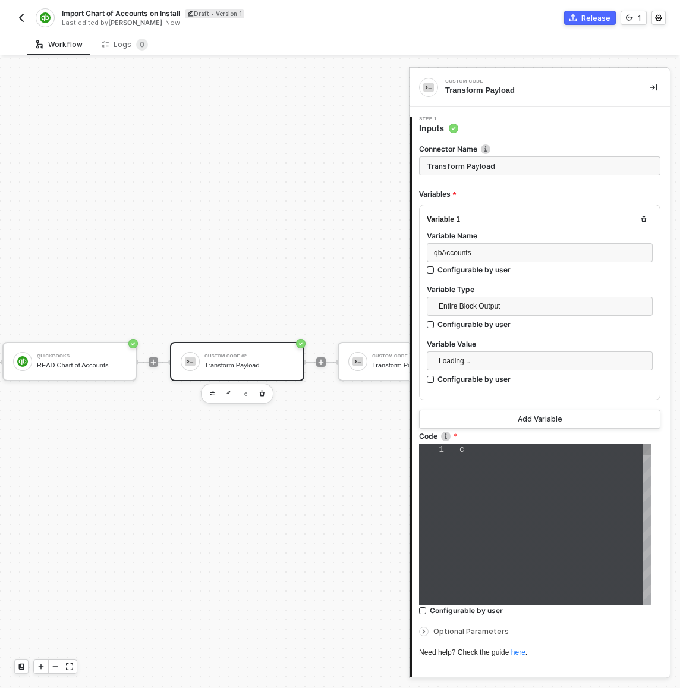
scroll to position [62, 0]
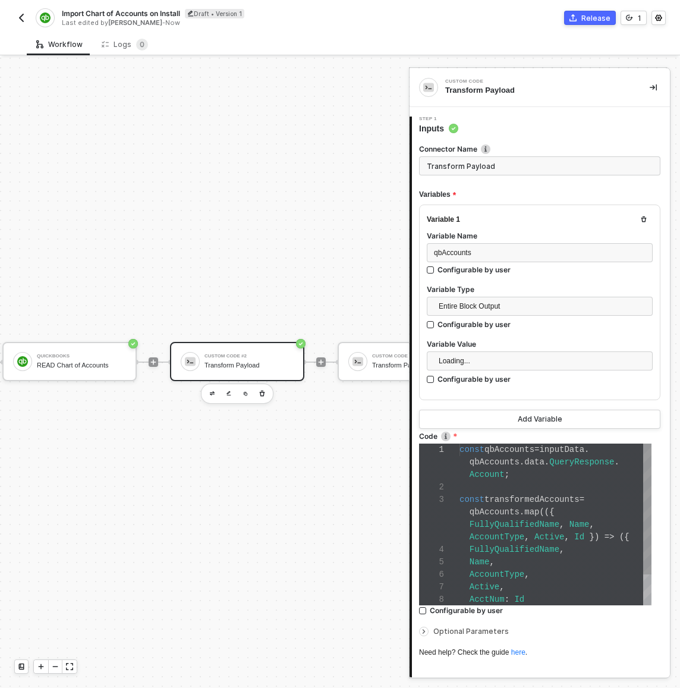
click at [510, 592] on div "Active ," at bounding box center [556, 587] width 192 height 12
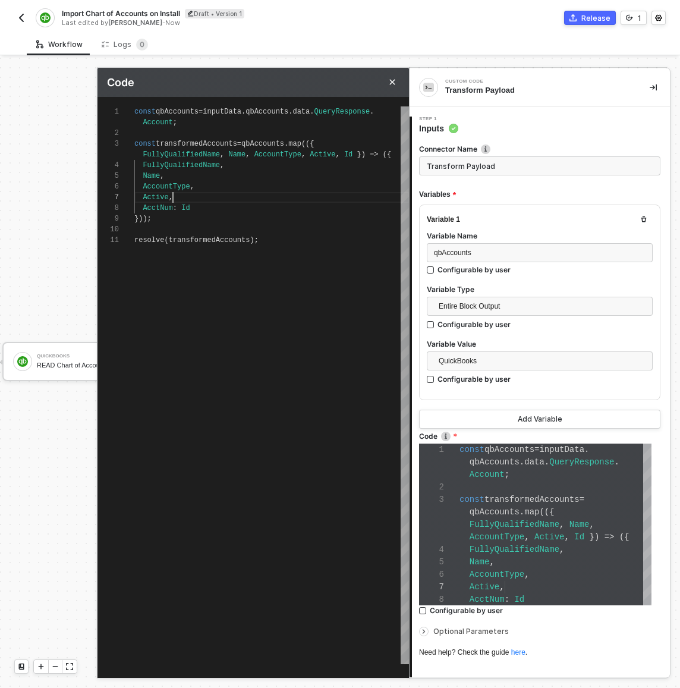
scroll to position [64, 39]
click at [231, 201] on div "Active ," at bounding box center [271, 197] width 275 height 11
click at [496, 536] on span "AccountType" at bounding box center [497, 537] width 55 height 10
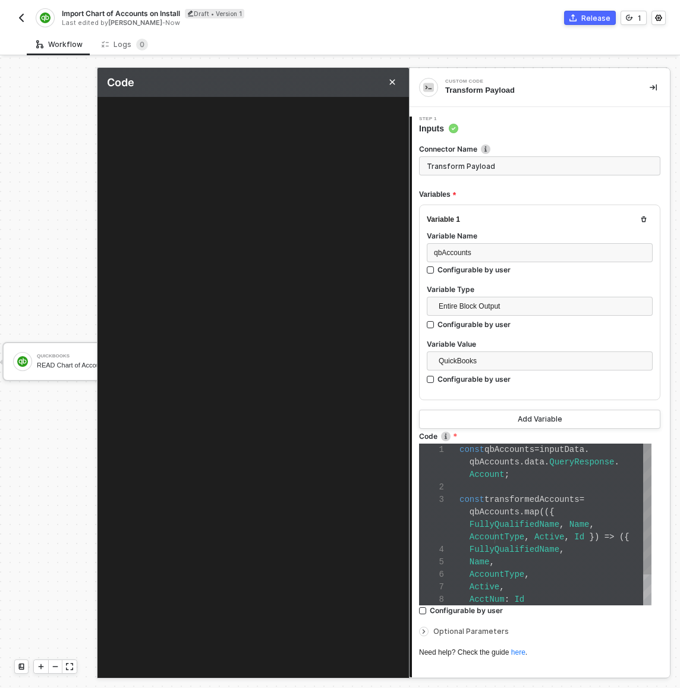
scroll to position [86, 0]
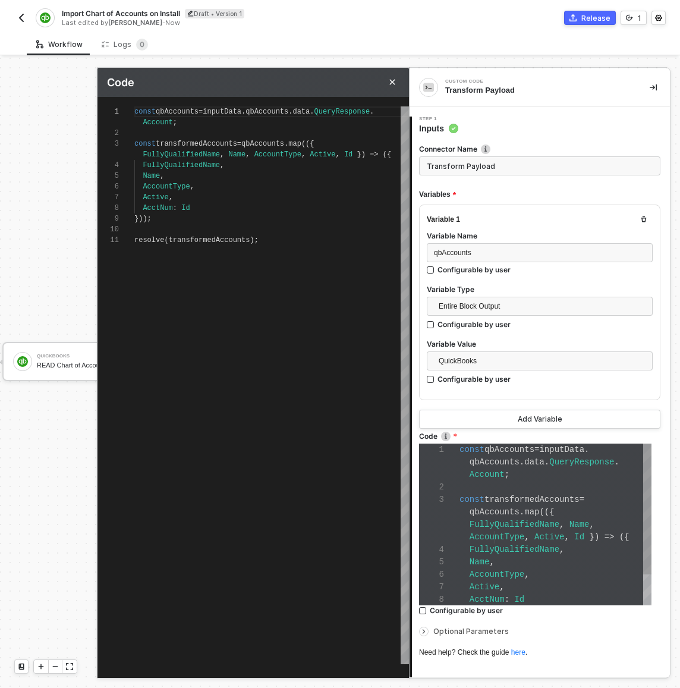
click at [494, 529] on div "1 2 3 4 5 6 7 8 const qbAccounts = inputData . qbAccounts . data . QueryRespons…" at bounding box center [535, 525] width 232 height 162
click at [257, 156] on span "AccountType" at bounding box center [277, 154] width 47 height 8
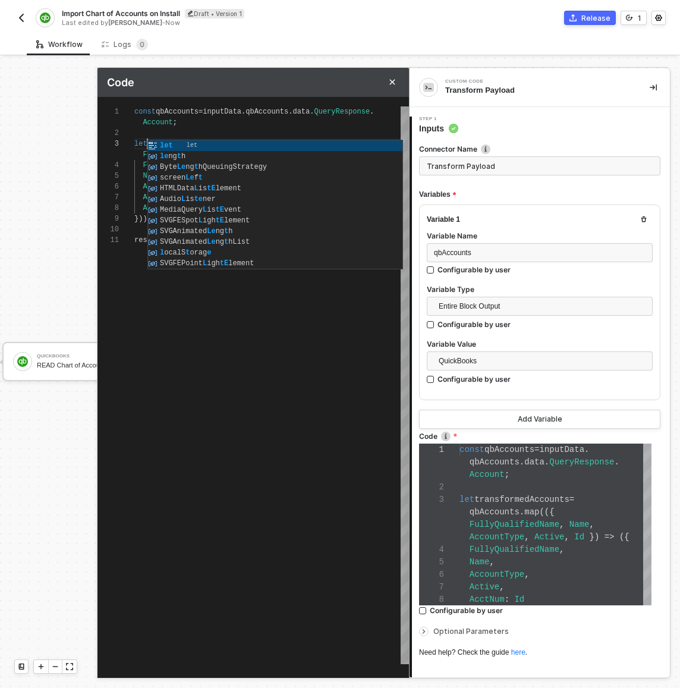
scroll to position [77, 0]
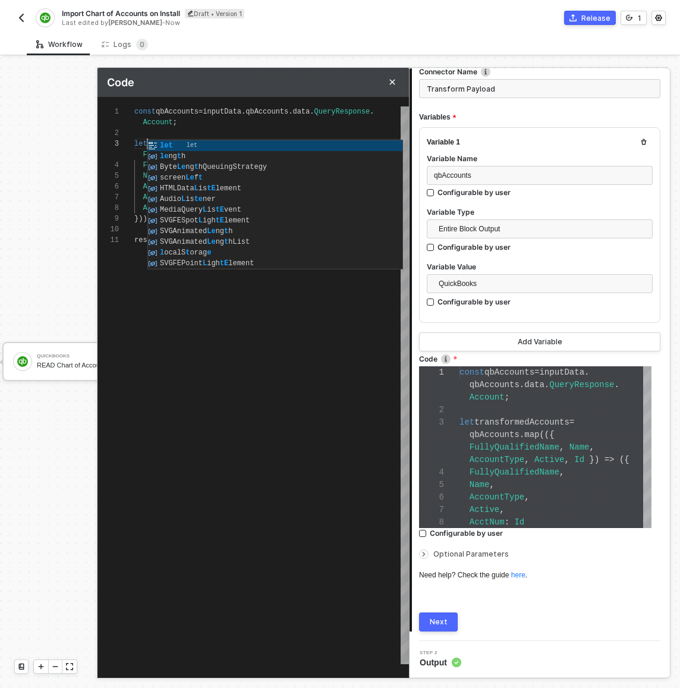
click at [442, 626] on button "Next" at bounding box center [438, 621] width 39 height 19
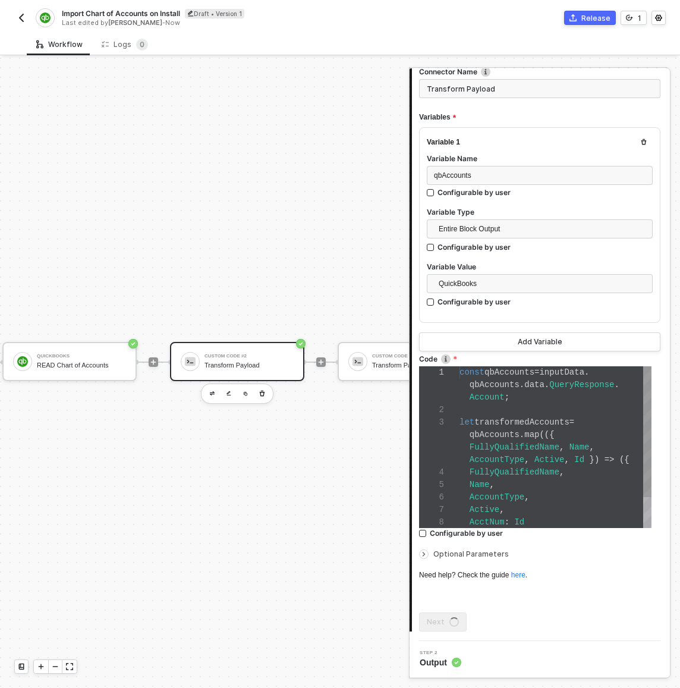
scroll to position [0, 0]
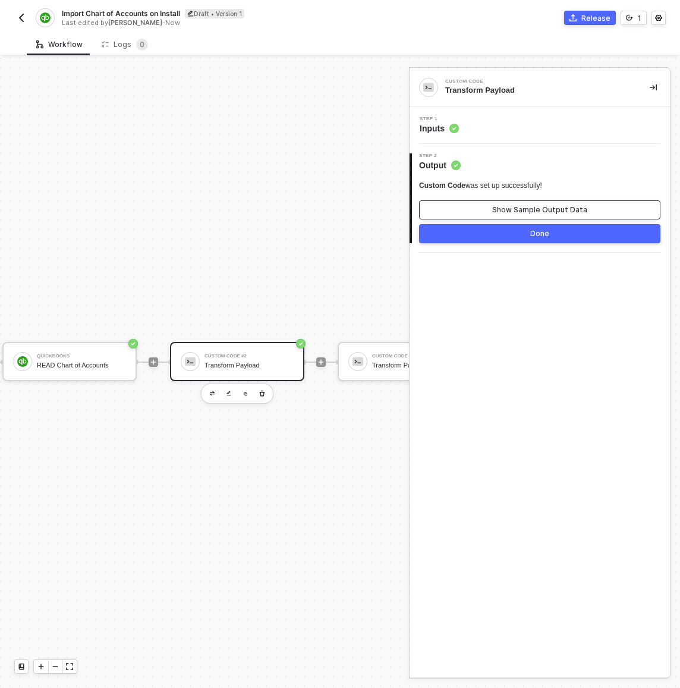
click at [561, 205] on div "Show Sample Output Data" at bounding box center [539, 210] width 95 height 10
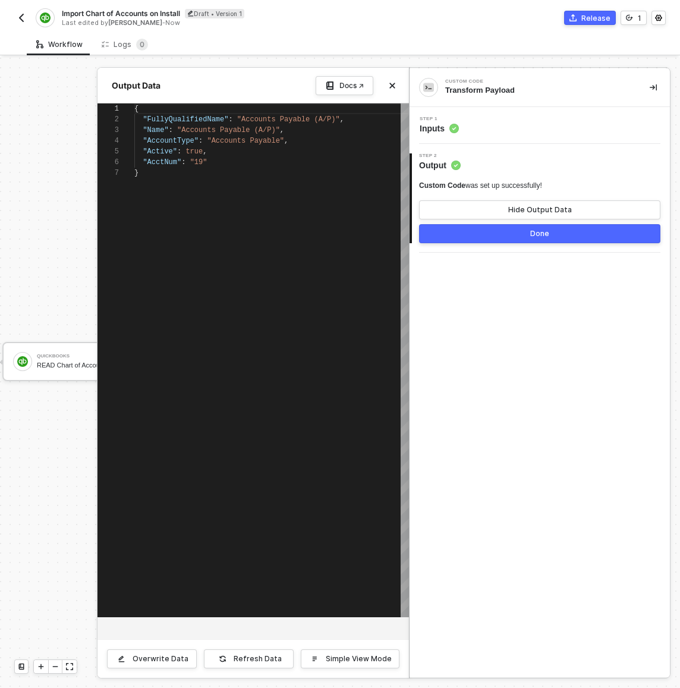
scroll to position [64, 0]
click at [147, 655] on div "Overwrite Data" at bounding box center [161, 659] width 56 height 10
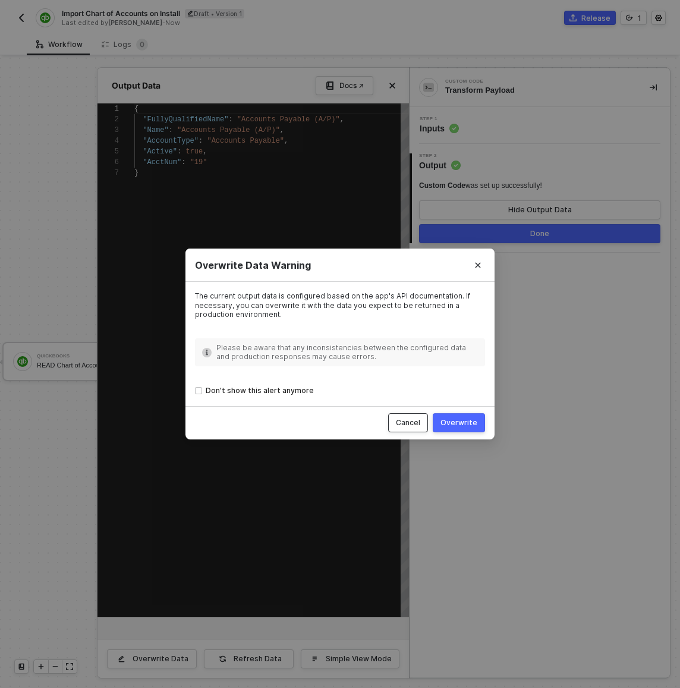
click at [413, 426] on div "Cancel" at bounding box center [408, 423] width 24 height 10
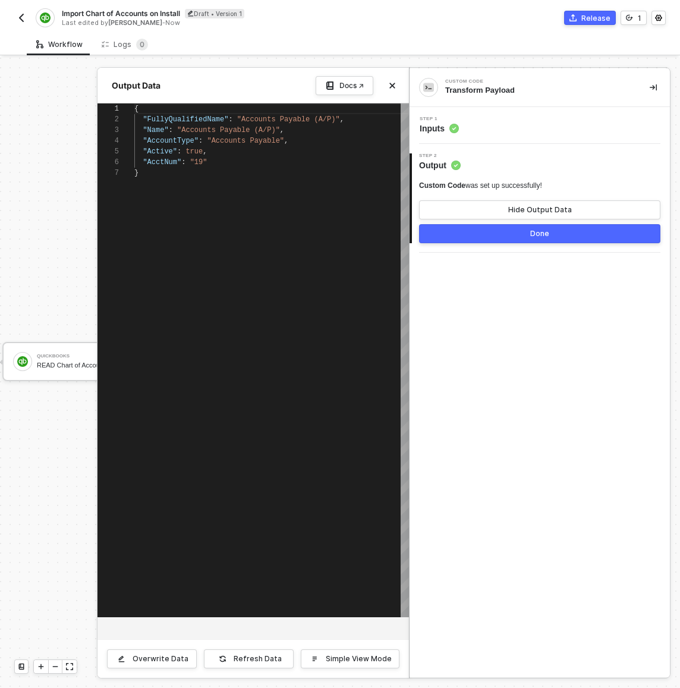
click at [514, 124] on div "Step 1 Inputs" at bounding box center [541, 126] width 257 height 18
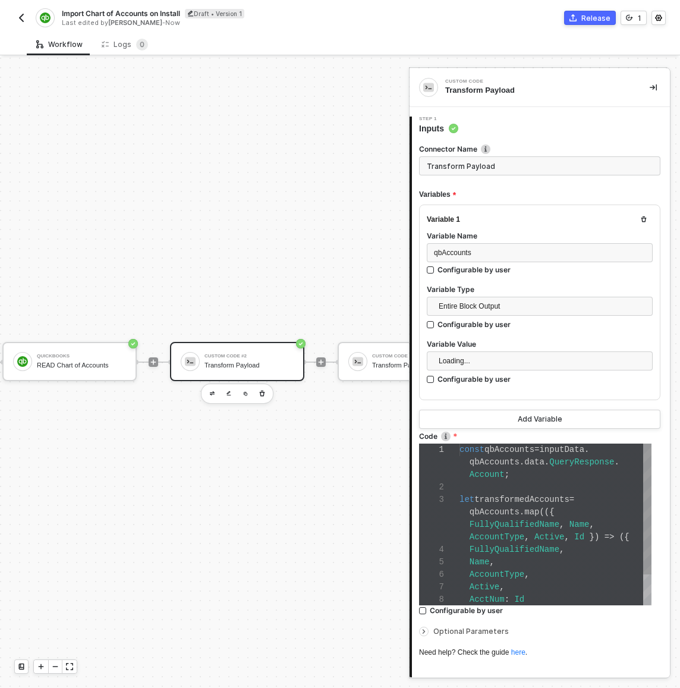
scroll to position [62, 0]
click at [561, 520] on span "," at bounding box center [561, 525] width 5 height 10
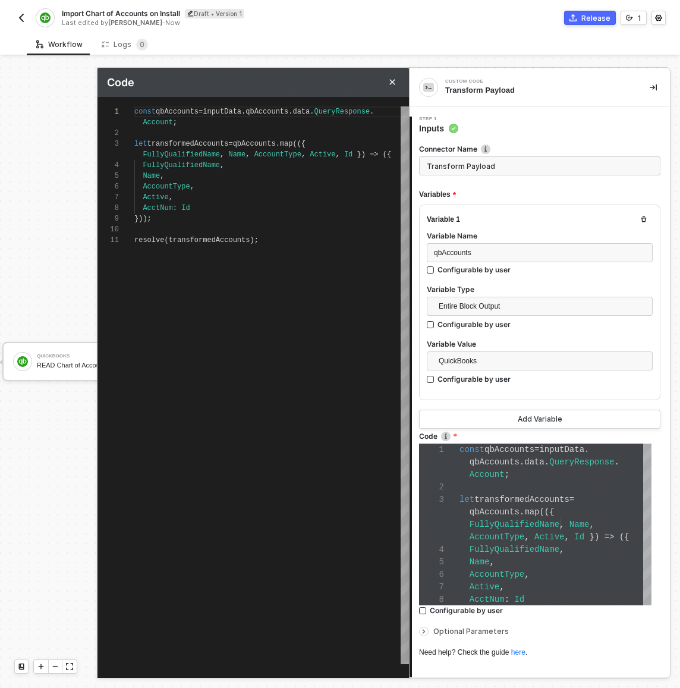
scroll to position [86, 0]
click at [139, 144] on span "let" at bounding box center [140, 144] width 13 height 8
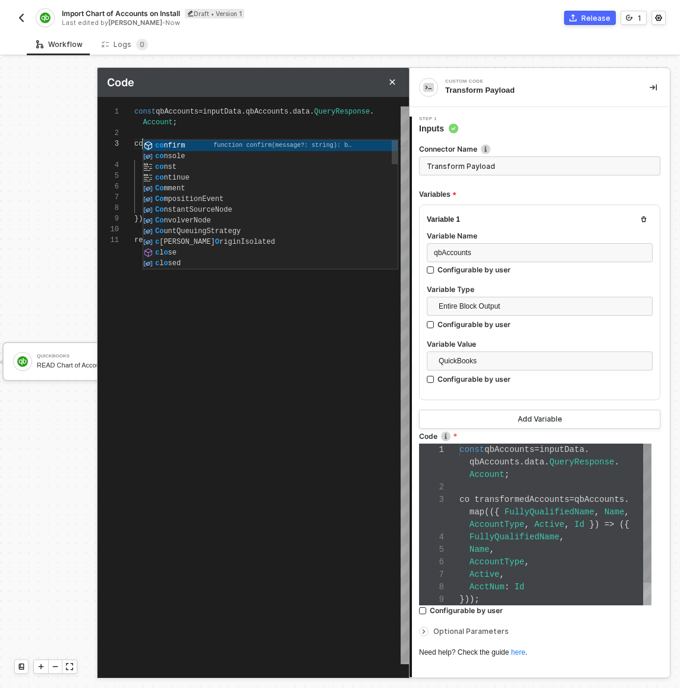
scroll to position [62, 0]
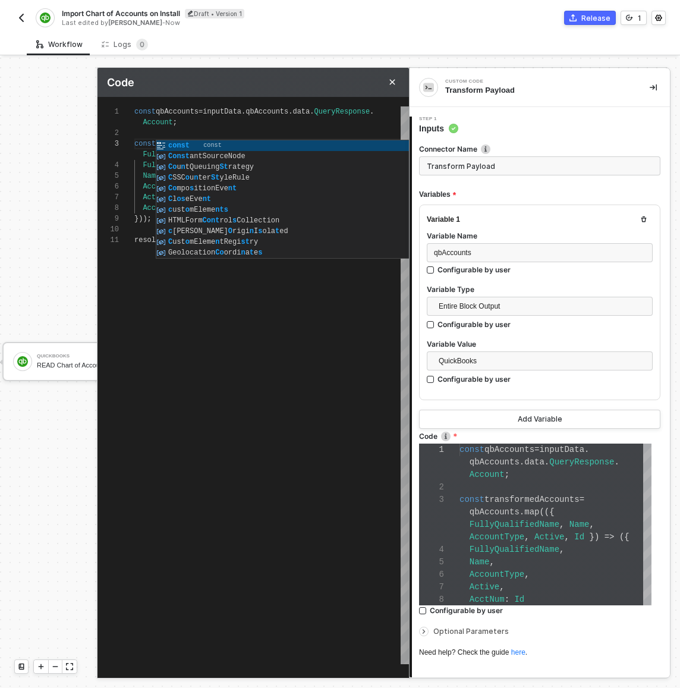
click at [262, 499] on div "const qbAccounts = inputData . qbAccounts . data . QueryResponse . Account ; co…" at bounding box center [271, 385] width 275 height 558
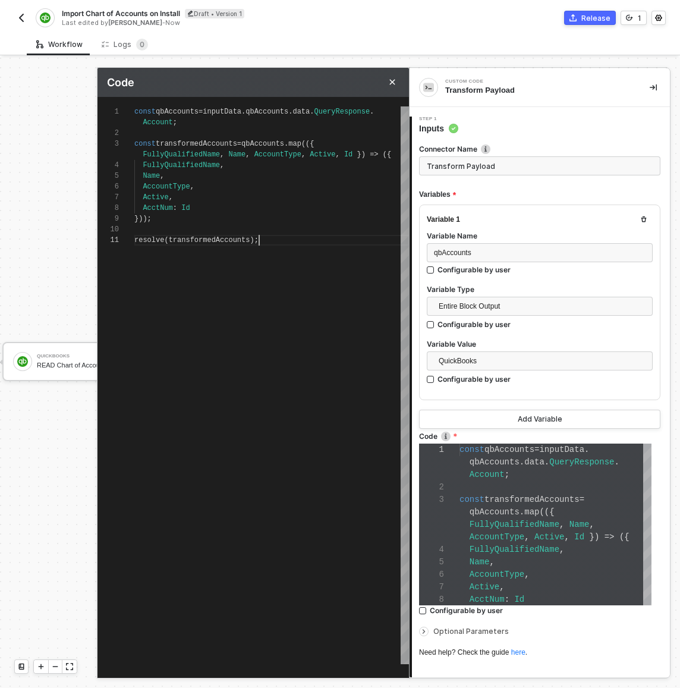
click at [154, 139] on div "const transformedAccounts = qbAccounts . map (({" at bounding box center [271, 144] width 275 height 11
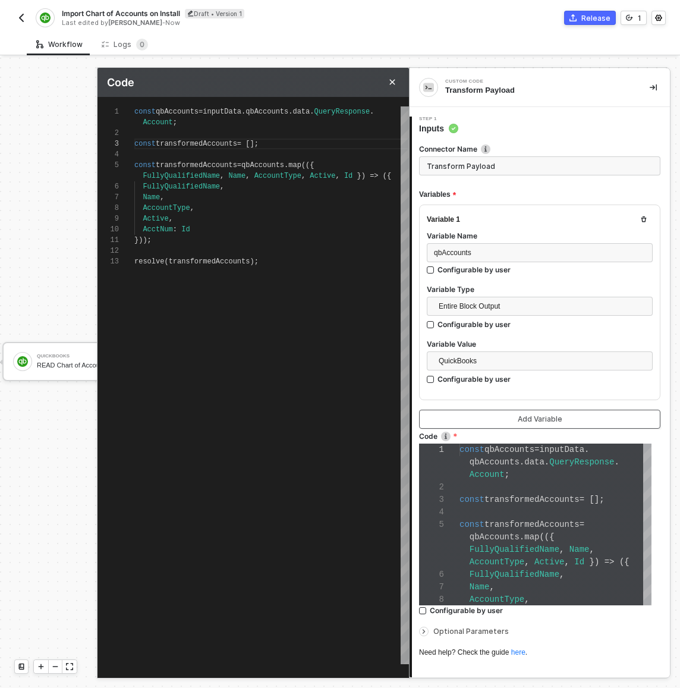
scroll to position [77, 0]
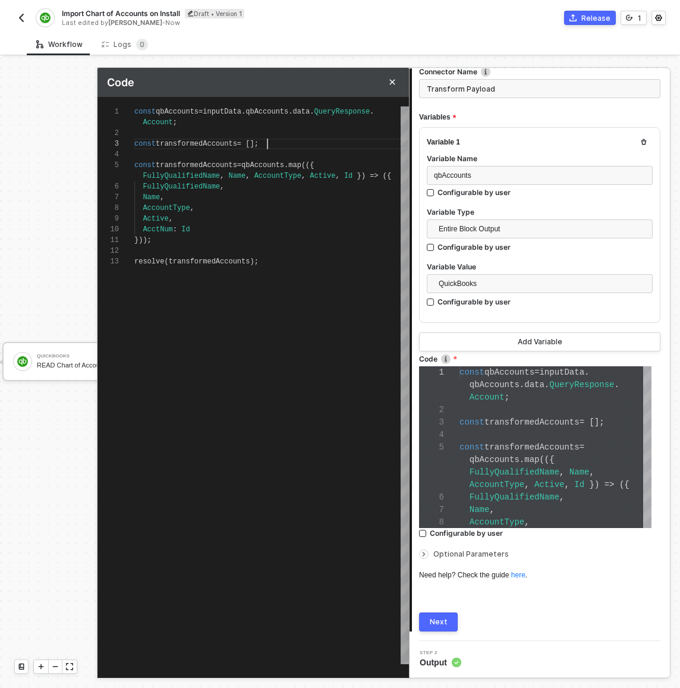
click at [444, 623] on div "Next" at bounding box center [439, 622] width 18 height 10
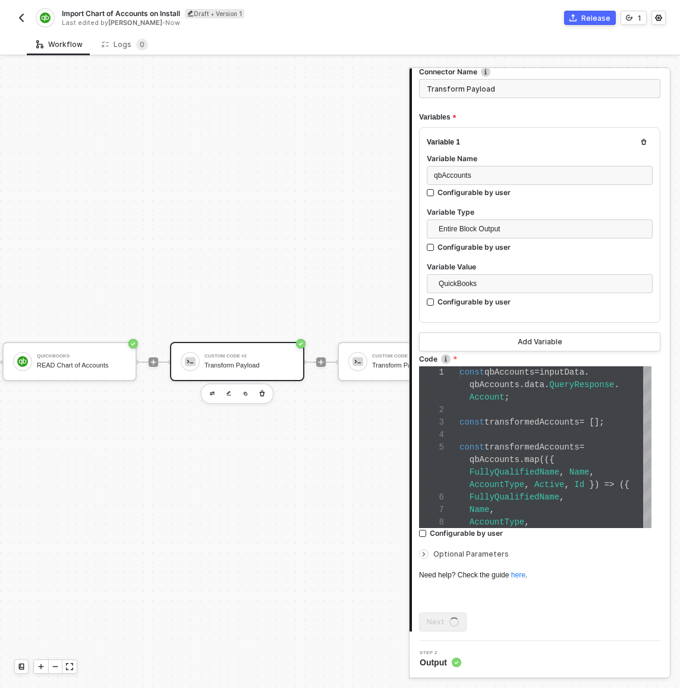
scroll to position [0, 0]
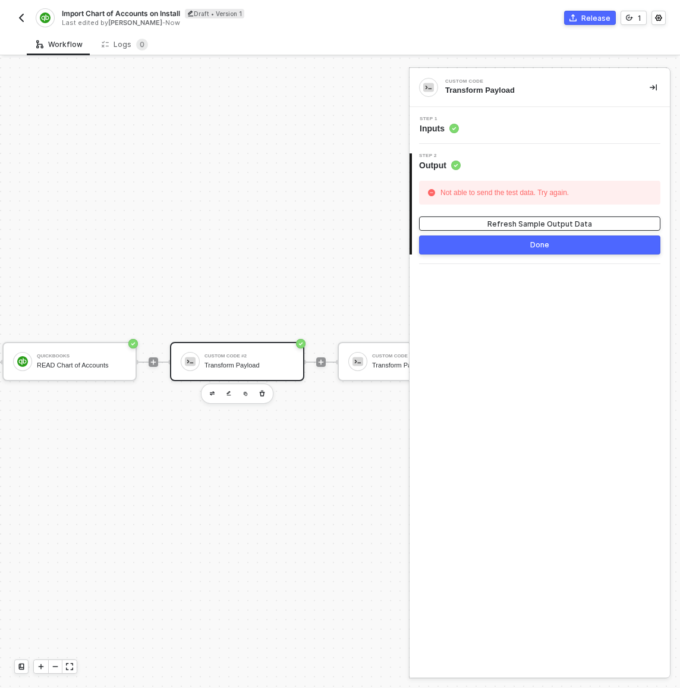
click at [520, 223] on div "Refresh Sample Output Data" at bounding box center [540, 224] width 105 height 10
click at [516, 124] on div "Step 1 Inputs" at bounding box center [541, 126] width 257 height 18
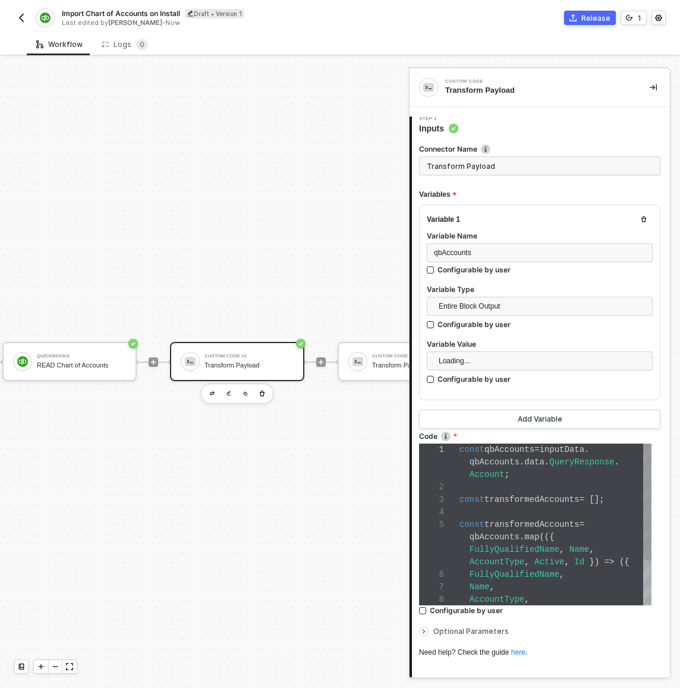
scroll to position [62, 0]
click at [542, 542] on div "qbAccounts . map (({" at bounding box center [556, 537] width 192 height 12
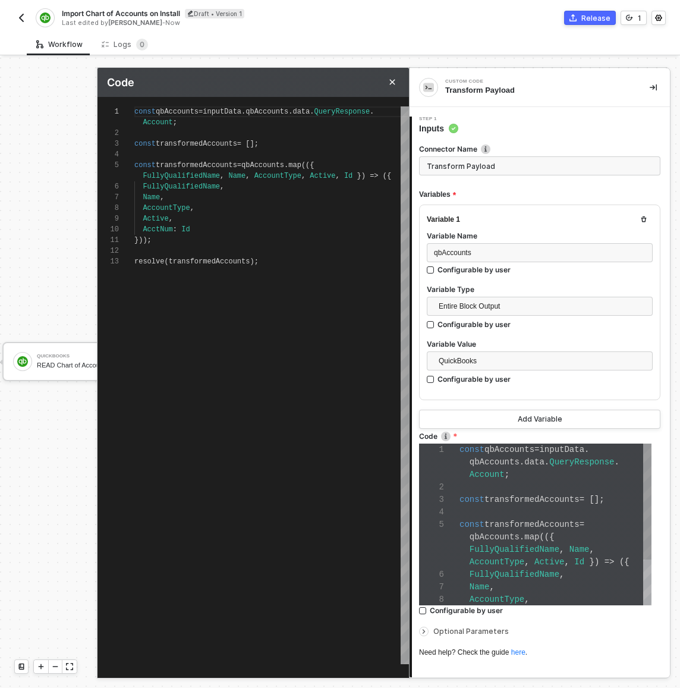
scroll to position [86, 0]
click at [161, 164] on span "transformedAccounts" at bounding box center [196, 165] width 81 height 8
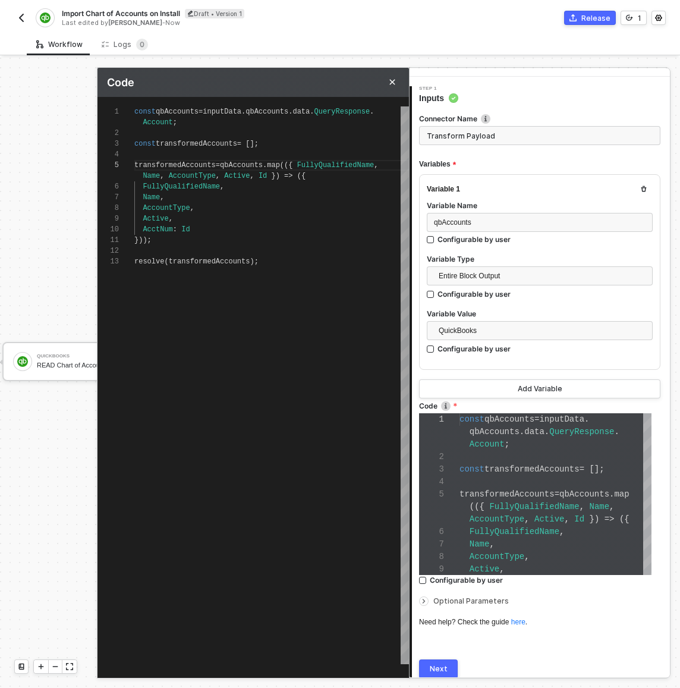
scroll to position [77, 0]
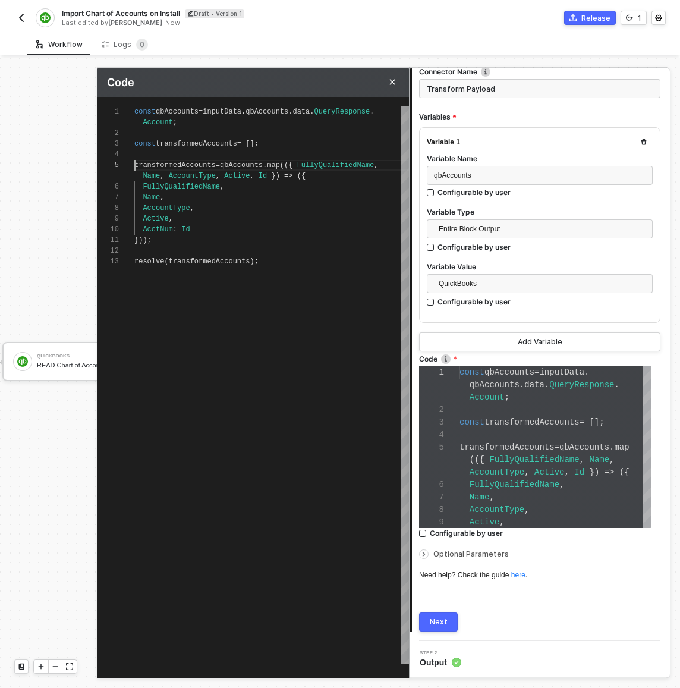
click at [450, 625] on button "Next" at bounding box center [438, 621] width 39 height 19
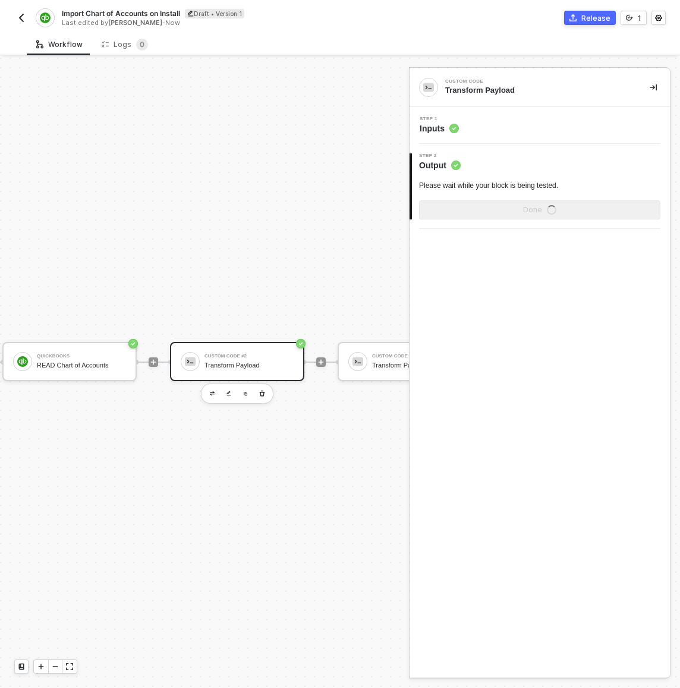
scroll to position [0, 0]
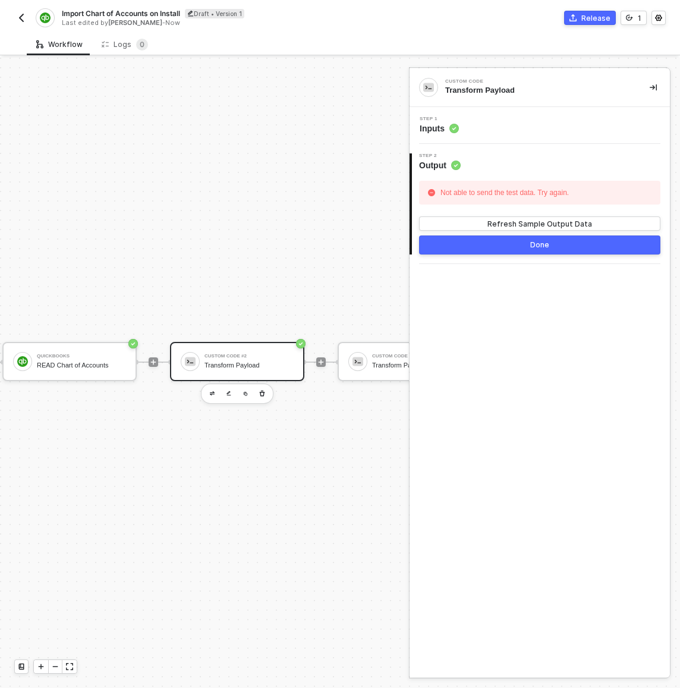
click at [511, 131] on div "Step 1 Inputs" at bounding box center [541, 126] width 257 height 18
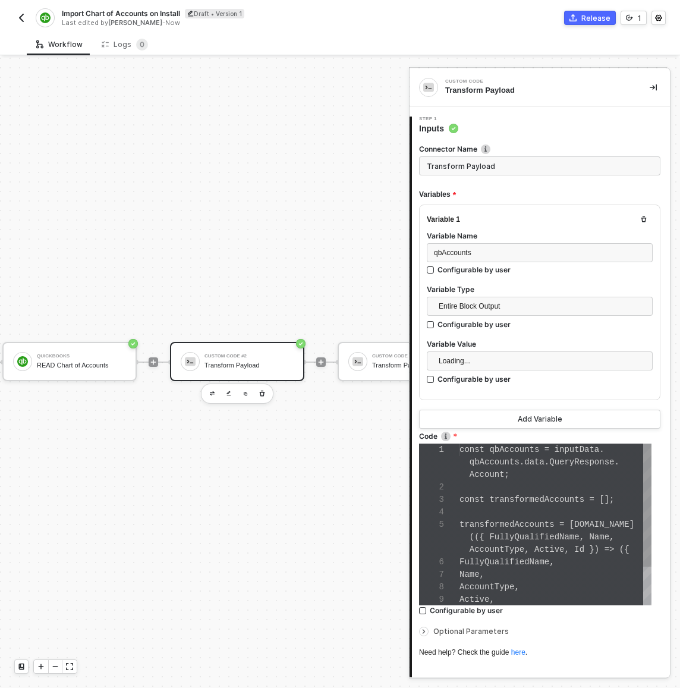
scroll to position [75, 0]
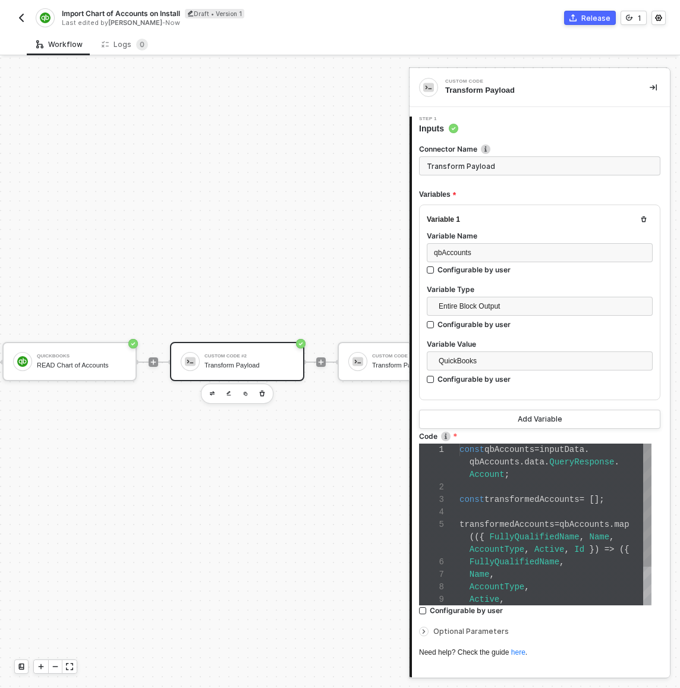
click at [555, 542] on div "(({ FullyQualifiedName , Name ," at bounding box center [556, 537] width 192 height 12
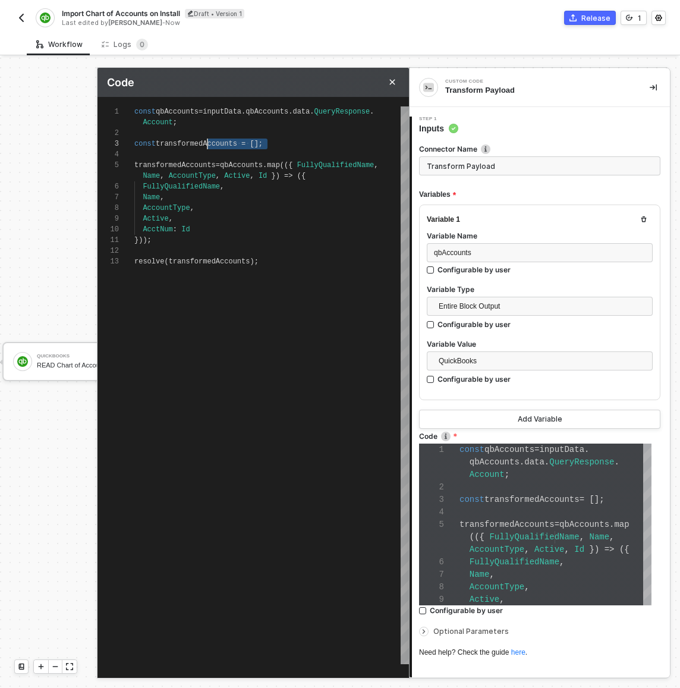
scroll to position [21, 108]
drag, startPoint x: 269, startPoint y: 142, endPoint x: 212, endPoint y: 144, distance: 57.7
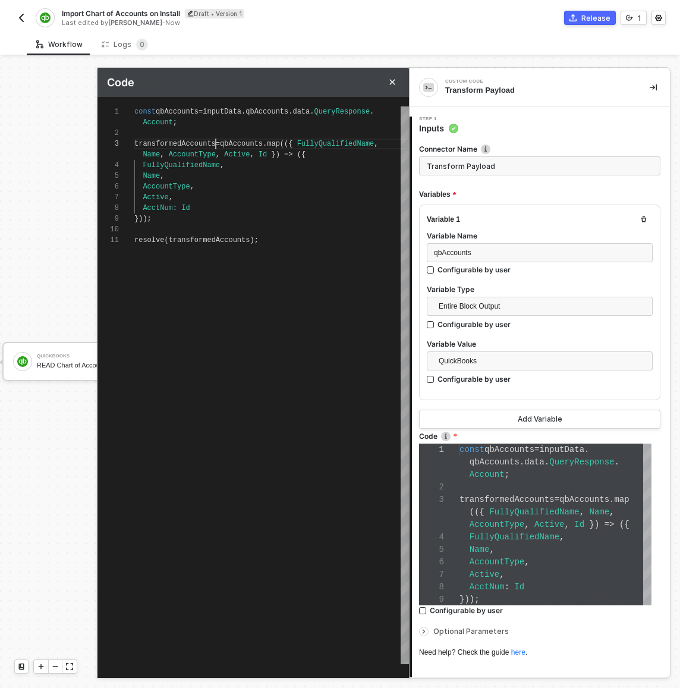
scroll to position [21, 0]
paste textarea "const"
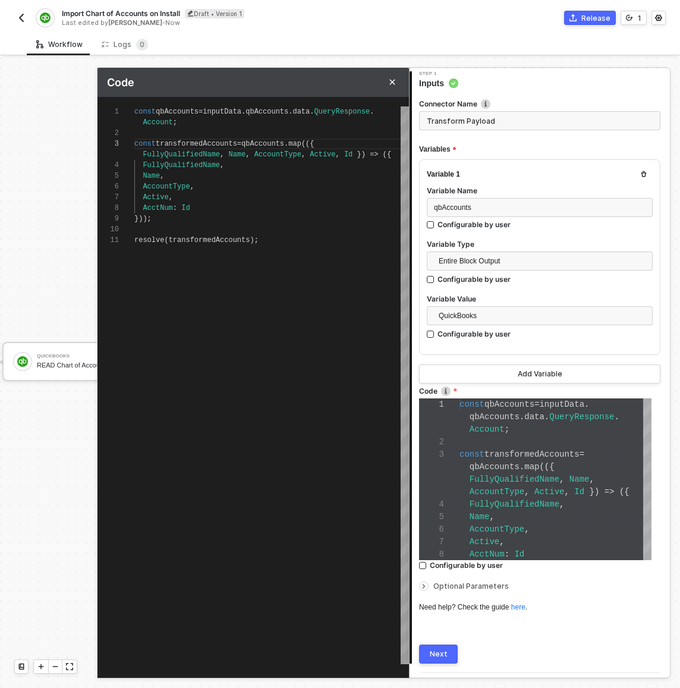
scroll to position [77, 0]
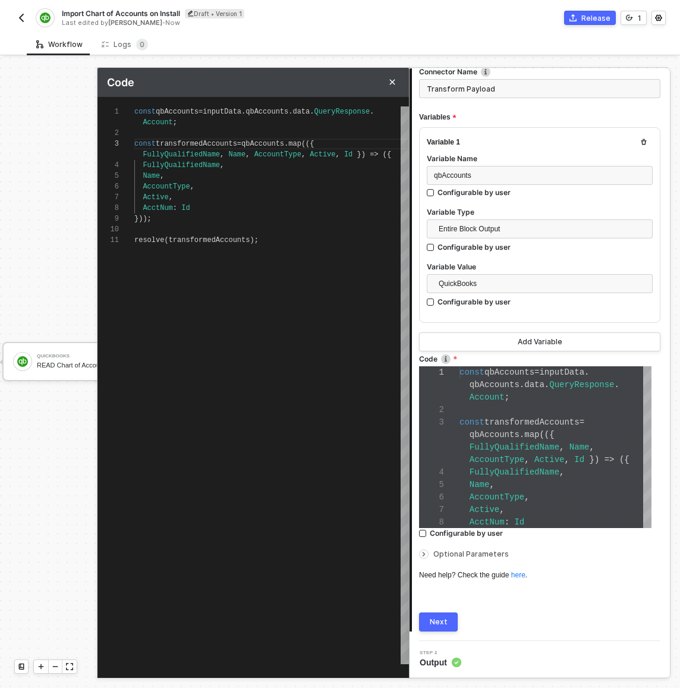
click at [455, 549] on span "Optional Parameters" at bounding box center [471, 553] width 76 height 9
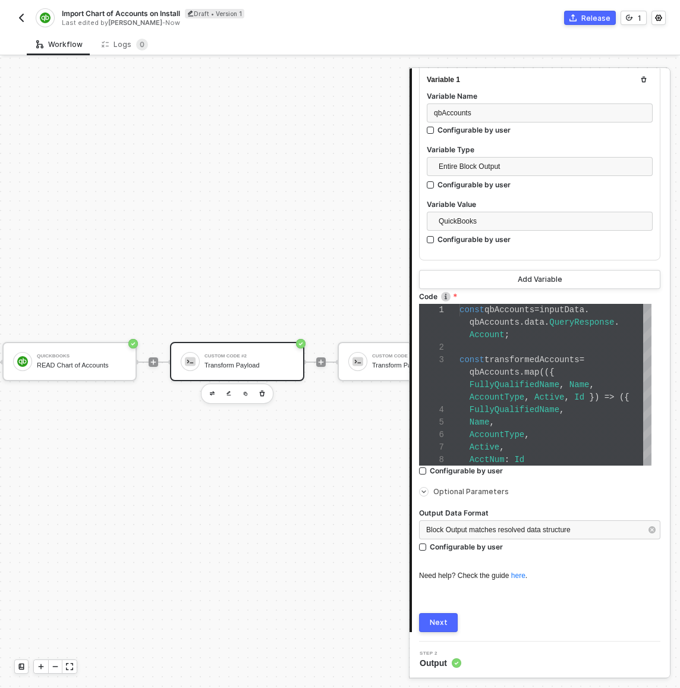
scroll to position [136, 0]
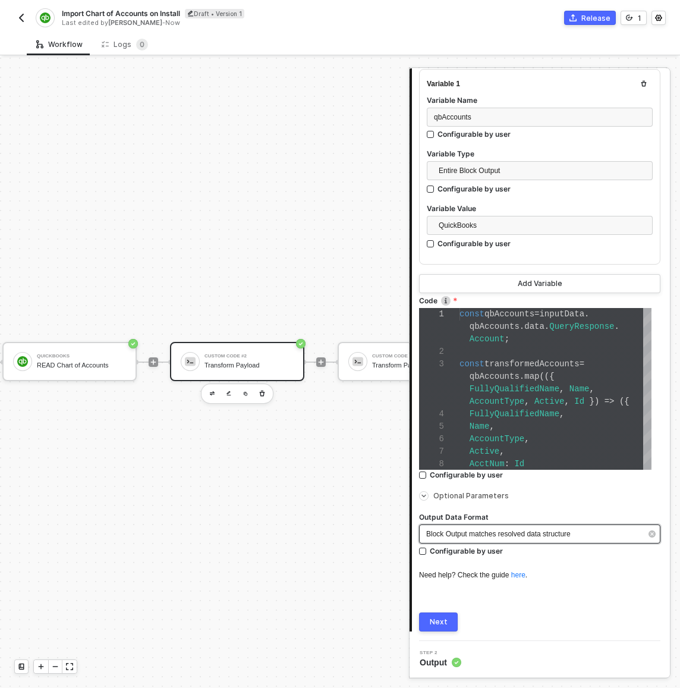
click at [454, 534] on span "Block Output matches resolved data structure" at bounding box center [498, 534] width 144 height 8
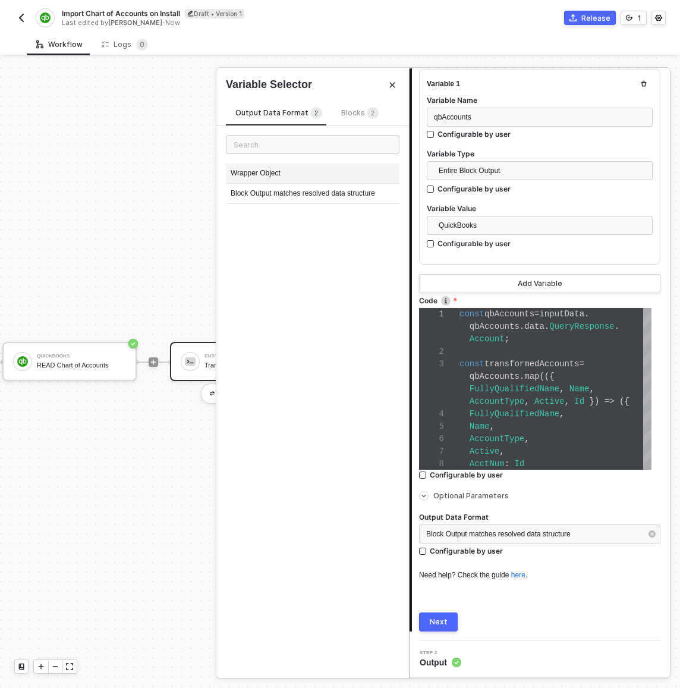
click at [294, 175] on div "Wrapper Object" at bounding box center [313, 174] width 174 height 20
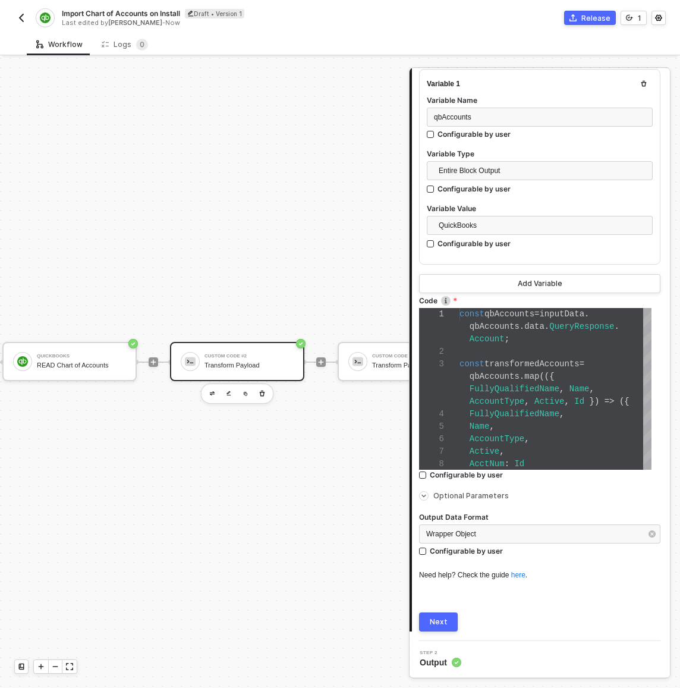
click at [445, 621] on div "Next" at bounding box center [439, 622] width 18 height 10
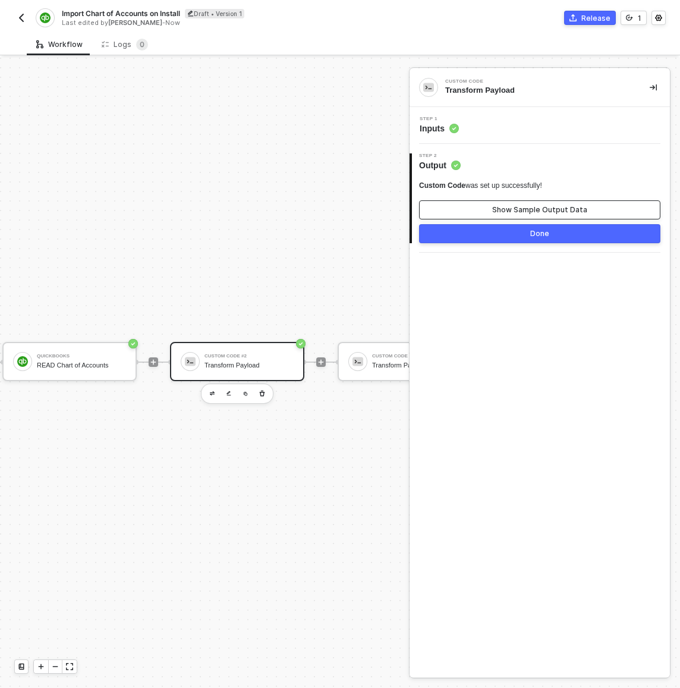
click at [525, 207] on div "Show Sample Output Data" at bounding box center [539, 210] width 95 height 10
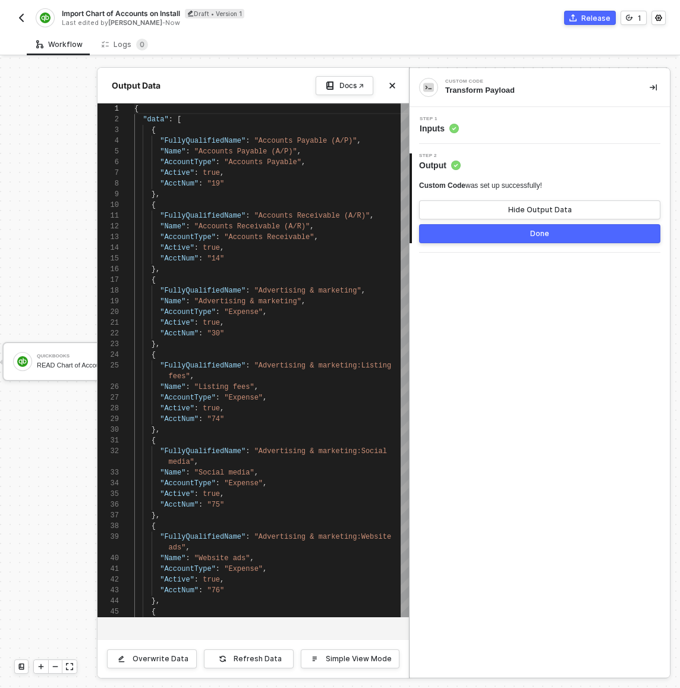
click at [499, 121] on div "Step 1 Inputs" at bounding box center [541, 126] width 257 height 18
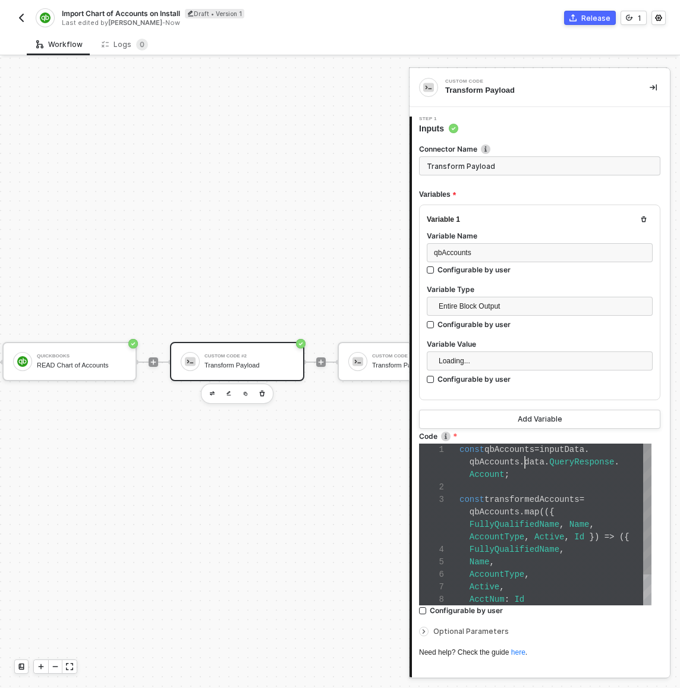
click at [523, 460] on span "." at bounding box center [522, 462] width 5 height 10
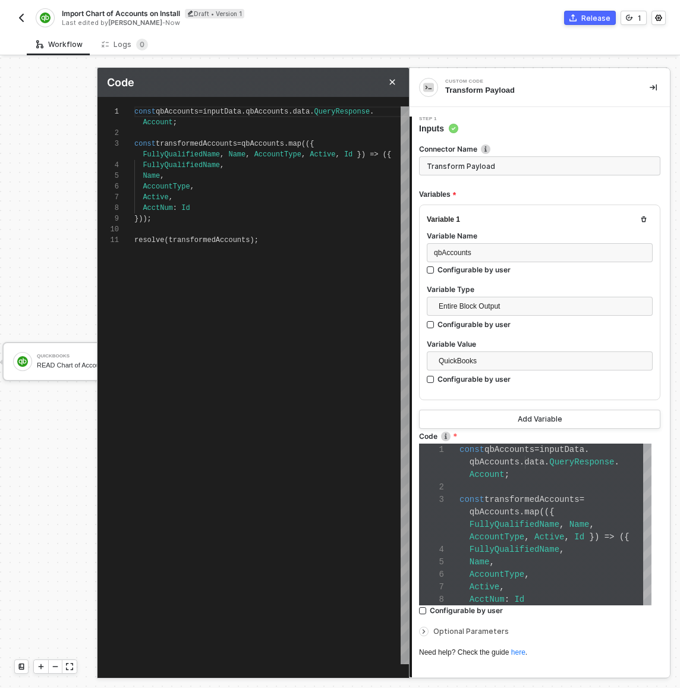
click at [190, 199] on div "Active ," at bounding box center [271, 197] width 275 height 11
click at [169, 241] on span "transformedAccounts" at bounding box center [209, 240] width 81 height 8
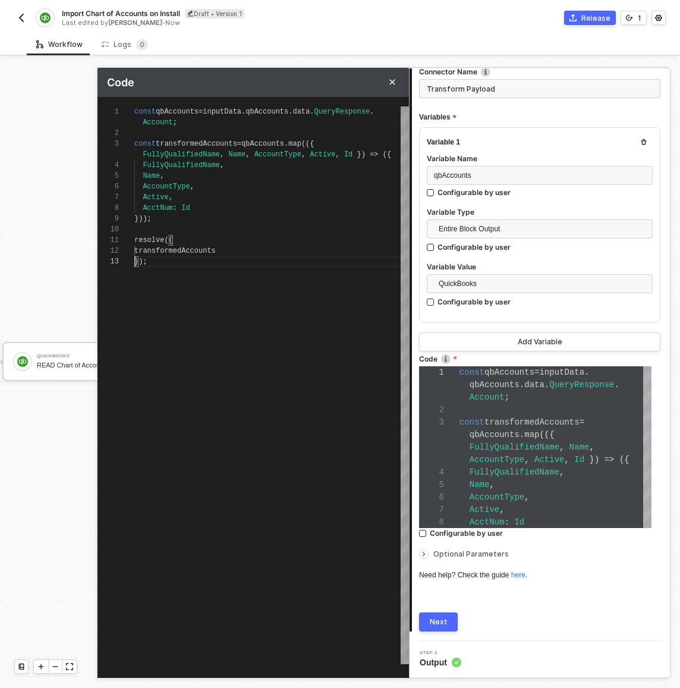
click at [451, 552] on span "Optional Parameters" at bounding box center [471, 553] width 76 height 9
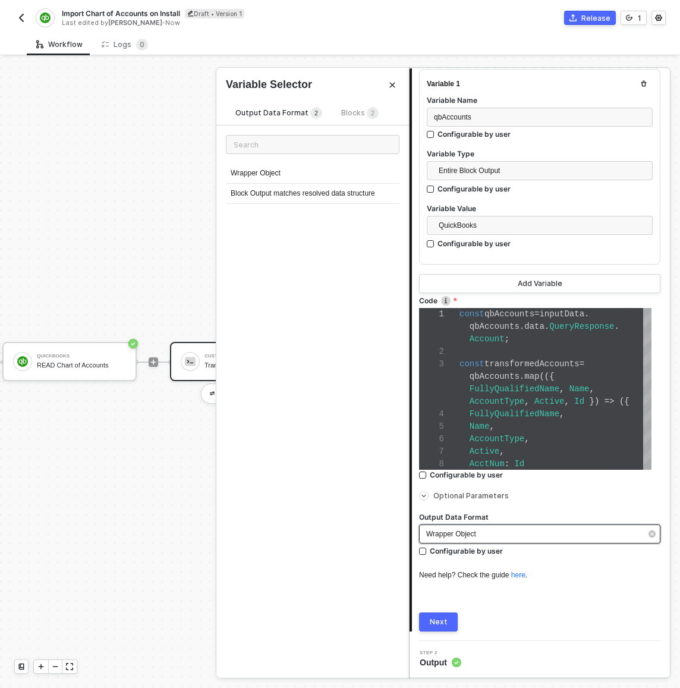
click at [453, 540] on div "Wrapper Object" at bounding box center [539, 533] width 241 height 19
click at [305, 168] on div "Wrapper Object" at bounding box center [313, 174] width 174 height 20
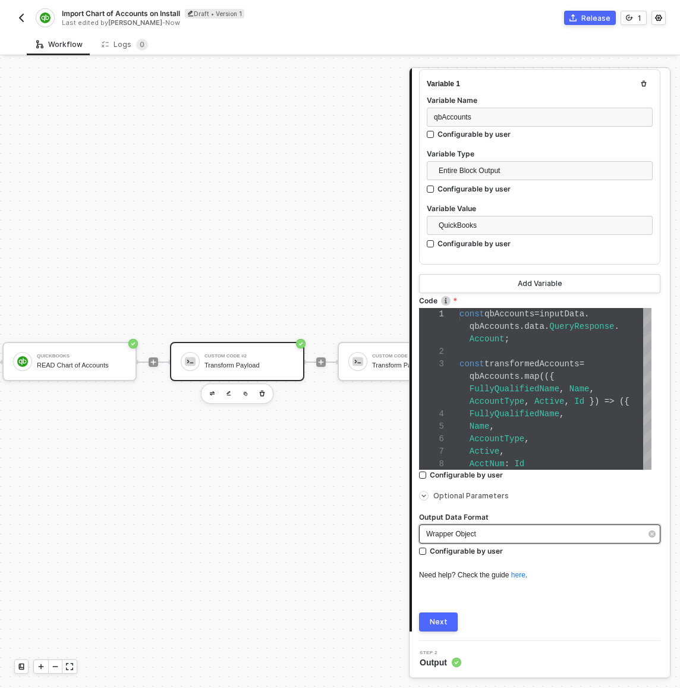
click at [451, 532] on span "Wrapper Object" at bounding box center [451, 534] width 50 height 8
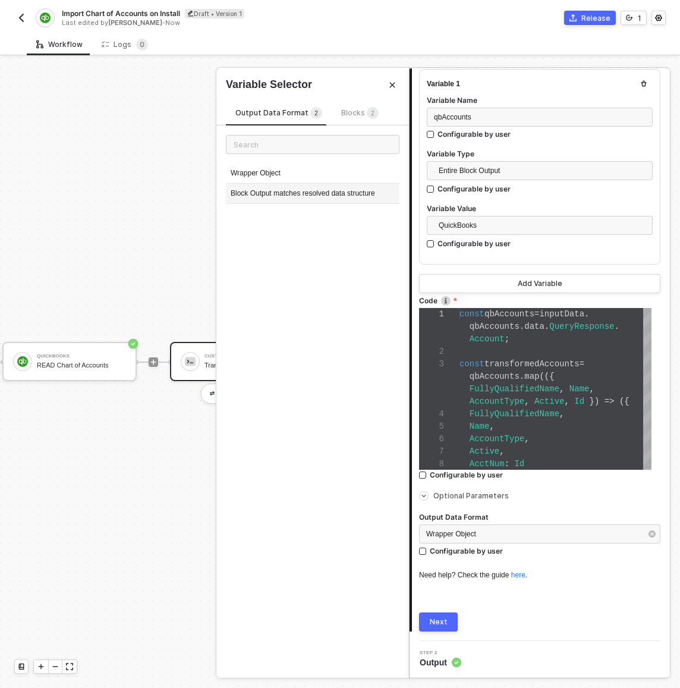
click at [289, 203] on div "Block Output matches resolved data structure" at bounding box center [313, 194] width 174 height 20
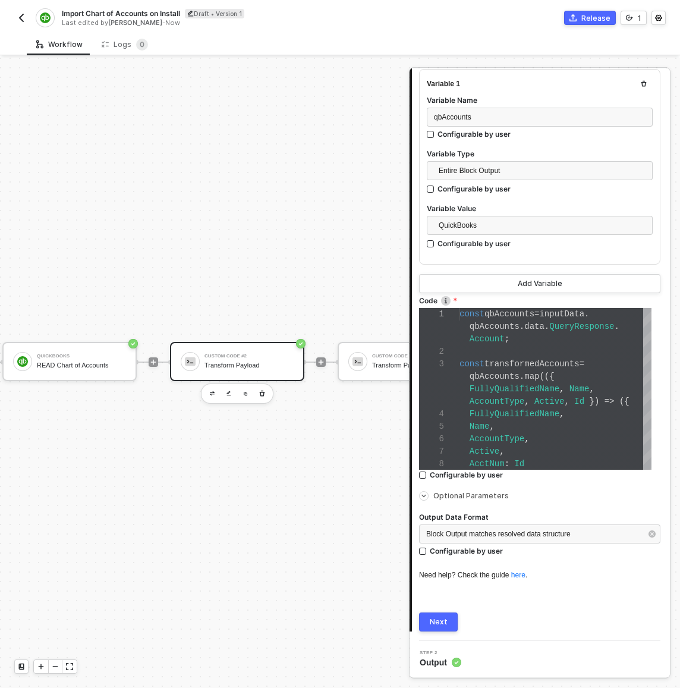
click at [435, 627] on button "Next" at bounding box center [438, 621] width 39 height 19
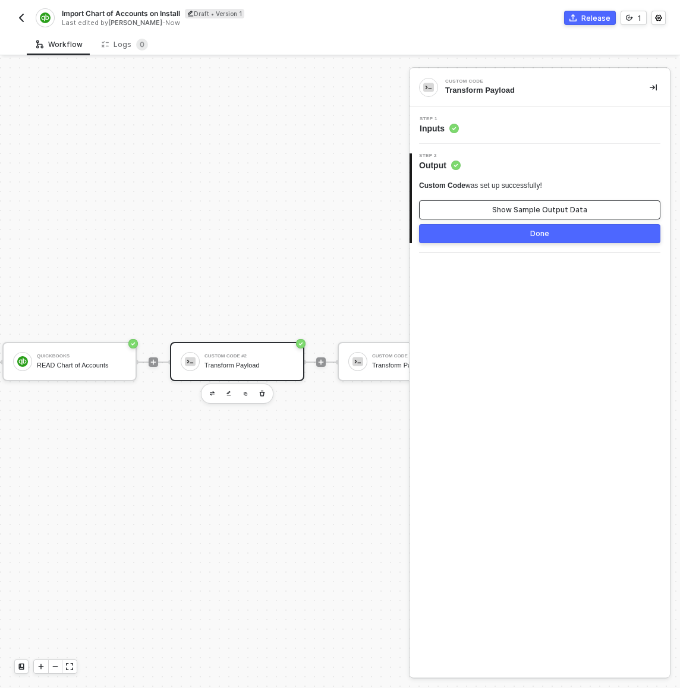
click at [513, 210] on div "Show Sample Output Data" at bounding box center [539, 210] width 95 height 10
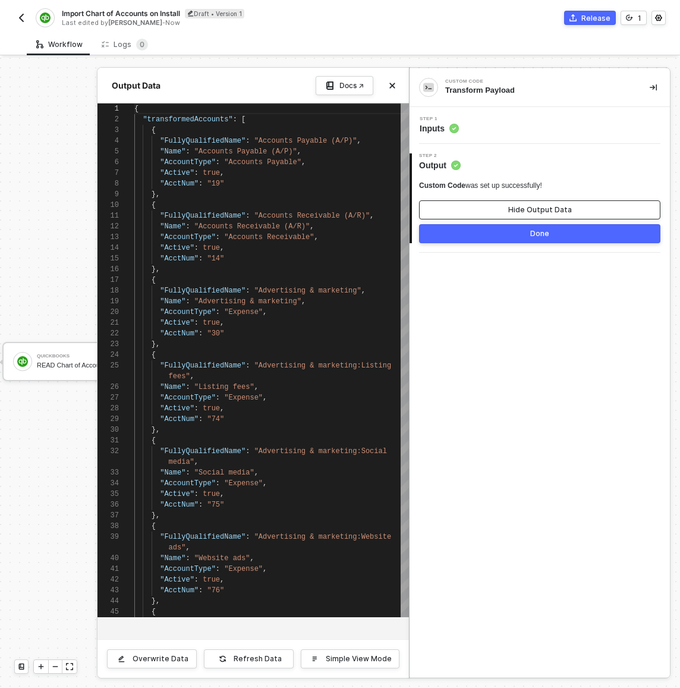
click at [512, 209] on div "Hide Output Data" at bounding box center [540, 210] width 64 height 10
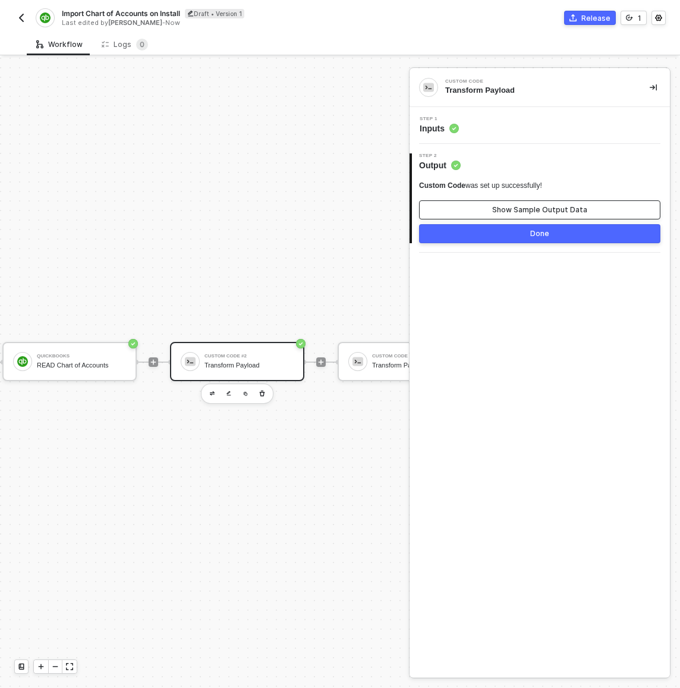
click at [546, 206] on div "Show Sample Output Data" at bounding box center [539, 210] width 95 height 10
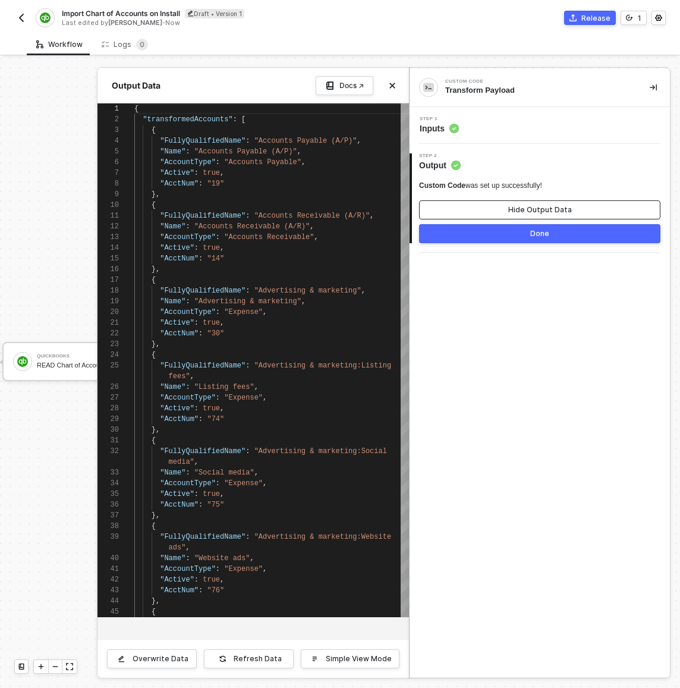
click at [546, 206] on div "Hide Output Data" at bounding box center [540, 210] width 64 height 10
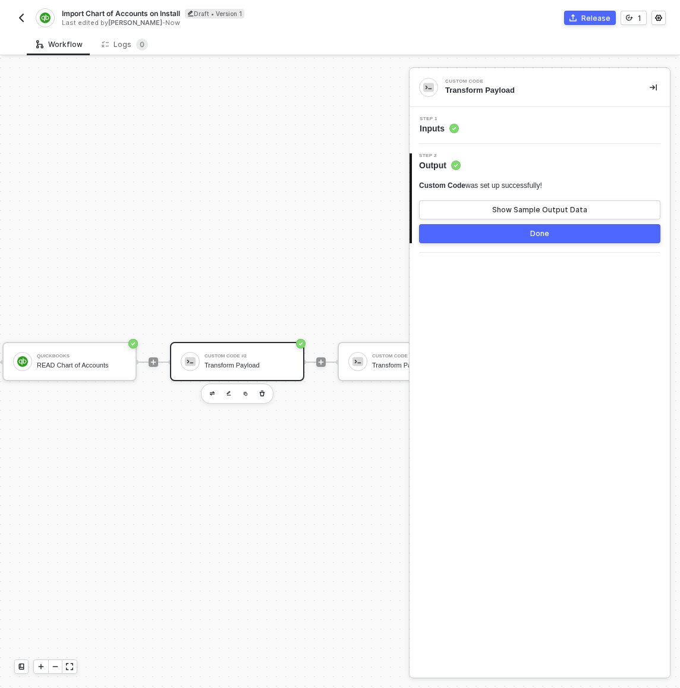
click at [523, 127] on div "Step 1 Inputs" at bounding box center [541, 126] width 257 height 18
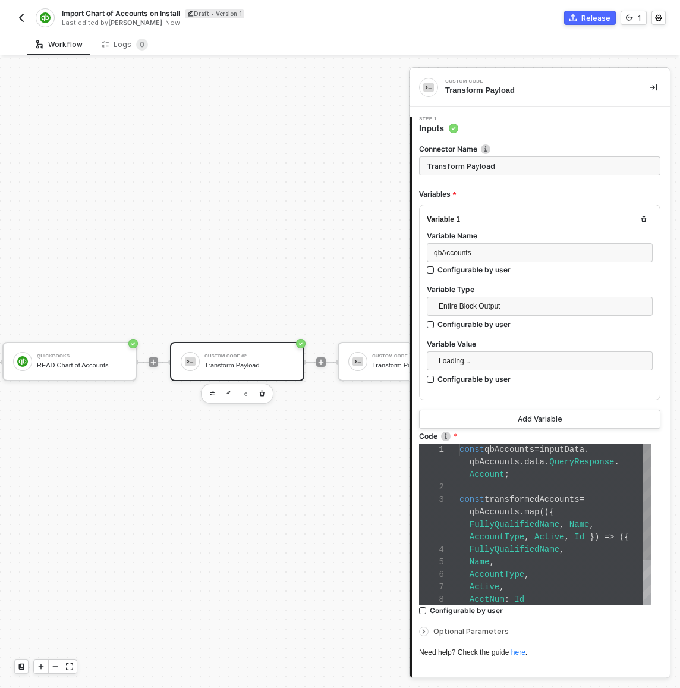
scroll to position [62, 0]
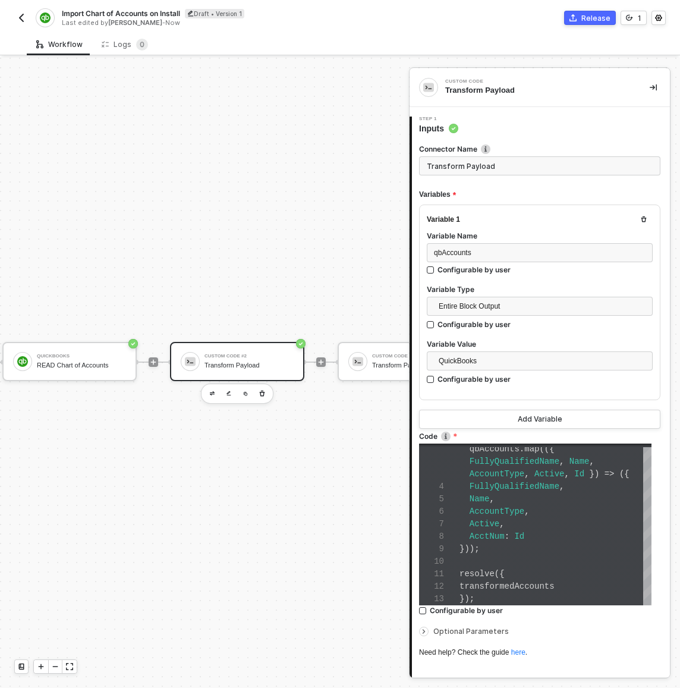
click at [464, 636] on div "Optional Parameters" at bounding box center [539, 631] width 241 height 13
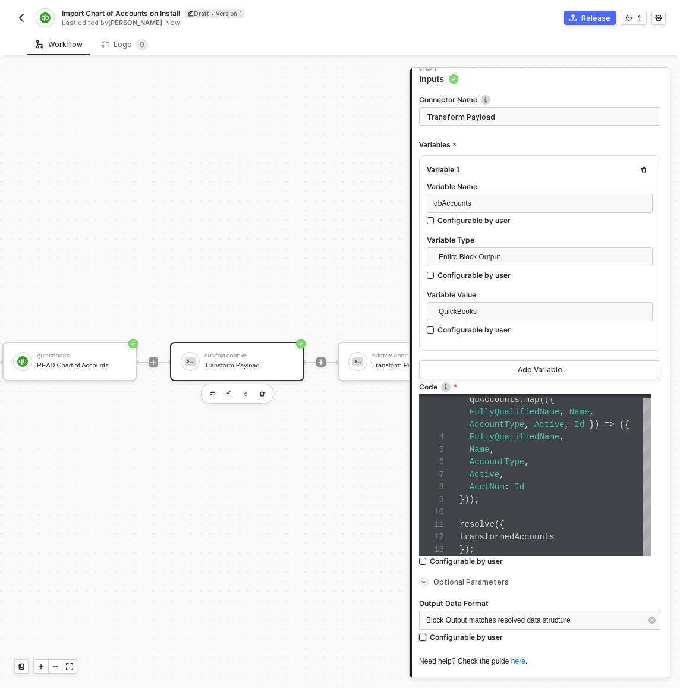
scroll to position [101, 0]
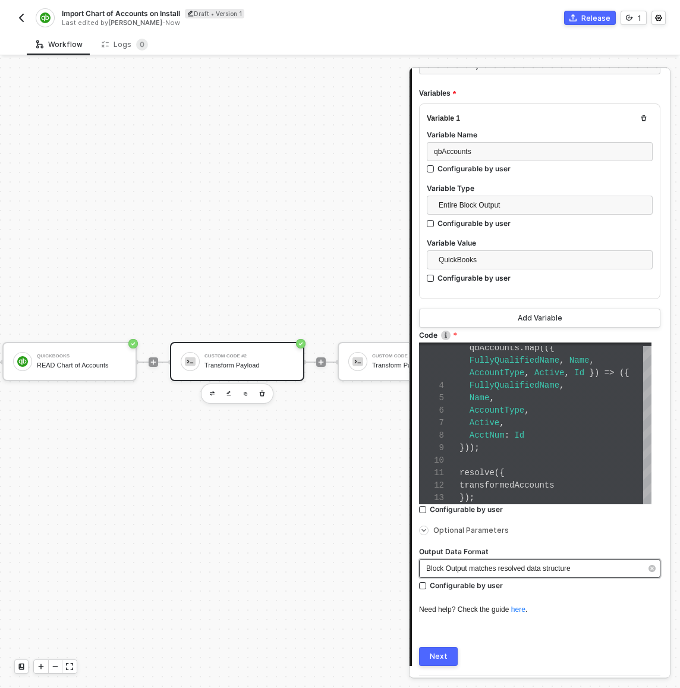
click at [511, 575] on div "Block Output matches resolved data structure" at bounding box center [539, 568] width 241 height 19
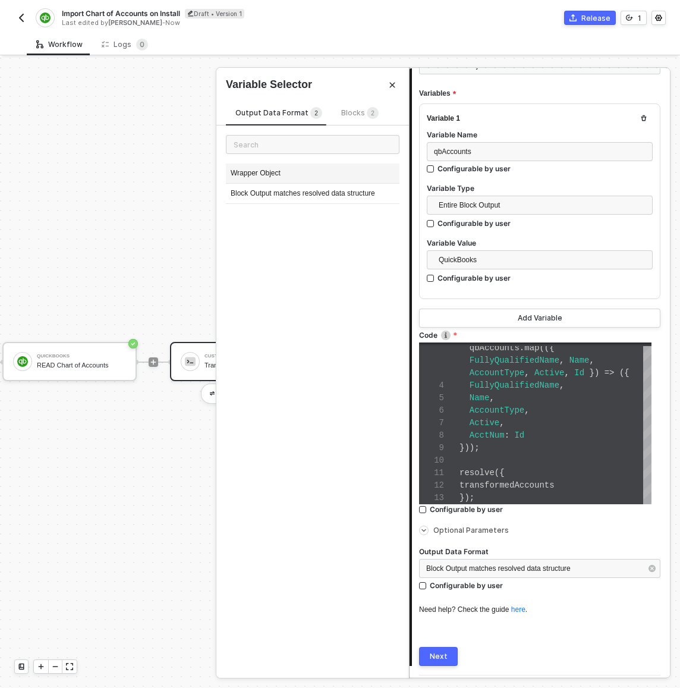
click at [323, 176] on div "Wrapper Object" at bounding box center [313, 174] width 174 height 20
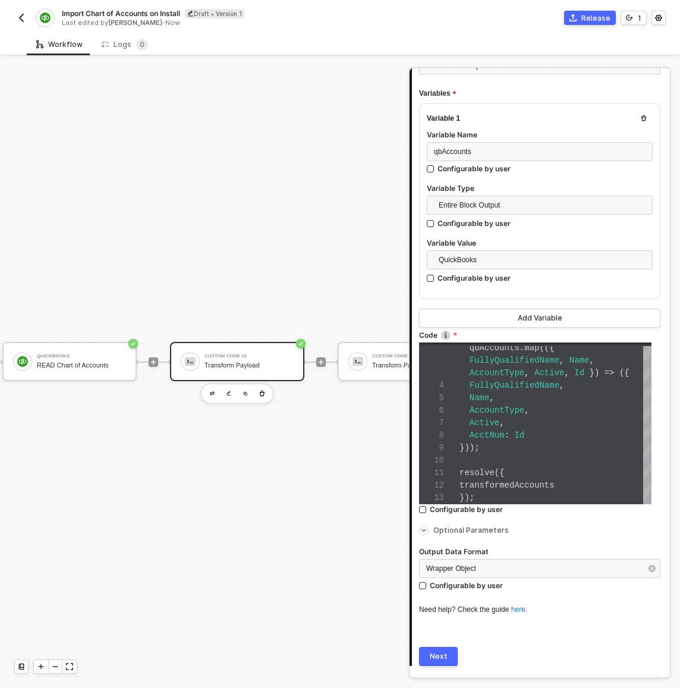
click at [425, 655] on button "Next" at bounding box center [438, 656] width 39 height 19
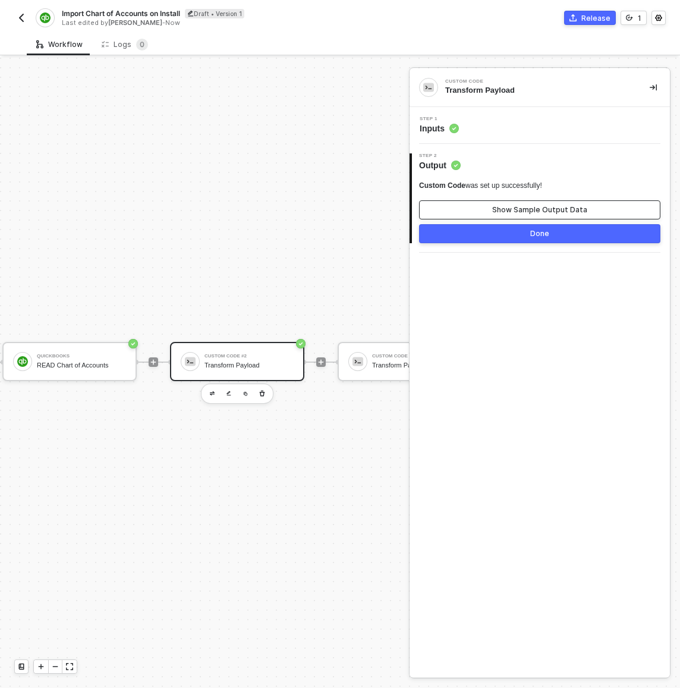
click at [527, 204] on button "Show Sample Output Data" at bounding box center [539, 209] width 241 height 19
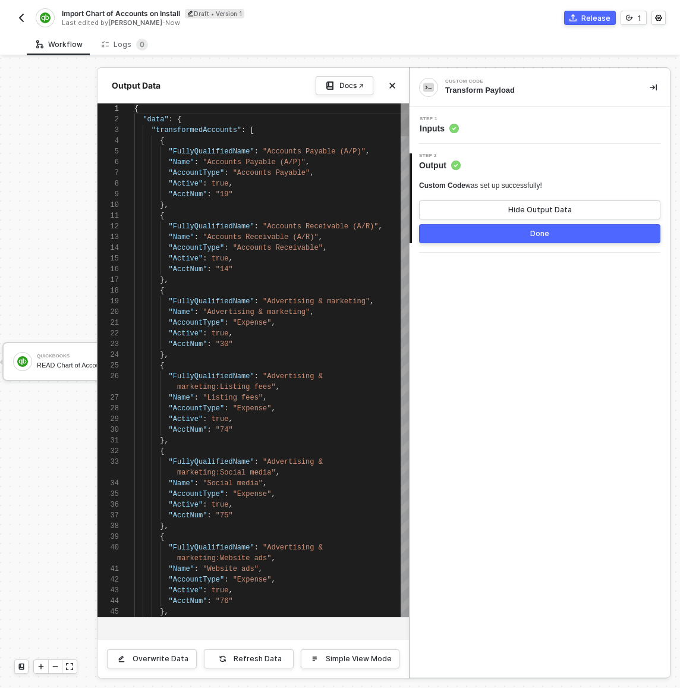
scroll to position [107, 0]
click at [79, 159] on div at bounding box center [340, 373] width 680 height 630
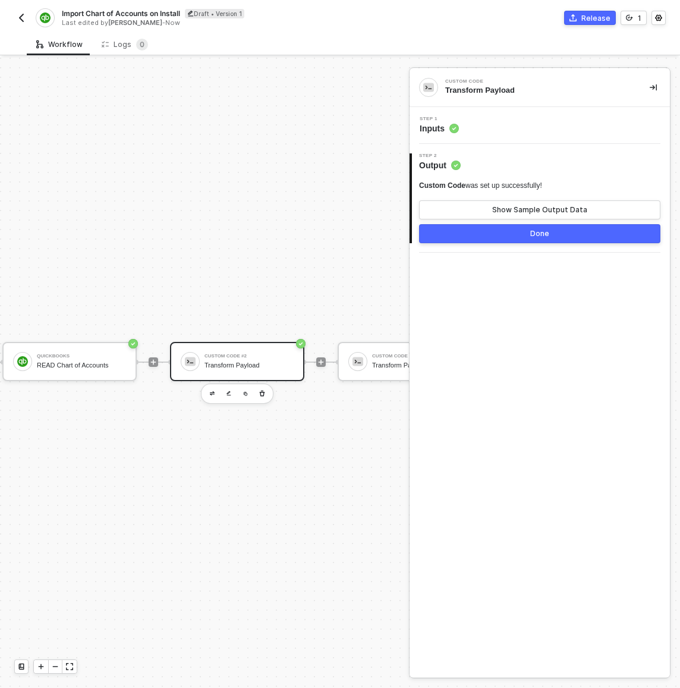
click at [274, 359] on div "Custom Code #2 Transform Payload" at bounding box center [249, 361] width 89 height 23
click at [490, 130] on div "Step 1 Inputs" at bounding box center [541, 126] width 257 height 18
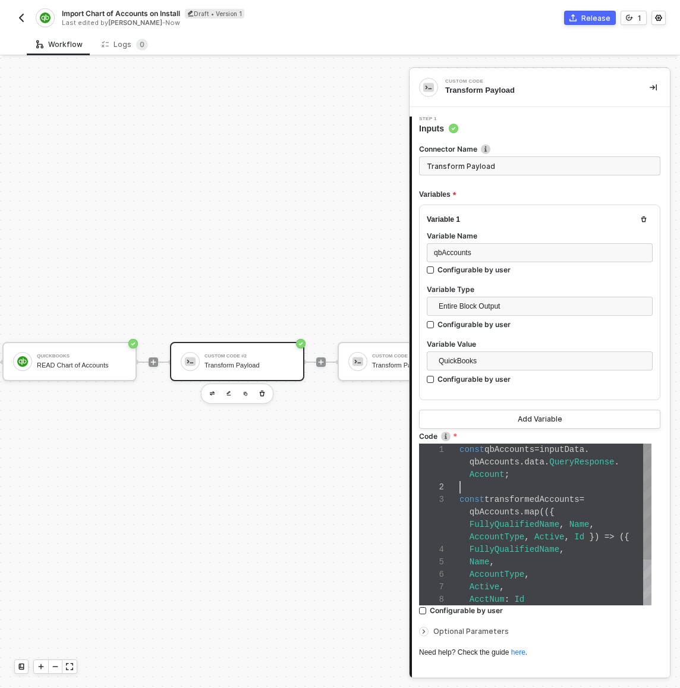
scroll to position [12, 0]
click at [509, 483] on div at bounding box center [556, 487] width 192 height 12
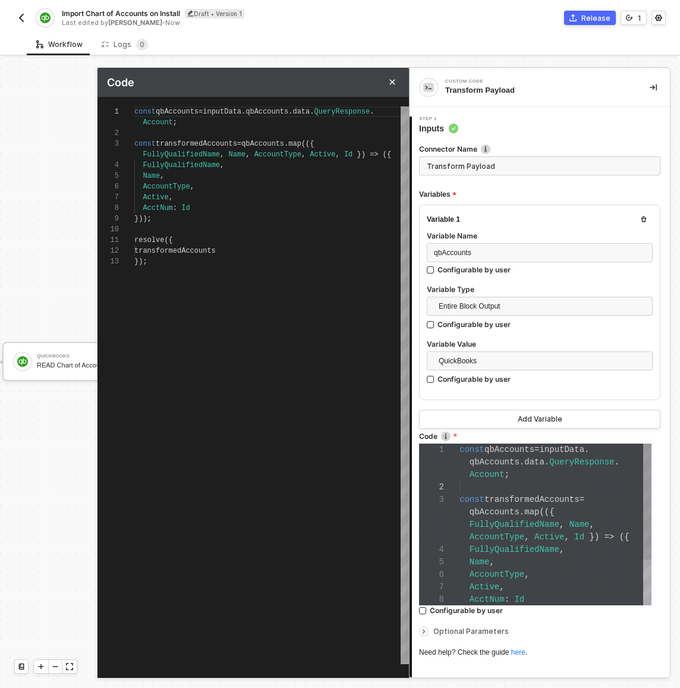
scroll to position [86, 0]
click at [177, 251] on div "1 2 3 4 5 6 7 8 9 10 11 12 13 const qbAccounts = inputData . qbAccounts . data …" at bounding box center [254, 385] width 312 height 558
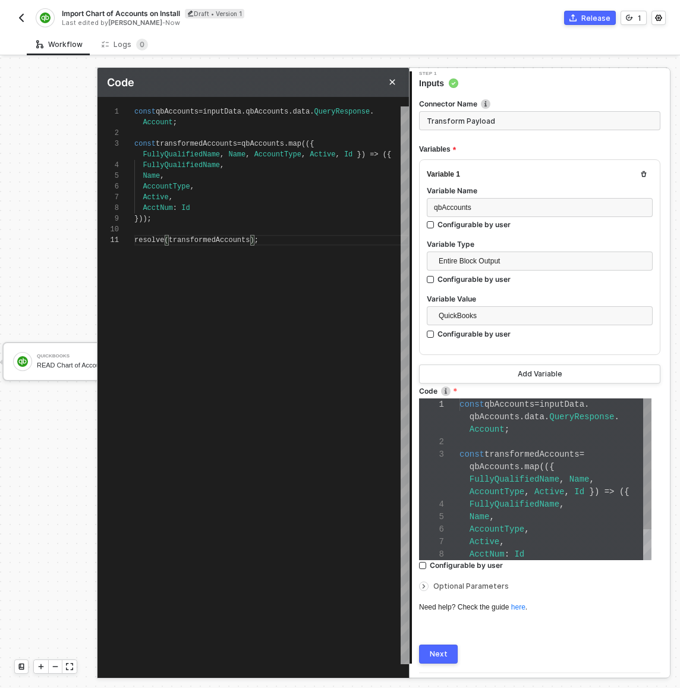
scroll to position [77, 0]
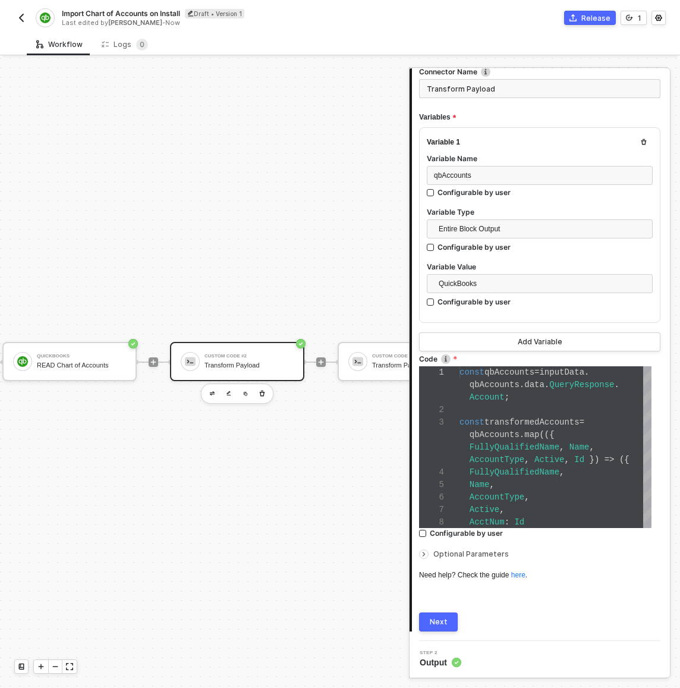
click at [453, 621] on button "Next" at bounding box center [438, 621] width 39 height 19
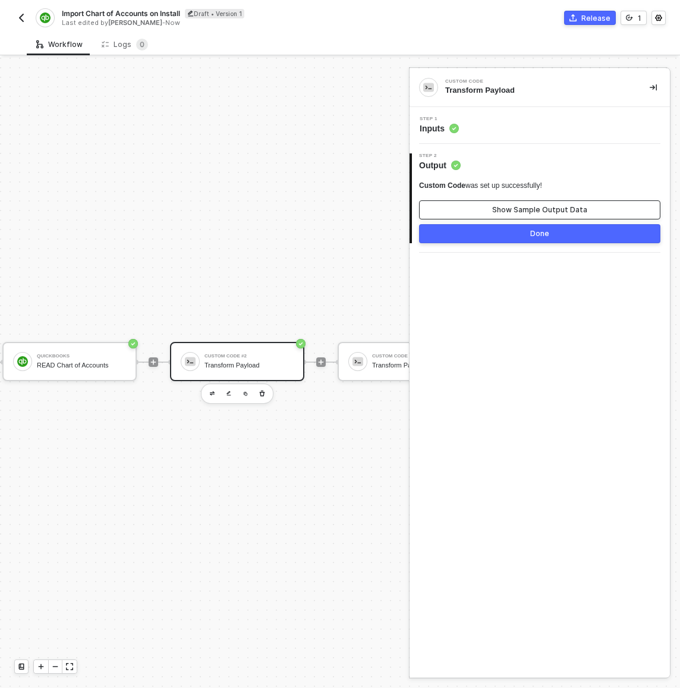
click at [521, 214] on div "Show Sample Output Data" at bounding box center [539, 210] width 95 height 10
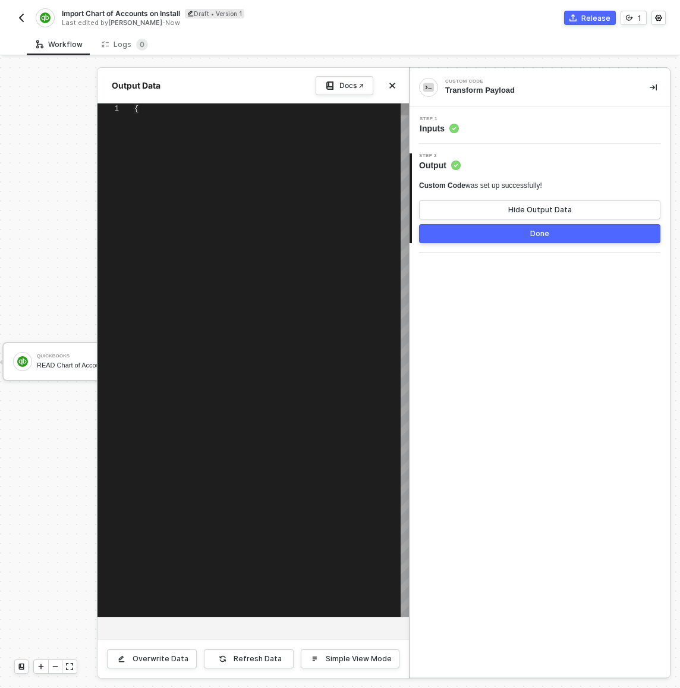
scroll to position [107, 0]
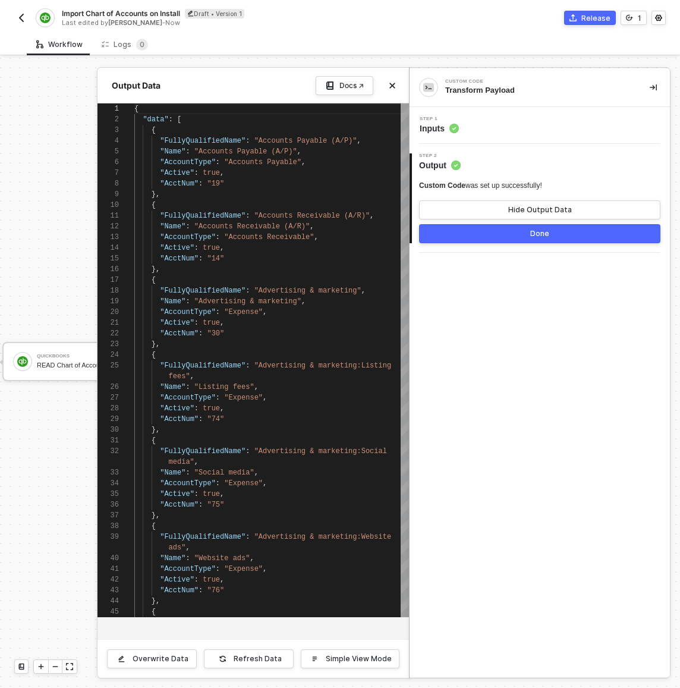
click at [531, 239] on button "Done" at bounding box center [539, 233] width 241 height 19
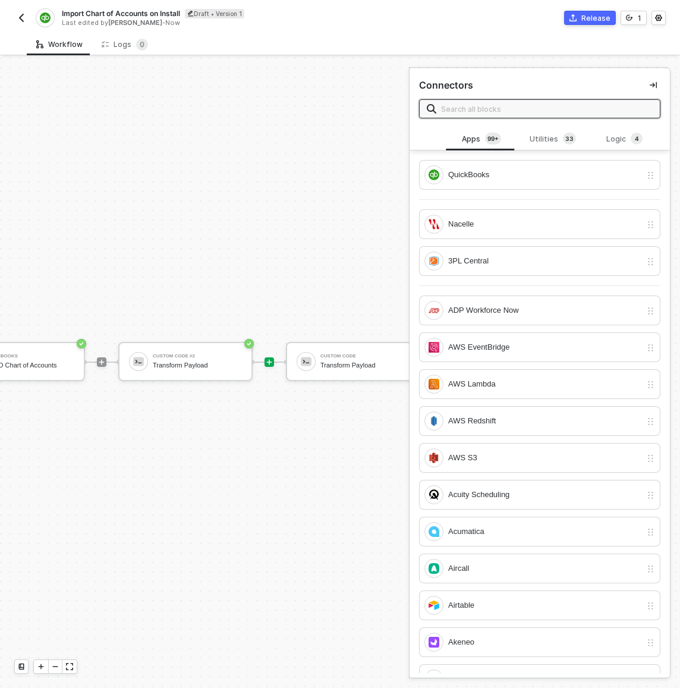
scroll to position [22, 347]
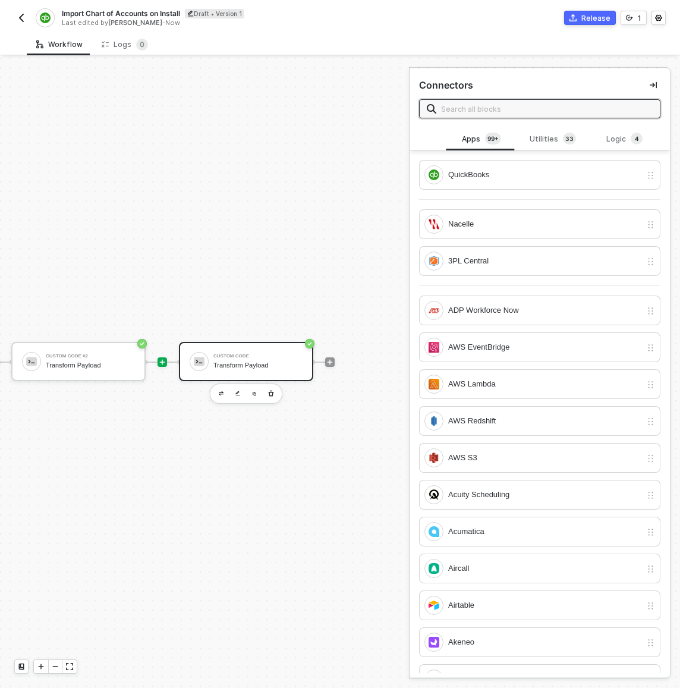
click at [272, 360] on div "Custom Code Transform Payload" at bounding box center [257, 361] width 89 height 23
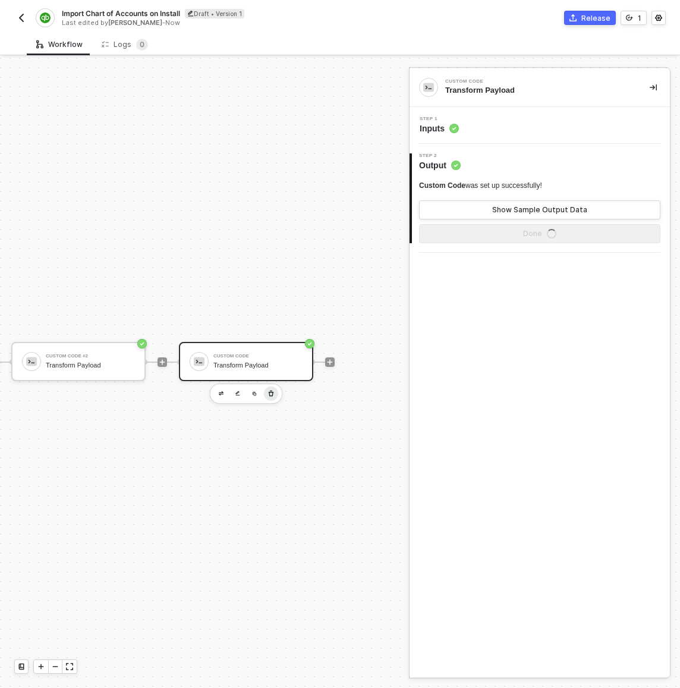
click at [268, 398] on icon "button" at bounding box center [271, 394] width 7 height 10
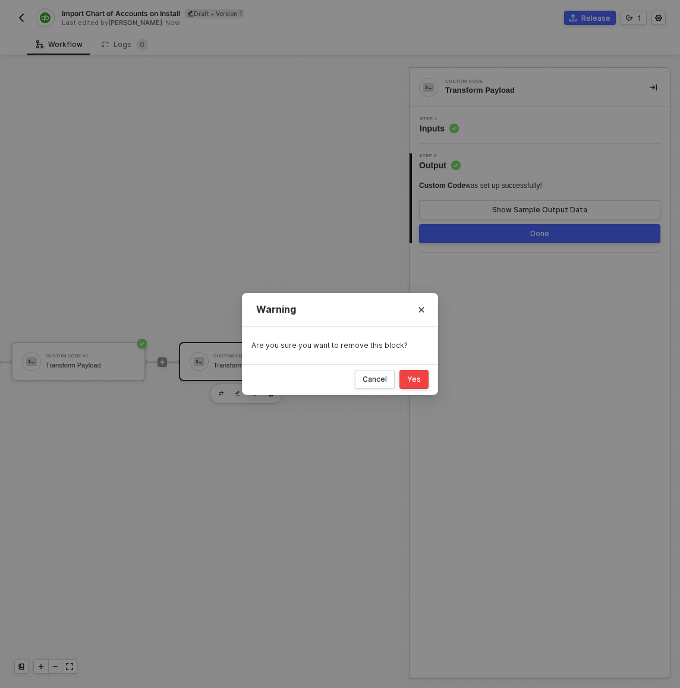
click at [414, 387] on button "Yes" at bounding box center [414, 379] width 29 height 19
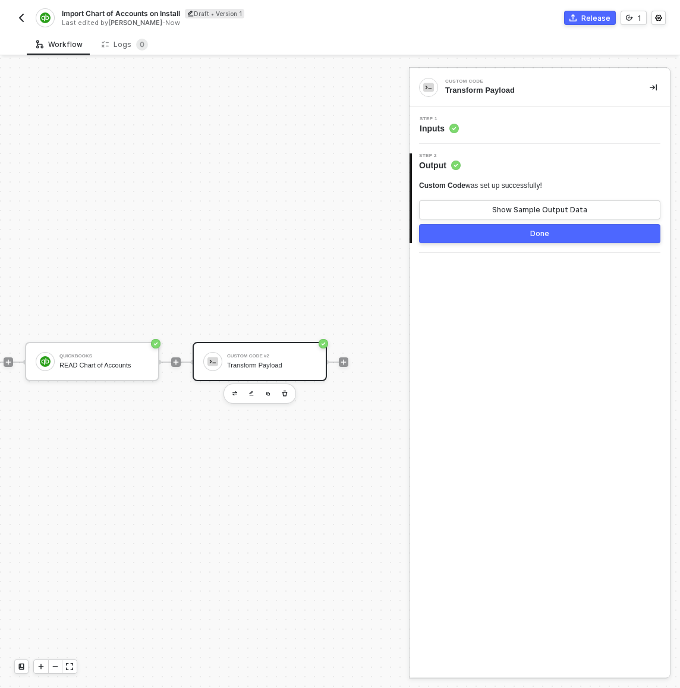
scroll to position [22, 180]
click at [326, 364] on icon "icon-play" at bounding box center [329, 362] width 7 height 7
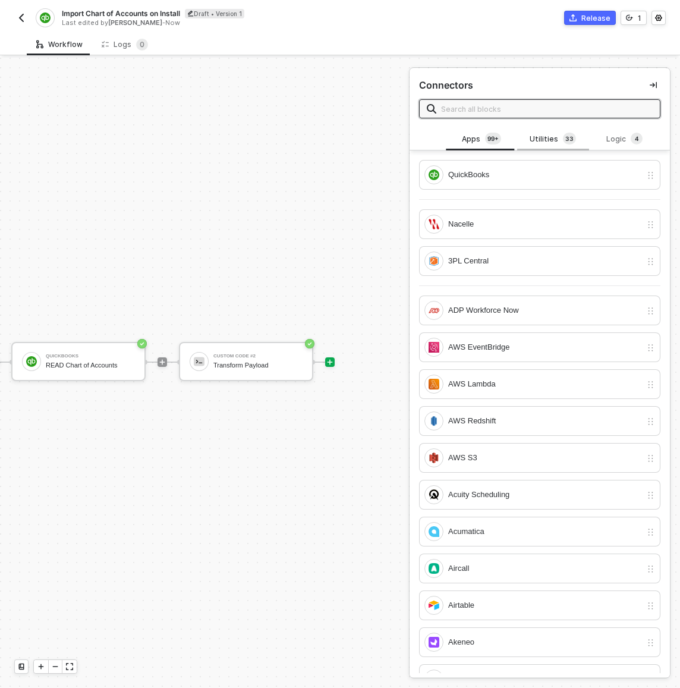
click at [547, 142] on div "Utilities 3 3" at bounding box center [553, 139] width 52 height 13
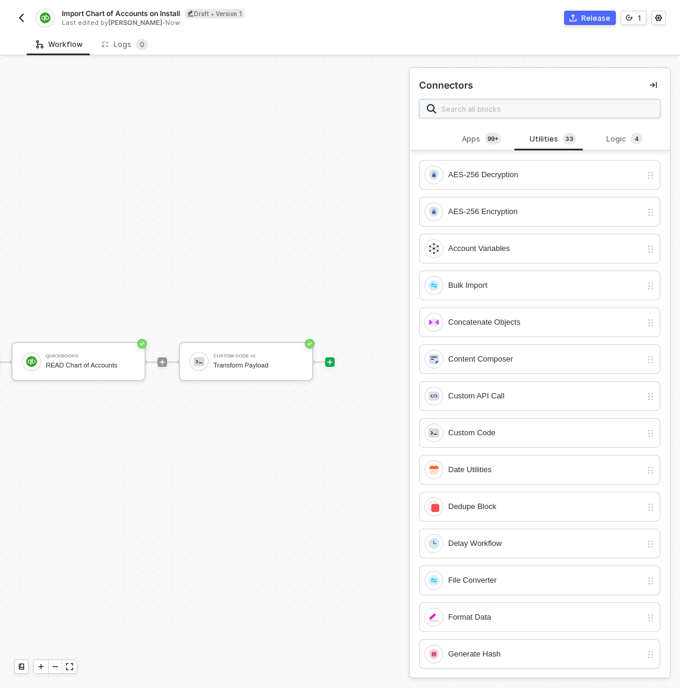
click at [543, 114] on input "text" at bounding box center [547, 108] width 212 height 13
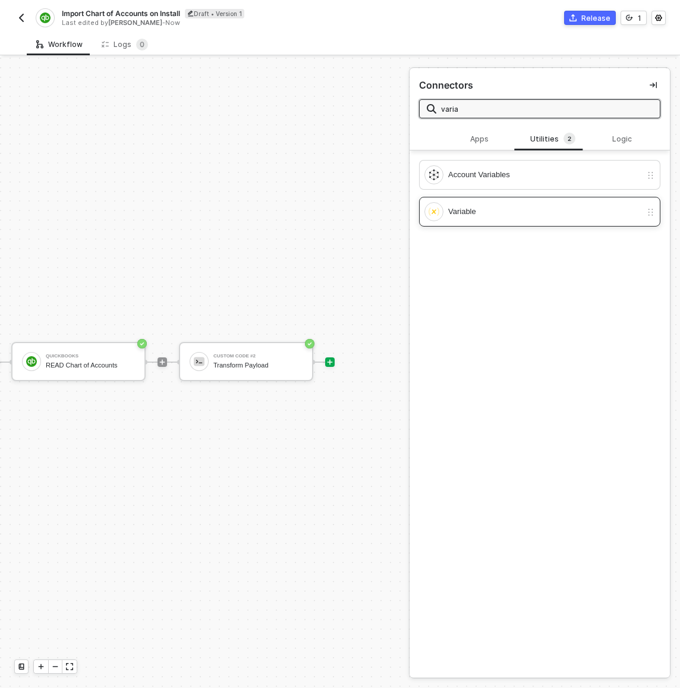
click at [542, 213] on div "Variable" at bounding box center [544, 211] width 193 height 13
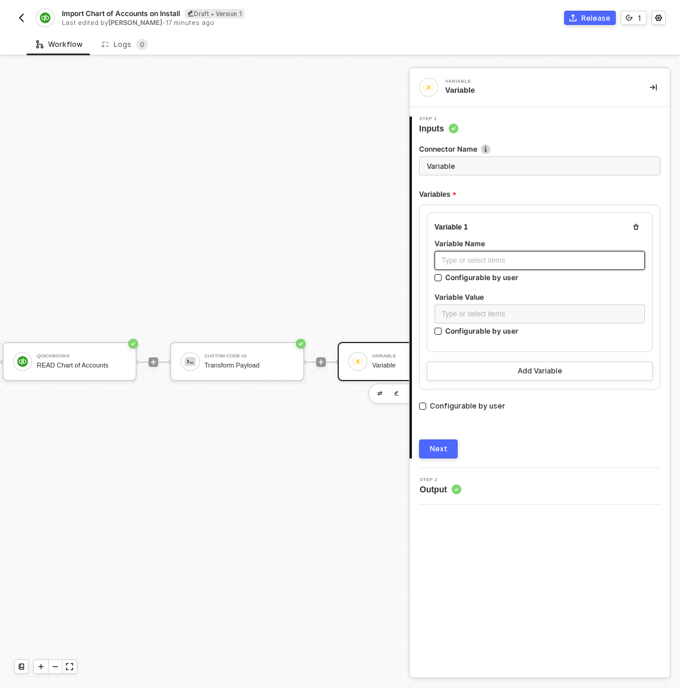
click at [540, 265] on div "Type or select items ﻿" at bounding box center [540, 260] width 196 height 11
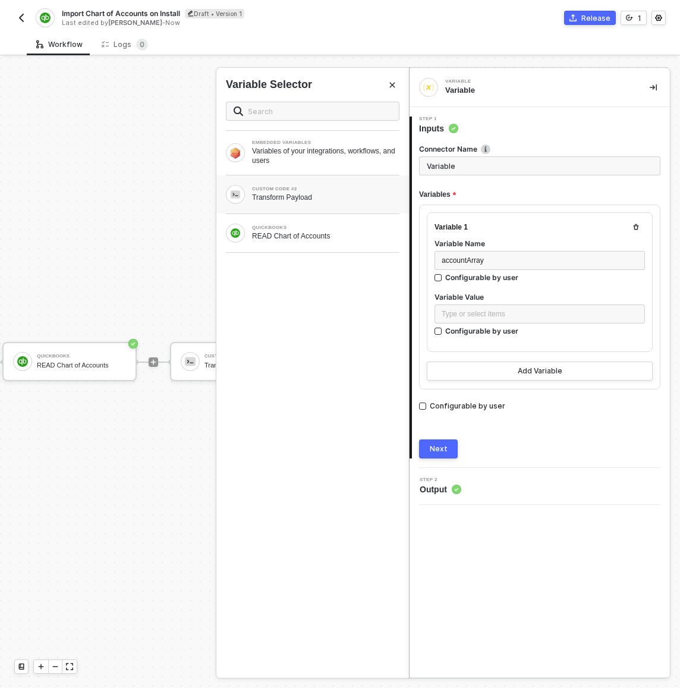
click at [357, 196] on div "Transform Payload" at bounding box center [325, 198] width 147 height 10
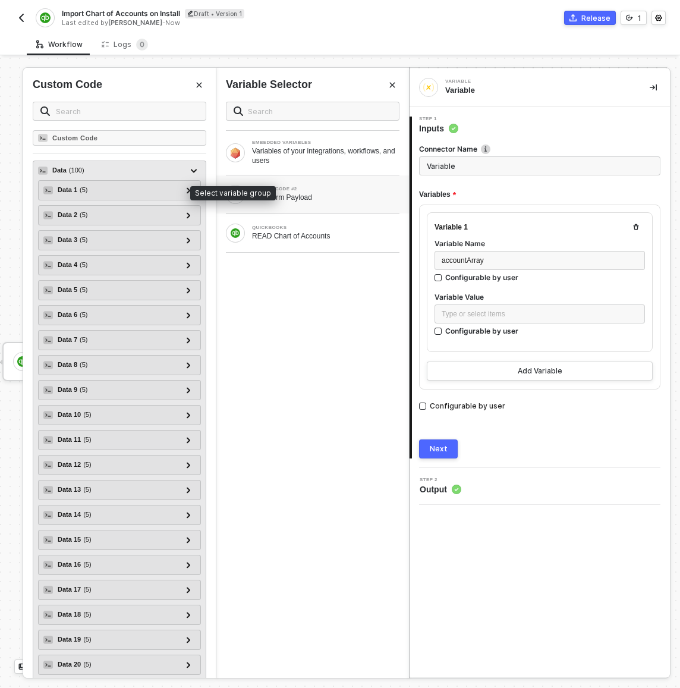
click at [152, 171] on div "Data ( 100 )" at bounding box center [112, 171] width 149 height 14
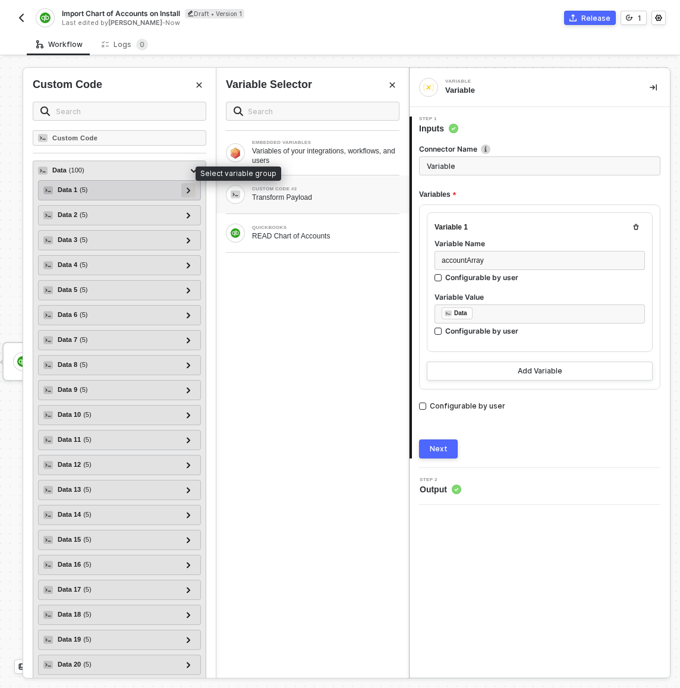
click at [185, 186] on div at bounding box center [188, 189] width 6 height 13
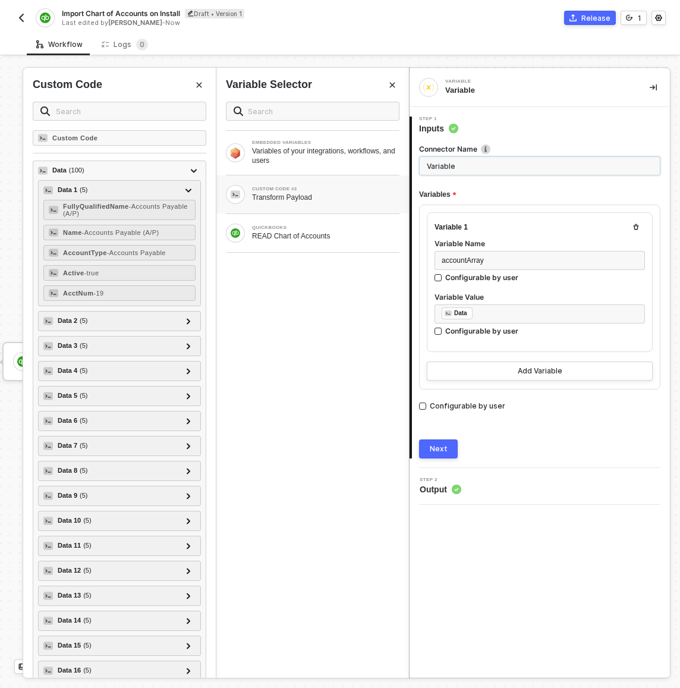
click at [453, 171] on input "Variable" at bounding box center [539, 165] width 241 height 19
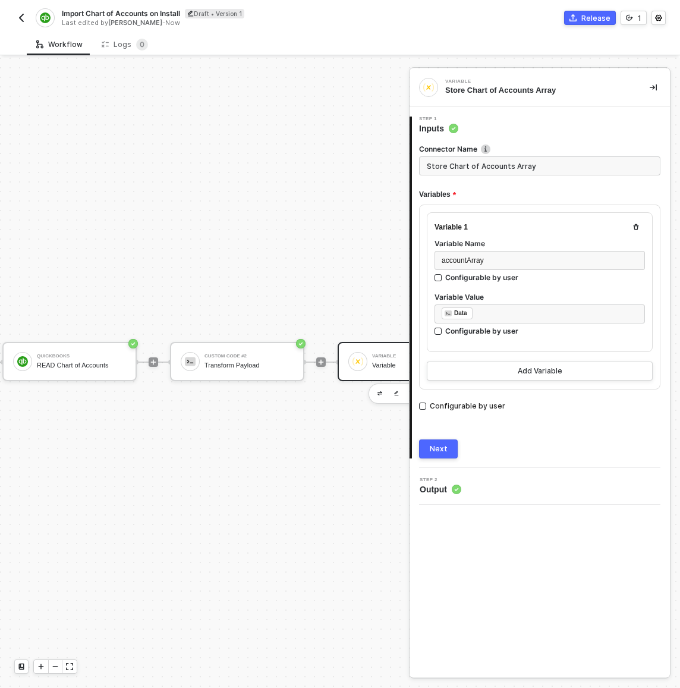
click at [438, 438] on div "Connector Name Store Chart of Accounts Array Variables Variable 1 Variable Name…" at bounding box center [539, 296] width 241 height 324
click at [439, 446] on div "Next" at bounding box center [439, 449] width 18 height 10
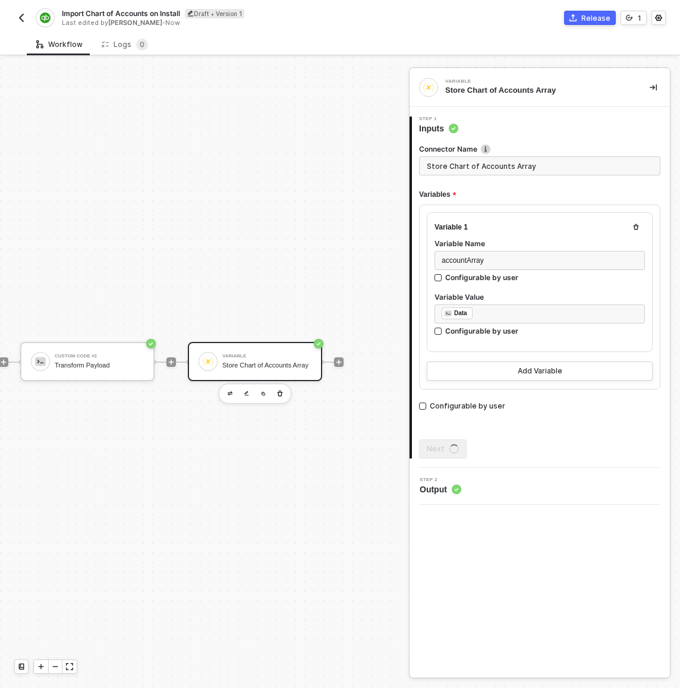
scroll to position [22, 347]
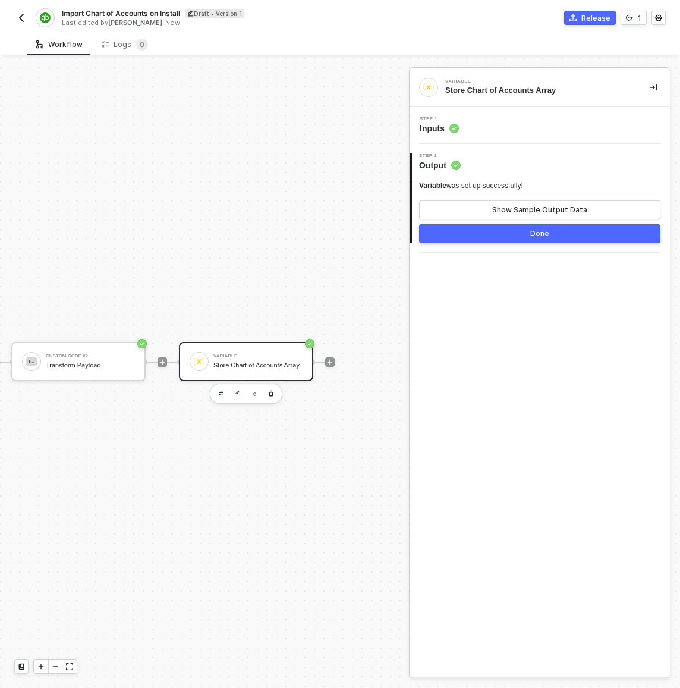
click at [499, 235] on button "Done" at bounding box center [539, 233] width 241 height 19
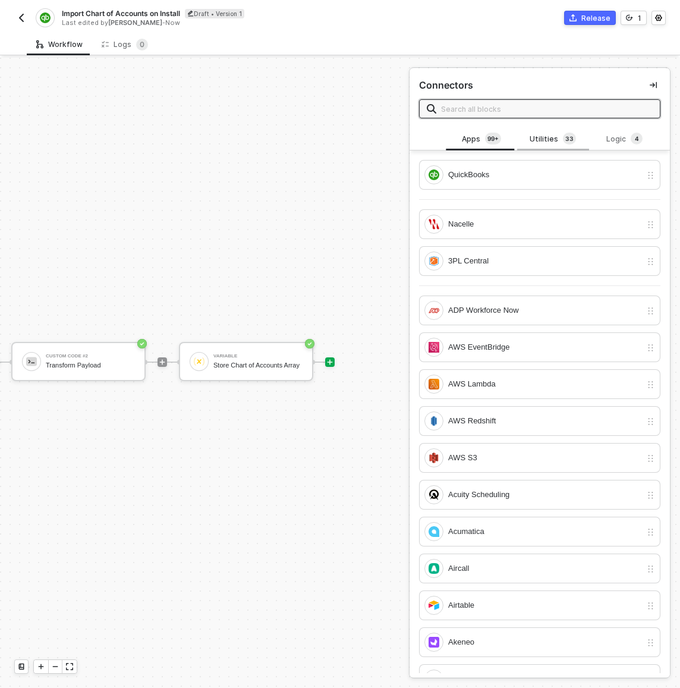
click at [537, 137] on div "Utilities 3 3" at bounding box center [553, 139] width 52 height 13
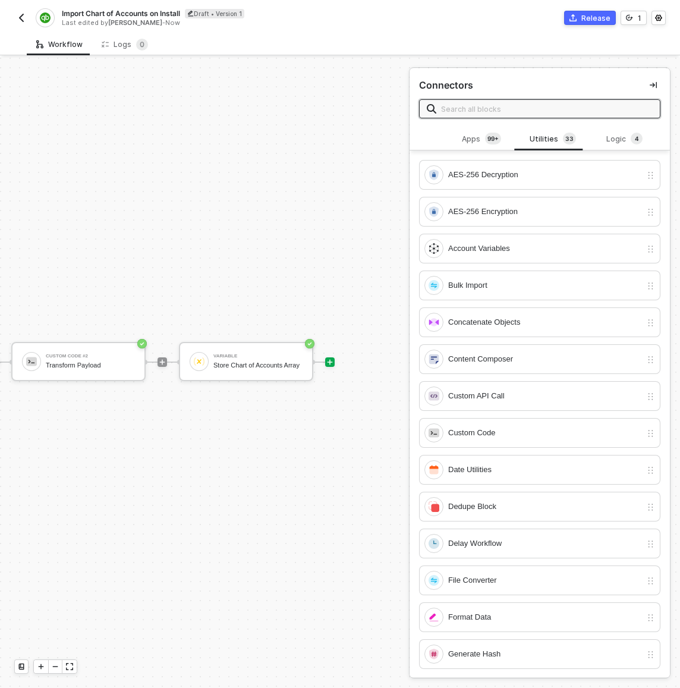
click at [534, 111] on input "text" at bounding box center [547, 108] width 212 height 13
click at [480, 141] on div "Apps 99+" at bounding box center [481, 139] width 52 height 13
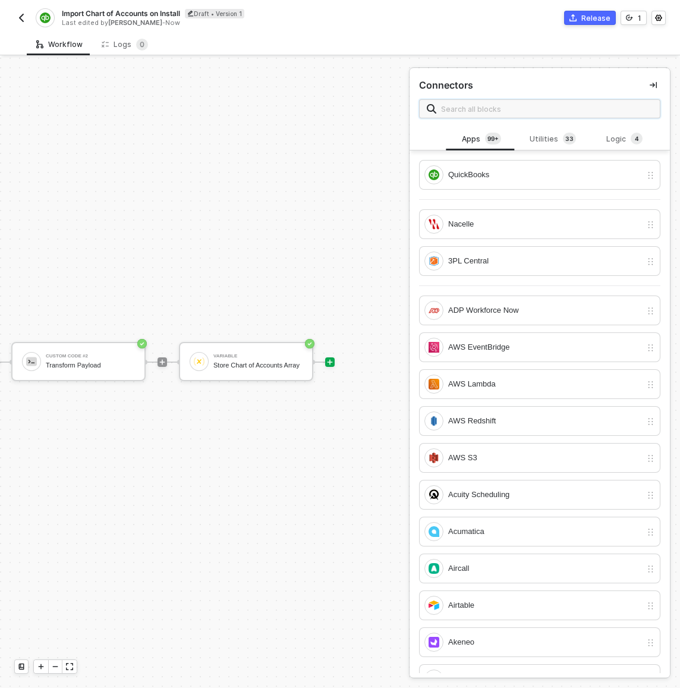
click at [477, 114] on input "text" at bounding box center [547, 108] width 212 height 13
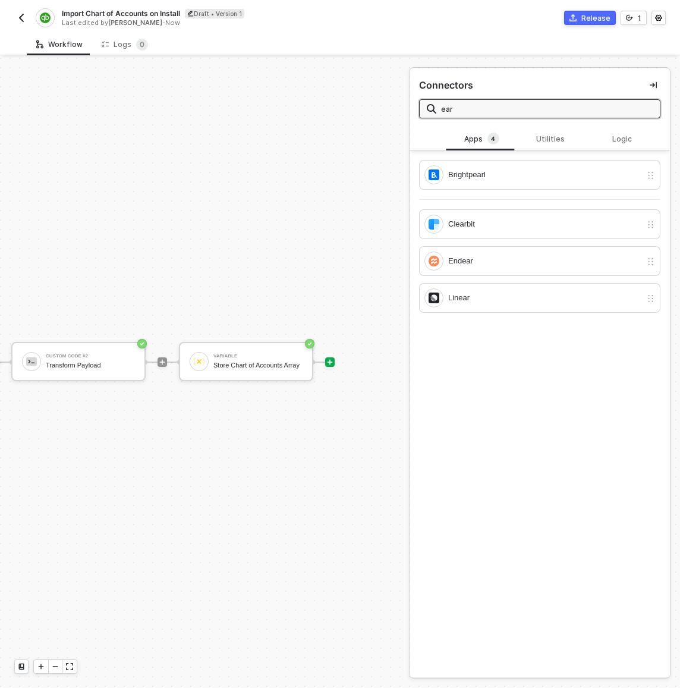
click at [363, 143] on div "TRIGGER On Installation Trigger On Installation Trigger QuickBooks READ Chart o…" at bounding box center [204, 373] width 409 height 630
click at [650, 87] on icon "icon-collapse-right" at bounding box center [653, 84] width 7 height 7
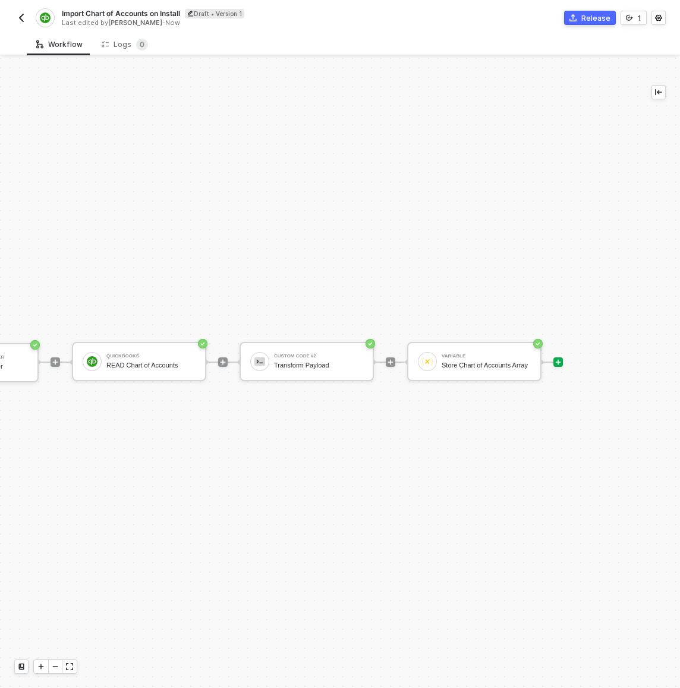
scroll to position [22, 119]
click at [556, 361] on icon "icon-play" at bounding box center [558, 361] width 5 height 5
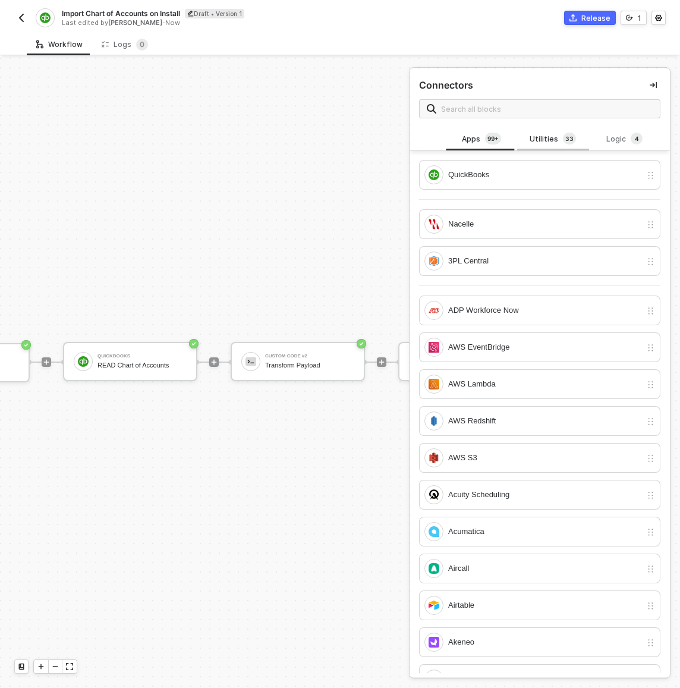
click at [548, 147] on div "Utilities 3 3" at bounding box center [552, 139] width 71 height 23
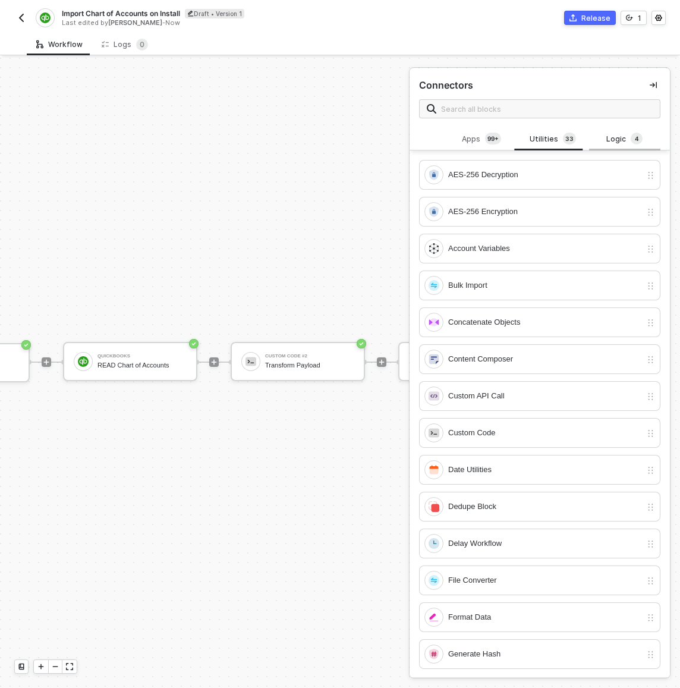
click at [612, 144] on div "Logic 4" at bounding box center [625, 139] width 52 height 13
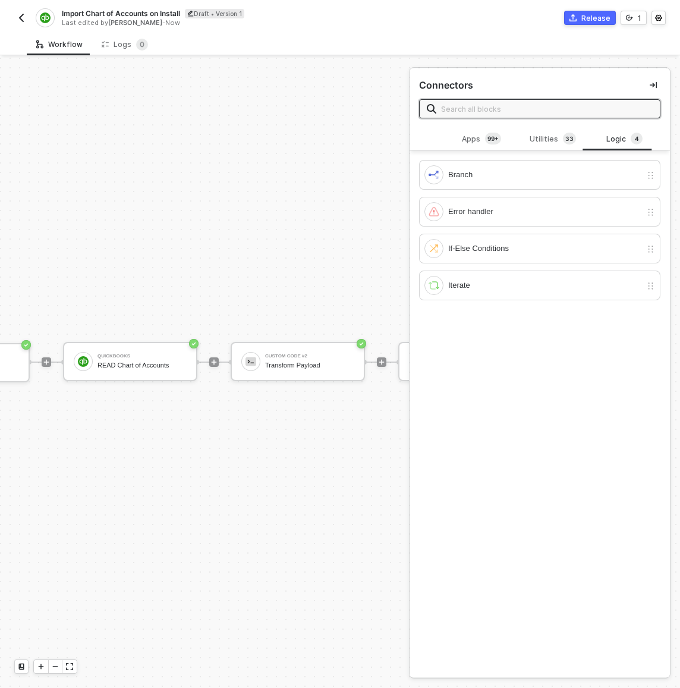
click at [519, 111] on input "text" at bounding box center [547, 108] width 212 height 13
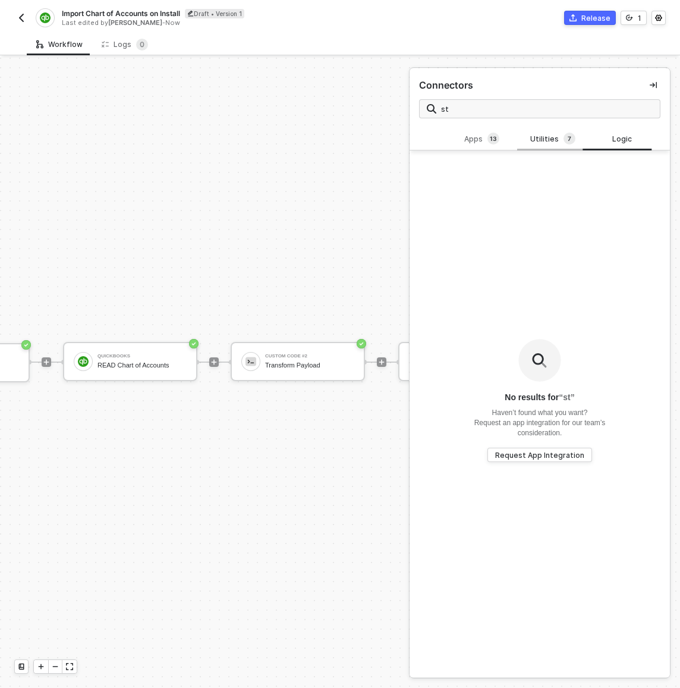
click at [546, 140] on div "Utilities 7" at bounding box center [553, 139] width 52 height 13
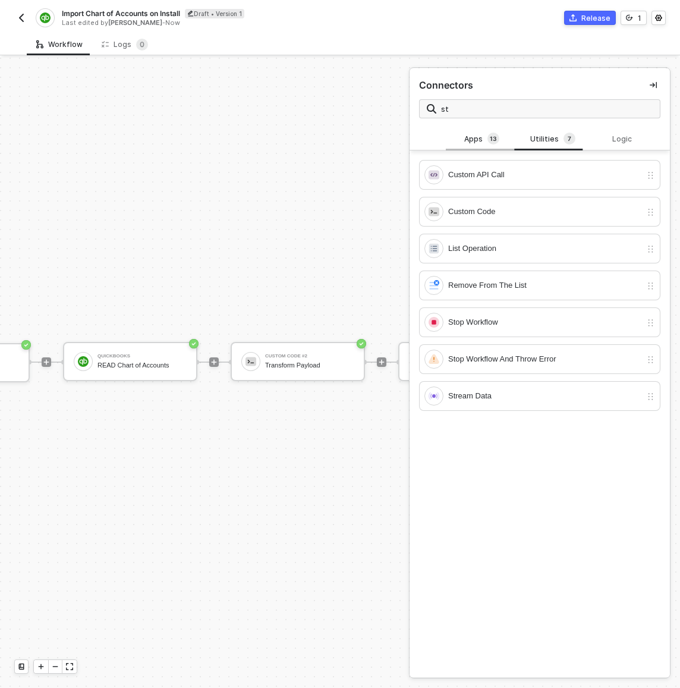
click at [493, 134] on span "3" at bounding box center [495, 139] width 4 height 10
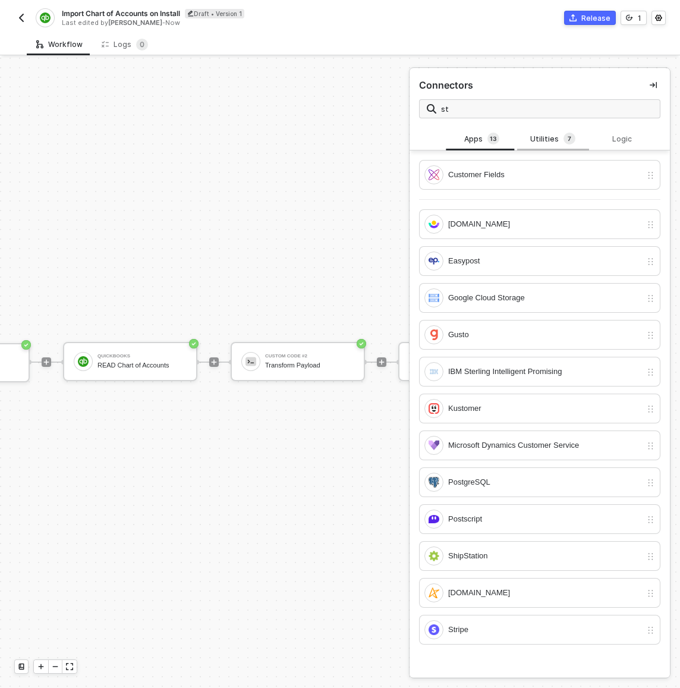
click at [526, 149] on div "Utilities 7" at bounding box center [552, 139] width 71 height 23
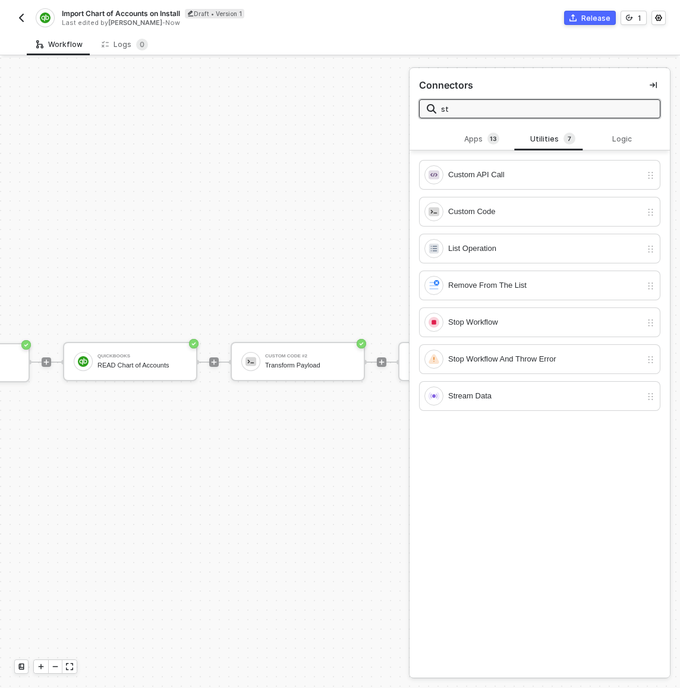
click at [519, 107] on input "st" at bounding box center [547, 108] width 212 height 13
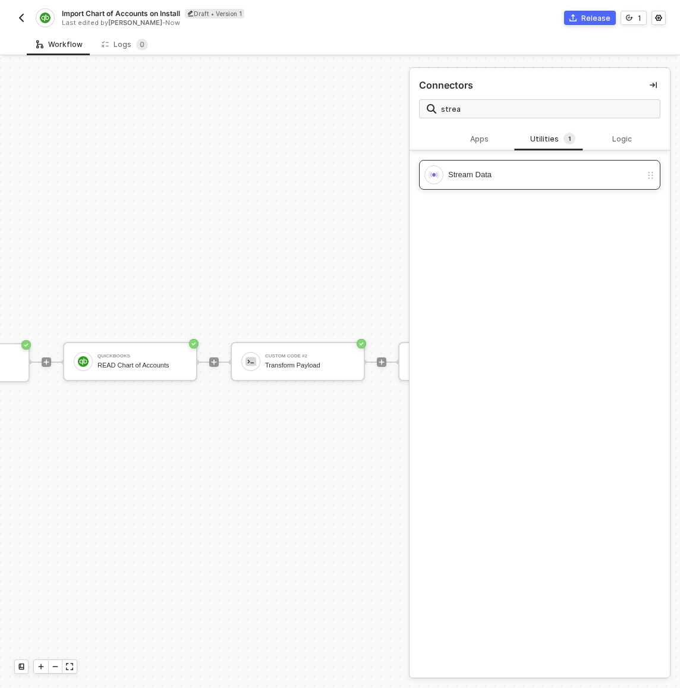
click at [521, 166] on div "Stream Data" at bounding box center [533, 174] width 217 height 19
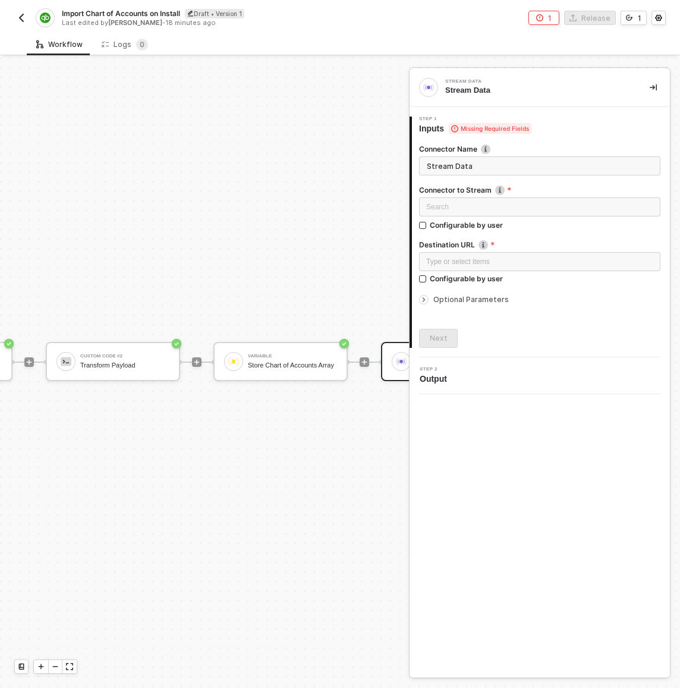
scroll to position [22, 253]
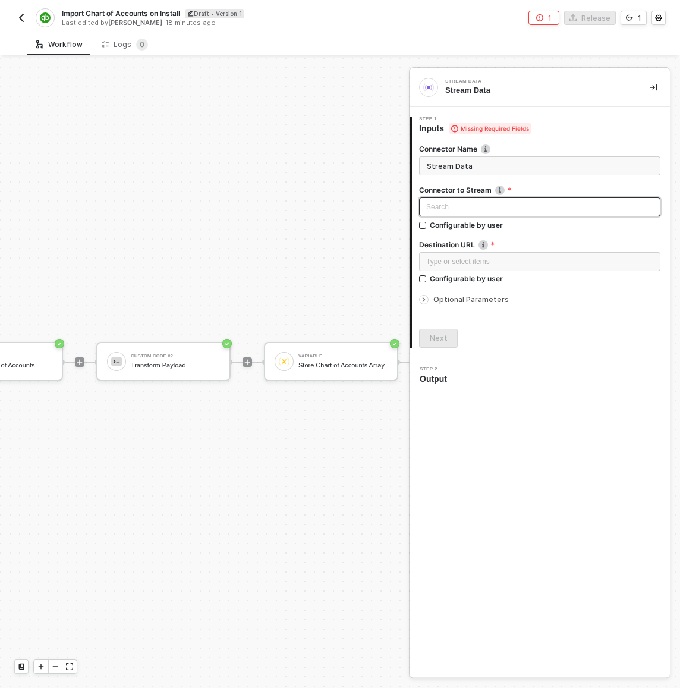
click at [436, 207] on div "Search" at bounding box center [539, 206] width 241 height 19
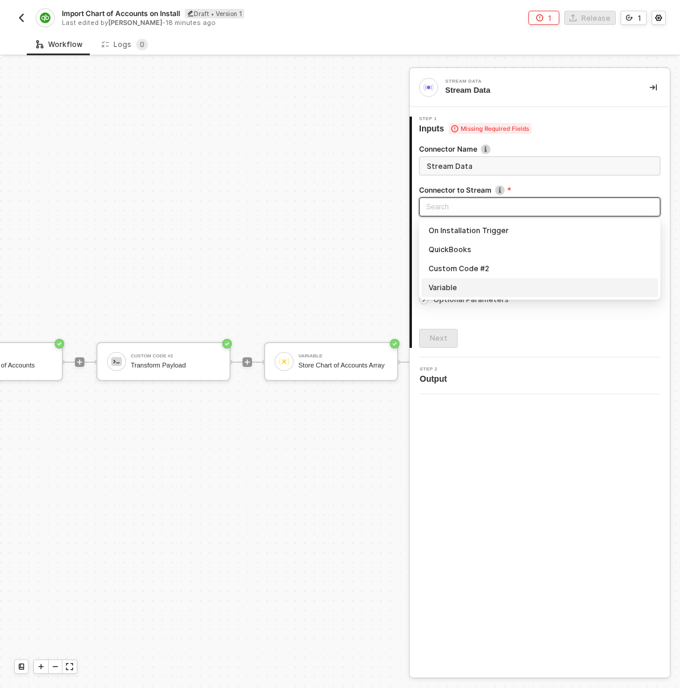
click at [462, 287] on div "Variable" at bounding box center [540, 287] width 222 height 13
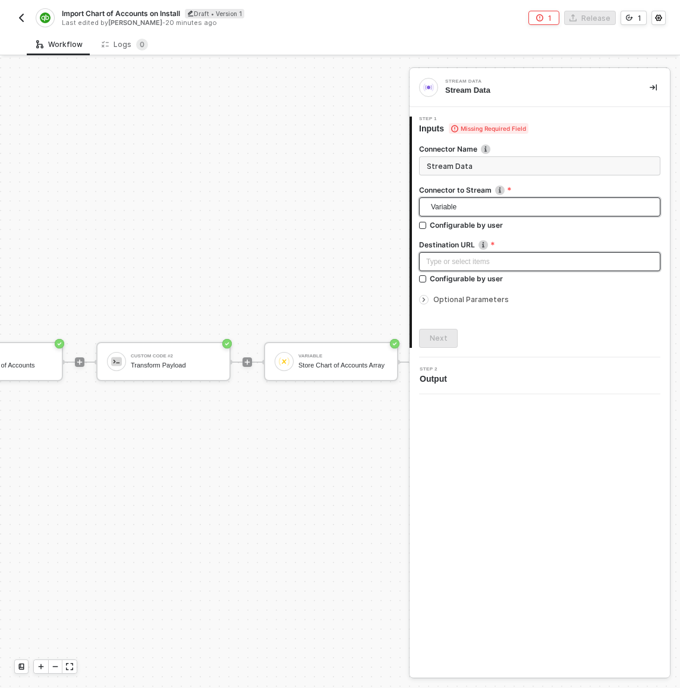
click at [466, 260] on div "Type or select items ﻿" at bounding box center [539, 261] width 227 height 11
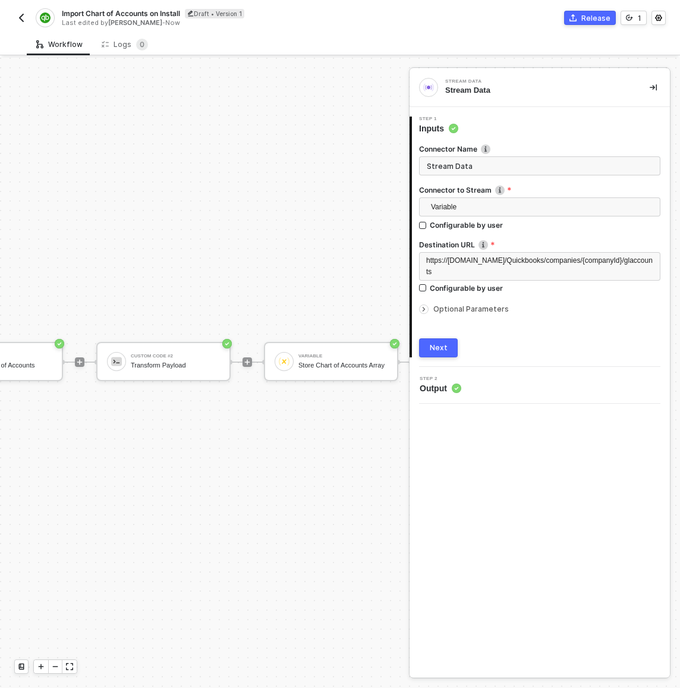
click at [52, 222] on div "TRIGGER On Installation Trigger On Installation Trigger QuickBooks READ Chart o…" at bounding box center [167, 362] width 841 height 652
click at [25, 16] on img "button" at bounding box center [22, 18] width 10 height 10
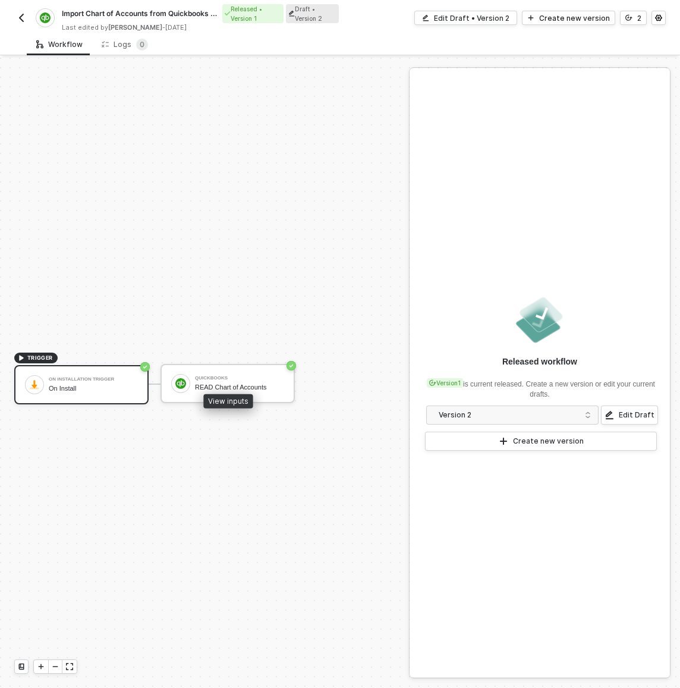
scroll to position [22, 0]
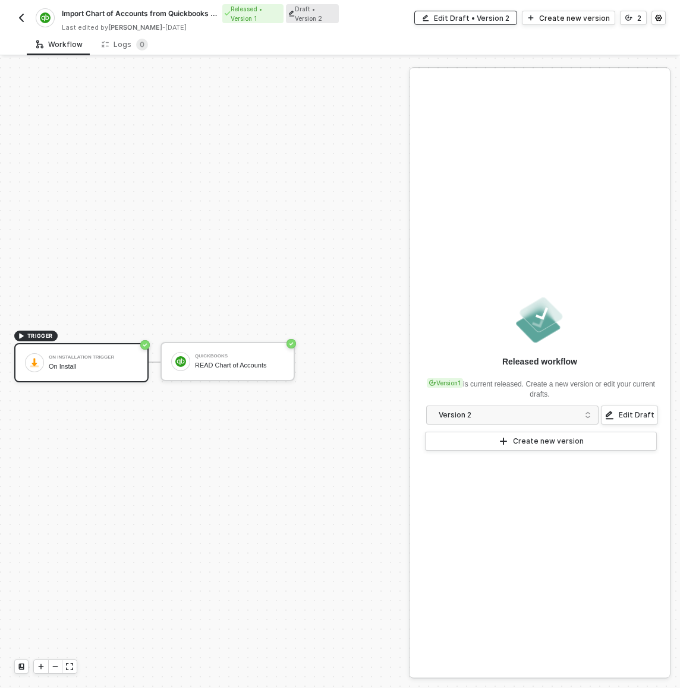
click at [472, 15] on div "Edit Draft • Version 2" at bounding box center [472, 18] width 76 height 10
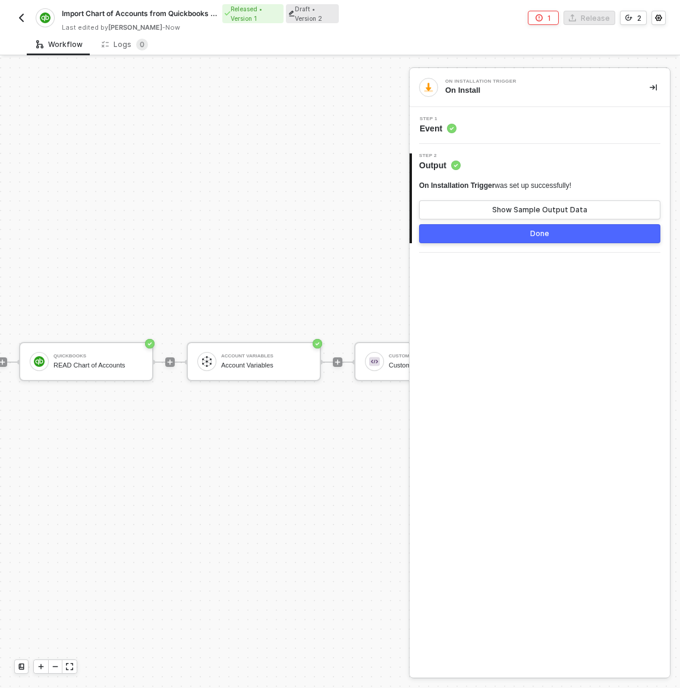
scroll to position [22, 166]
click at [655, 85] on icon "icon-collapse-right" at bounding box center [653, 87] width 7 height 7
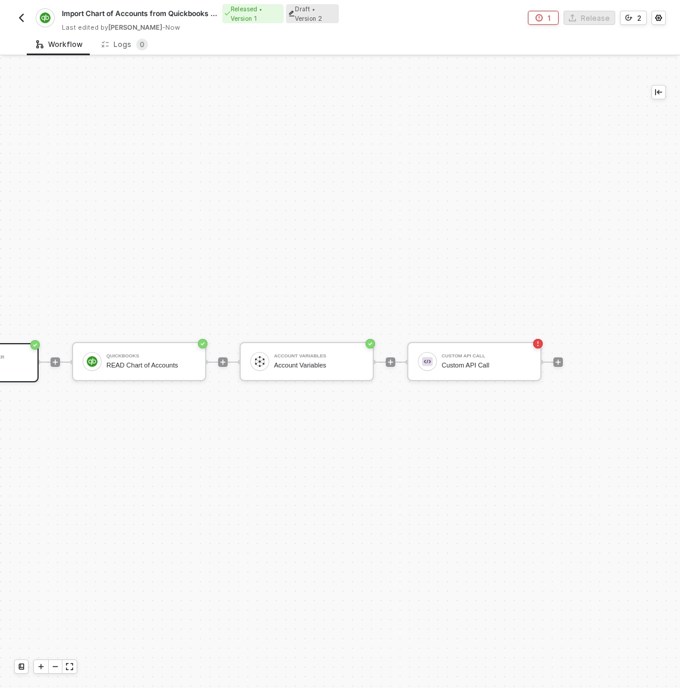
scroll to position [22, 119]
click at [18, 17] on img "button" at bounding box center [22, 18] width 10 height 10
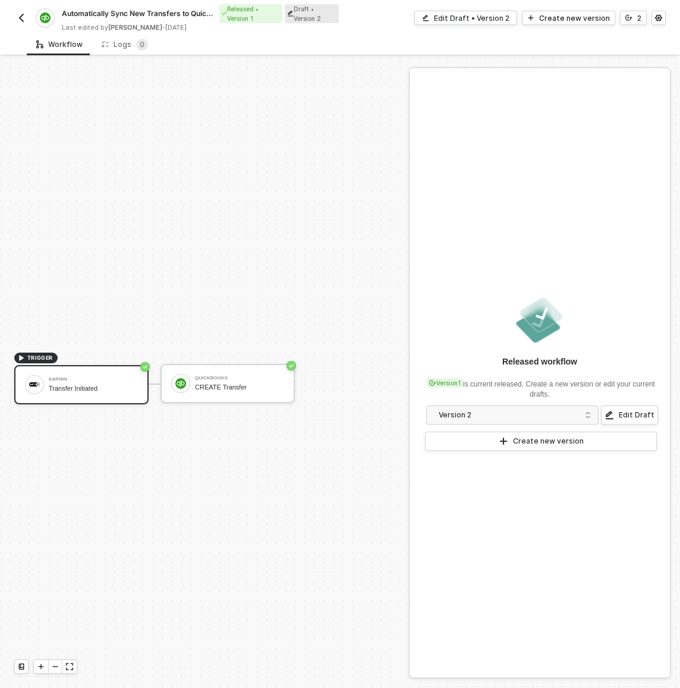
scroll to position [22, 0]
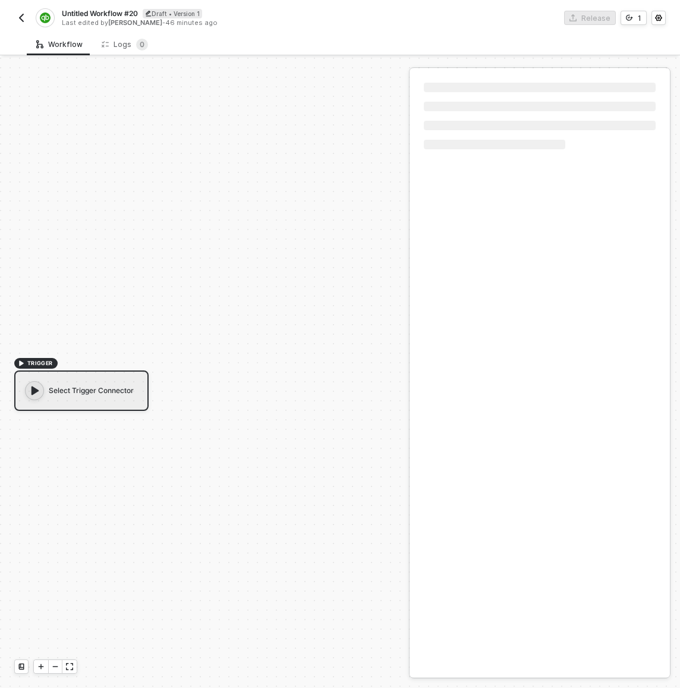
scroll to position [22, 0]
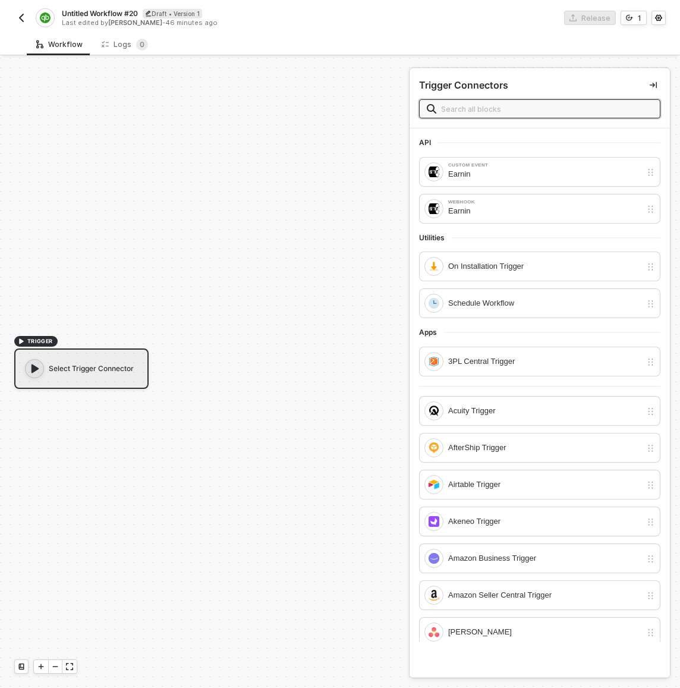
click at [96, 10] on span "Untitled Workflow #20" at bounding box center [100, 13] width 76 height 10
click at [96, 10] on input "Untitled Workflow #20" at bounding box center [163, 14] width 202 height 14
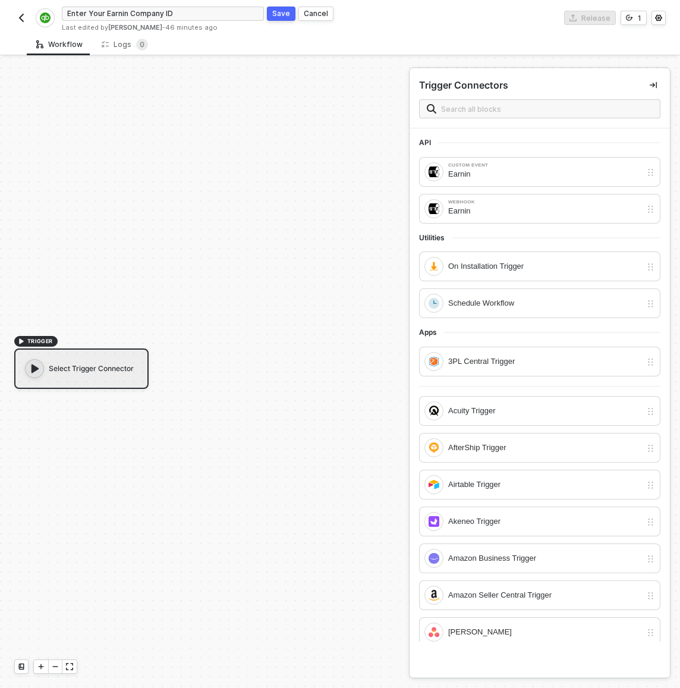
type input "Enter Your Earnin Company ID"
click at [284, 16] on div "Save" at bounding box center [281, 13] width 18 height 10
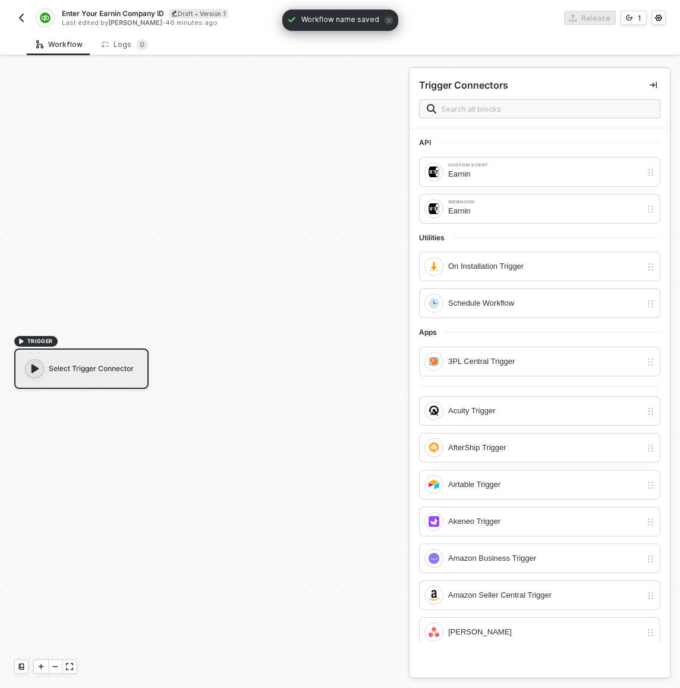
click at [108, 382] on div "Select Trigger Connector" at bounding box center [81, 368] width 134 height 40
click at [125, 372] on div "Select Trigger Connector" at bounding box center [81, 368] width 134 height 40
click at [523, 260] on div "On Installation Trigger" at bounding box center [544, 266] width 193 height 13
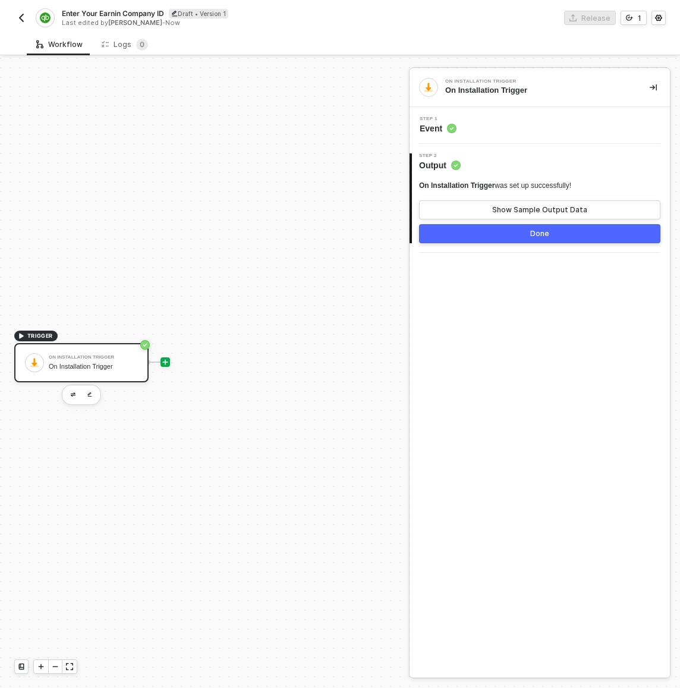
click at [161, 364] on div at bounding box center [166, 362] width 10 height 10
click at [167, 361] on icon "icon-play" at bounding box center [165, 361] width 5 height 5
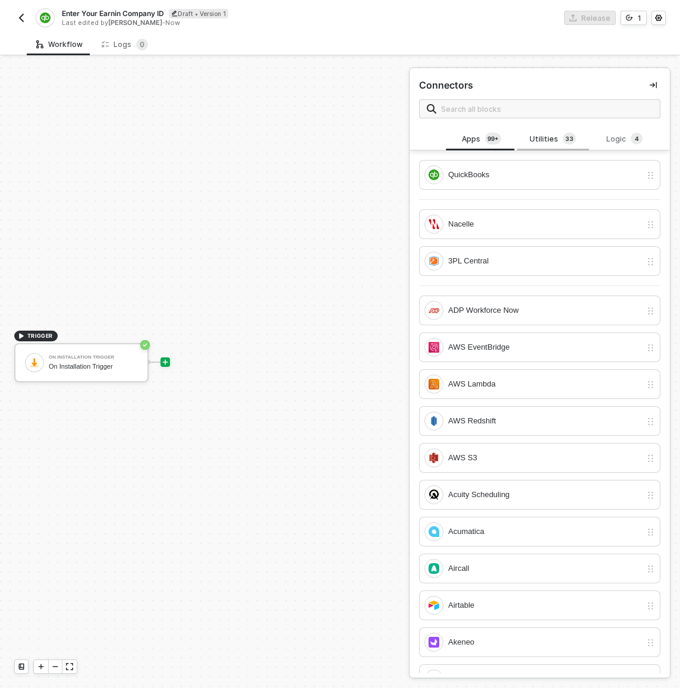
click at [554, 137] on div "Utilities 3 3" at bounding box center [553, 139] width 52 height 13
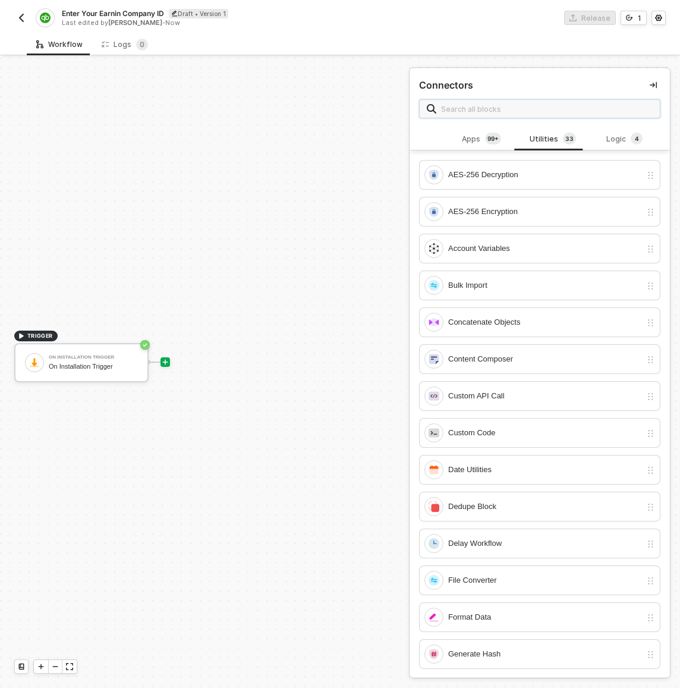
click at [551, 114] on input "text" at bounding box center [547, 108] width 212 height 13
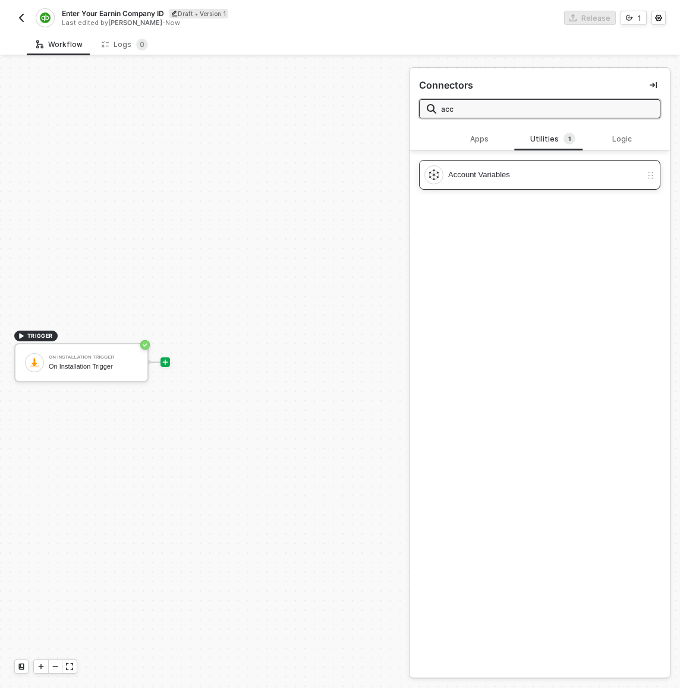
type input "acc"
click at [533, 171] on div "Account Variables" at bounding box center [544, 174] width 193 height 13
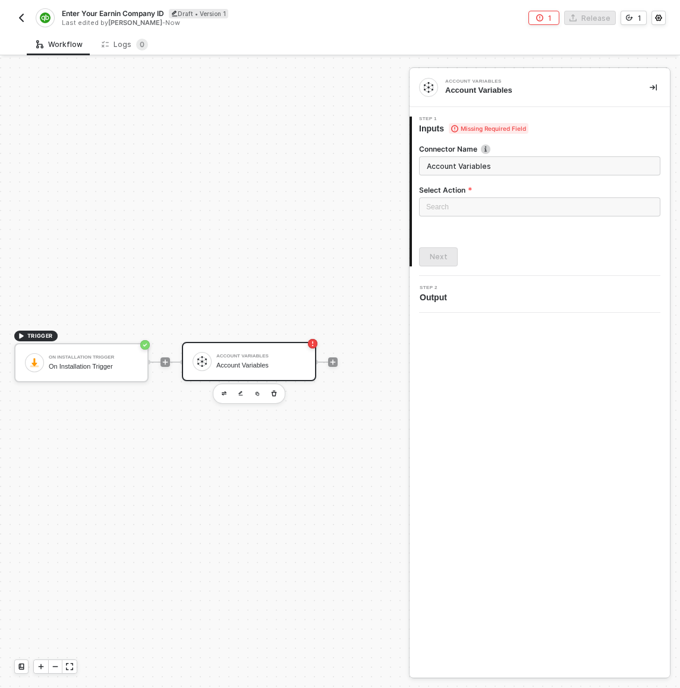
click at [523, 171] on input "Account Variables" at bounding box center [539, 165] width 241 height 19
type input "Capture Company ID"
click at [532, 197] on div "Select Action Search" at bounding box center [539, 205] width 241 height 40
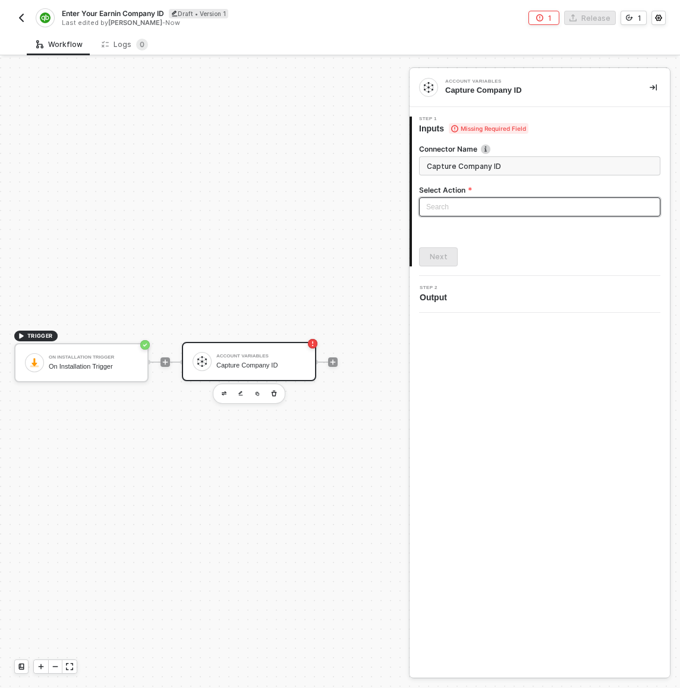
click at [508, 214] on input "search" at bounding box center [539, 207] width 227 height 18
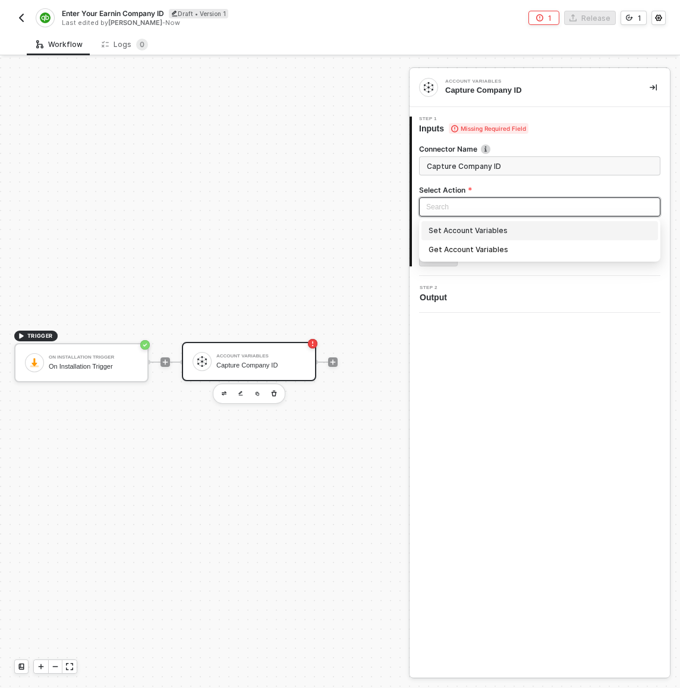
click at [490, 234] on div "Set Account Variables" at bounding box center [540, 230] width 222 height 13
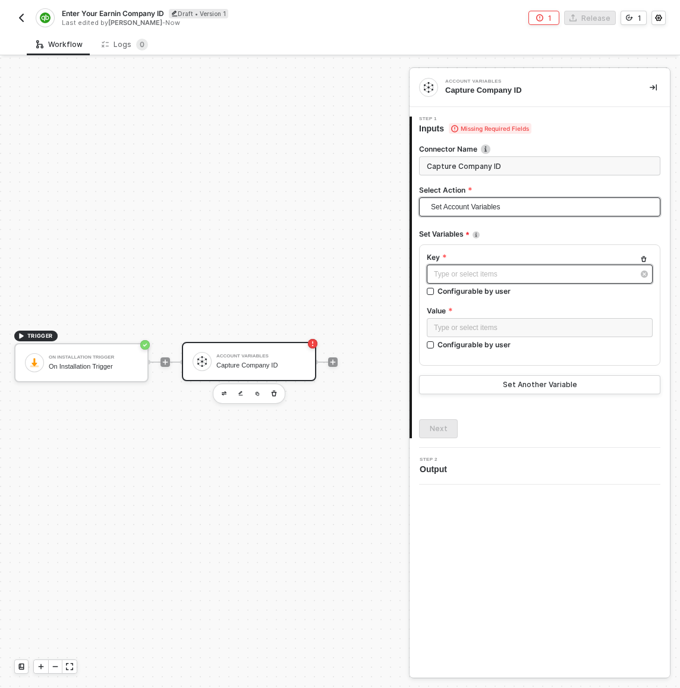
click at [508, 278] on div "Type or select items ﻿" at bounding box center [534, 274] width 200 height 11
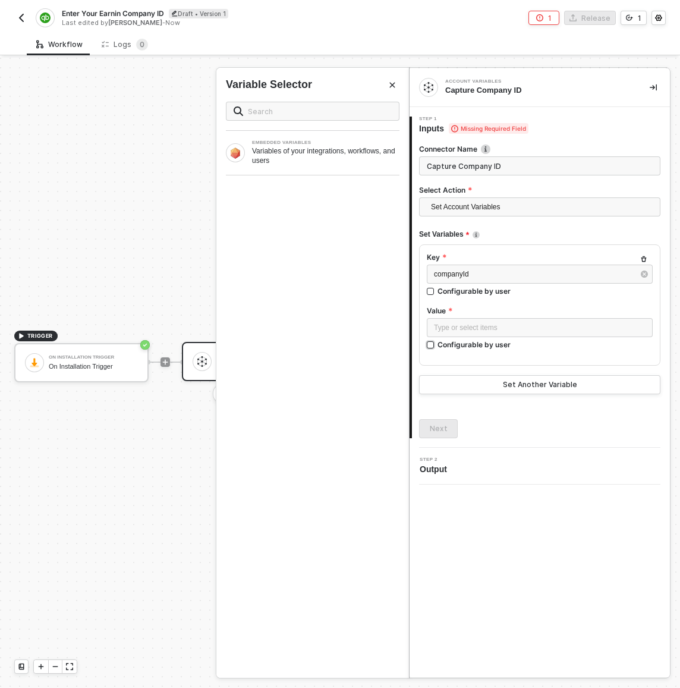
click at [491, 346] on div "Configurable by user" at bounding box center [474, 344] width 73 height 10
click at [435, 346] on input "Configurable by user" at bounding box center [431, 345] width 8 height 8
checkbox input "true"
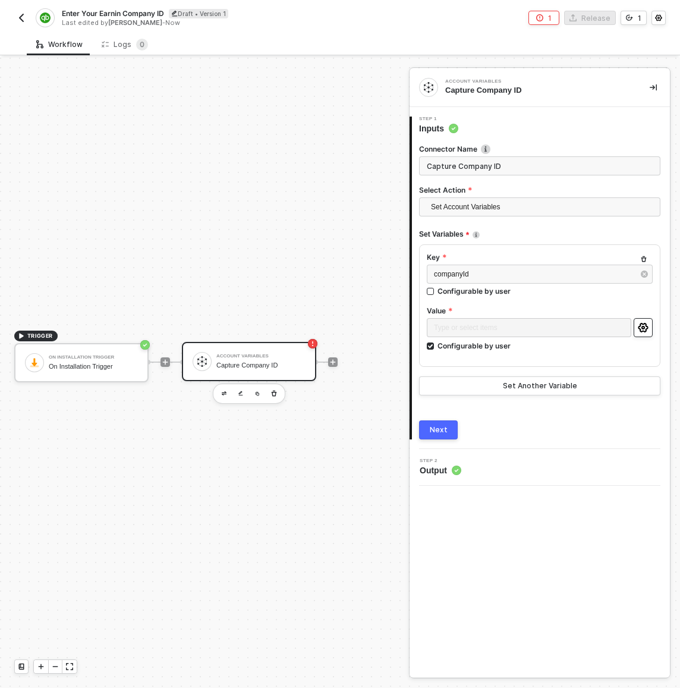
click at [648, 329] on icon "icon-settings" at bounding box center [643, 328] width 11 height 10
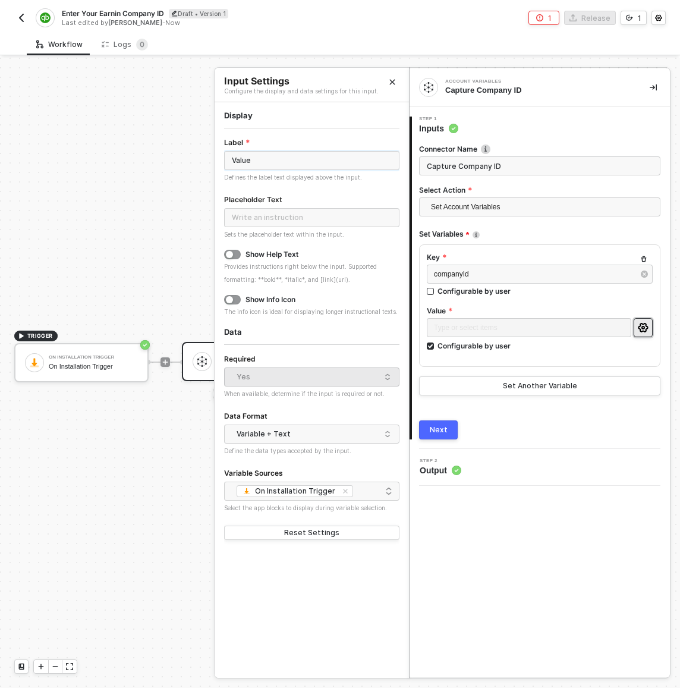
click at [328, 160] on input "Value" at bounding box center [311, 160] width 175 height 19
type input "Earnin Company ID"
click at [441, 429] on div "Next" at bounding box center [439, 430] width 18 height 10
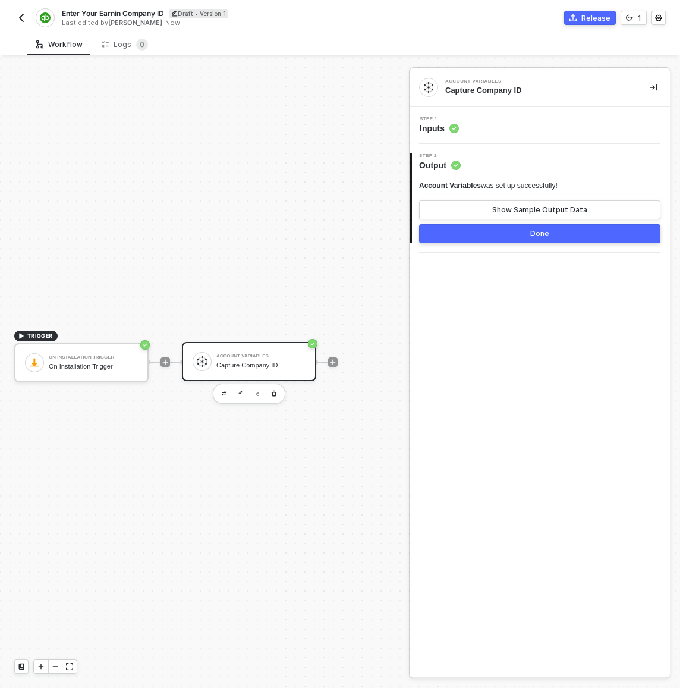
click at [491, 241] on button "Done" at bounding box center [539, 233] width 241 height 19
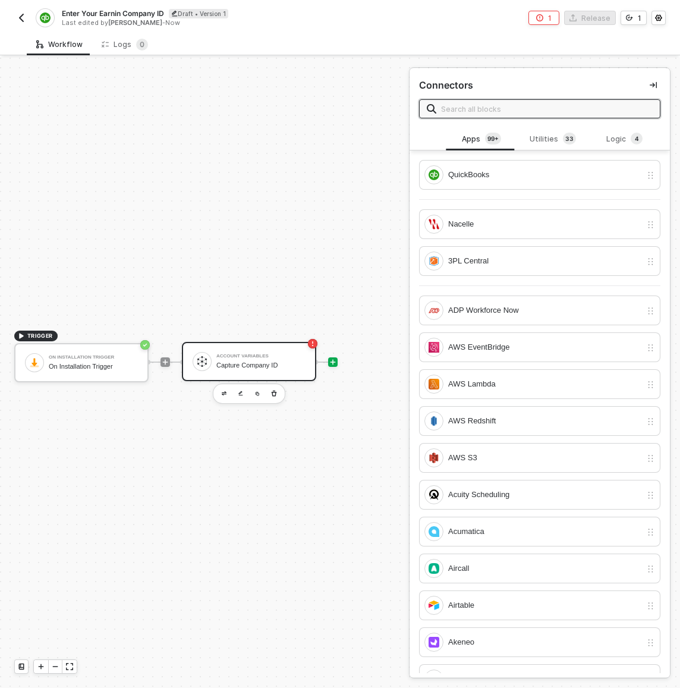
click at [285, 364] on div "Capture Company ID" at bounding box center [260, 365] width 89 height 8
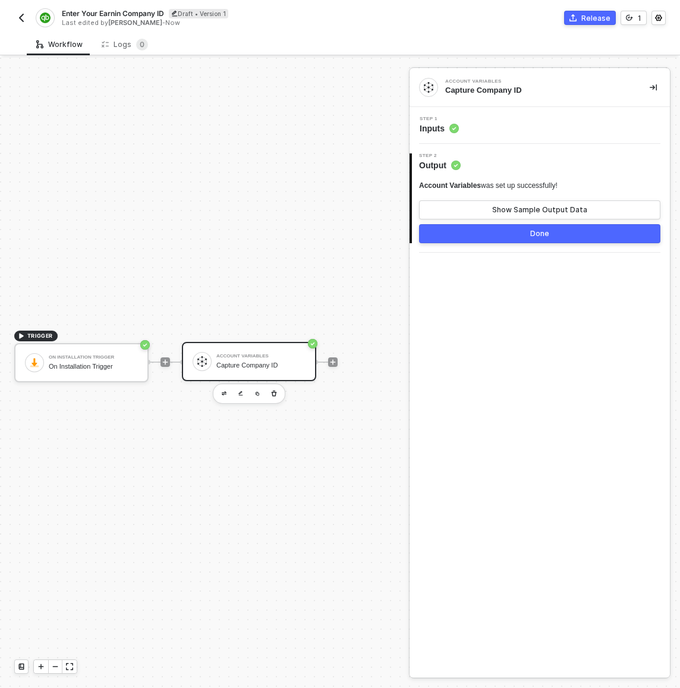
click at [504, 236] on button "Done" at bounding box center [539, 233] width 241 height 19
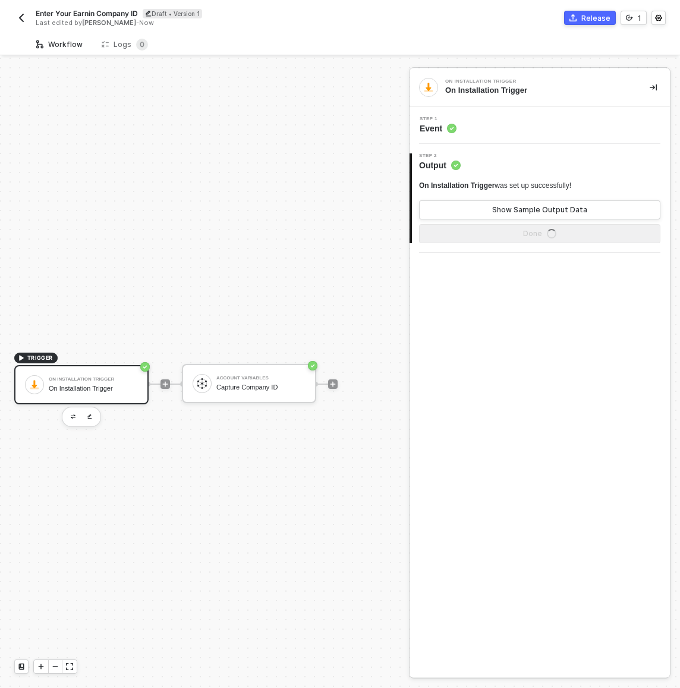
scroll to position [31, 0]
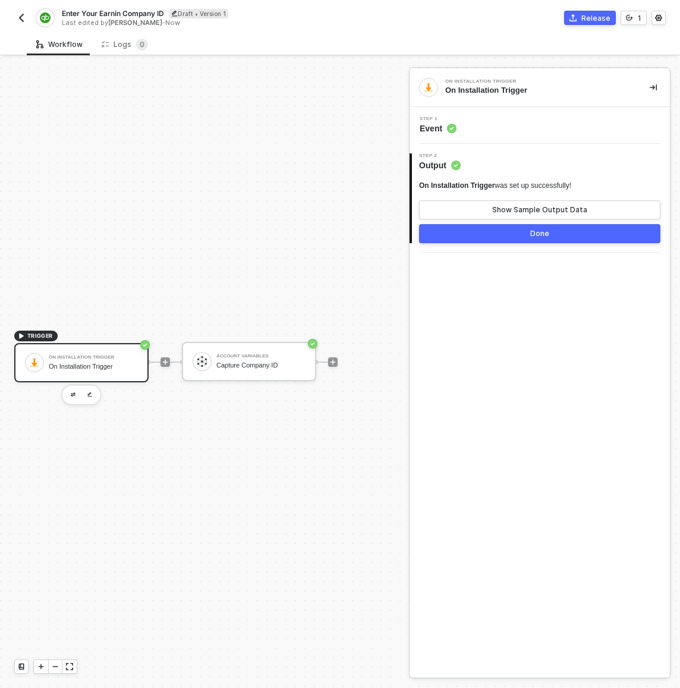
click at [527, 240] on button "Done" at bounding box center [539, 233] width 241 height 19
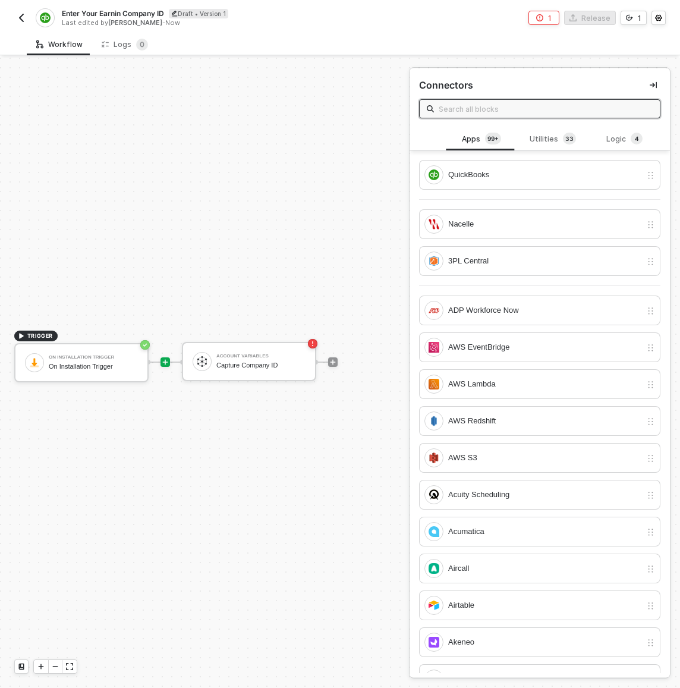
click at [221, 194] on div "TRIGGER On Installation Trigger On Installation Trigger Account Variables Captu…" at bounding box center [201, 362] width 403 height 652
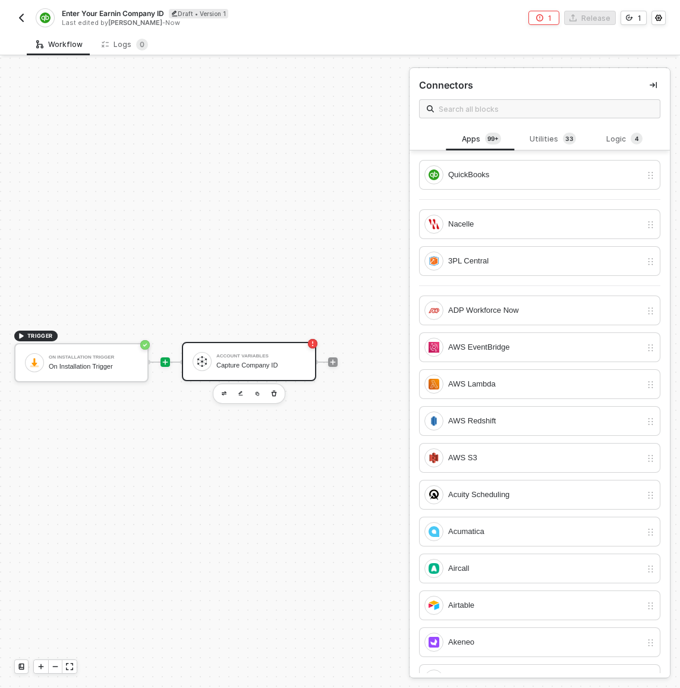
click at [258, 354] on div "Account Variables" at bounding box center [260, 356] width 89 height 5
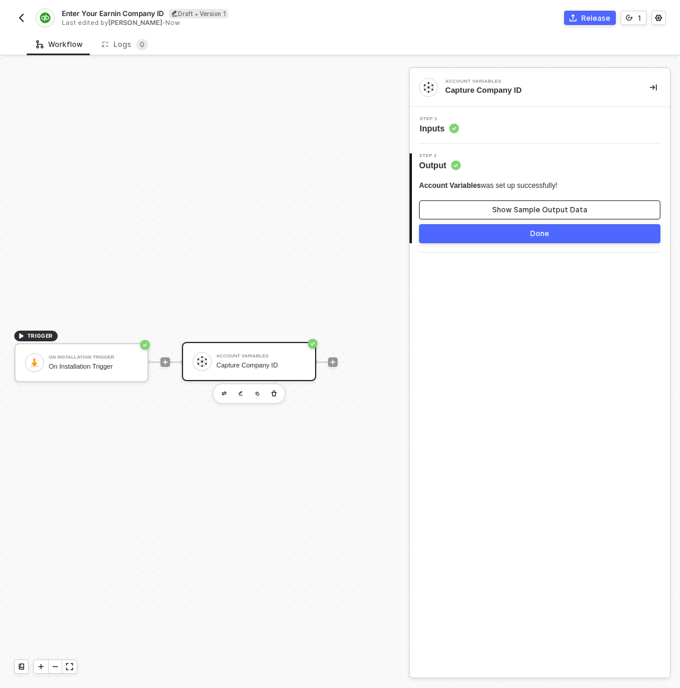
click at [556, 212] on div "Show Sample Output Data" at bounding box center [539, 210] width 95 height 10
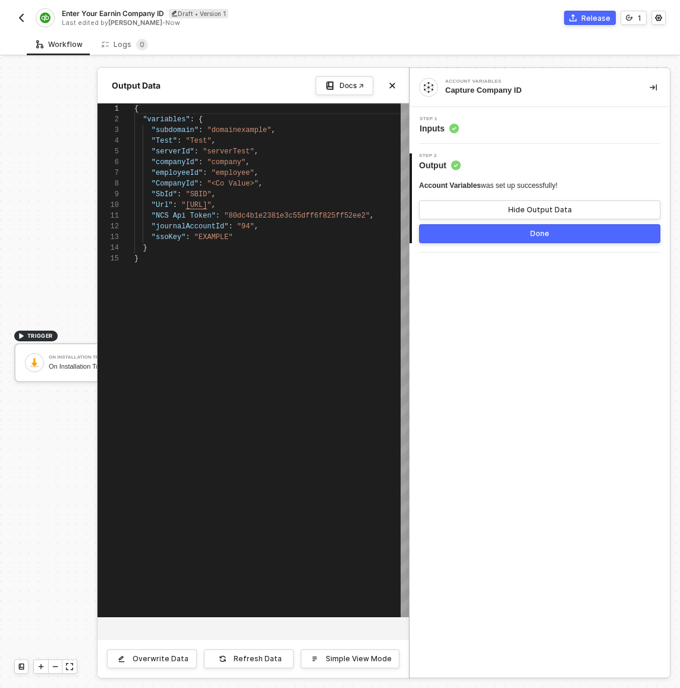
scroll to position [107, 0]
click at [556, 212] on div "Hide Output Data" at bounding box center [540, 210] width 64 height 10
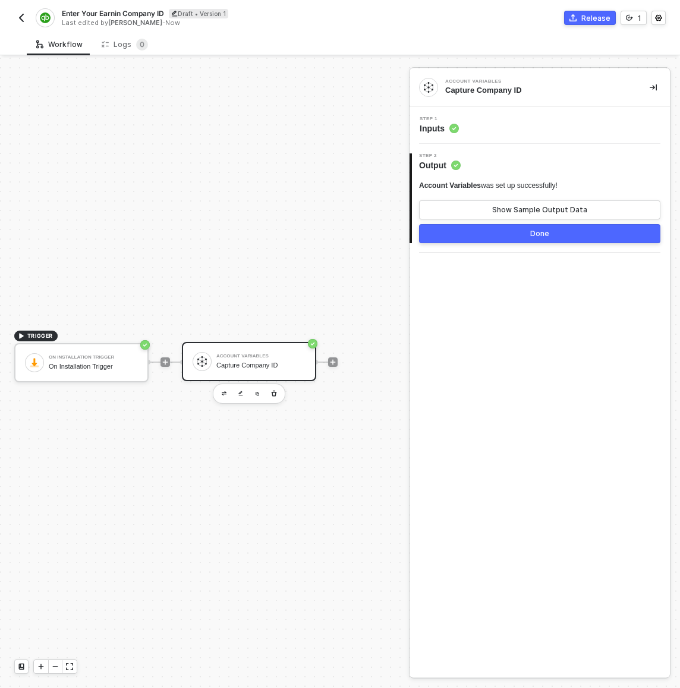
click at [509, 139] on div "Step 1 Inputs" at bounding box center [540, 125] width 260 height 37
click at [509, 125] on div "Step 1 Inputs" at bounding box center [541, 126] width 257 height 18
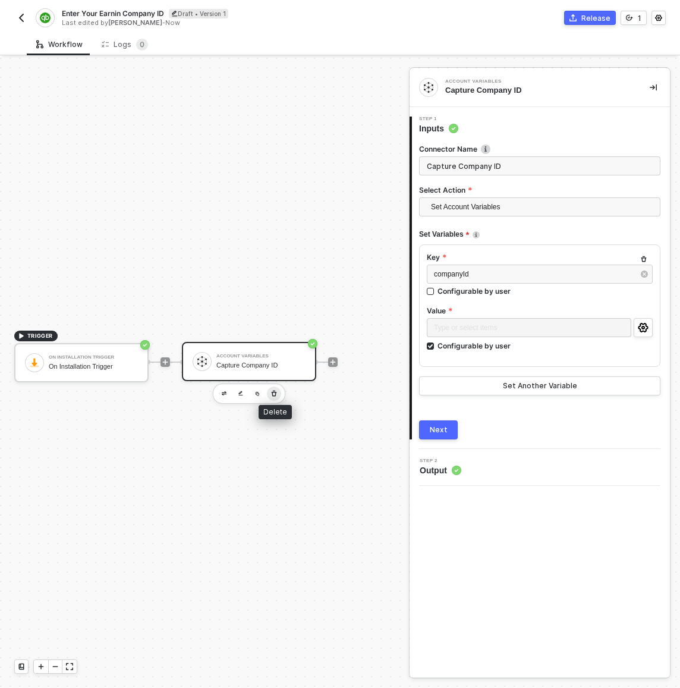
click at [276, 389] on icon "button" at bounding box center [274, 394] width 7 height 10
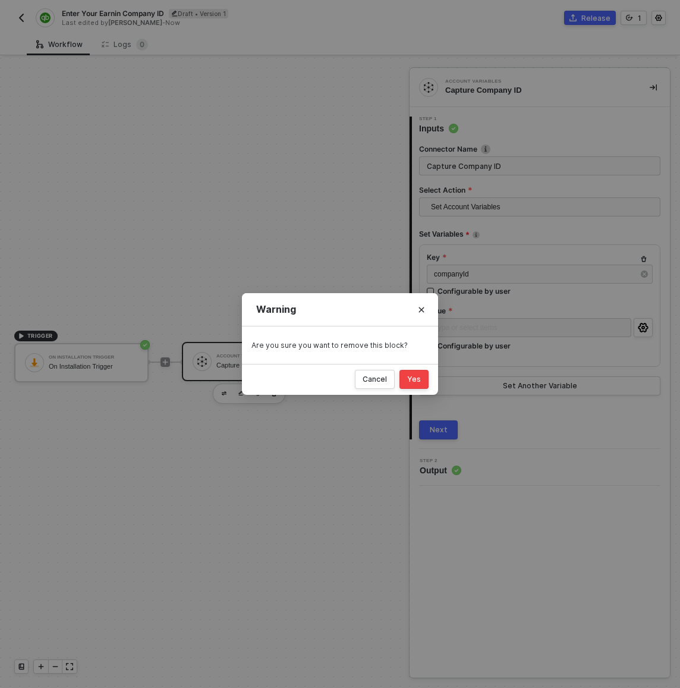
click at [410, 376] on div "Yes" at bounding box center [414, 380] width 14 height 10
checkbox input "false"
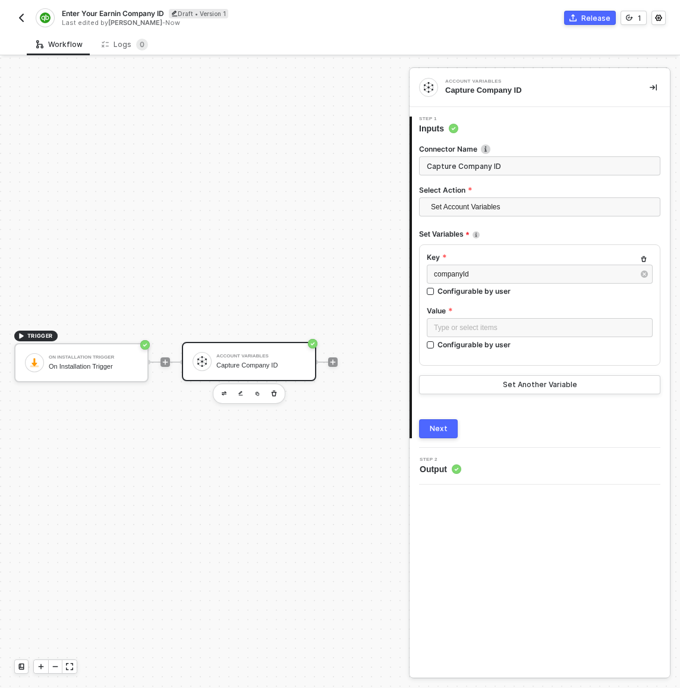
scroll to position [22, 0]
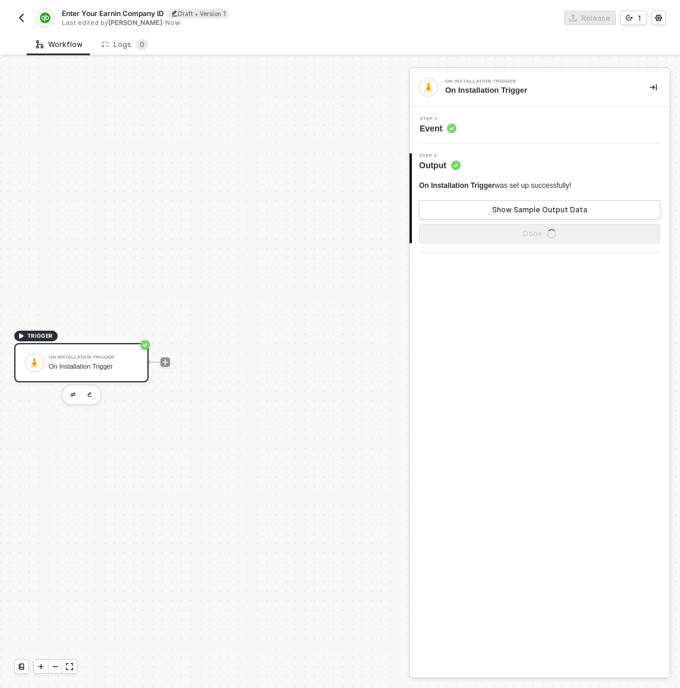
drag, startPoint x: 164, startPoint y: 364, endPoint x: 177, endPoint y: 367, distance: 12.8
click at [165, 364] on icon "icon-play" at bounding box center [165, 362] width 7 height 7
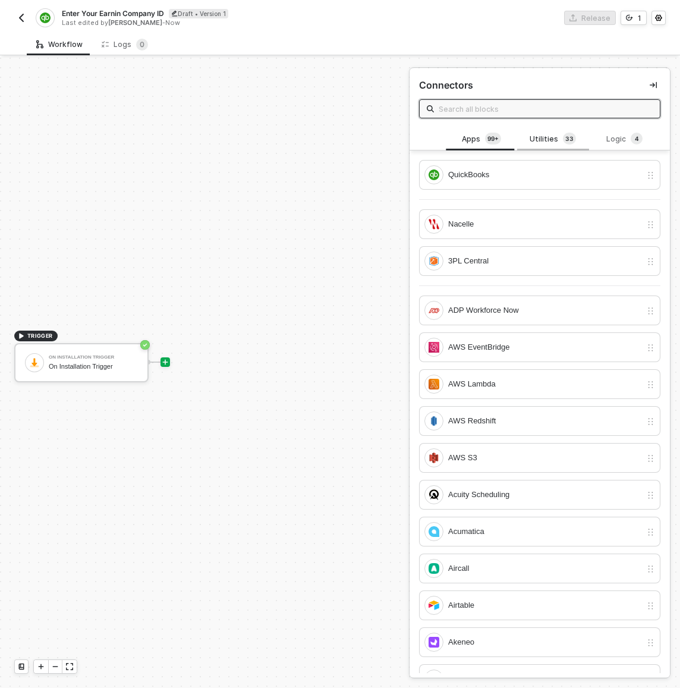
click at [548, 142] on div "Utilities 3 3" at bounding box center [553, 139] width 52 height 13
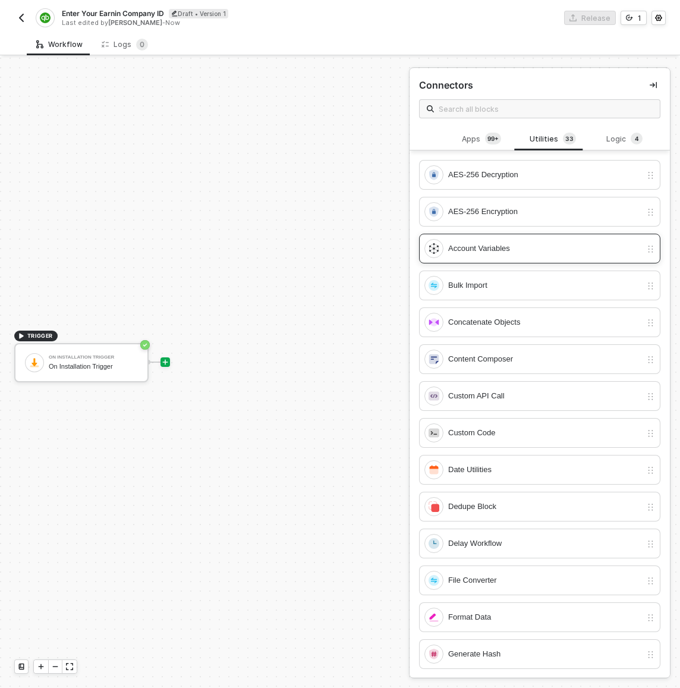
click at [499, 248] on div "Account Variables" at bounding box center [544, 248] width 193 height 13
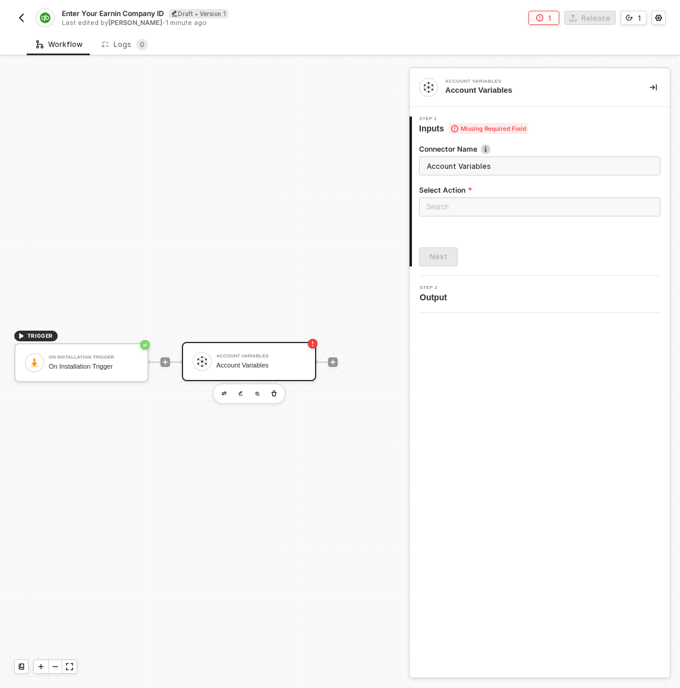
scroll to position [31, 0]
click at [489, 212] on input "search" at bounding box center [539, 207] width 227 height 18
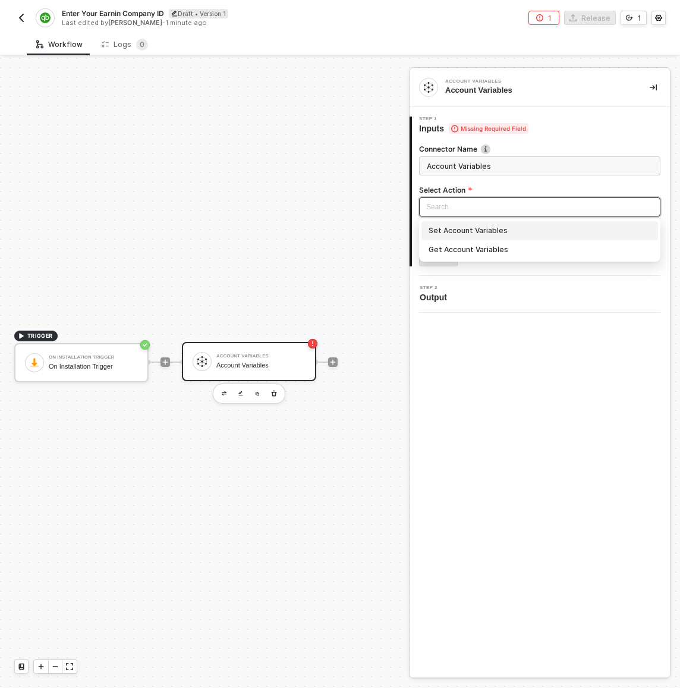
click at [582, 231] on div "Set Account Variables" at bounding box center [540, 230] width 222 height 13
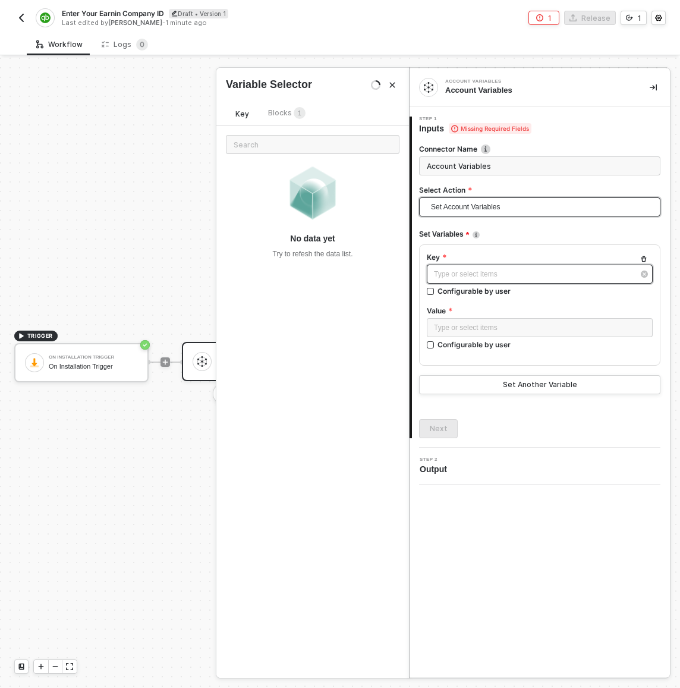
click at [474, 271] on div "Type or select items ﻿" at bounding box center [534, 274] width 200 height 11
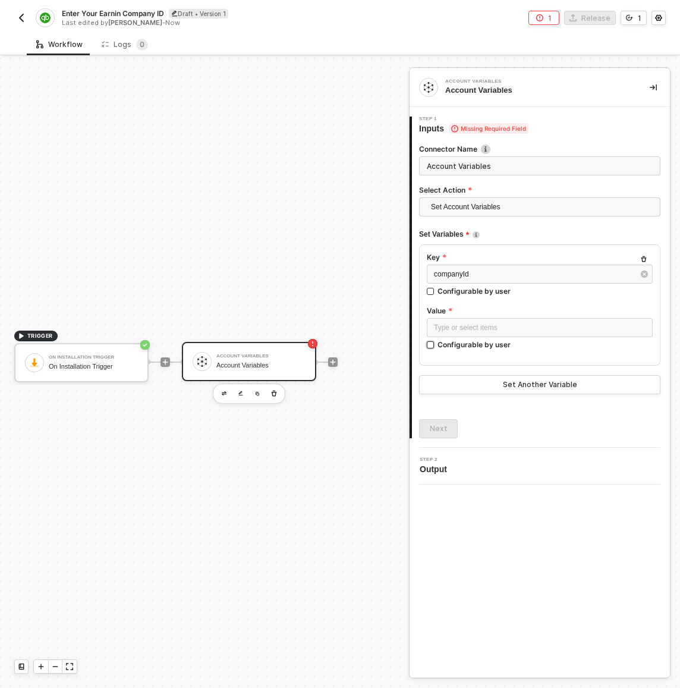
click at [476, 344] on div "Configurable by user" at bounding box center [474, 344] width 73 height 10
click at [435, 344] on input "Configurable by user" at bounding box center [431, 345] width 8 height 8
checkbox input "true"
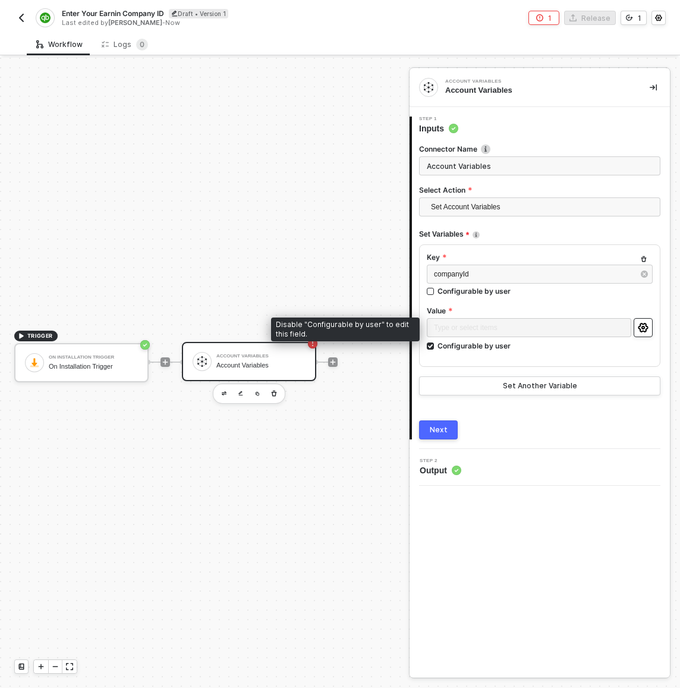
click at [650, 326] on button "button" at bounding box center [643, 327] width 19 height 19
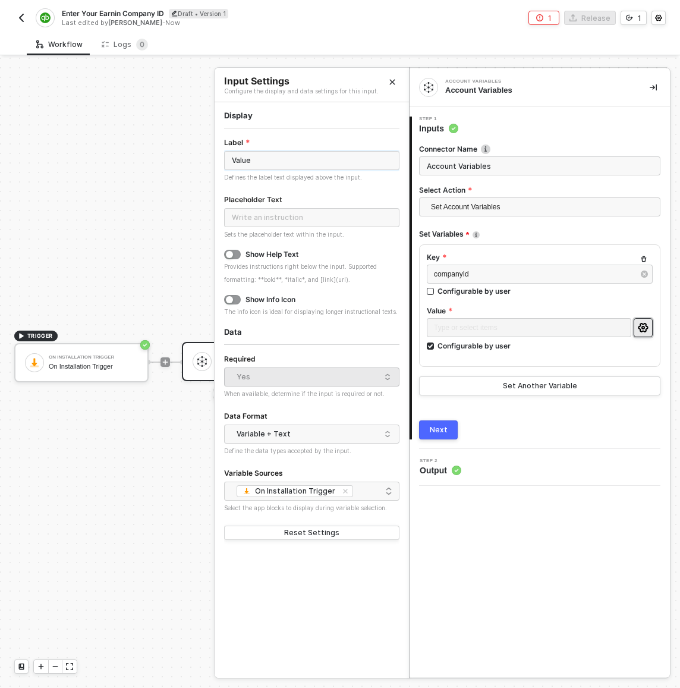
click at [315, 166] on input "Value" at bounding box center [311, 160] width 175 height 19
click at [307, 426] on div "Variable + Text" at bounding box center [309, 434] width 144 height 18
type input "Company ID"
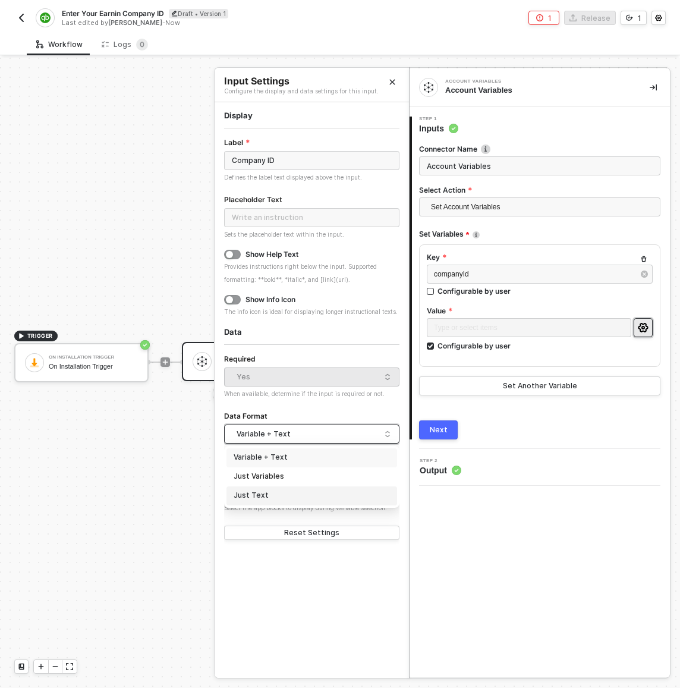
click at [294, 488] on div "Just Text" at bounding box center [312, 495] width 171 height 19
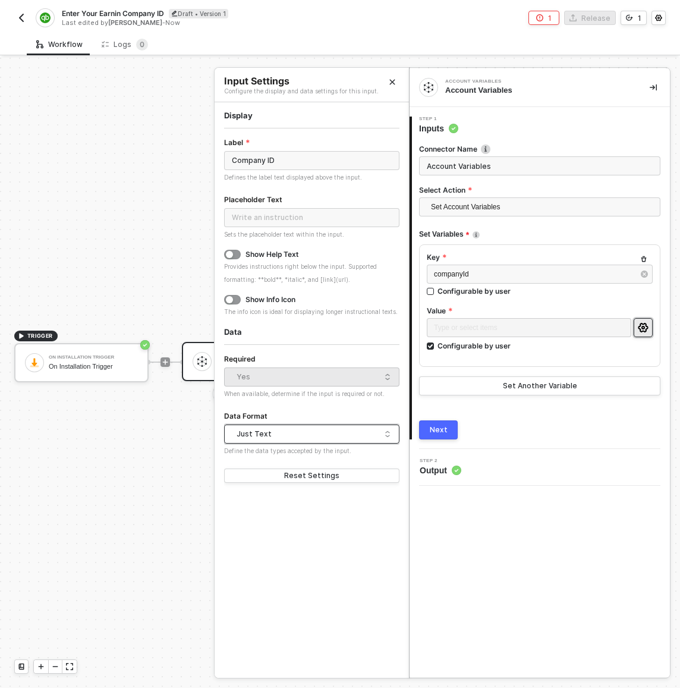
click at [436, 430] on div "Next" at bounding box center [439, 430] width 18 height 10
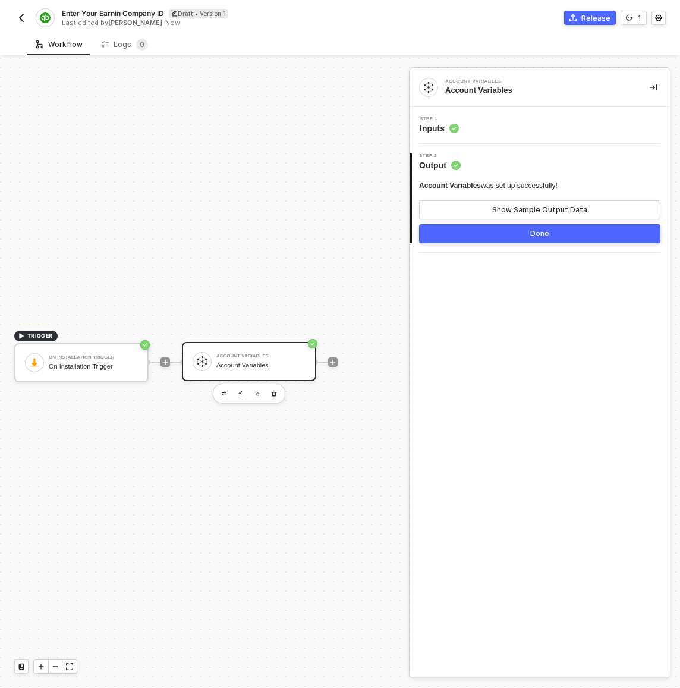
click at [357, 281] on div "TRIGGER On Installation Trigger On Installation Trigger Account Variables Accou…" at bounding box center [201, 362] width 403 height 652
click at [103, 351] on div "On Installation Trigger On Installation Trigger" at bounding box center [93, 362] width 89 height 23
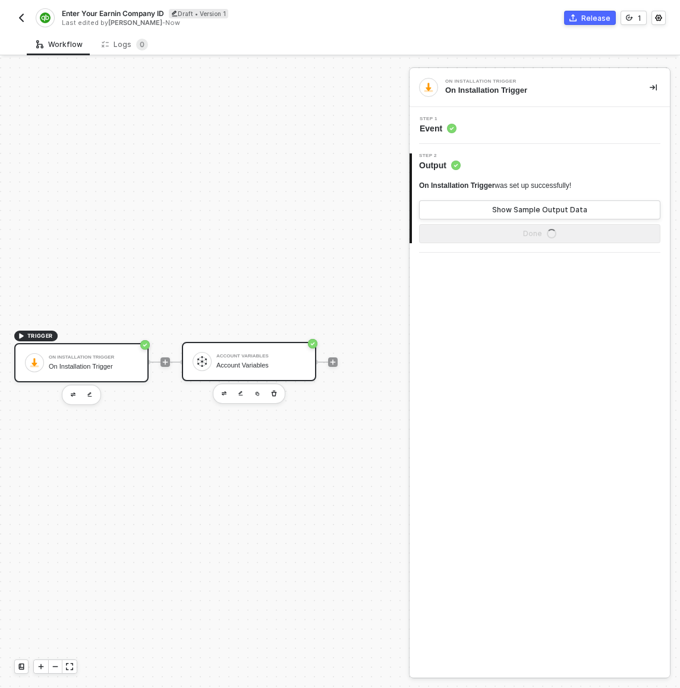
click at [300, 350] on div "Account Variables Account Variables" at bounding box center [260, 361] width 89 height 23
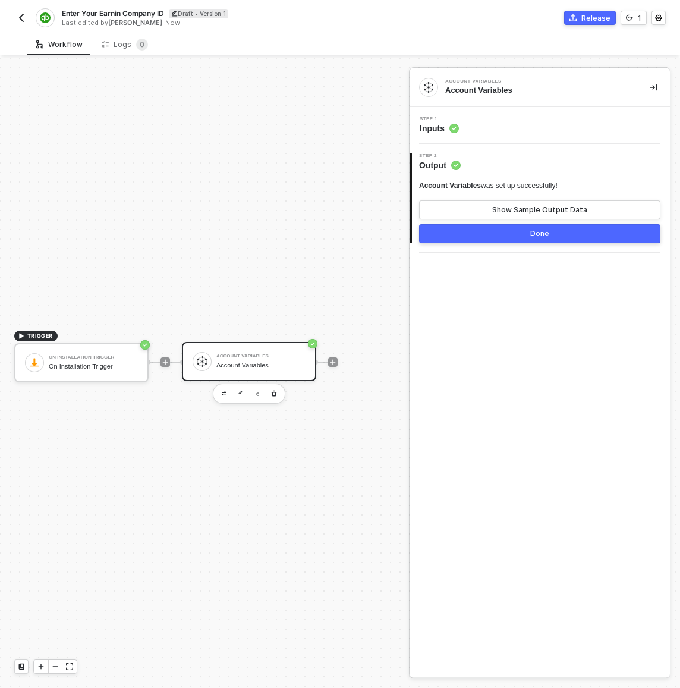
click at [478, 128] on div "Step 1 Inputs" at bounding box center [541, 126] width 257 height 18
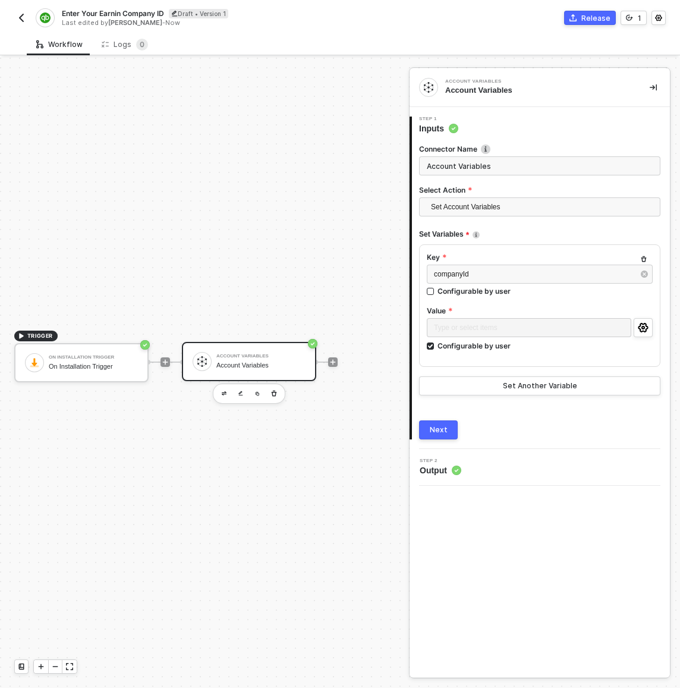
click at [476, 168] on input "Account Variables" at bounding box center [539, 165] width 241 height 19
type input "Capture Company ID"
click at [444, 437] on button "Next" at bounding box center [438, 429] width 39 height 19
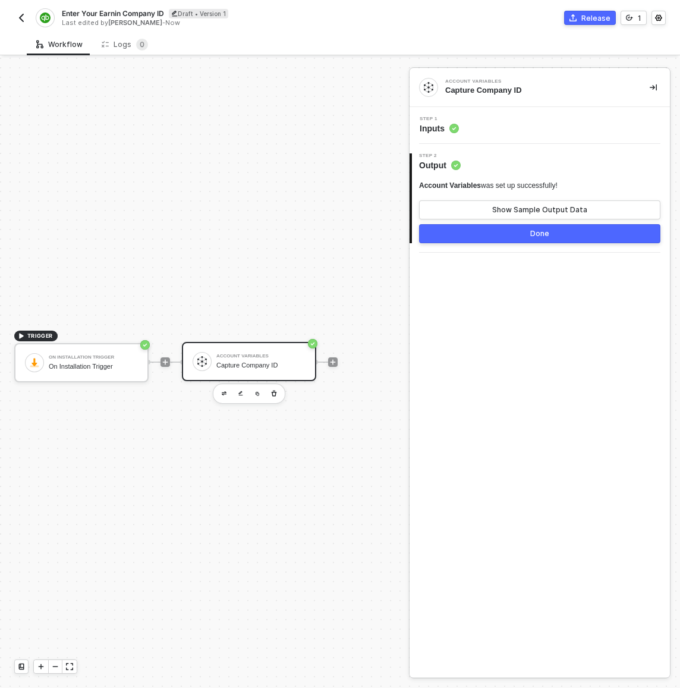
click at [490, 231] on button "Done" at bounding box center [539, 233] width 241 height 19
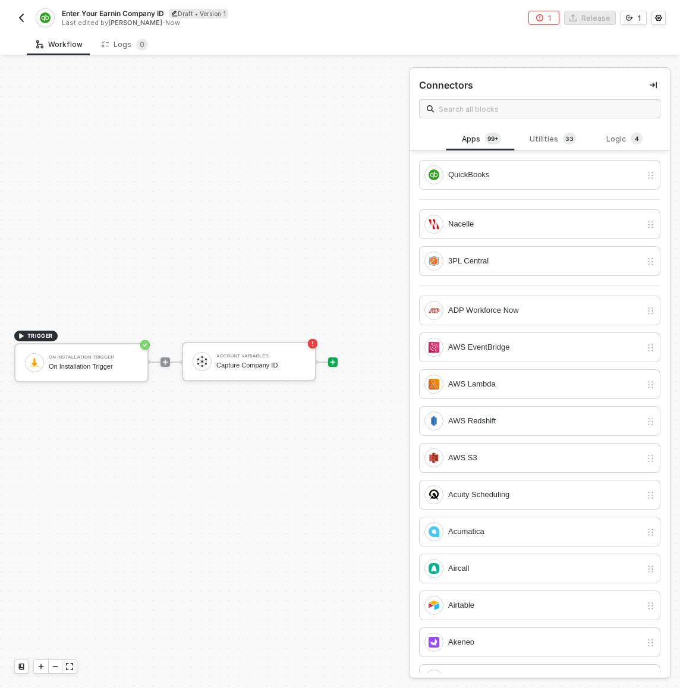
click at [537, 20] on button "1" at bounding box center [544, 18] width 31 height 14
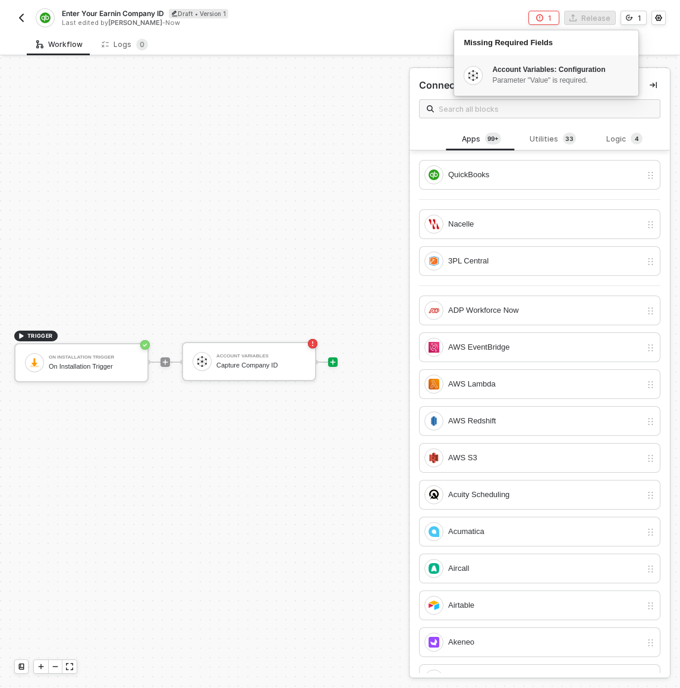
click at [527, 65] on div "Account Variables: Configuration" at bounding box center [560, 70] width 136 height 10
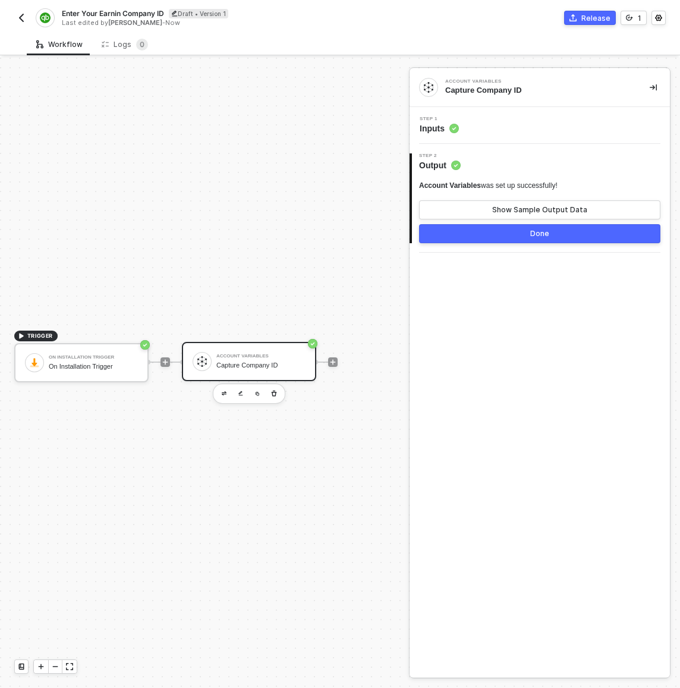
click at [520, 129] on div "Step 1 Inputs" at bounding box center [541, 126] width 257 height 18
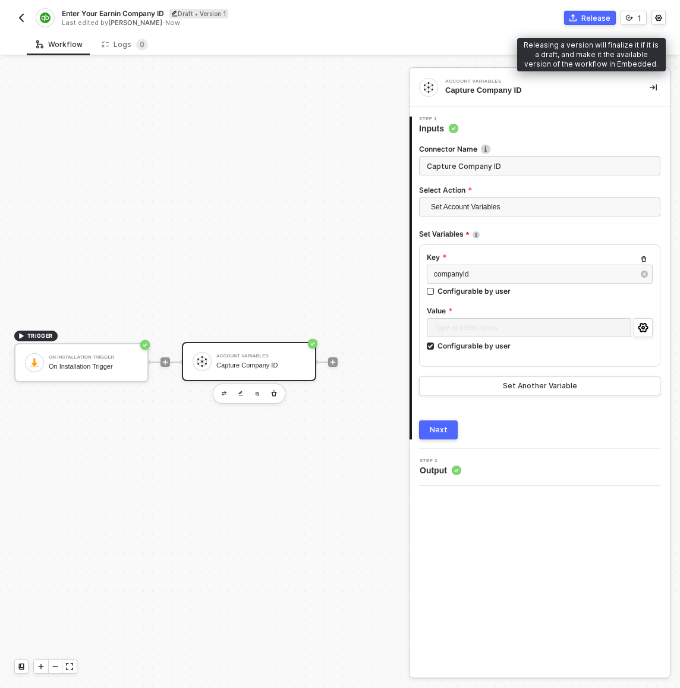
click at [592, 17] on div "Release" at bounding box center [595, 18] width 29 height 10
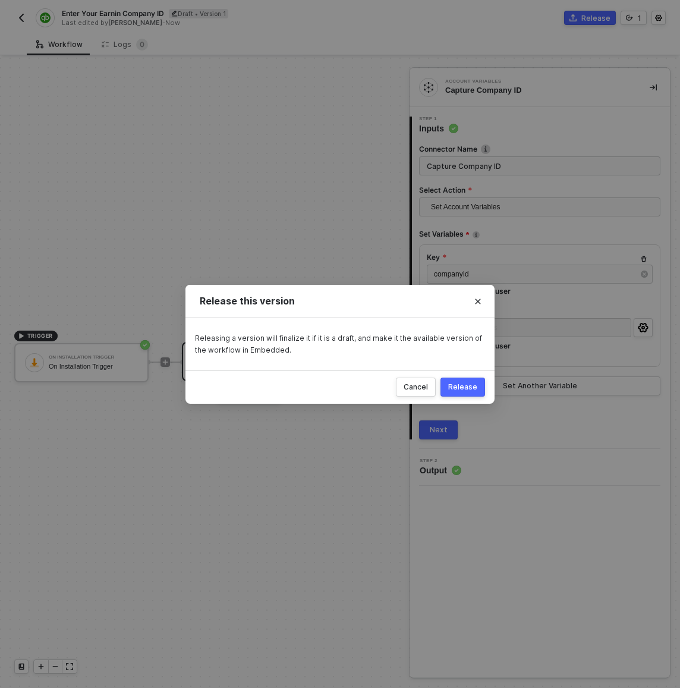
click at [468, 388] on div "Release" at bounding box center [462, 387] width 29 height 10
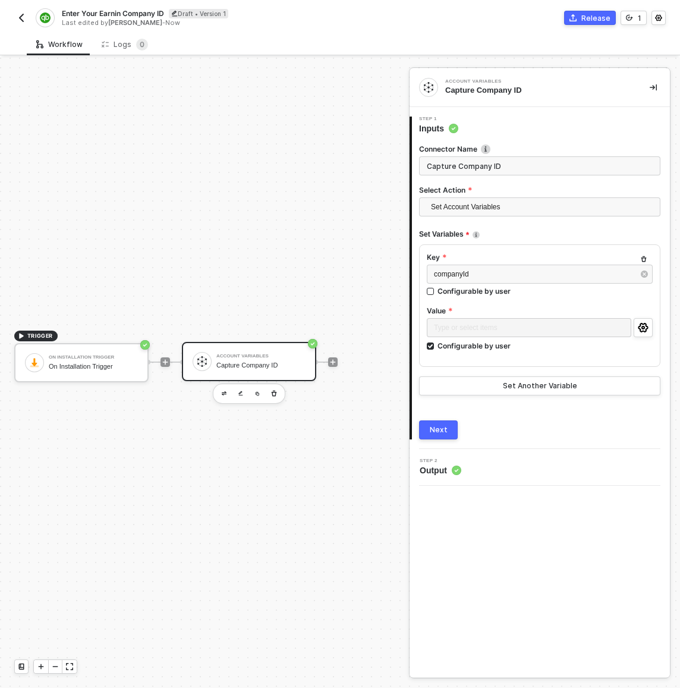
scroll to position [22, 0]
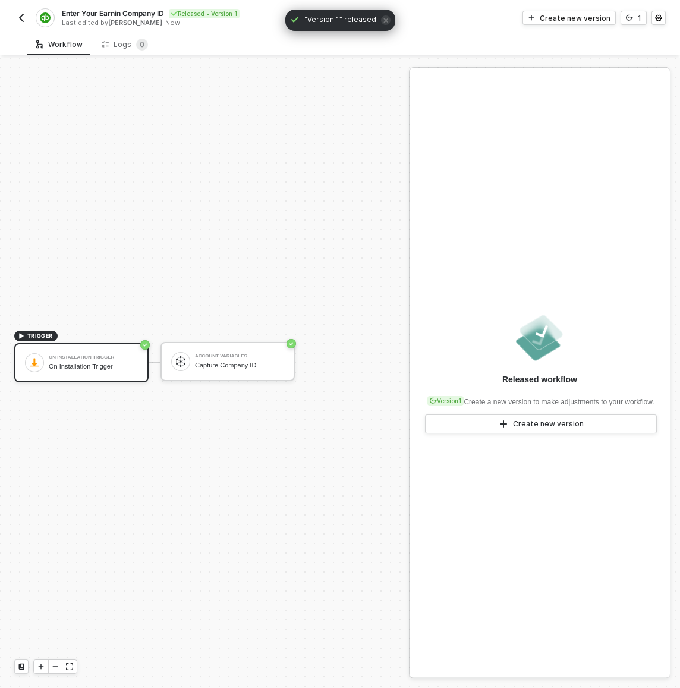
click at [23, 14] on img "button" at bounding box center [22, 18] width 10 height 10
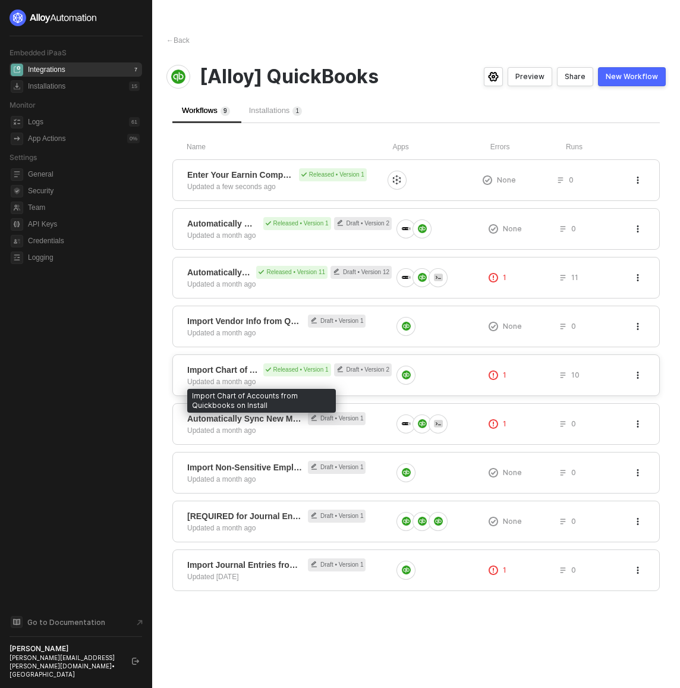
click at [216, 374] on span "Import Chart of Accounts from Quickbooks on Install" at bounding box center [222, 370] width 71 height 12
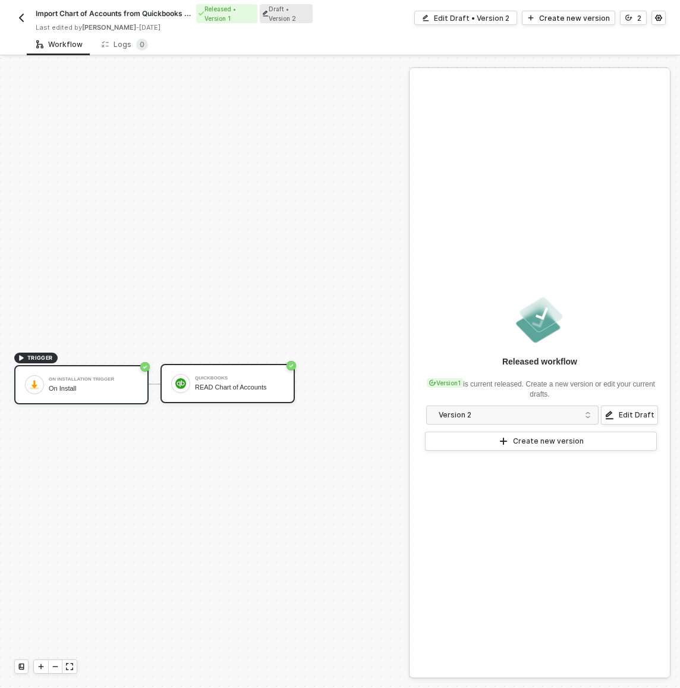
scroll to position [22, 0]
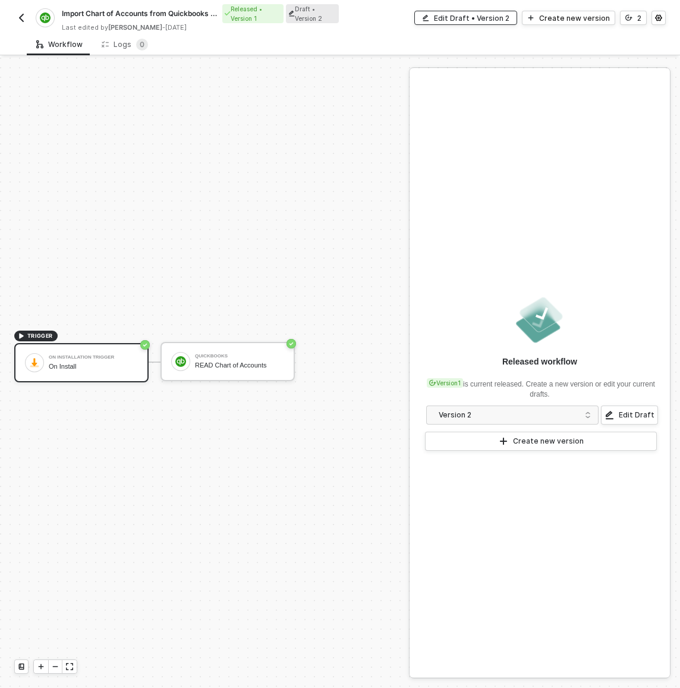
click at [463, 14] on div "Edit Draft • Version 2" at bounding box center [472, 18] width 76 height 10
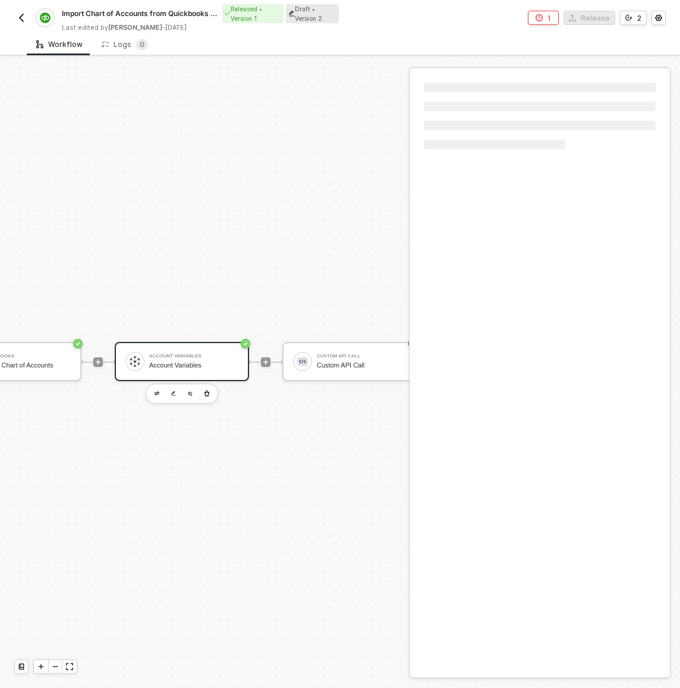
scroll to position [22, 238]
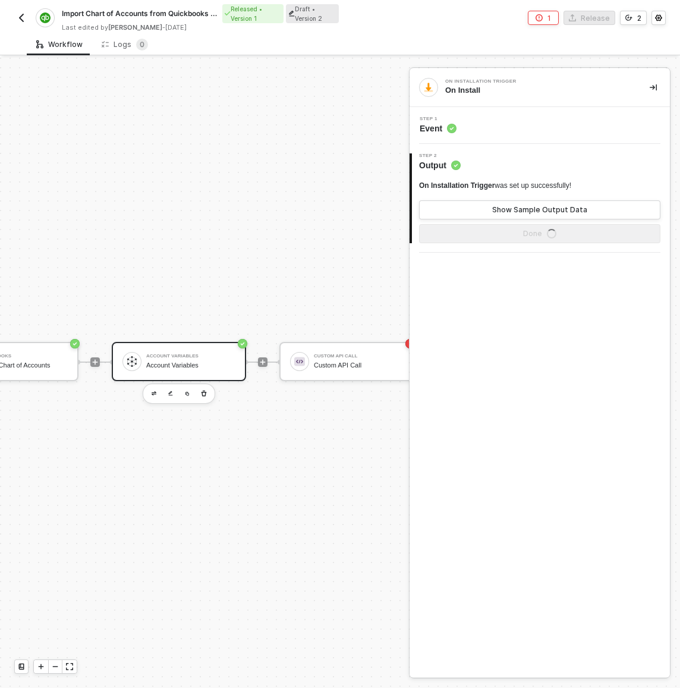
click at [185, 364] on div "Account Variables" at bounding box center [190, 365] width 89 height 8
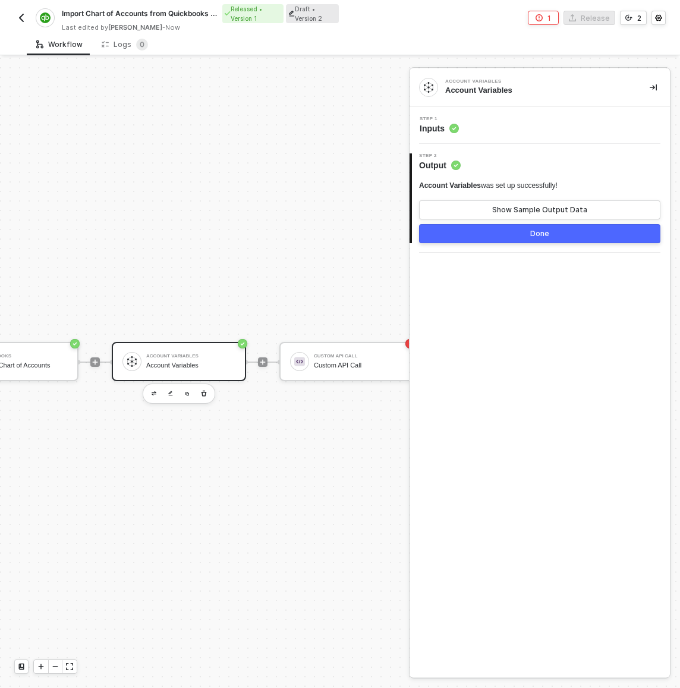
scroll to position [22, 190]
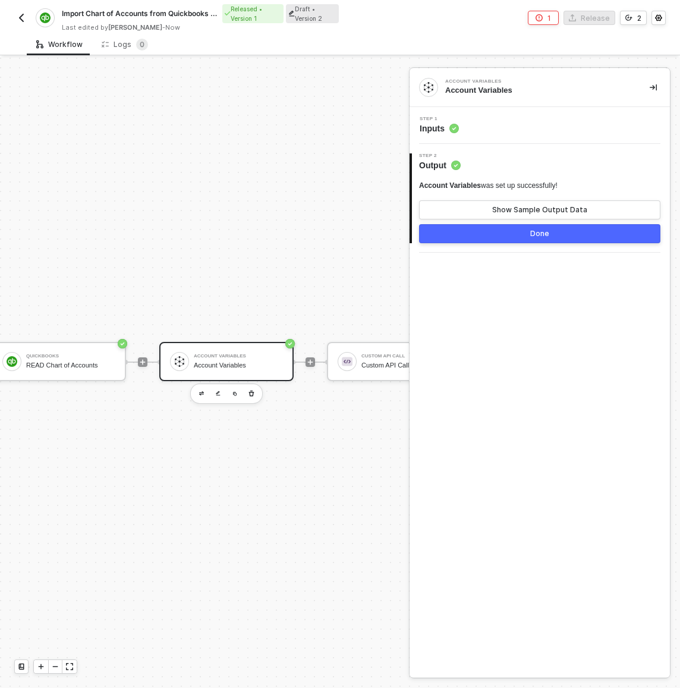
click at [488, 131] on div "Step 1 Inputs" at bounding box center [541, 126] width 257 height 18
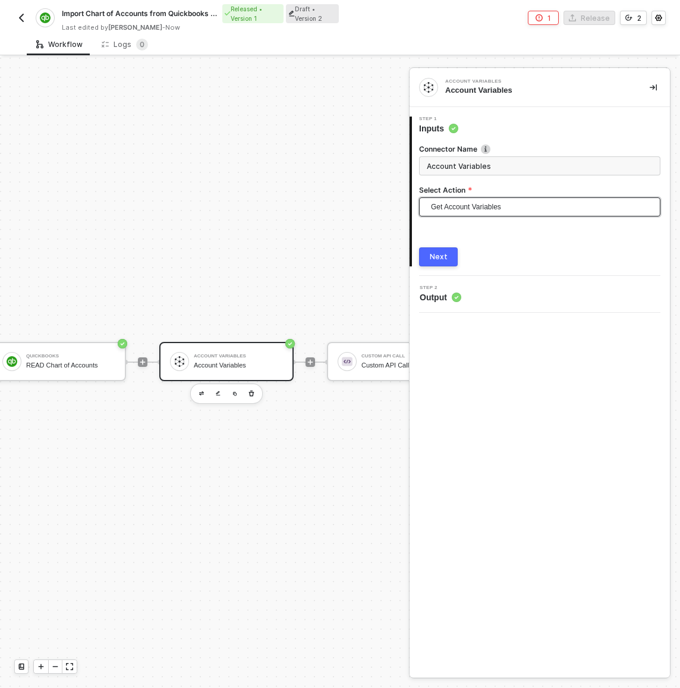
click at [493, 205] on span "Get Account Variables" at bounding box center [542, 207] width 222 height 18
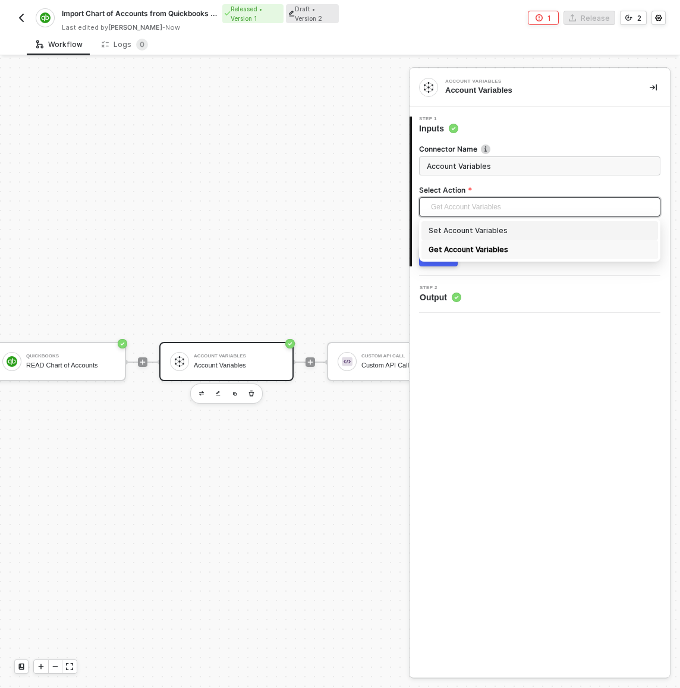
click at [490, 224] on div "Set Account Variables" at bounding box center [540, 230] width 237 height 19
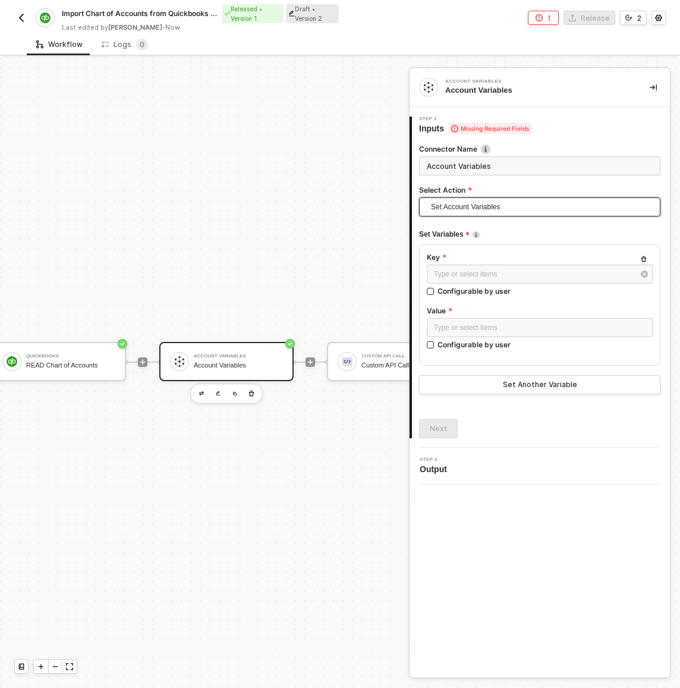
click at [483, 209] on span "Set Account Variables" at bounding box center [542, 207] width 222 height 18
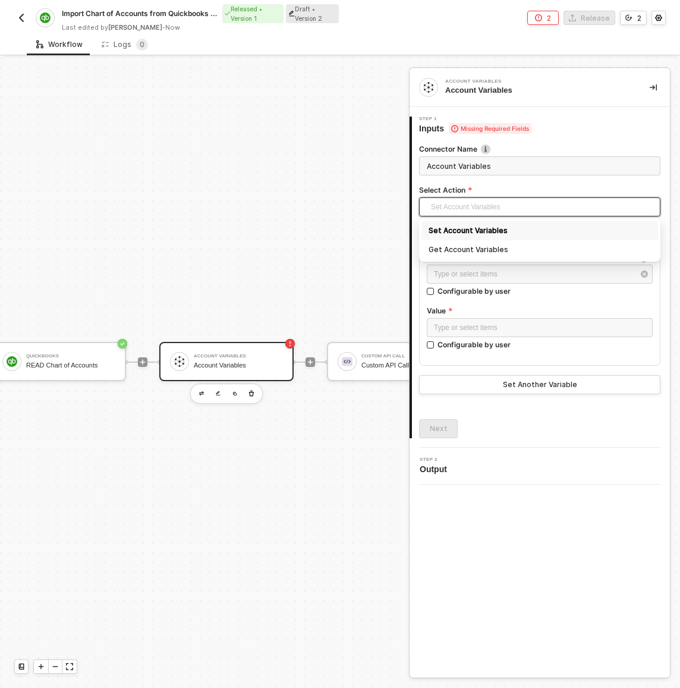
click at [479, 247] on div "Get Account Variables" at bounding box center [540, 249] width 222 height 13
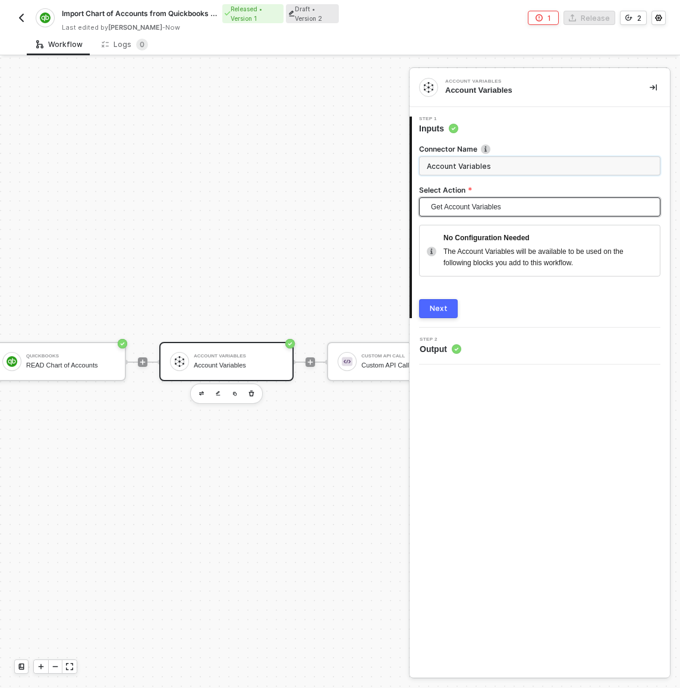
click at [477, 165] on input "Account Variables" at bounding box center [539, 165] width 241 height 19
type input "READ Account Variables"
click at [442, 304] on div "Next" at bounding box center [439, 309] width 18 height 10
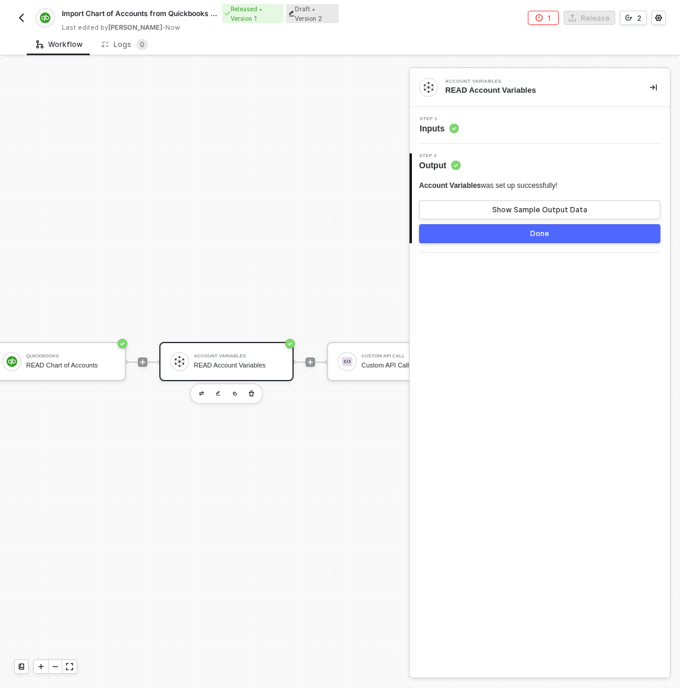
click at [471, 238] on button "Done" at bounding box center [539, 233] width 241 height 19
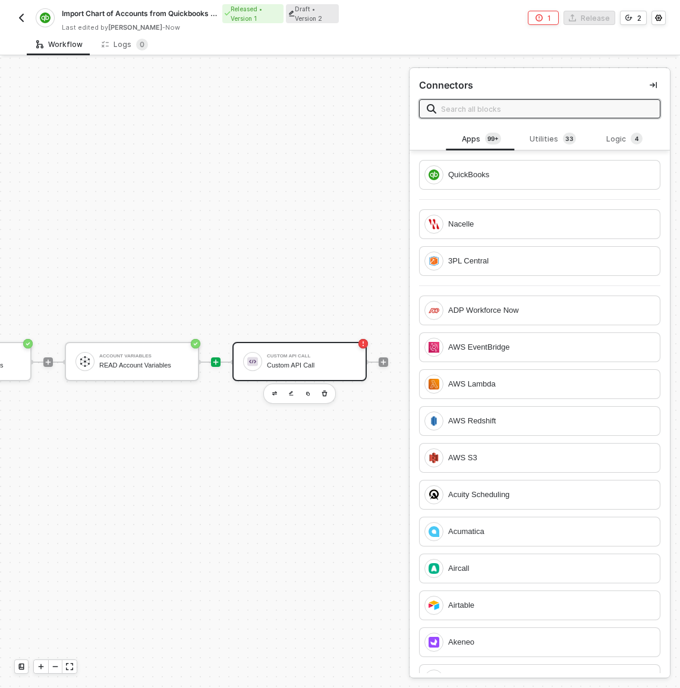
scroll to position [22, 285]
click at [276, 376] on div "Custom API Call Custom API Call" at bounding box center [299, 361] width 134 height 39
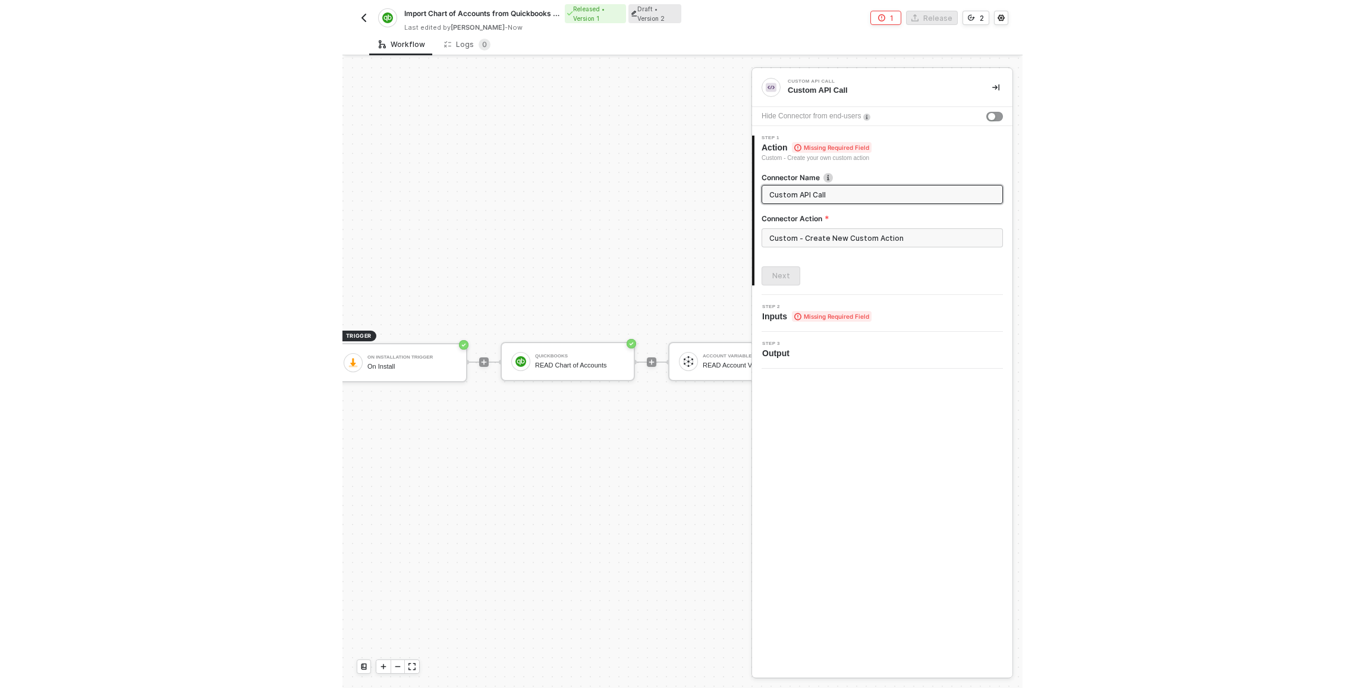
scroll to position [22, 0]
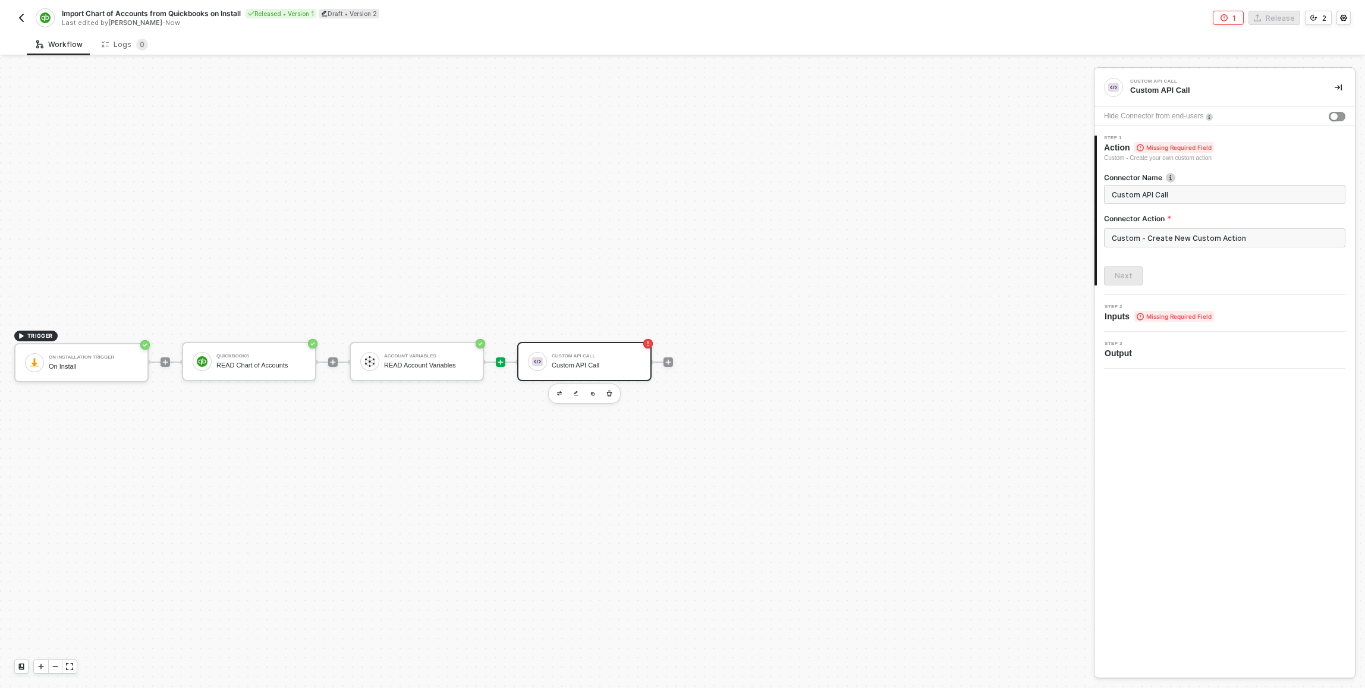
click at [502, 363] on icon "icon-play" at bounding box center [500, 362] width 7 height 7
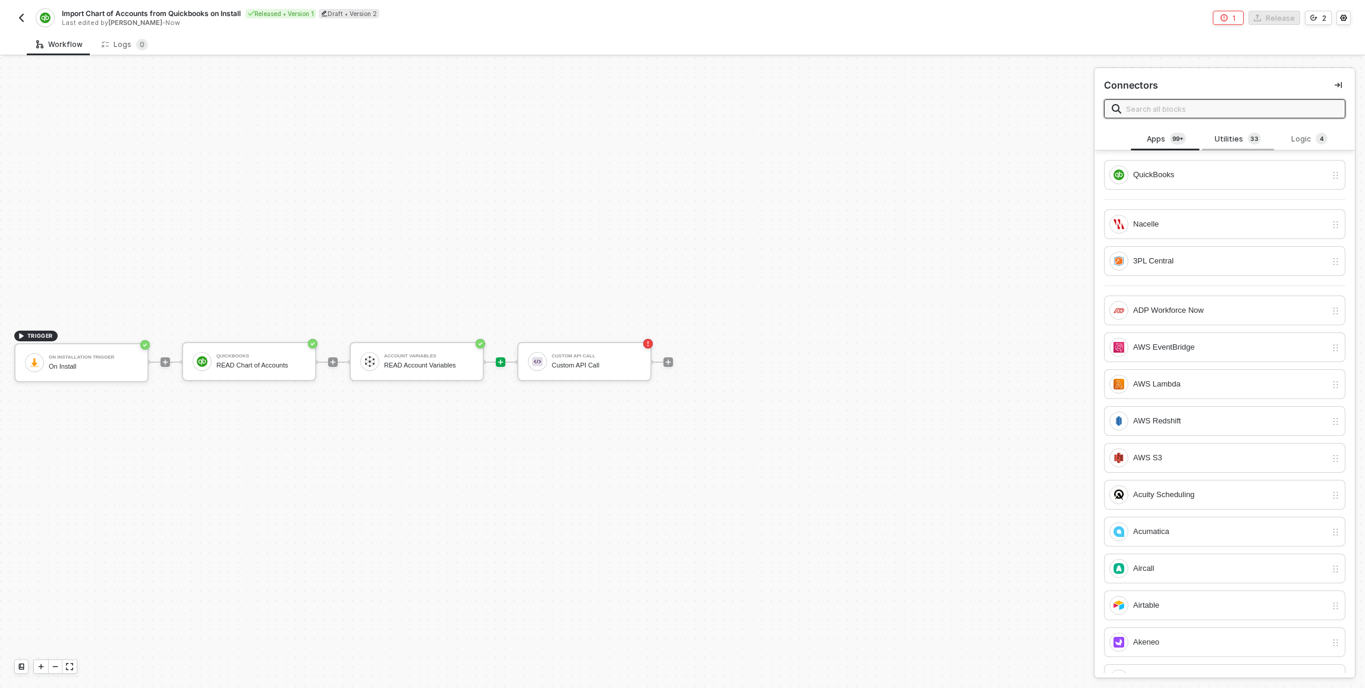
click at [680, 136] on div "Utilities 3 3" at bounding box center [1238, 139] width 52 height 13
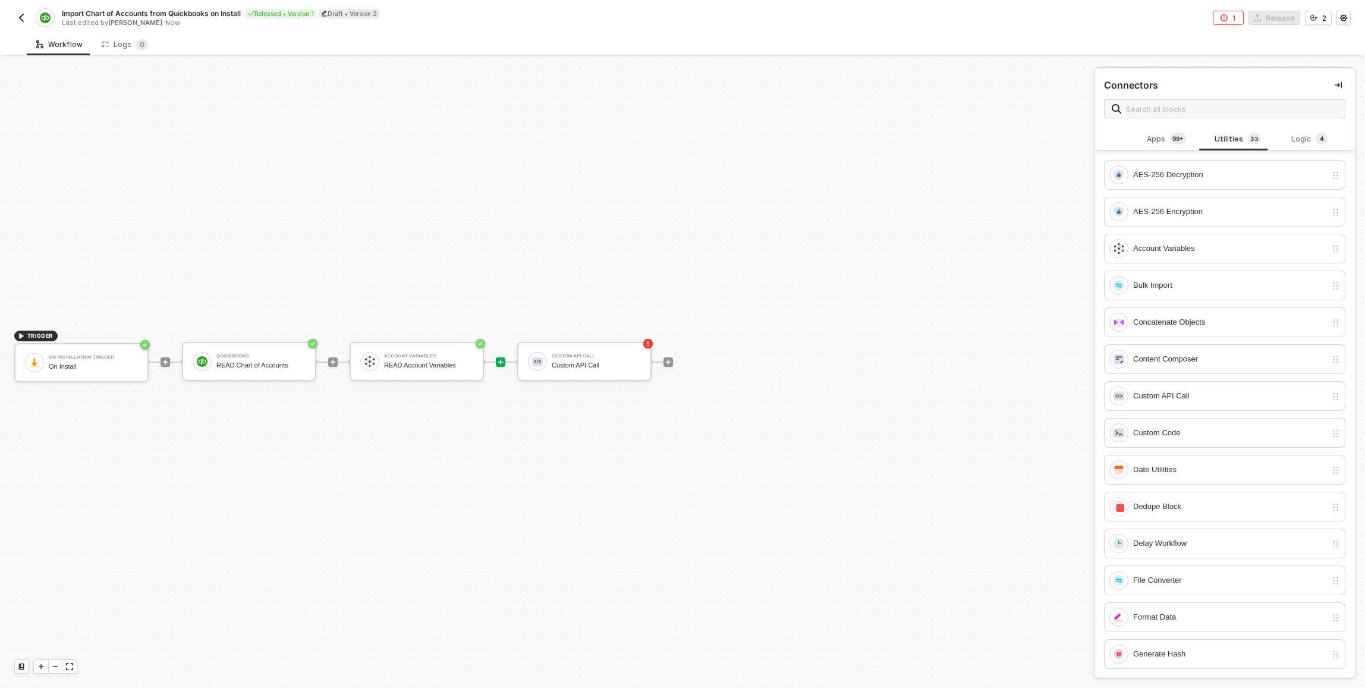
click at [680, 117] on span at bounding box center [1224, 108] width 241 height 19
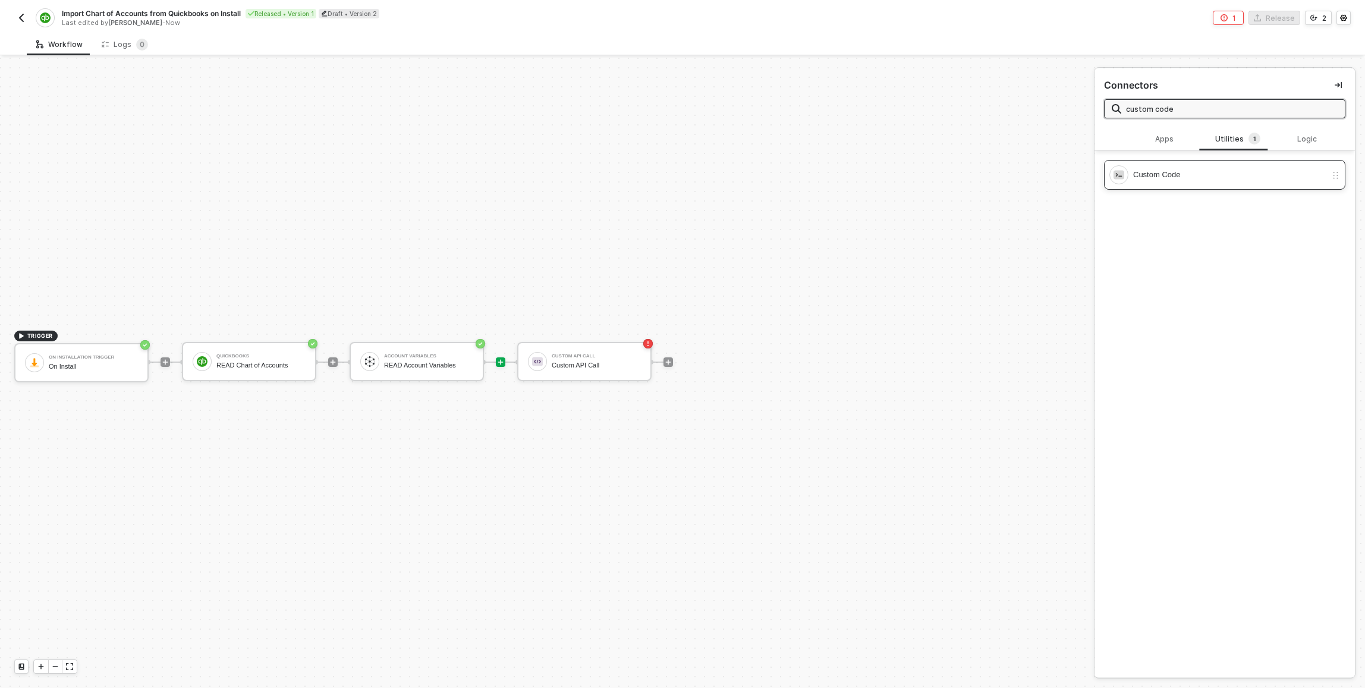
type input "custom code"
click at [680, 175] on div "Custom Code" at bounding box center [1229, 174] width 193 height 13
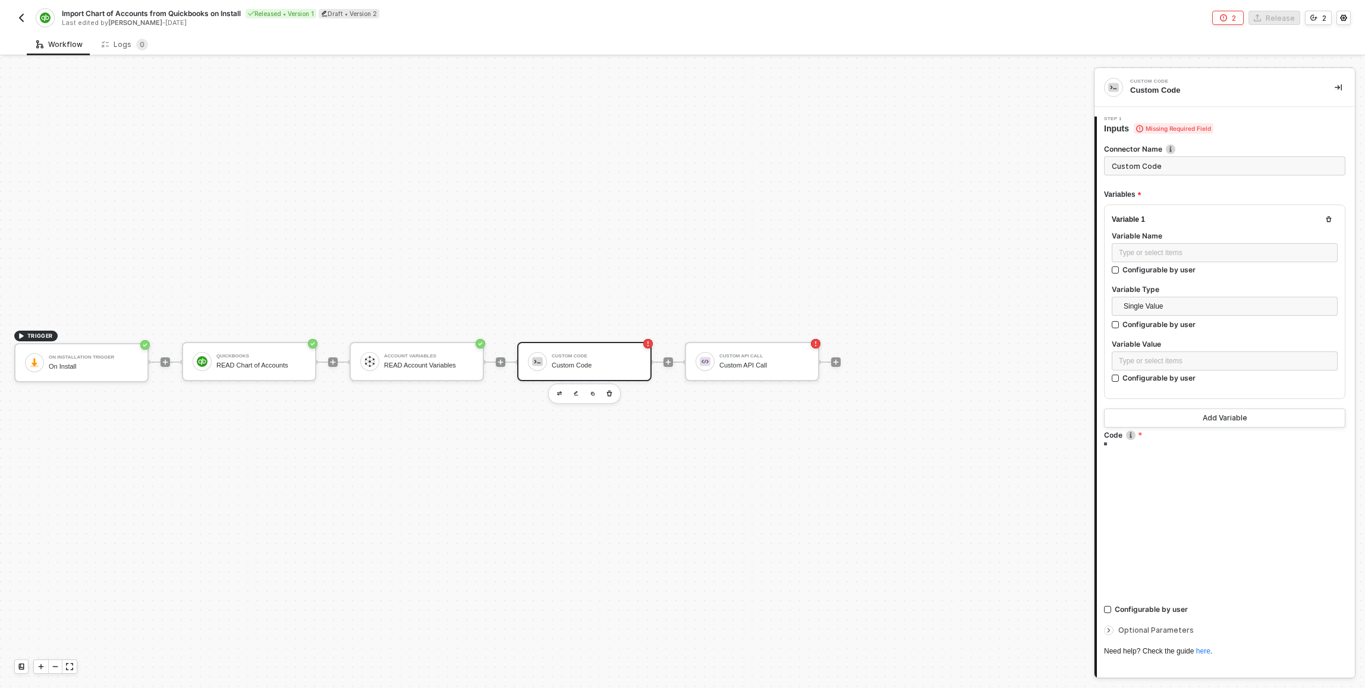
type textarea "/* You can access variables on the inputData object. ex: const myVariable = inp…"
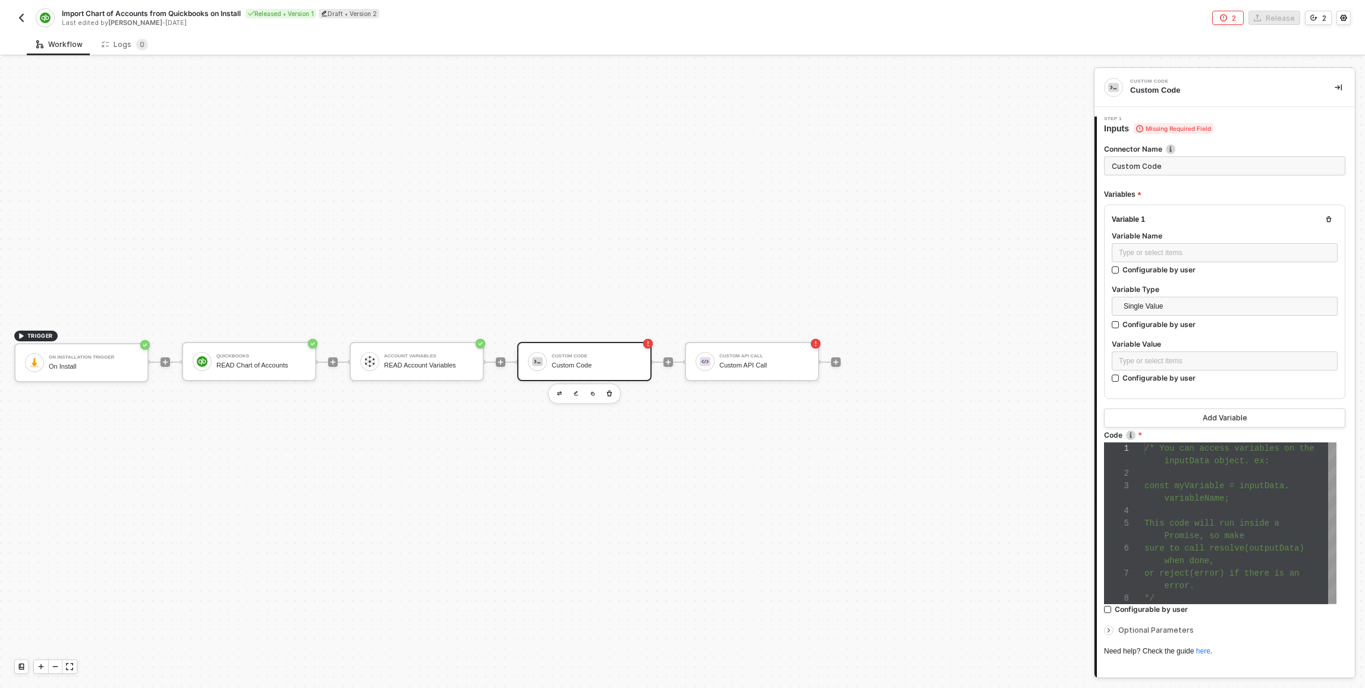
scroll to position [75, 0]
click at [680, 244] on div "Type or select items ﻿" at bounding box center [1225, 252] width 226 height 19
click at [680, 253] on div "Type or select items ﻿" at bounding box center [1225, 252] width 212 height 11
click at [680, 310] on span "Single Value" at bounding box center [1227, 306] width 207 height 18
click at [680, 347] on div "Entire Block Output" at bounding box center [1220, 348] width 198 height 13
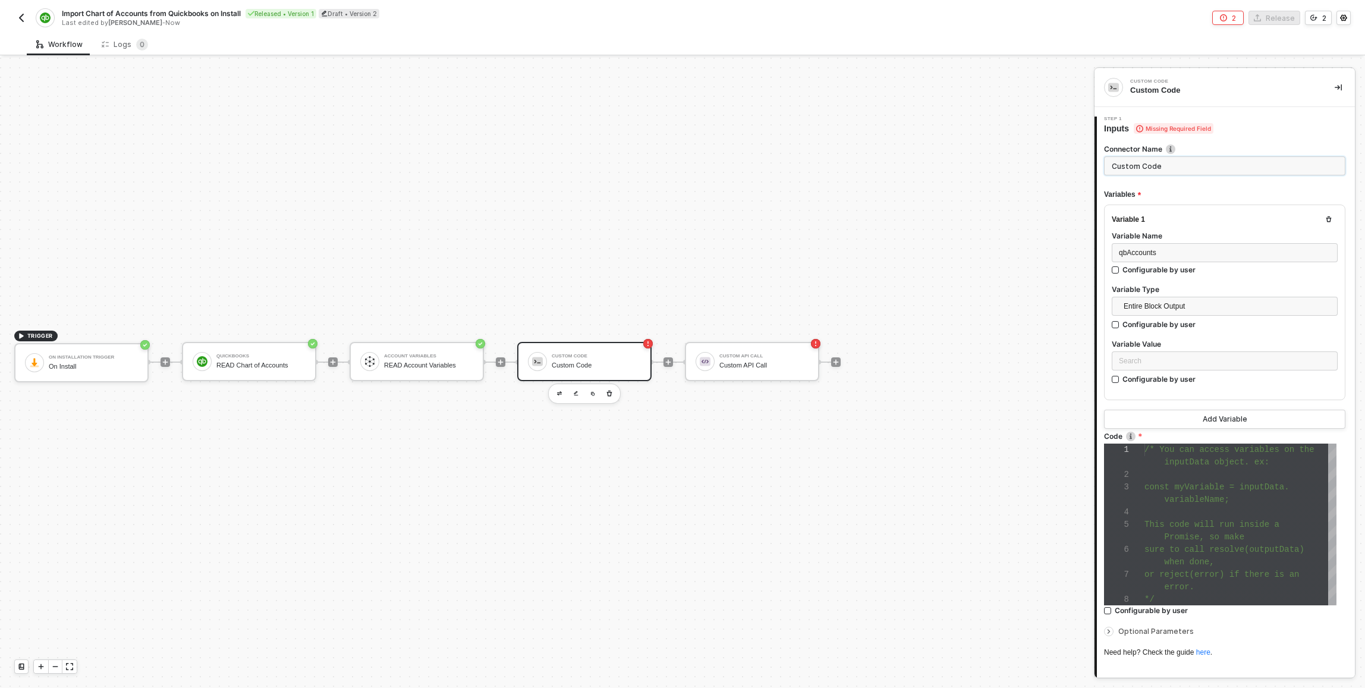
click at [680, 161] on input "Custom Code" at bounding box center [1224, 165] width 241 height 19
paste input "Transform Payload"
type input "Transform Payload"
click at [680, 353] on div "Search" at bounding box center [1225, 360] width 226 height 19
click at [680, 354] on input "search" at bounding box center [1225, 361] width 212 height 18
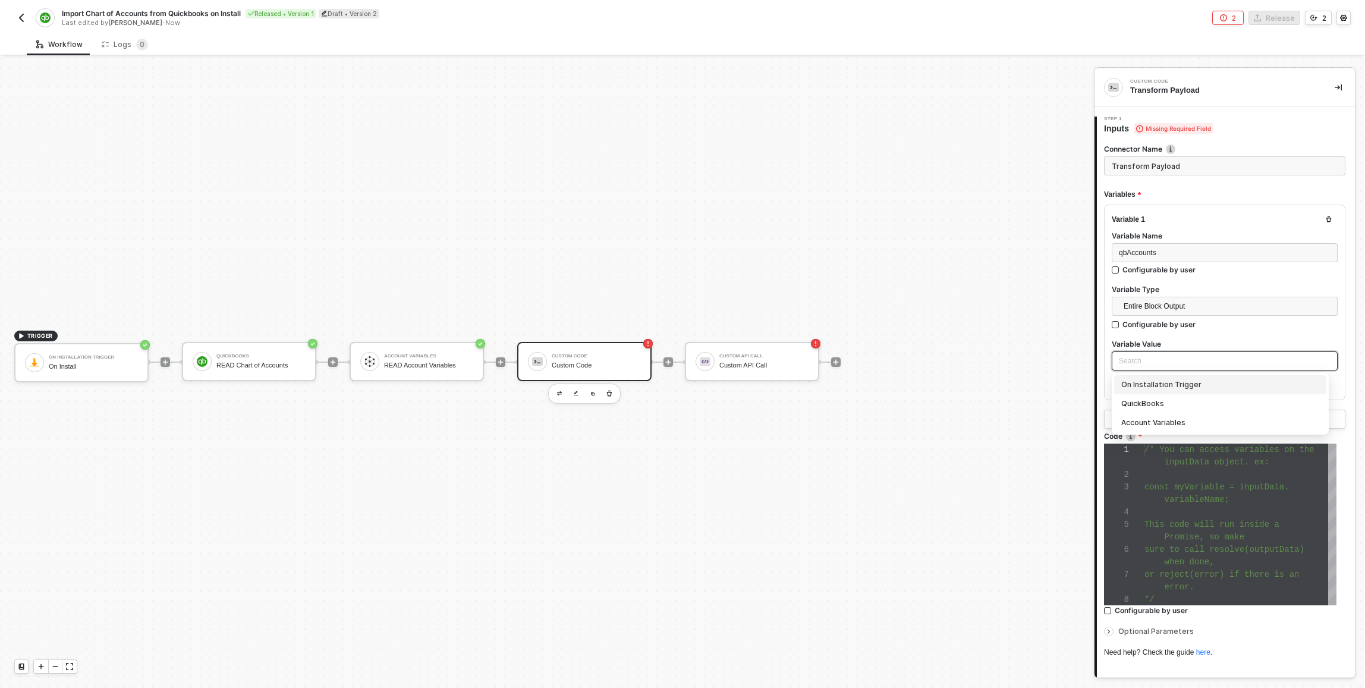
click at [680, 403] on div "QuickBooks" at bounding box center [1220, 403] width 198 height 13
click at [680, 492] on div "1 2 3 4 5 6 7 8 /* You can access variables on the inputData object. ex: const …" at bounding box center [1220, 525] width 232 height 162
click at [680, 502] on span "variableName;" at bounding box center [1197, 500] width 65 height 10
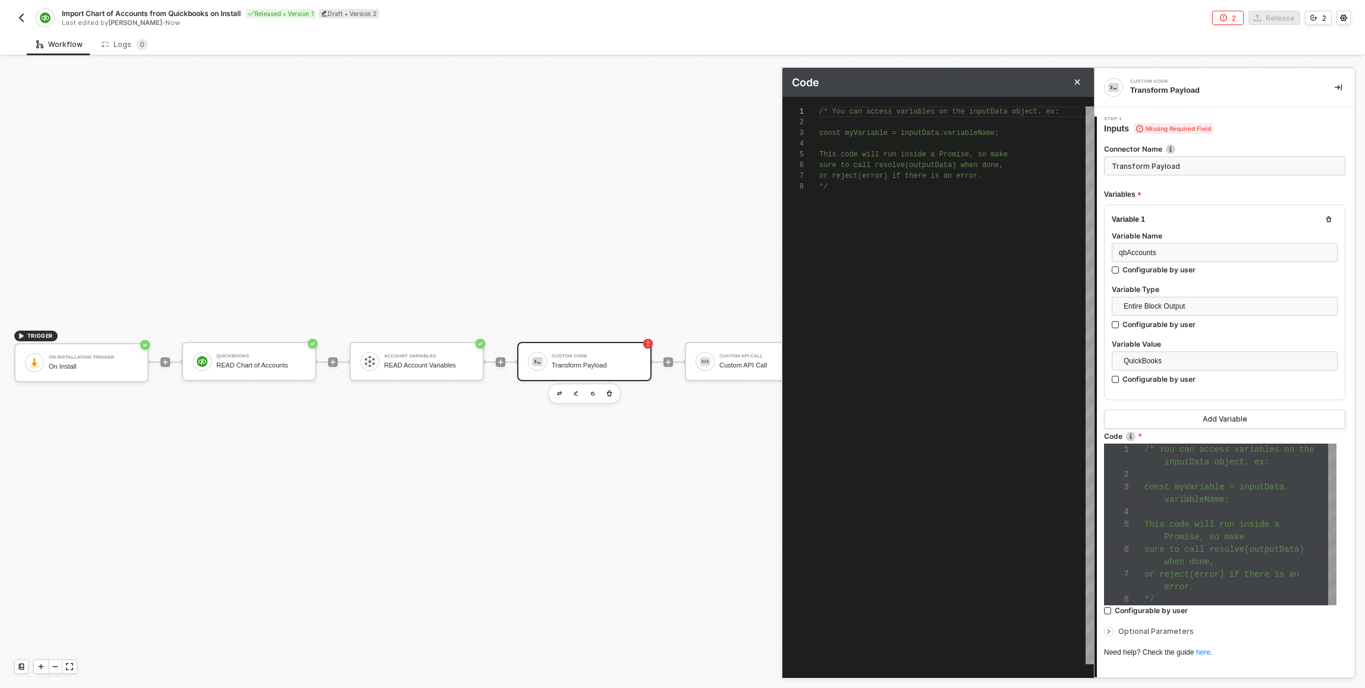
scroll to position [75, 8]
click at [680, 375] on div "/* You can access variables on the inputData objec t. ex: const myVariable = in…" at bounding box center [956, 385] width 275 height 558
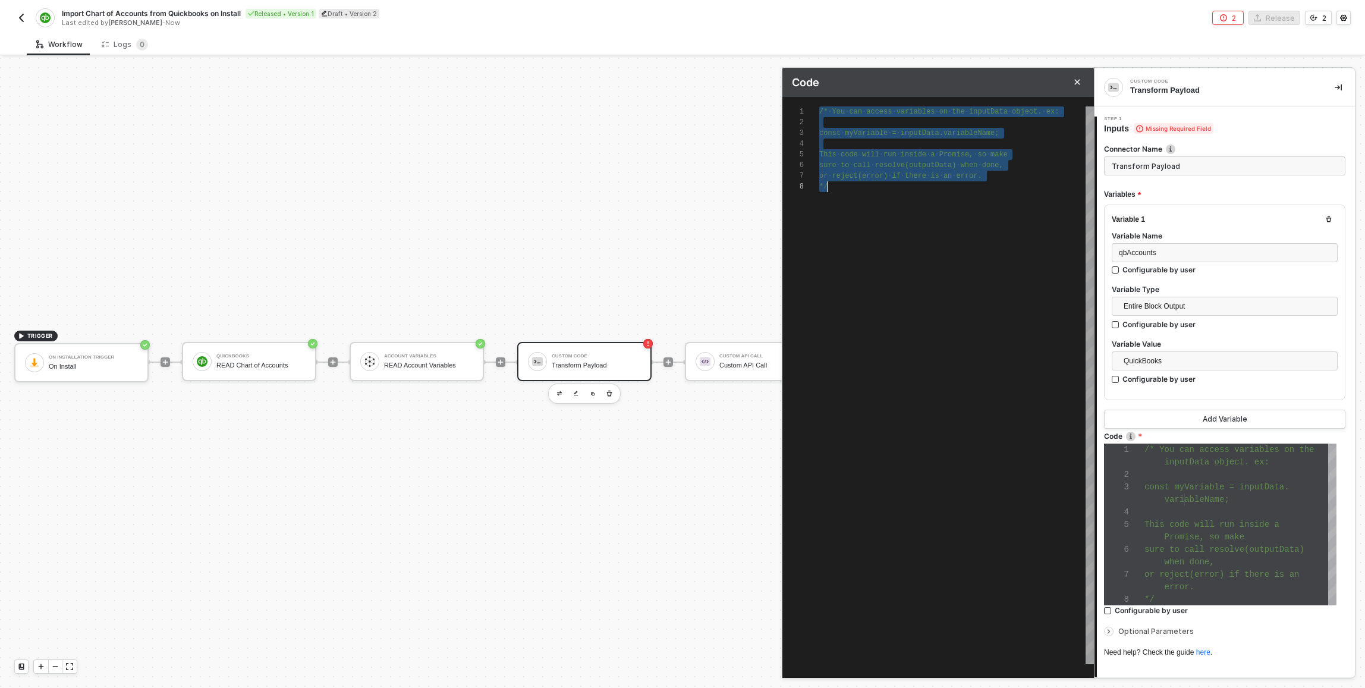
paste textarea "AcctNum: Id })); resolve(transformedAccounts);"
type textarea "const qbAccounts = inputData.qbAccounts.data.QueryResponse.Account; const trans…"
type textarea "AcctNum: Id })); resolve(transformedAccounts);"
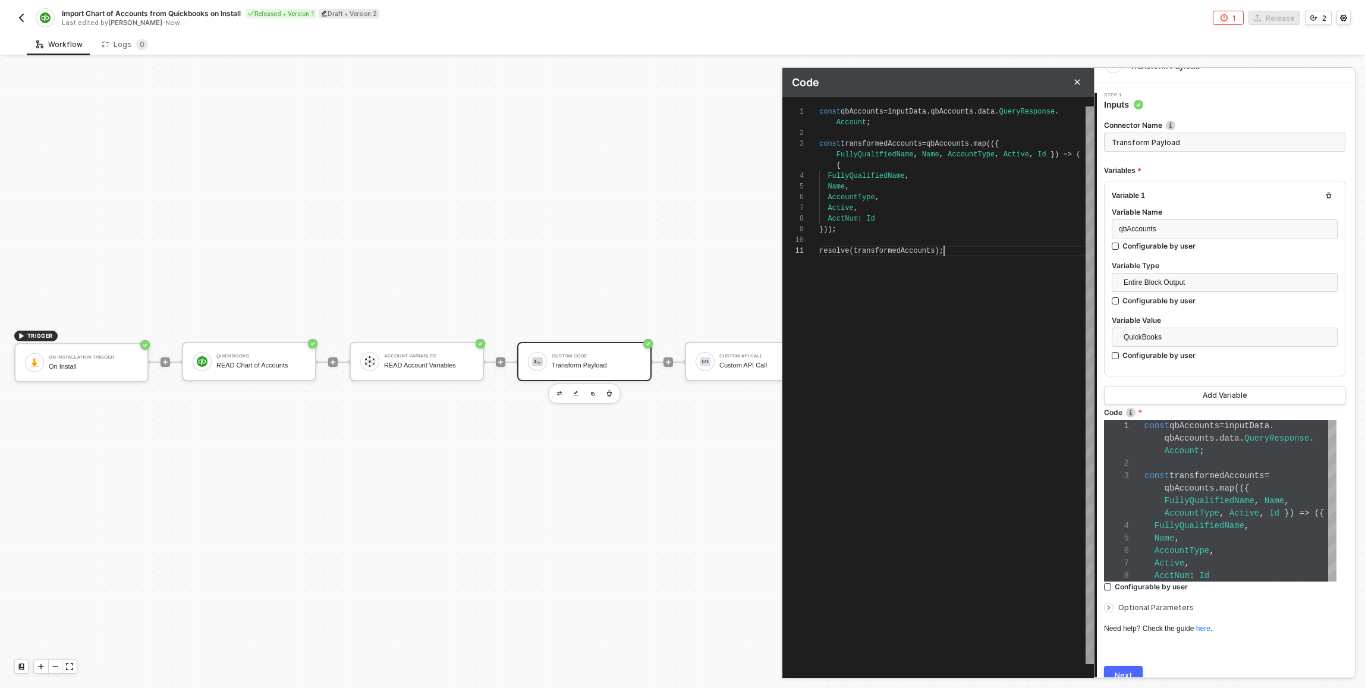
scroll to position [77, 0]
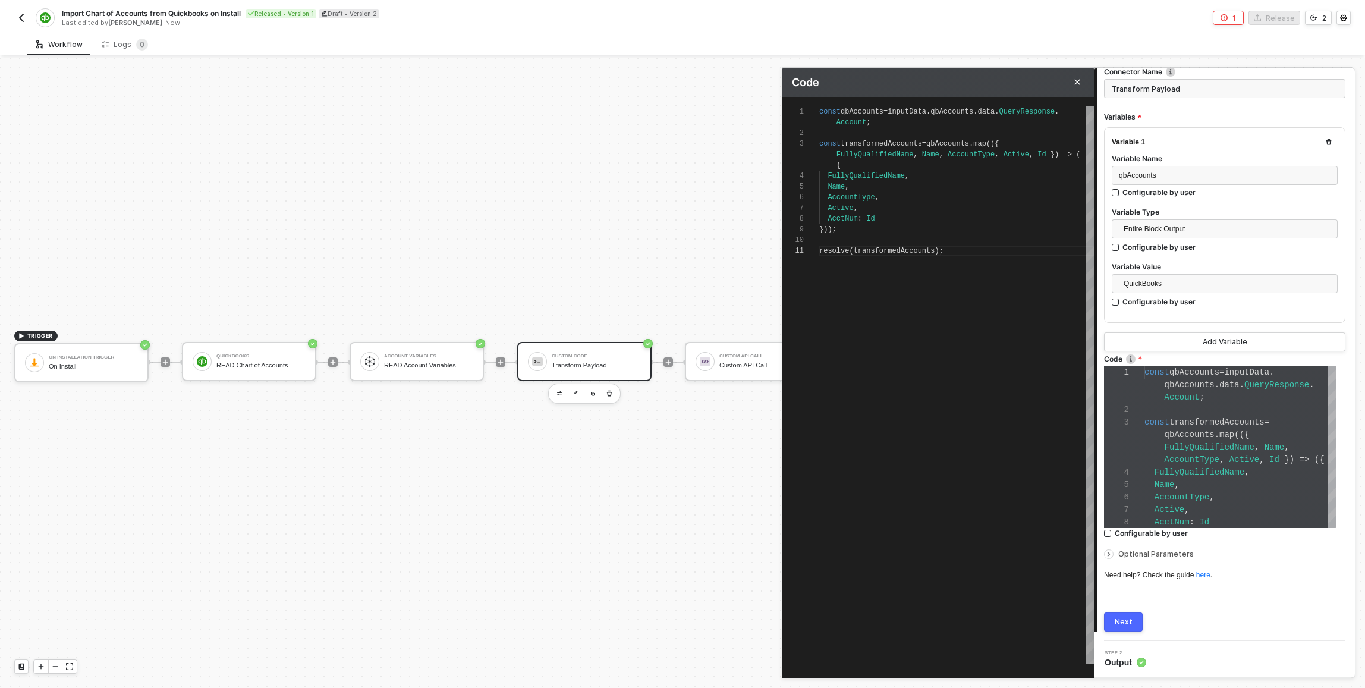
click at [680, 627] on button "Next" at bounding box center [1123, 621] width 39 height 19
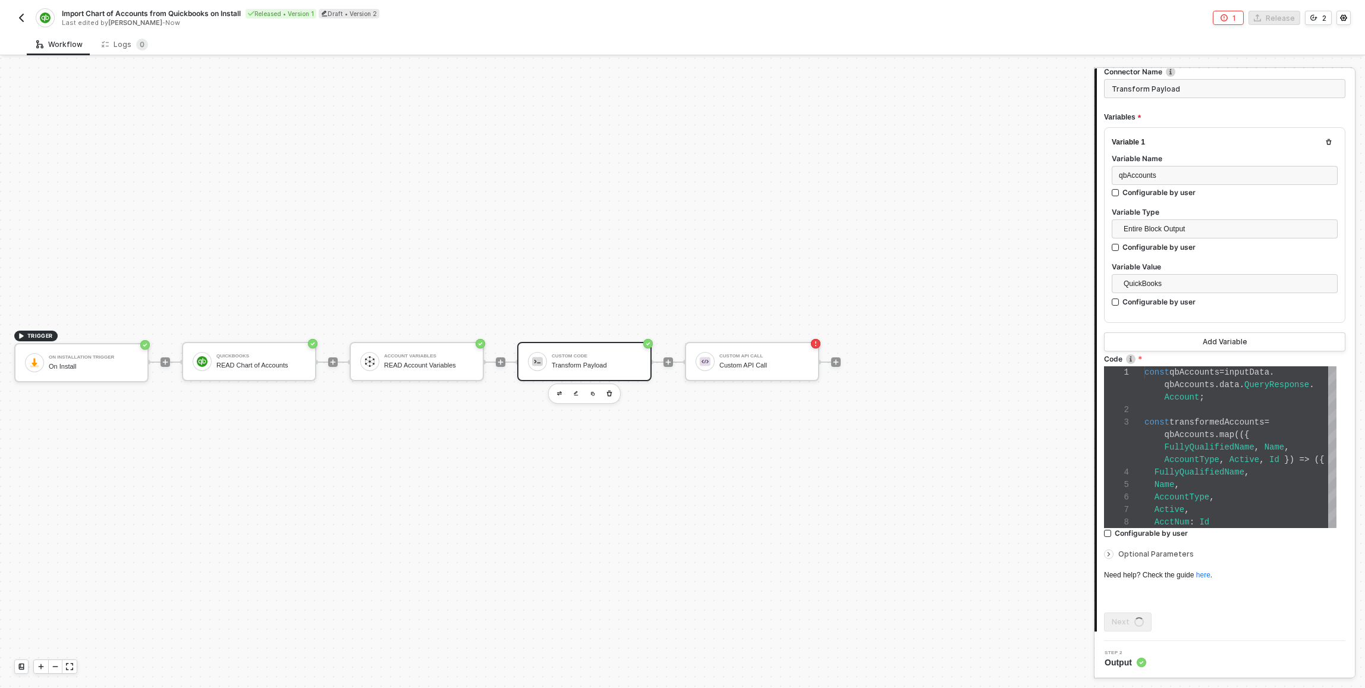
scroll to position [0, 0]
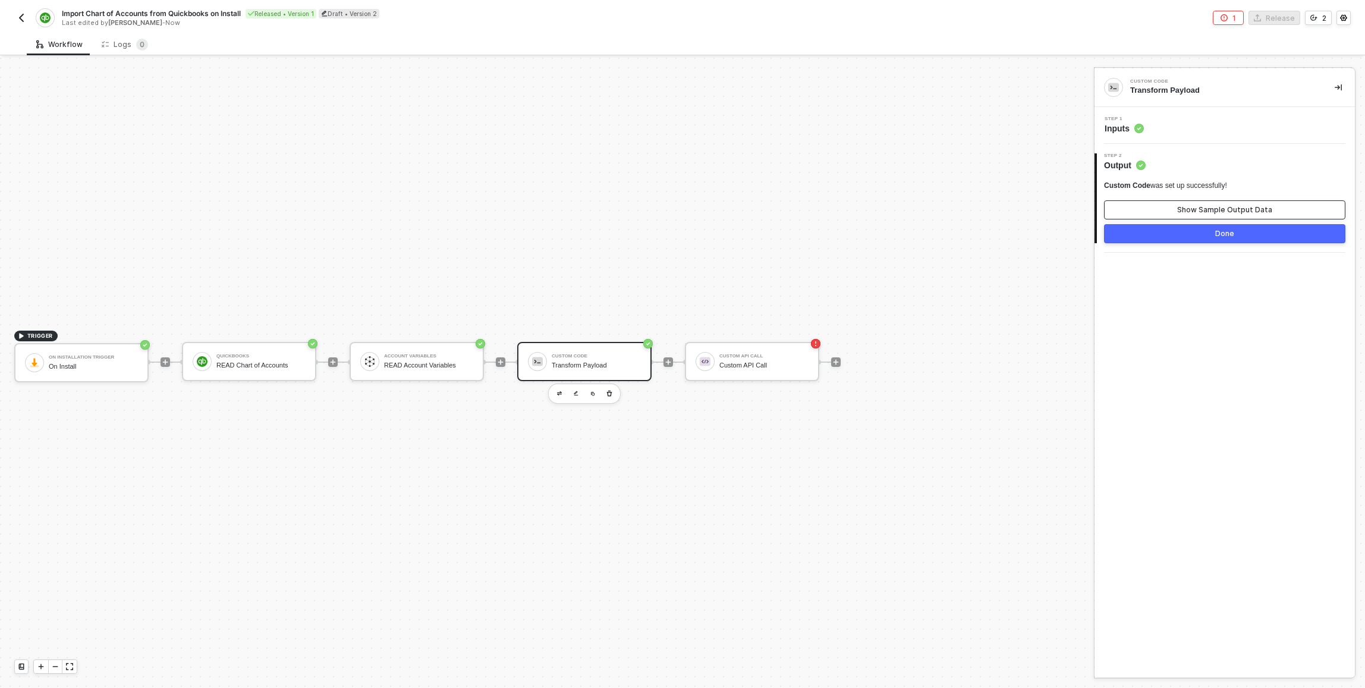
click at [680, 215] on button "Show Sample Output Data" at bounding box center [1224, 209] width 241 height 19
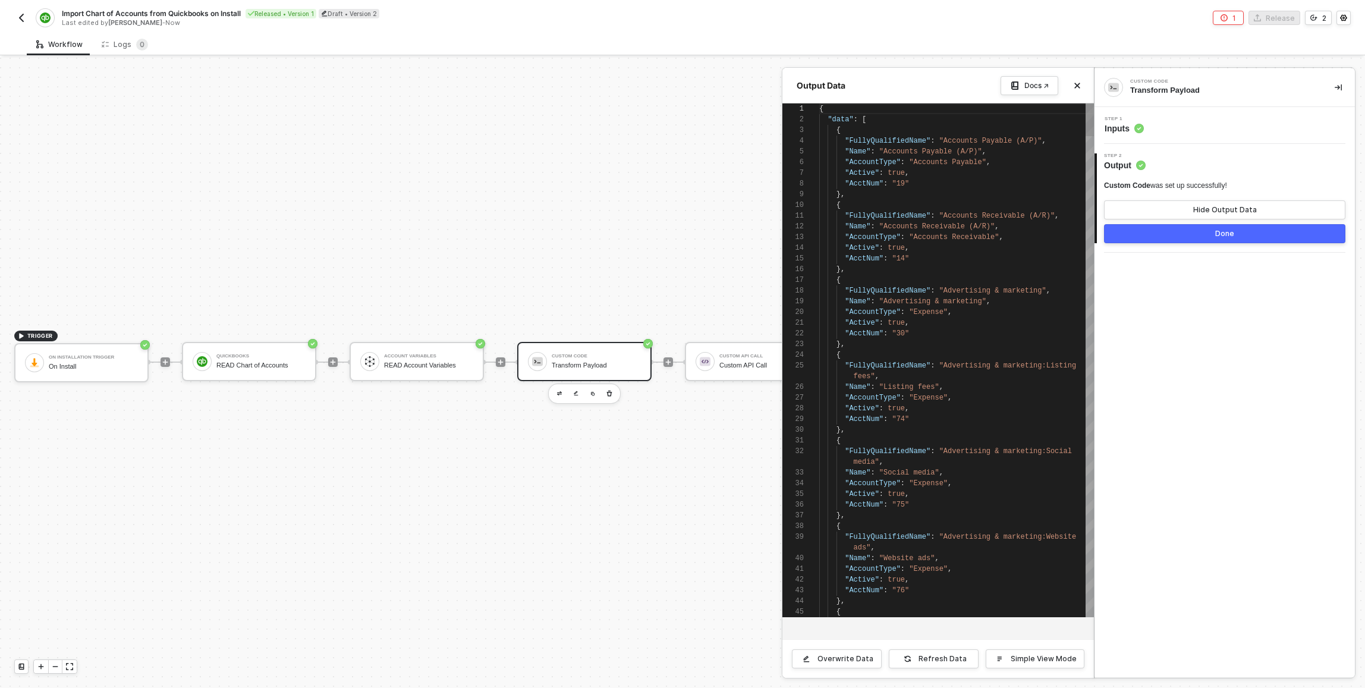
scroll to position [107, 0]
click at [680, 215] on button "Hide Output Data" at bounding box center [1224, 209] width 241 height 19
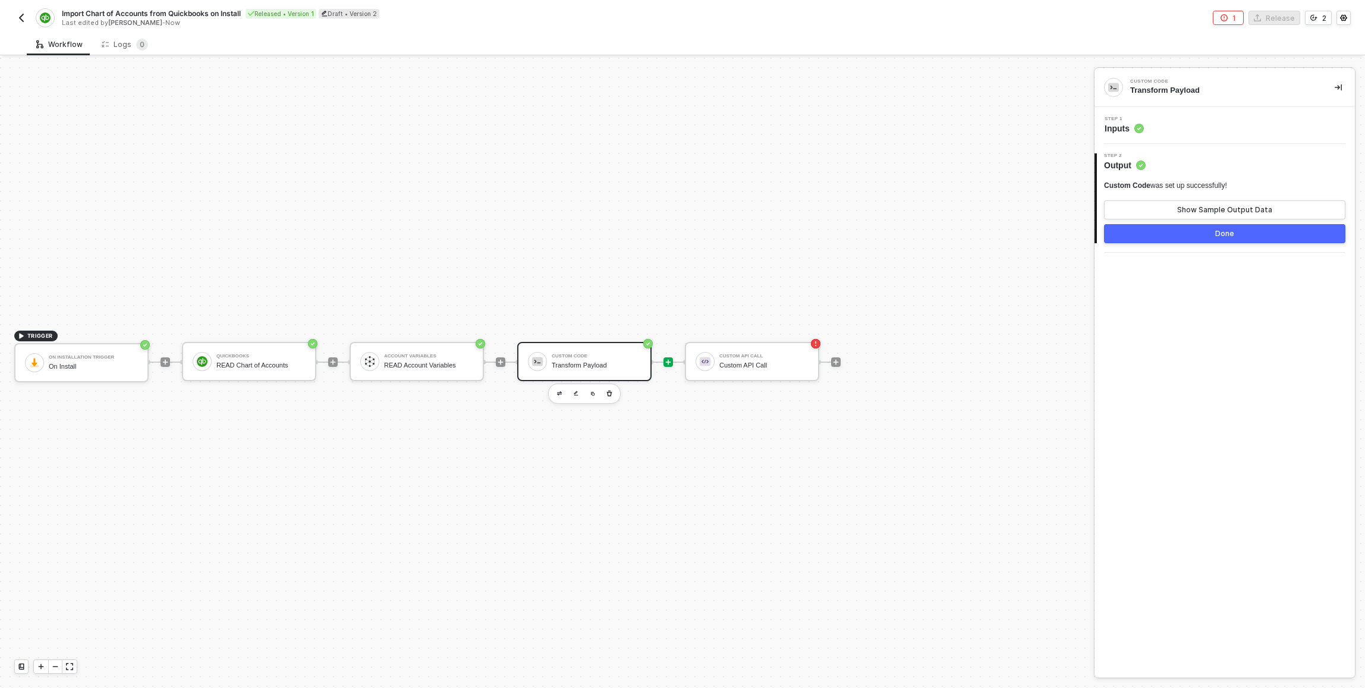
click at [669, 360] on icon "icon-play" at bounding box center [668, 362] width 7 height 7
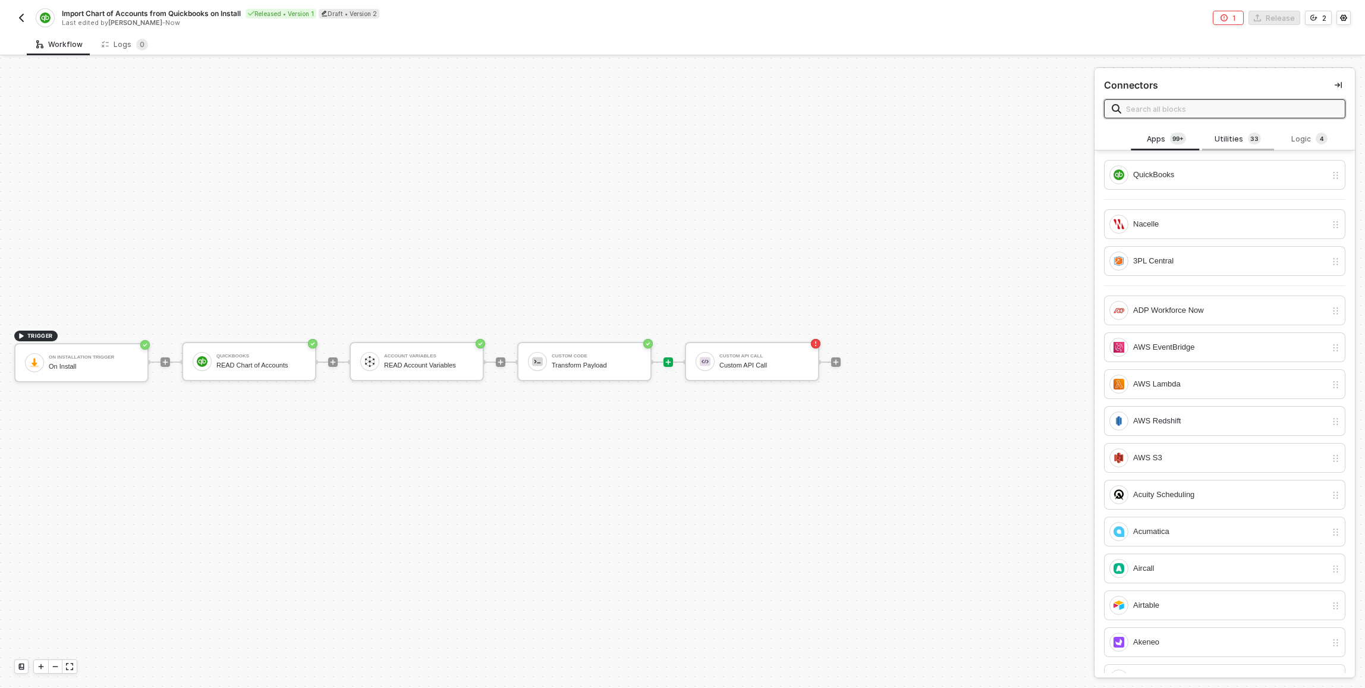
click at [680, 142] on div "Utilities 3 3" at bounding box center [1238, 139] width 52 height 13
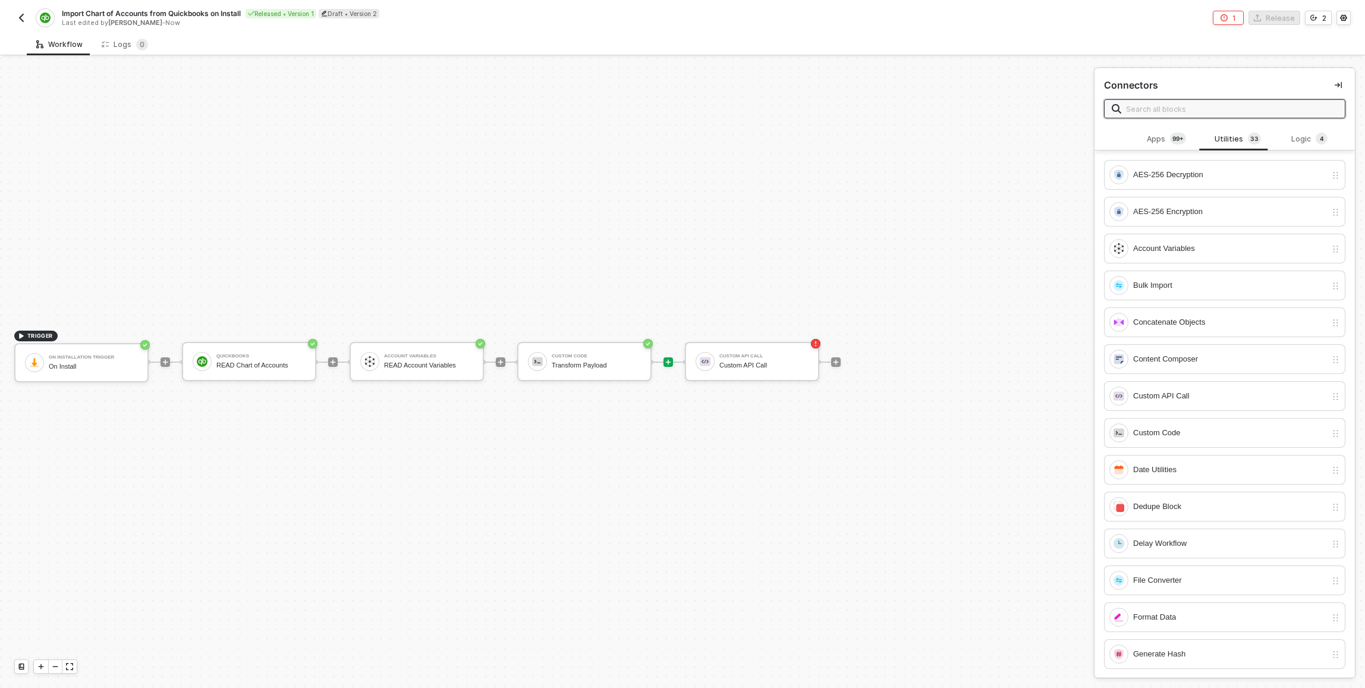
click at [680, 112] on input "text" at bounding box center [1232, 108] width 212 height 13
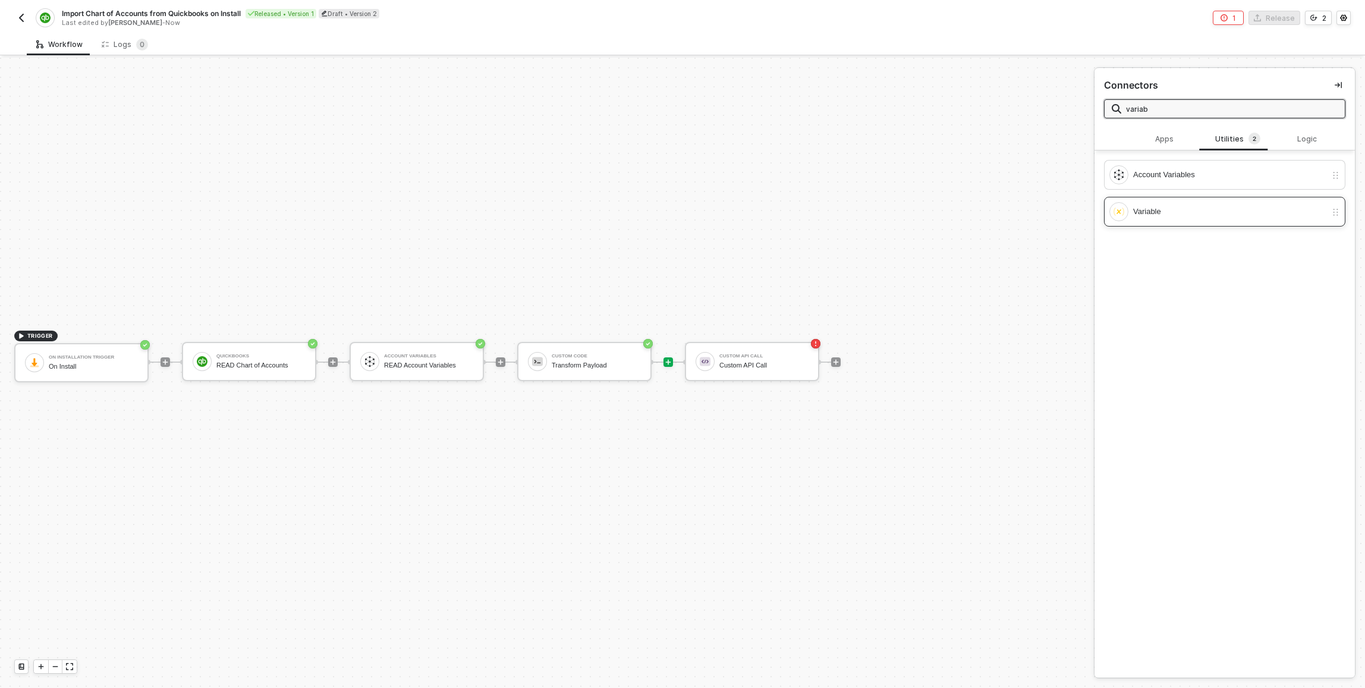
type input "variab"
click at [680, 221] on div "Variable" at bounding box center [1217, 211] width 217 height 19
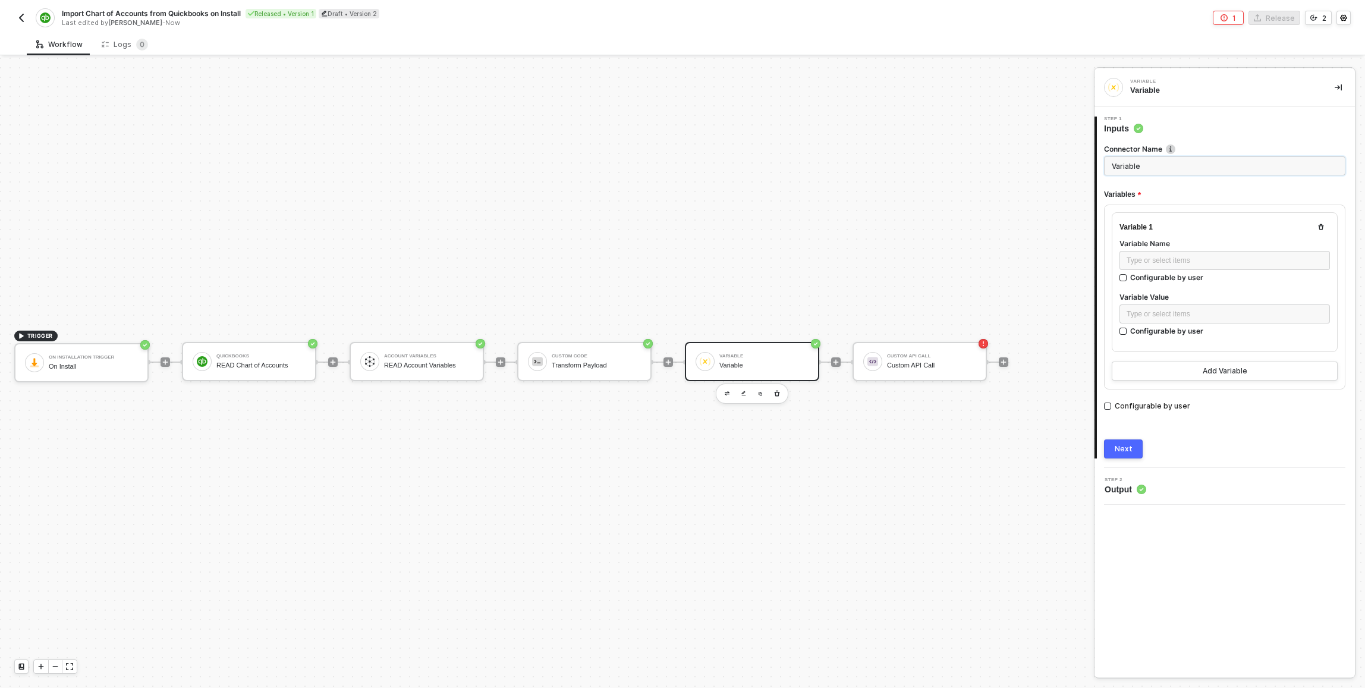
click at [680, 171] on input "Variable" at bounding box center [1224, 165] width 241 height 19
paste input "Store Chart of Accounts Array"
type input "Store Chart of Accounts Array"
click at [680, 261] on div "Type or select items ﻿" at bounding box center [1225, 260] width 196 height 11
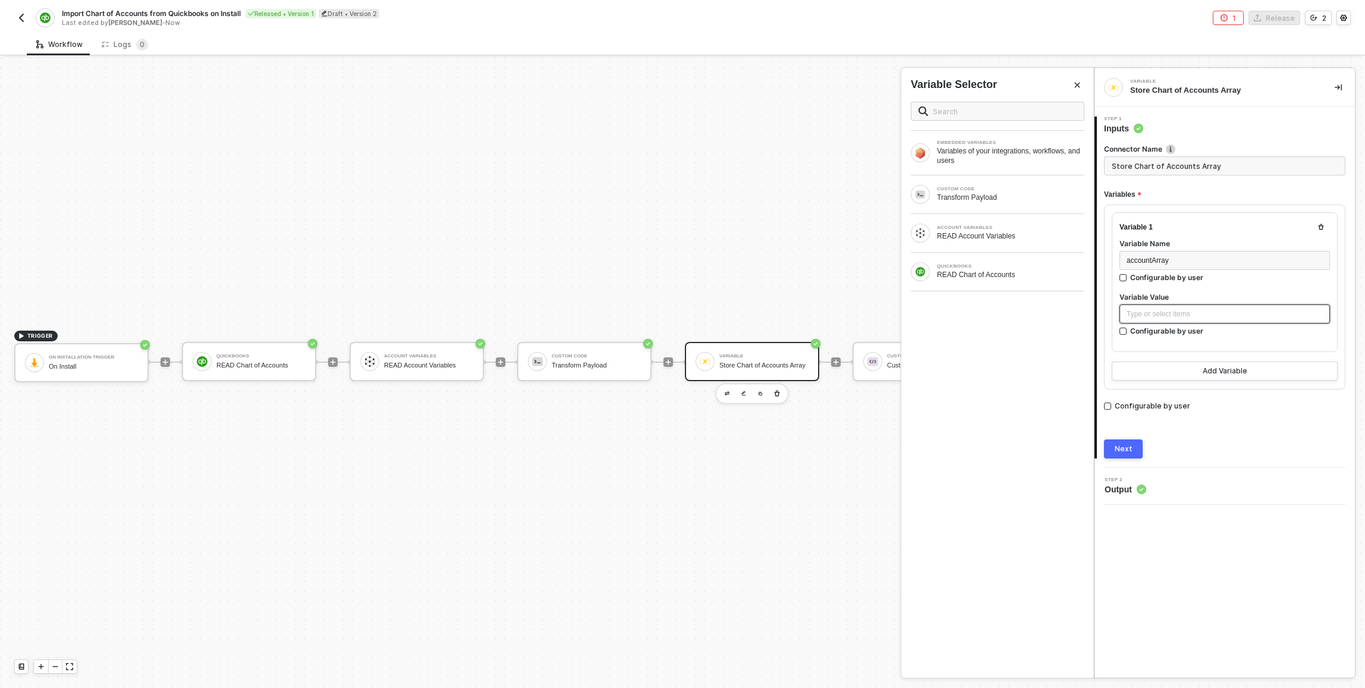
click at [680, 316] on div "Type or select items ﻿" at bounding box center [1225, 314] width 196 height 11
click at [680, 193] on div "Transform Payload" at bounding box center [1010, 198] width 147 height 10
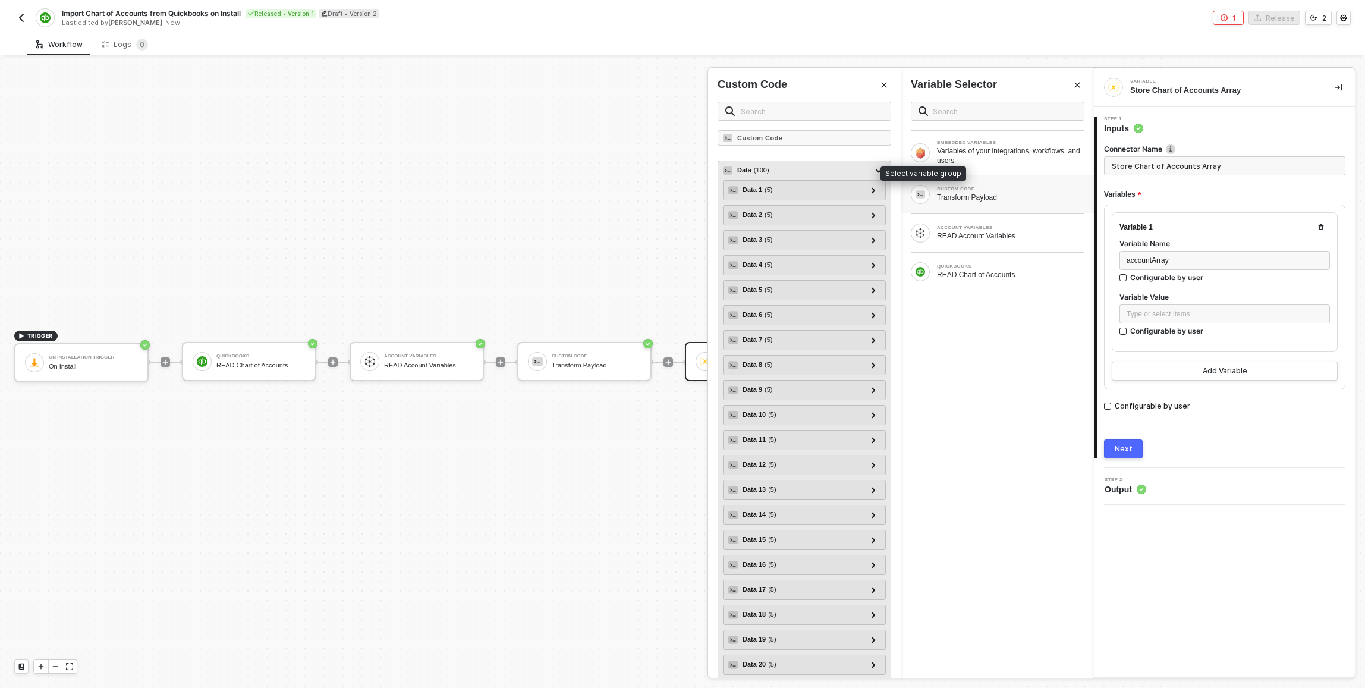
click at [680, 171] on div "Data ( 100 )" at bounding box center [797, 171] width 149 height 14
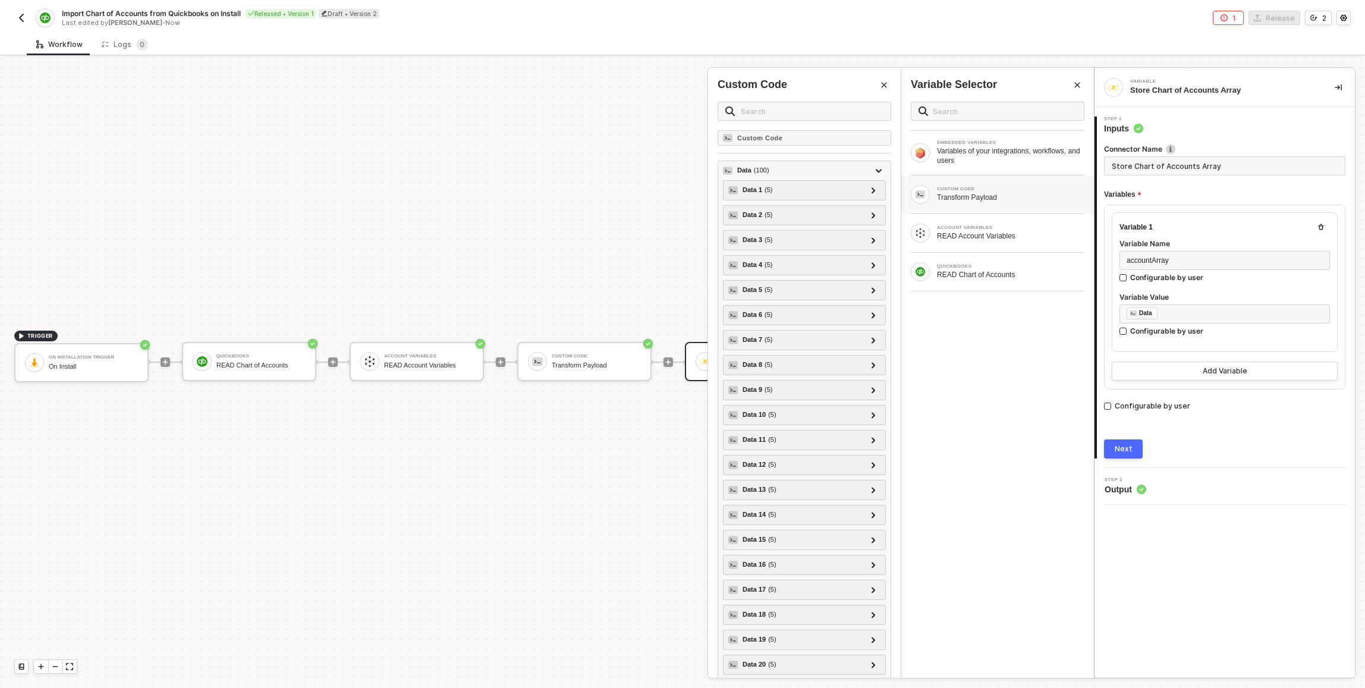
click at [680, 444] on div "Next" at bounding box center [1124, 449] width 18 height 10
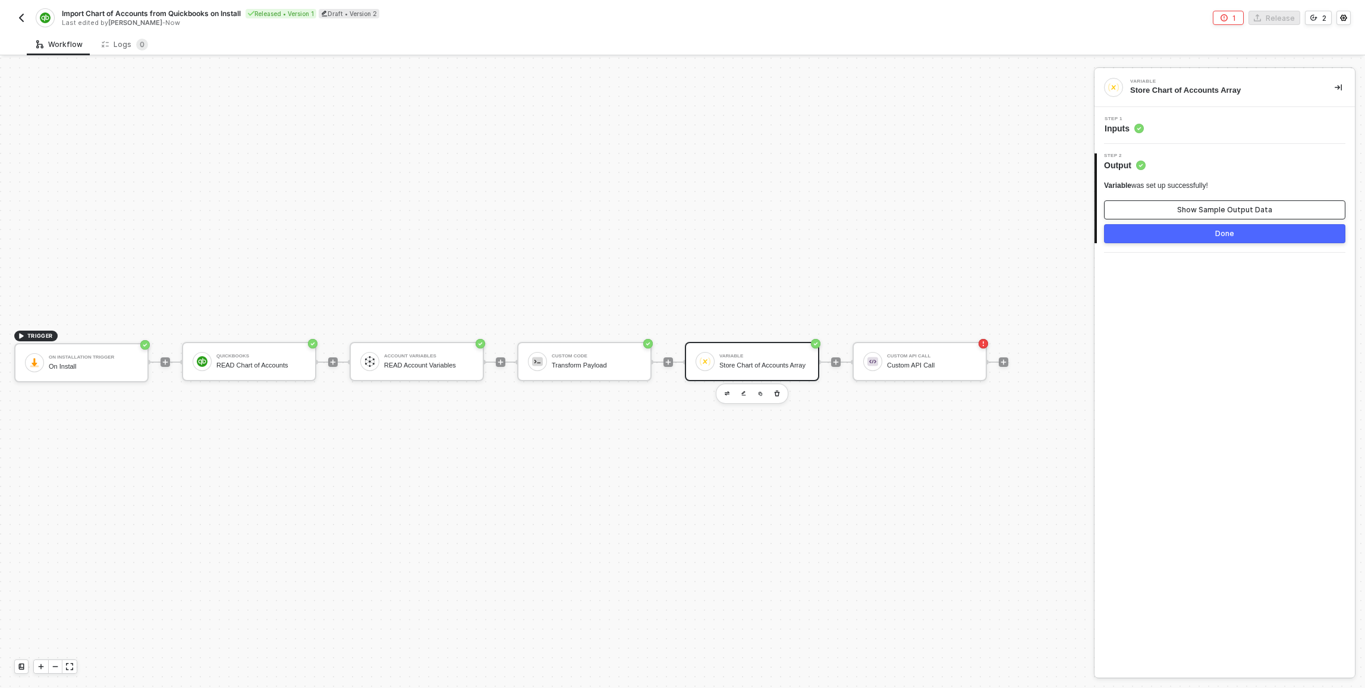
click at [680, 206] on div "Show Sample Output Data" at bounding box center [1224, 210] width 95 height 10
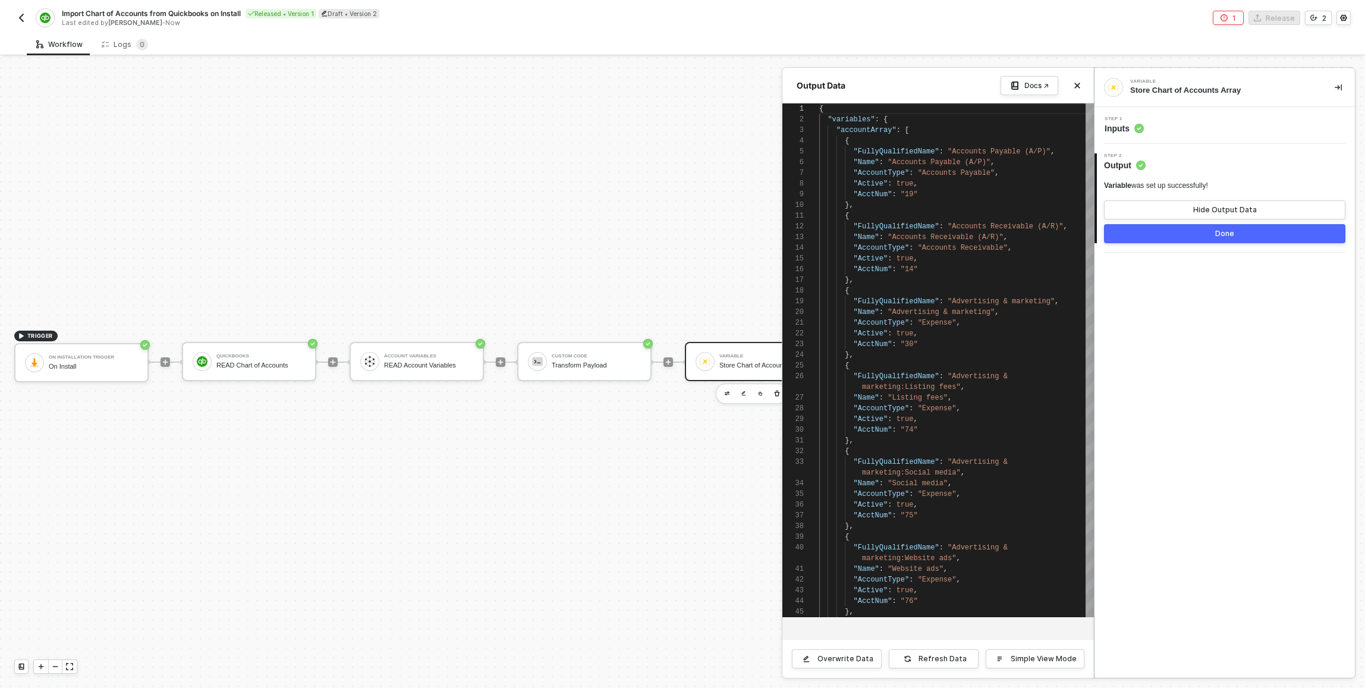
click at [680, 235] on button "Done" at bounding box center [1224, 233] width 241 height 19
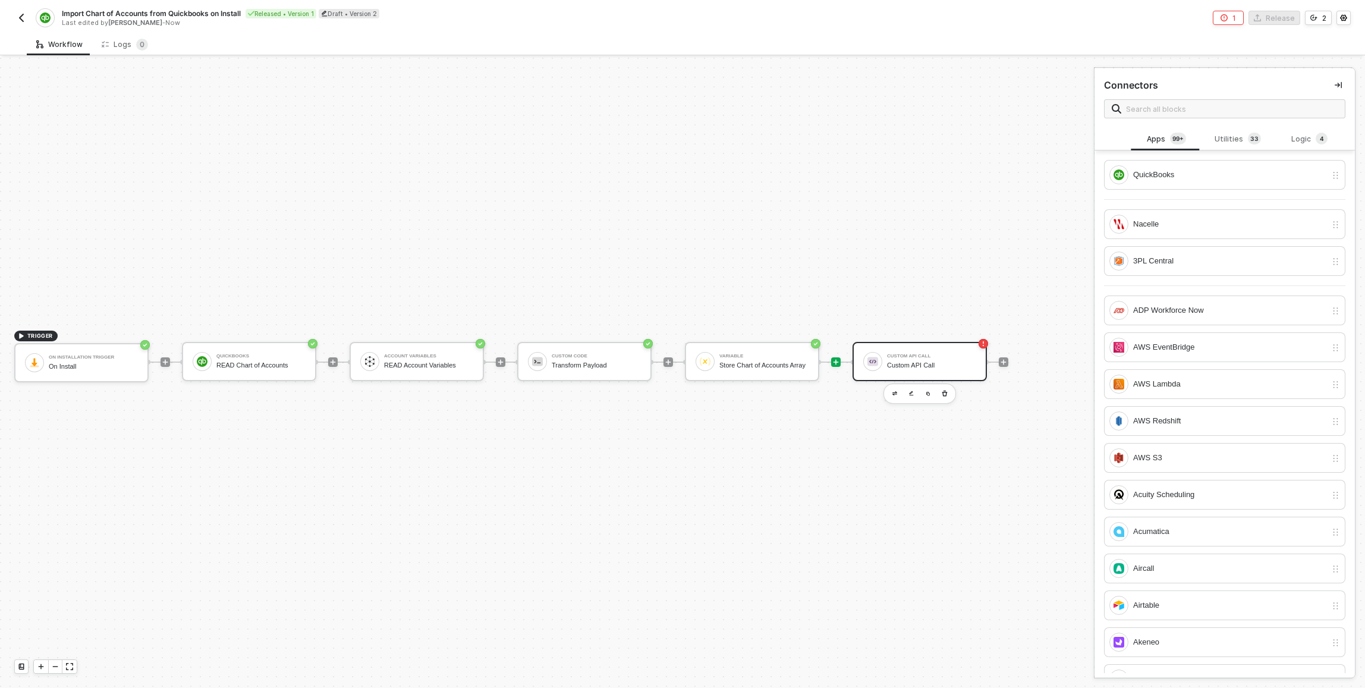
click at [680, 356] on div "Custom API Call" at bounding box center [931, 356] width 89 height 5
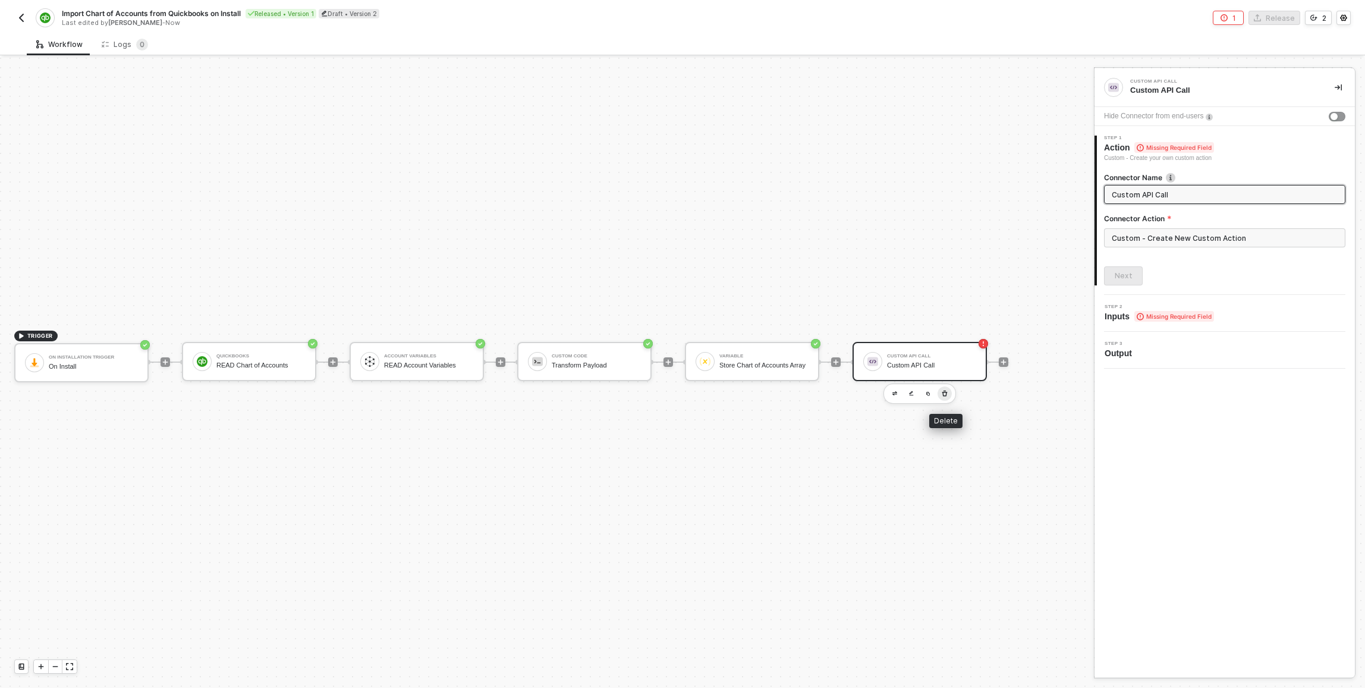
click at [680, 391] on icon "button" at bounding box center [944, 393] width 5 height 6
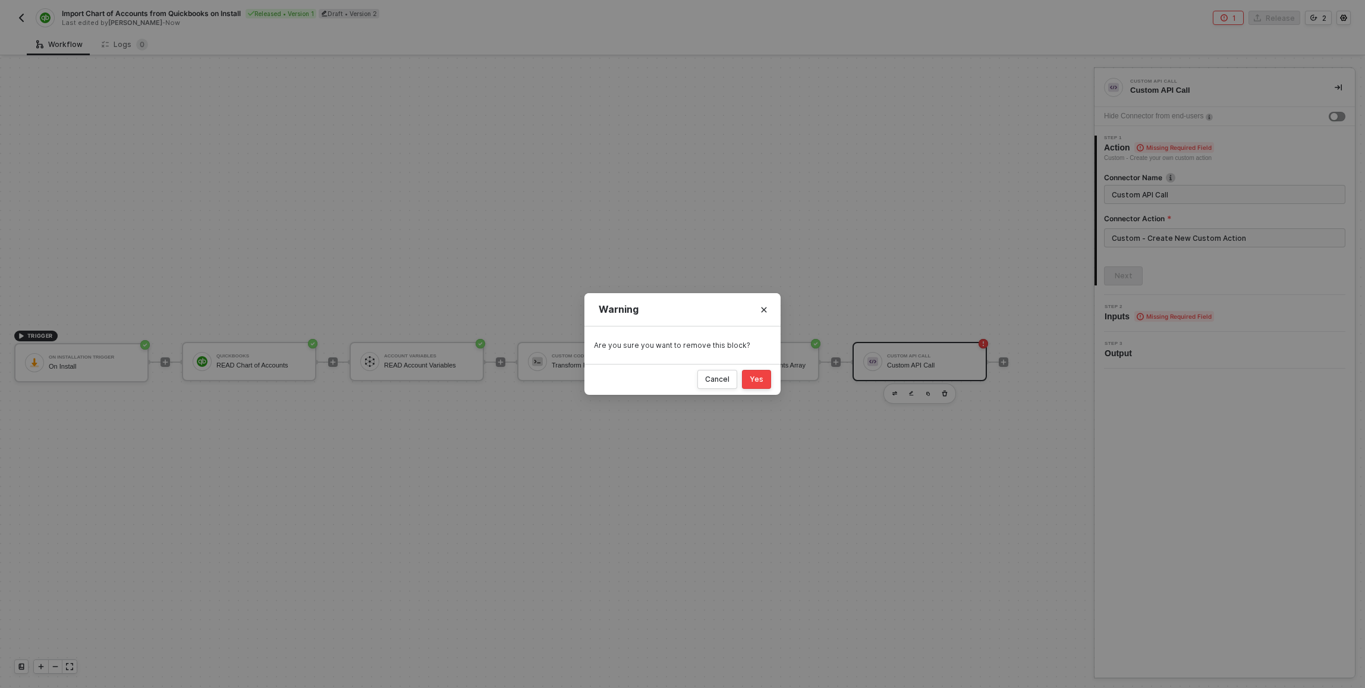
click at [680, 378] on div "Yes" at bounding box center [757, 380] width 14 height 10
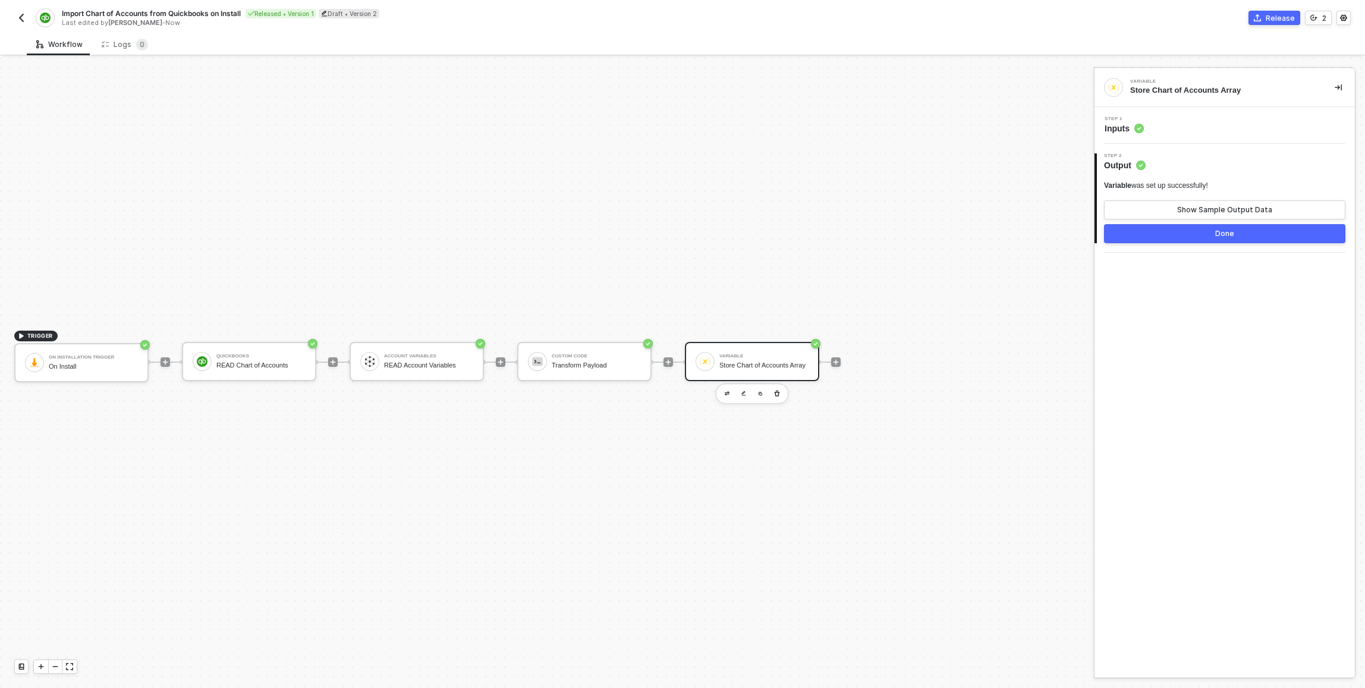
click at [680, 369] on div "Store Chart of Accounts Array" at bounding box center [763, 365] width 89 height 8
click at [680, 122] on div "Step 1 Inputs" at bounding box center [1226, 126] width 257 height 18
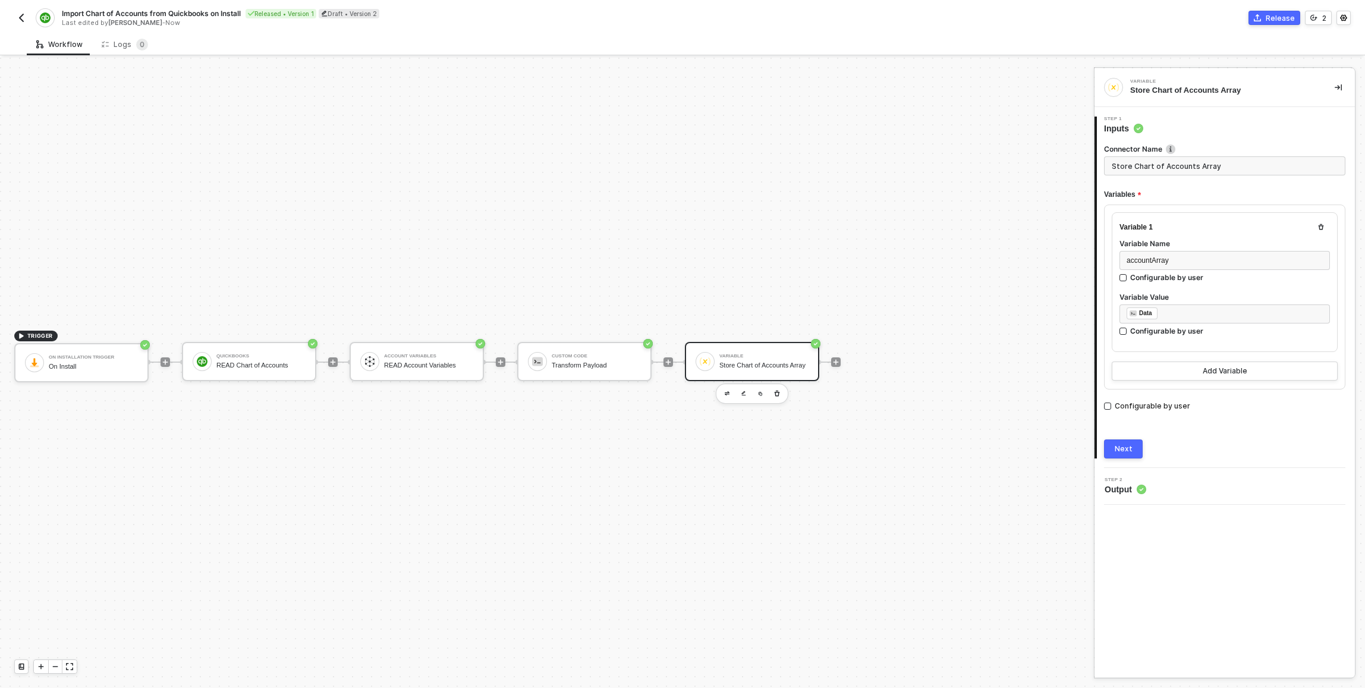
click at [680, 354] on div at bounding box center [836, 362] width 158 height 93
click at [680, 360] on div at bounding box center [836, 362] width 10 height 10
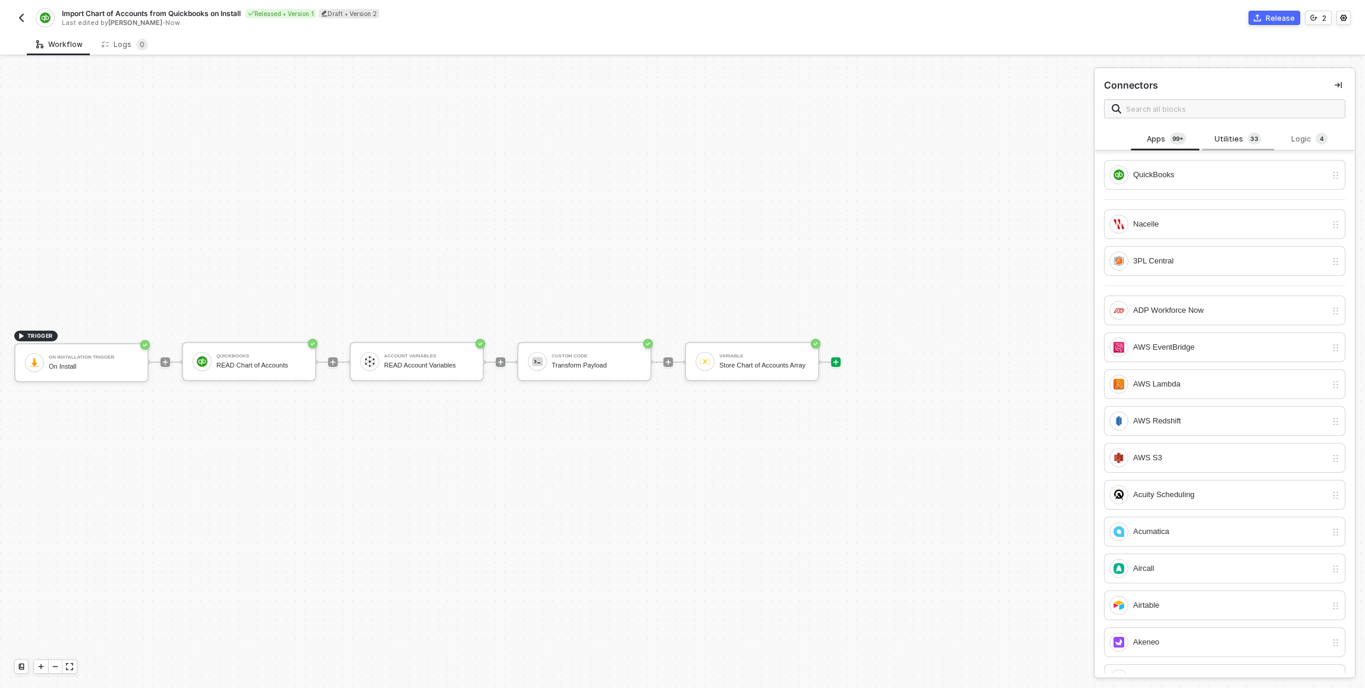
click at [680, 143] on div "Utilities 3 3" at bounding box center [1238, 139] width 52 height 13
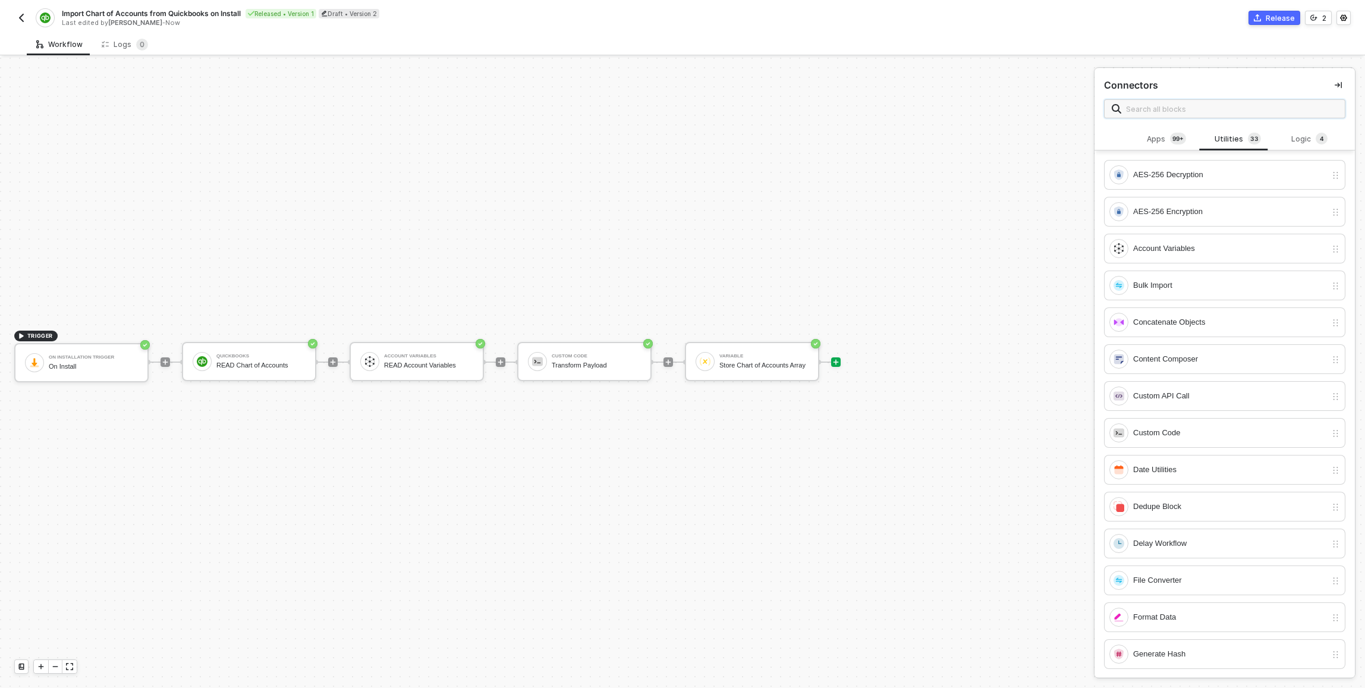
click at [680, 113] on input "text" at bounding box center [1232, 108] width 212 height 13
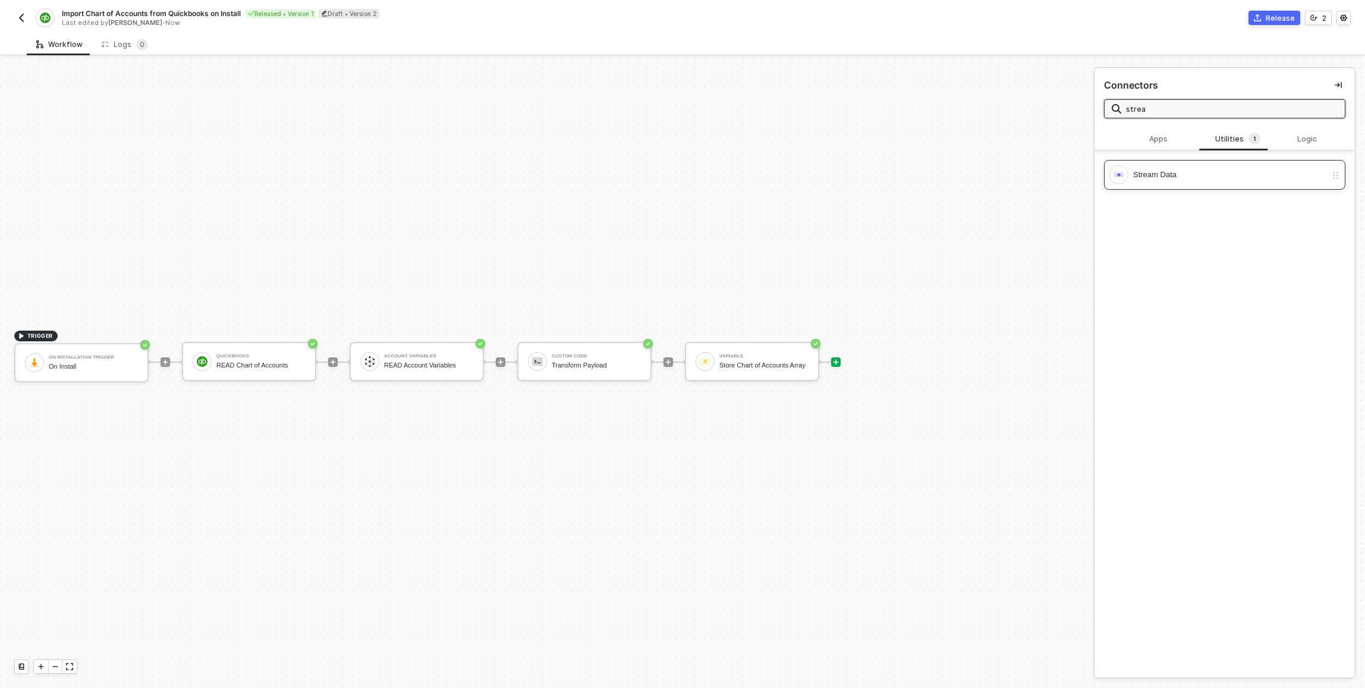
type input "strea"
click at [680, 171] on div "Stream Data" at bounding box center [1229, 174] width 193 height 13
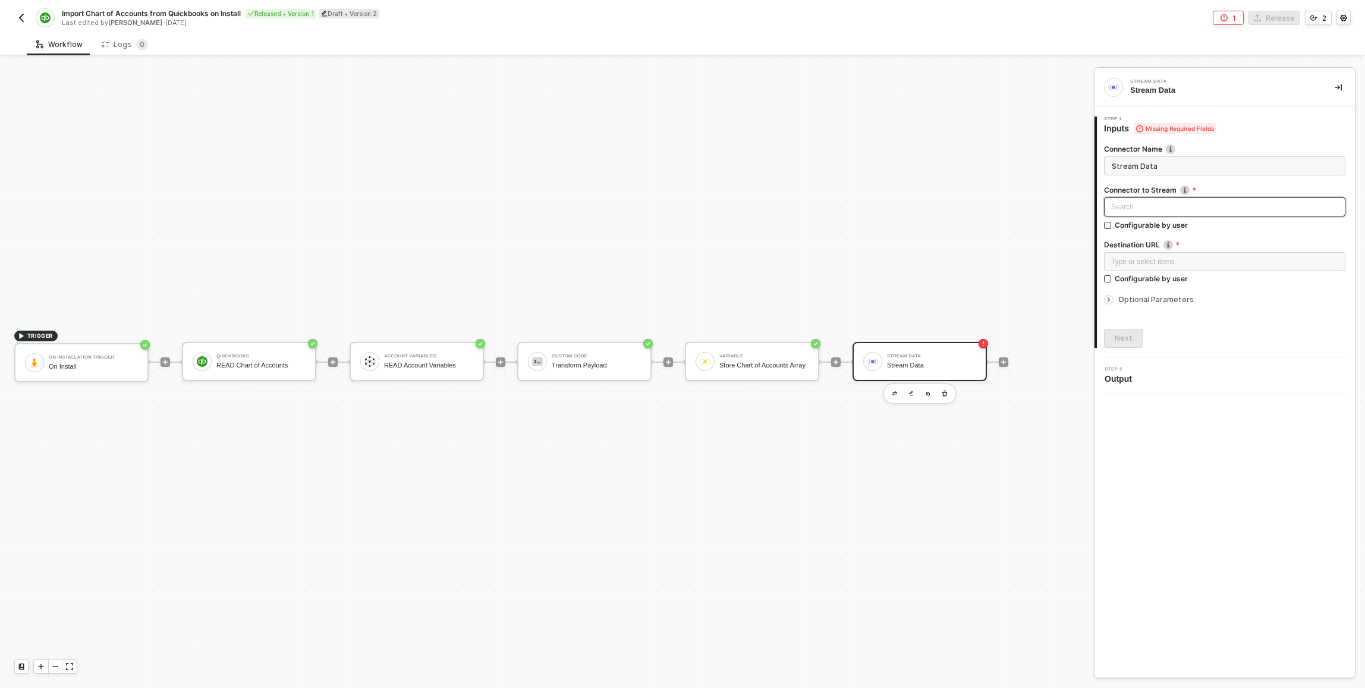
click at [680, 205] on div "Search" at bounding box center [1224, 206] width 241 height 19
click at [680, 304] on div "Variable" at bounding box center [1225, 306] width 222 height 13
click at [680, 268] on div "Type or select items ﻿" at bounding box center [1224, 261] width 241 height 19
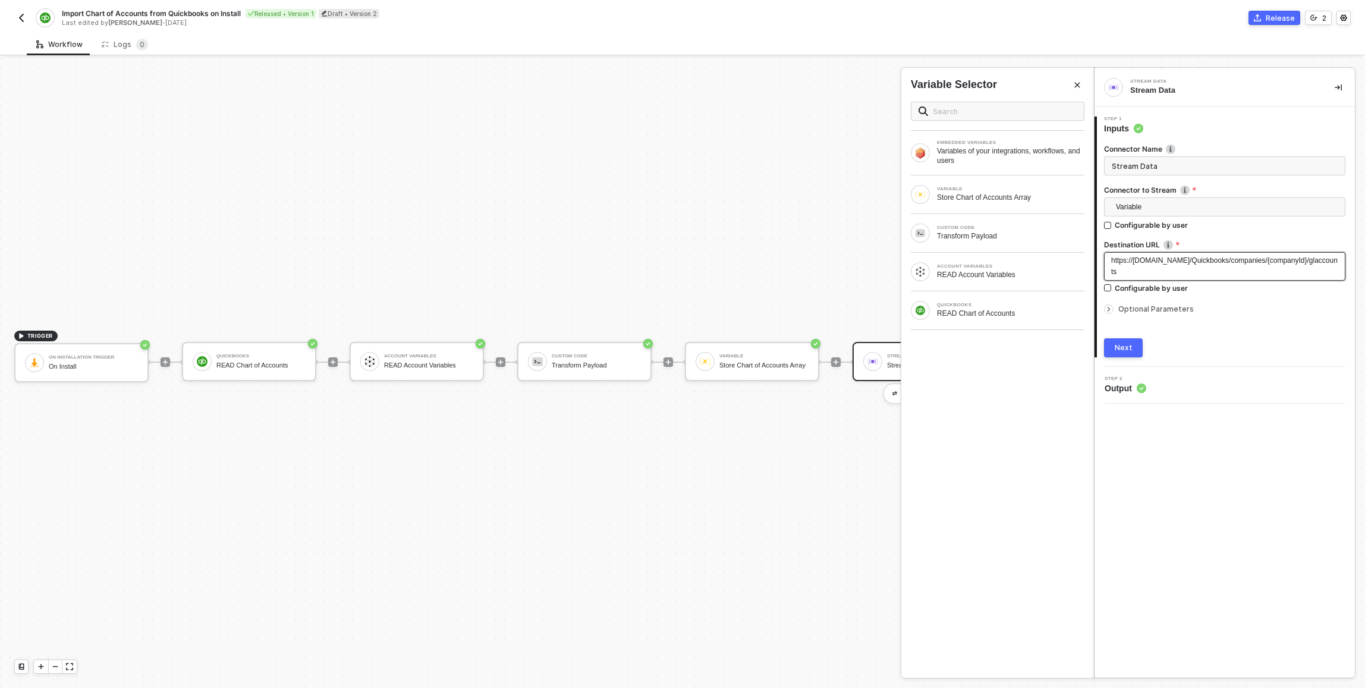
click at [680, 262] on span "https://api.example.com/Quickbooks/companies/{companyId}/glaccounts" at bounding box center [1224, 266] width 227 height 20
click at [680, 348] on button "Next" at bounding box center [1123, 347] width 39 height 19
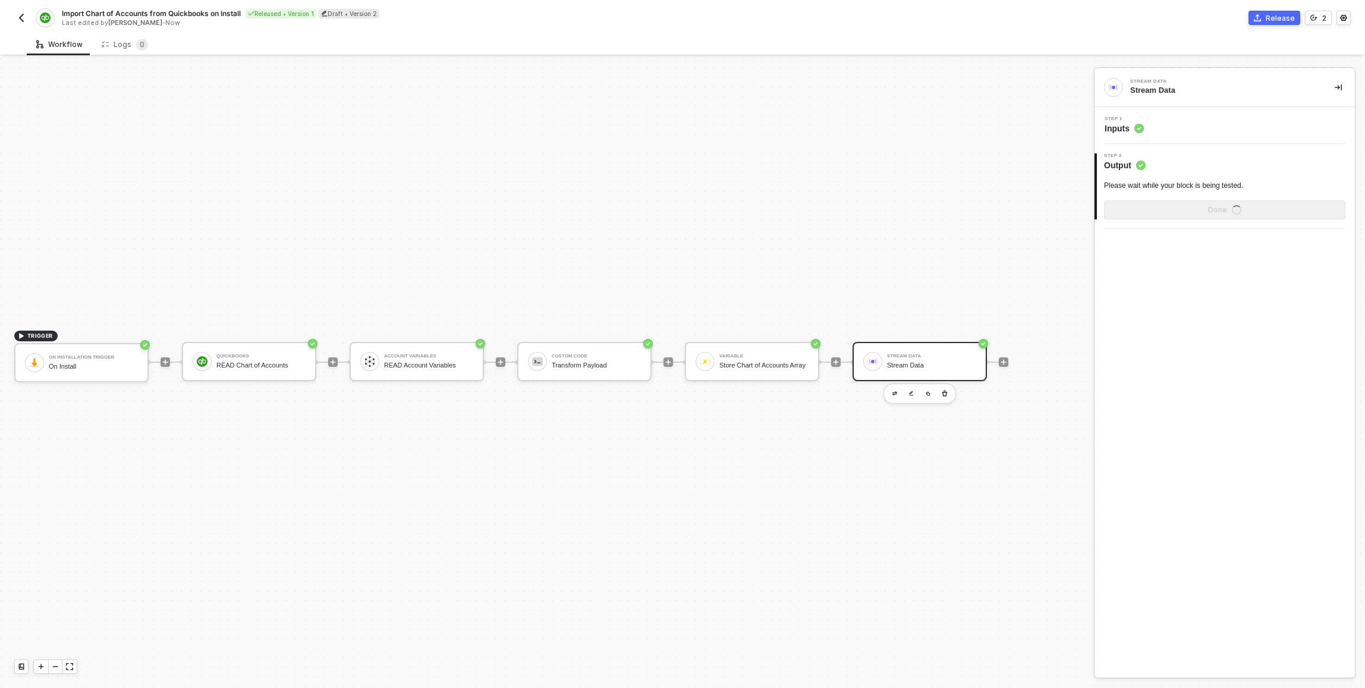
click at [680, 369] on div "Stream Data Stream Data" at bounding box center [931, 361] width 89 height 23
click at [680, 120] on span "Step 1" at bounding box center [1124, 119] width 39 height 5
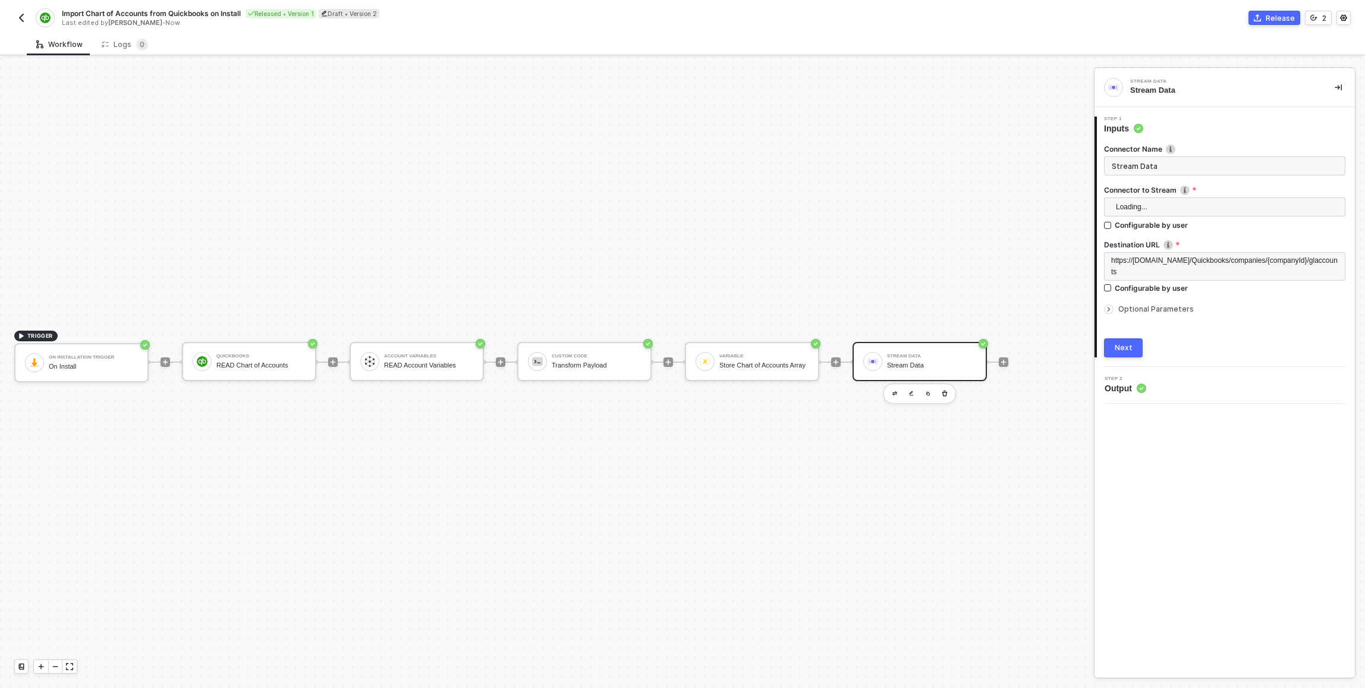
click at [680, 166] on input "Stream Data" at bounding box center [1224, 165] width 241 height 19
type input "Stream Chart of Accounts to Earnin"
click at [680, 346] on div "Next" at bounding box center [1124, 348] width 18 height 10
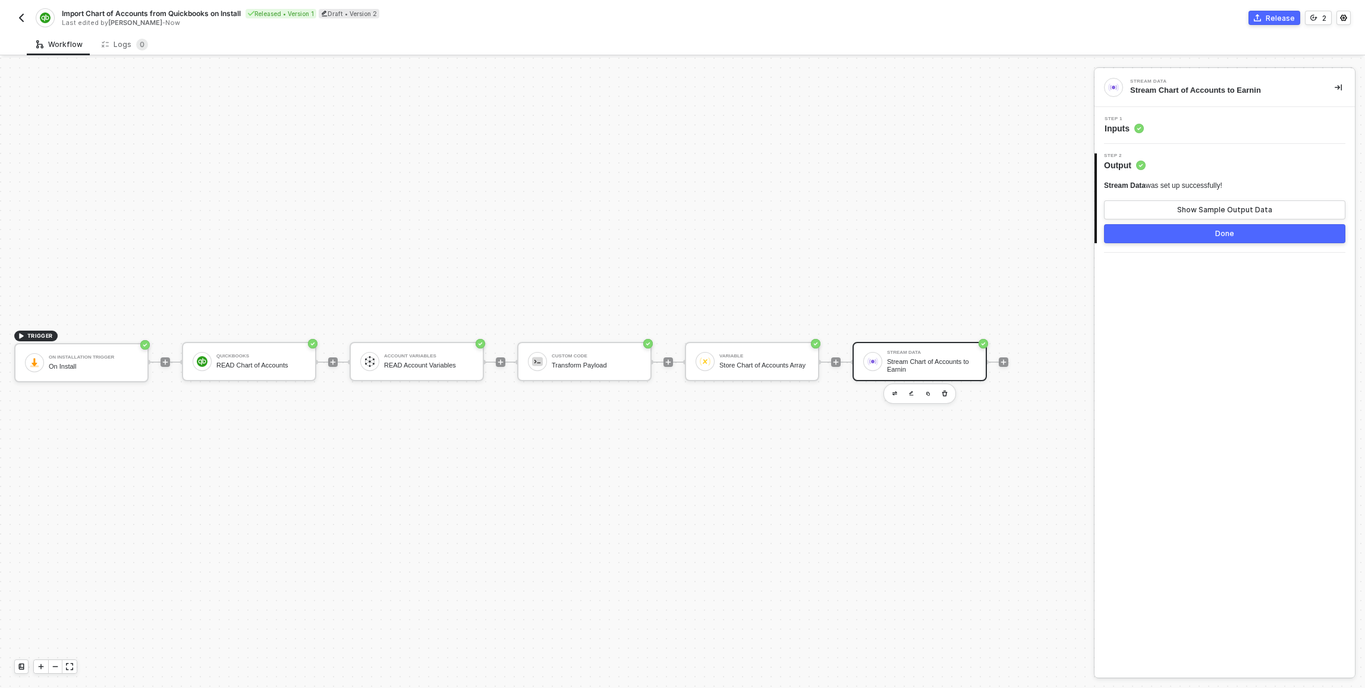
click at [680, 231] on button "Done" at bounding box center [1224, 233] width 241 height 19
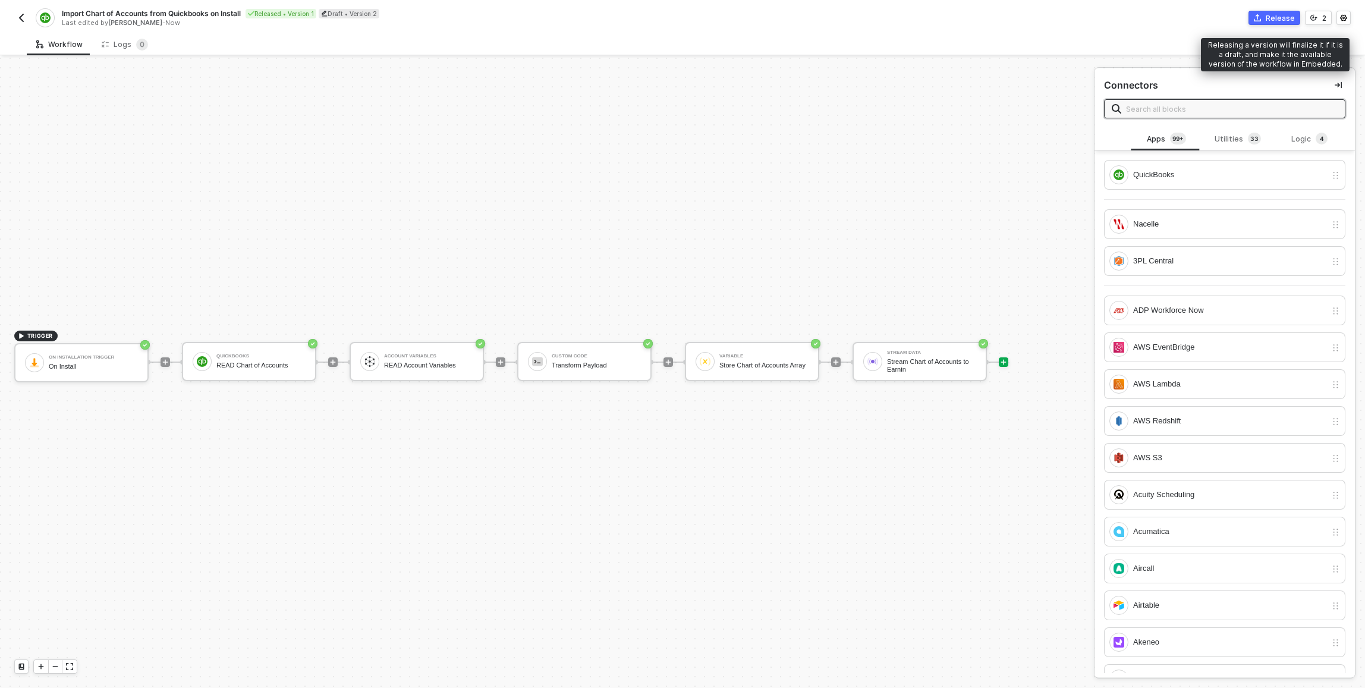
click at [680, 17] on div "Release" at bounding box center [1280, 18] width 29 height 10
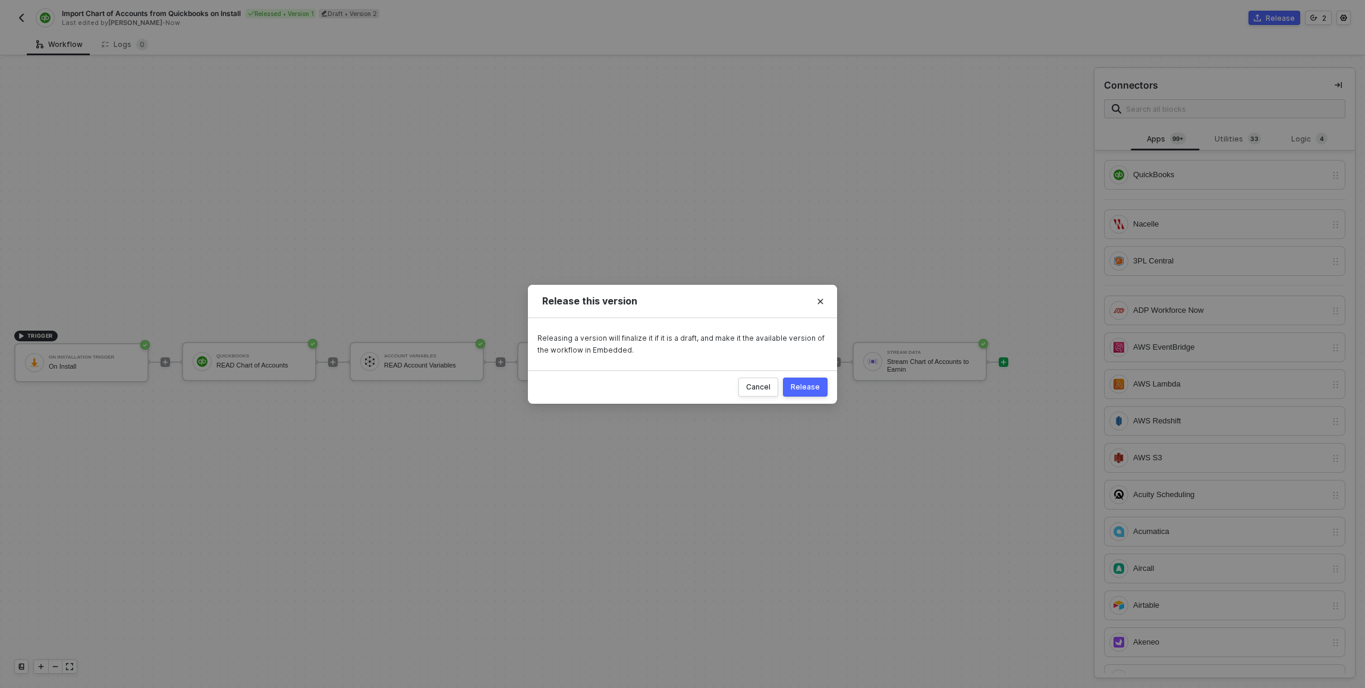
click at [680, 386] on div "Release" at bounding box center [805, 387] width 29 height 10
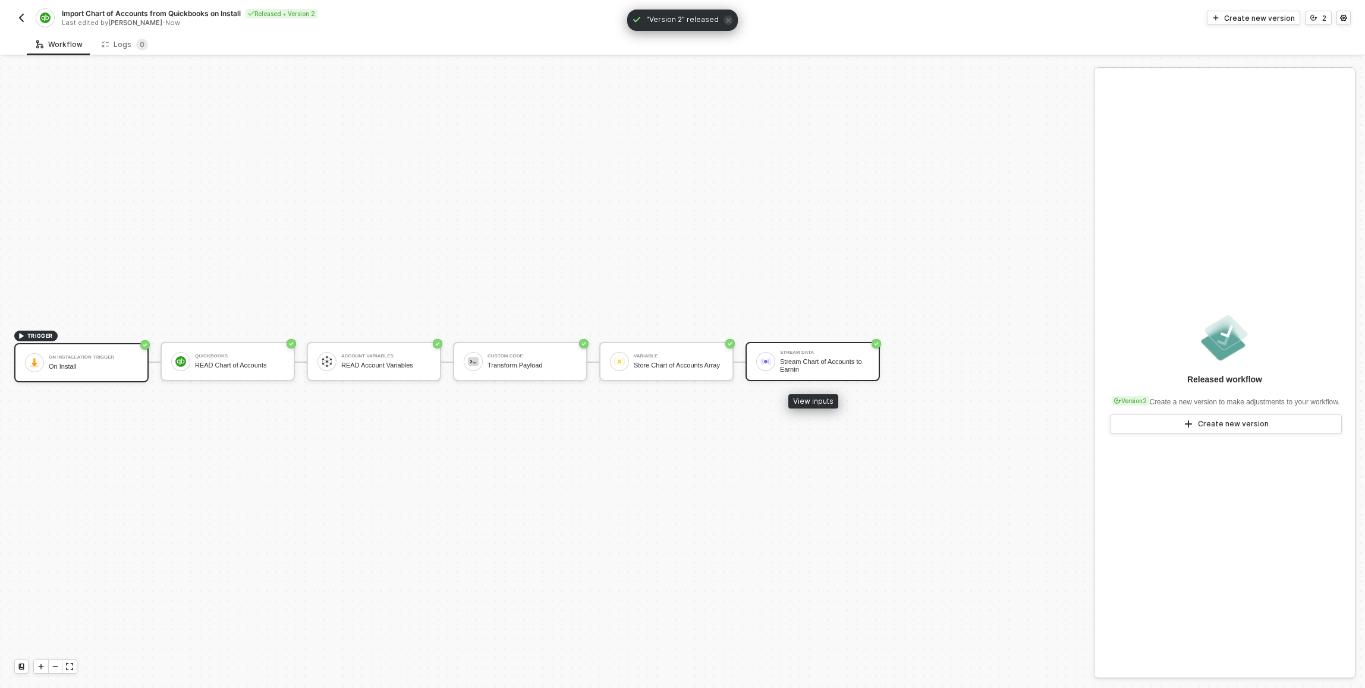
click at [680, 364] on div "Stream Chart of Accounts to Earnin" at bounding box center [824, 365] width 89 height 15
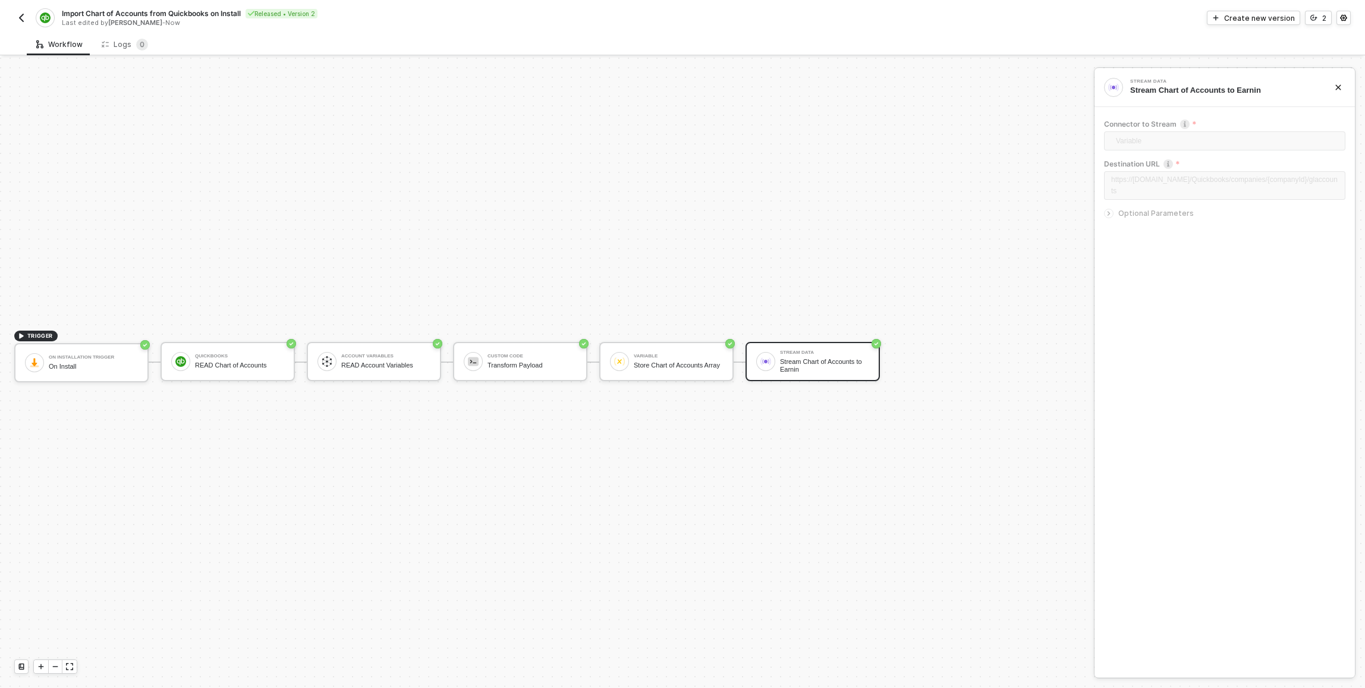
click at [498, 313] on div "TRIGGER On Installation Trigger On Install QuickBooks READ Chart of Accounts Ac…" at bounding box center [544, 362] width 1088 height 652
click at [20, 21] on img "button" at bounding box center [22, 18] width 10 height 10
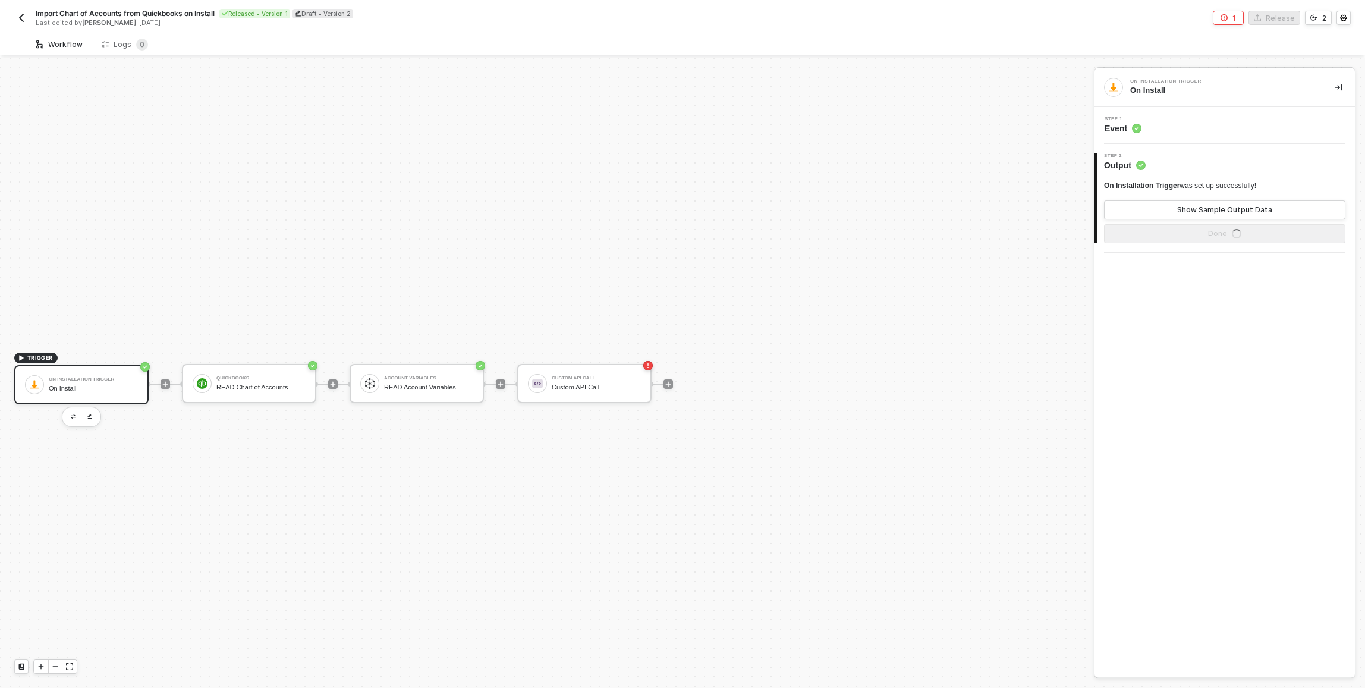
scroll to position [22, 0]
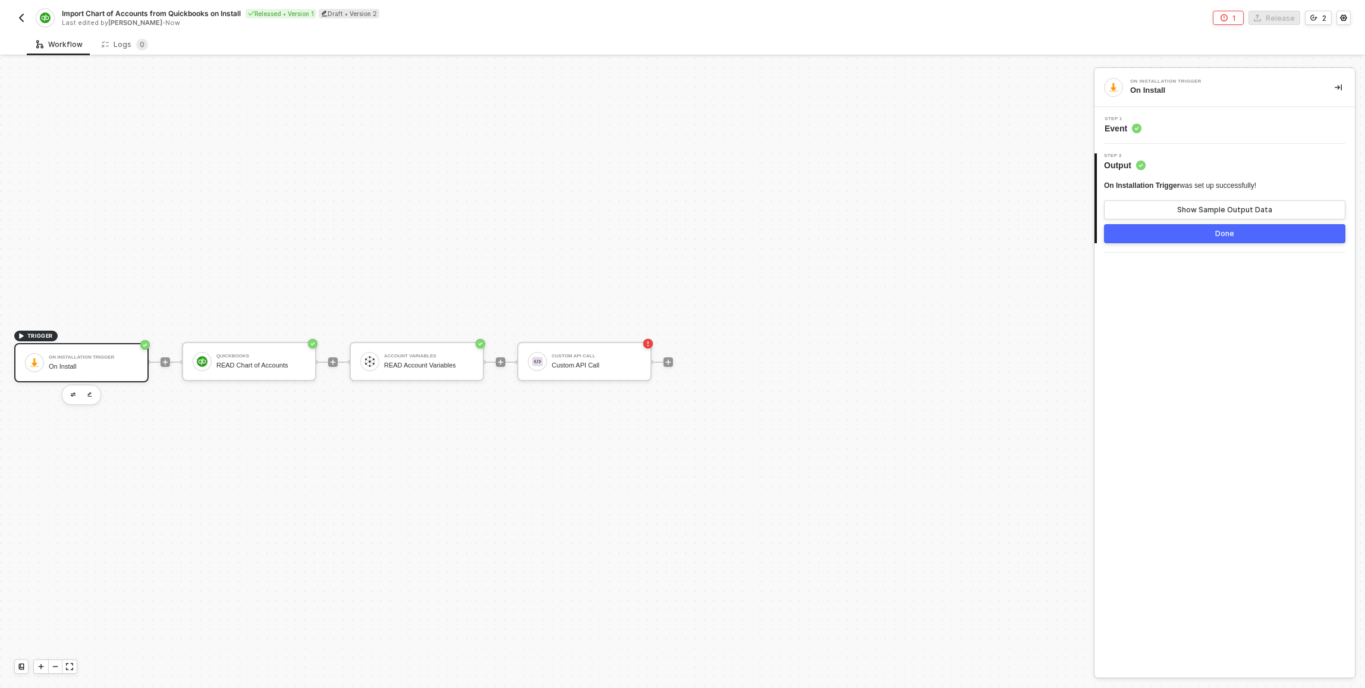
click at [227, 166] on div "TRIGGER On Installation Trigger On Install QuickBooks READ Chart of Accounts Ac…" at bounding box center [544, 362] width 1088 height 652
click at [20, 17] on img "button" at bounding box center [22, 18] width 10 height 10
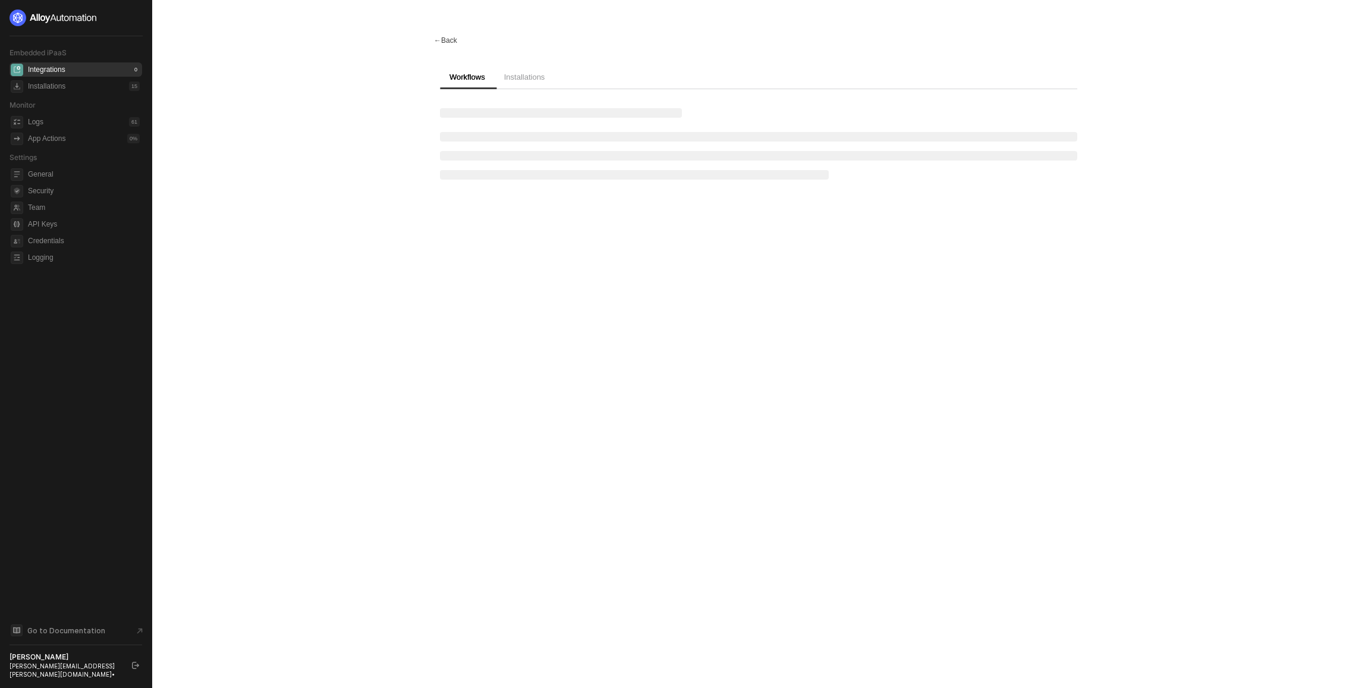
click at [447, 39] on div "← Back" at bounding box center [445, 41] width 23 height 10
